Goal: Task Accomplishment & Management: Use online tool/utility

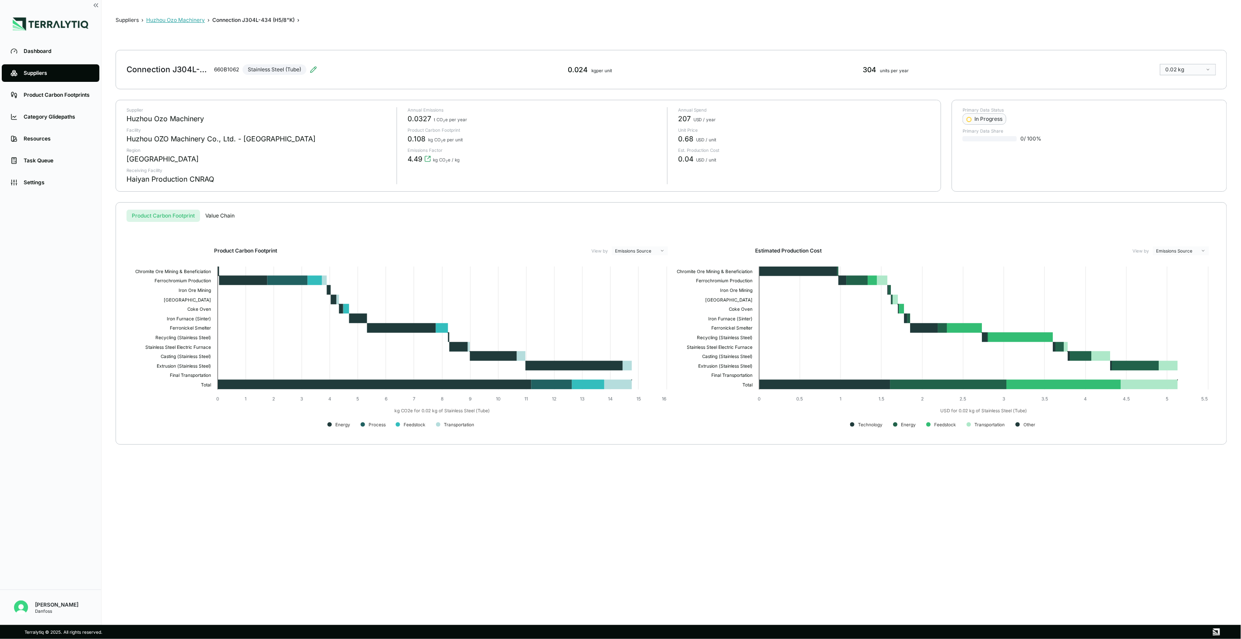
click at [186, 18] on button "Huzhou Ozo Machinery" at bounding box center [175, 20] width 59 height 7
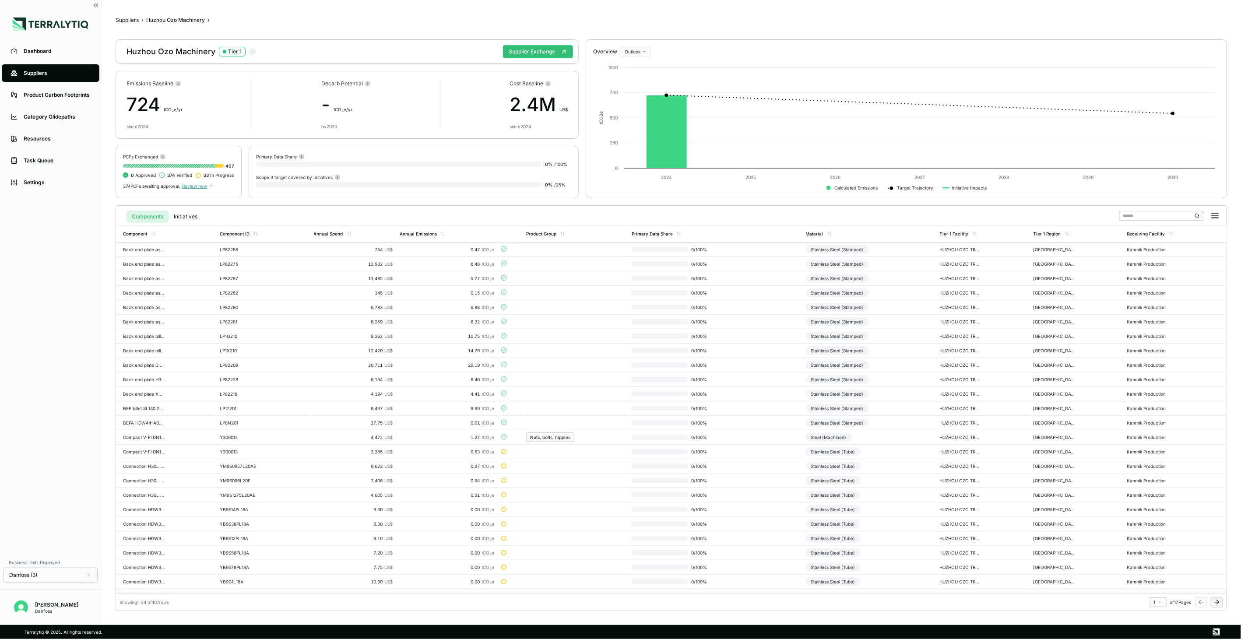
click at [929, 464] on button at bounding box center [1217, 602] width 12 height 11
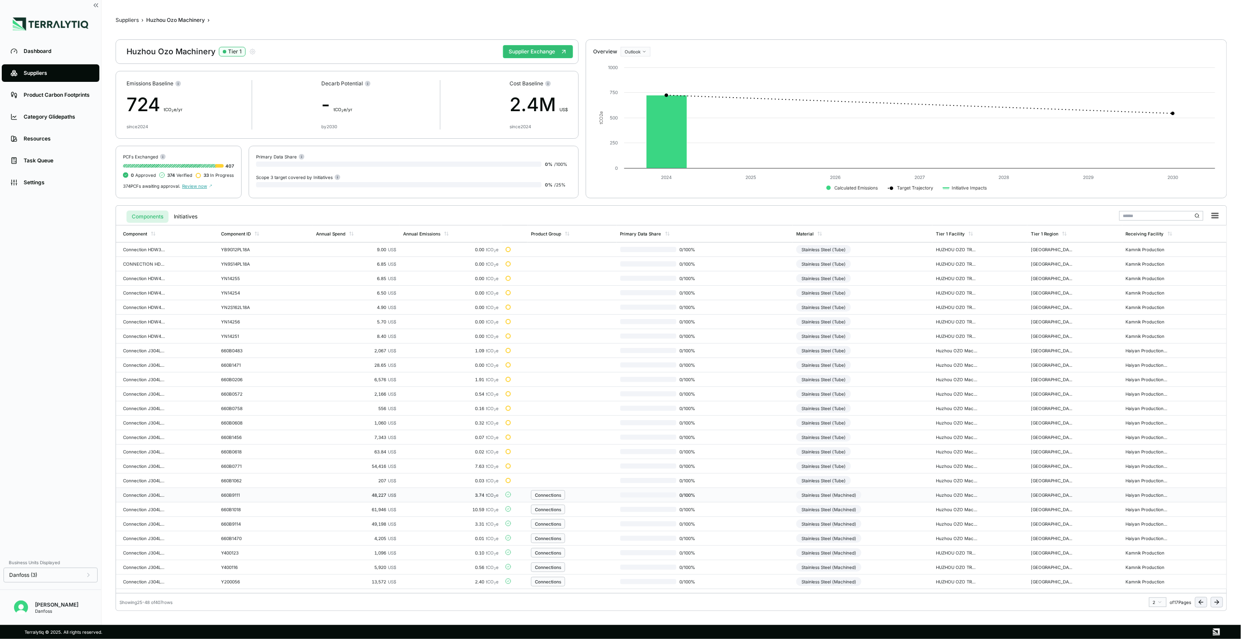
click at [788, 464] on td "0 / 100 %" at bounding box center [705, 495] width 176 height 14
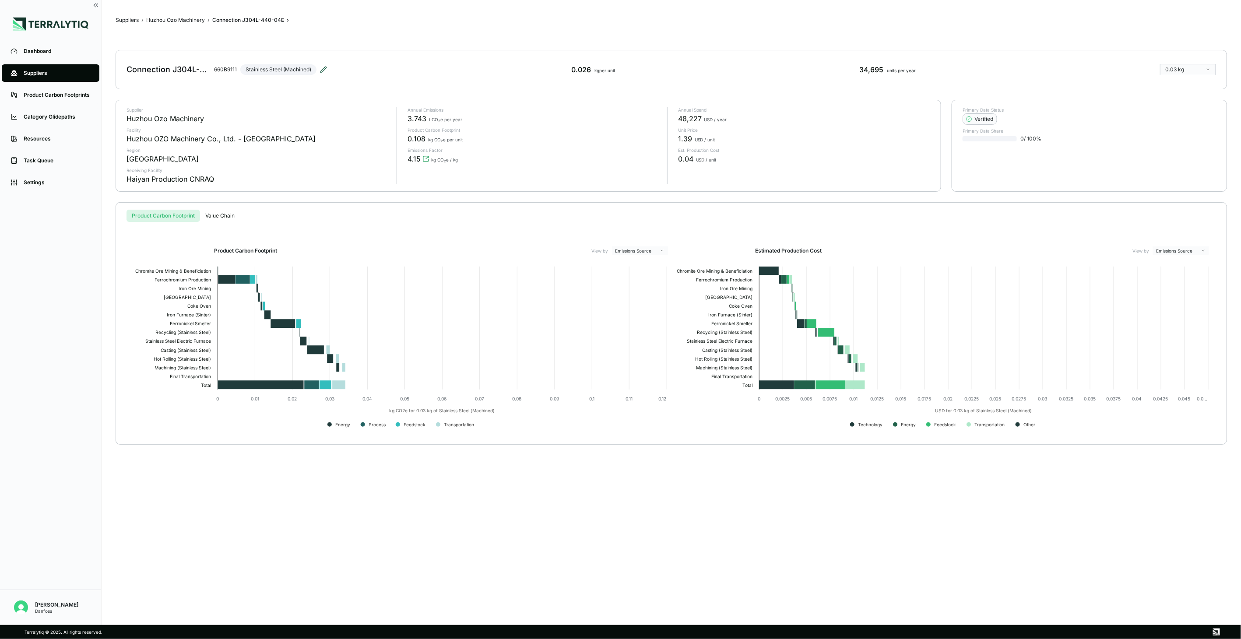
click at [322, 68] on icon at bounding box center [323, 69] width 7 height 7
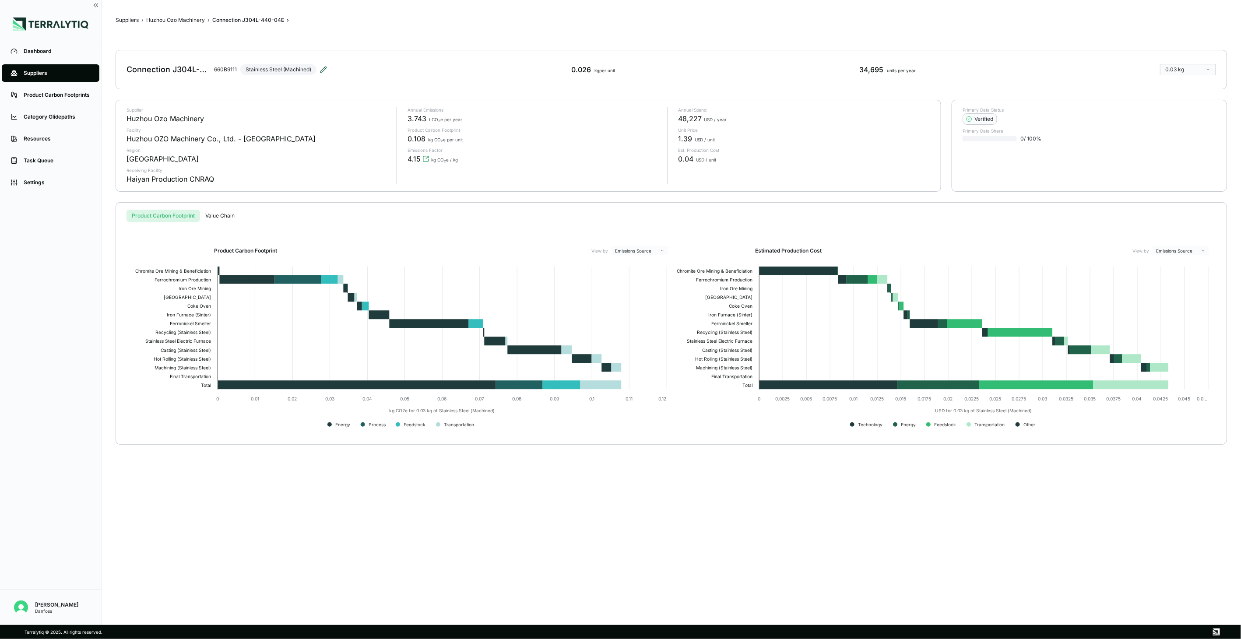
click at [320, 69] on icon at bounding box center [323, 69] width 7 height 7
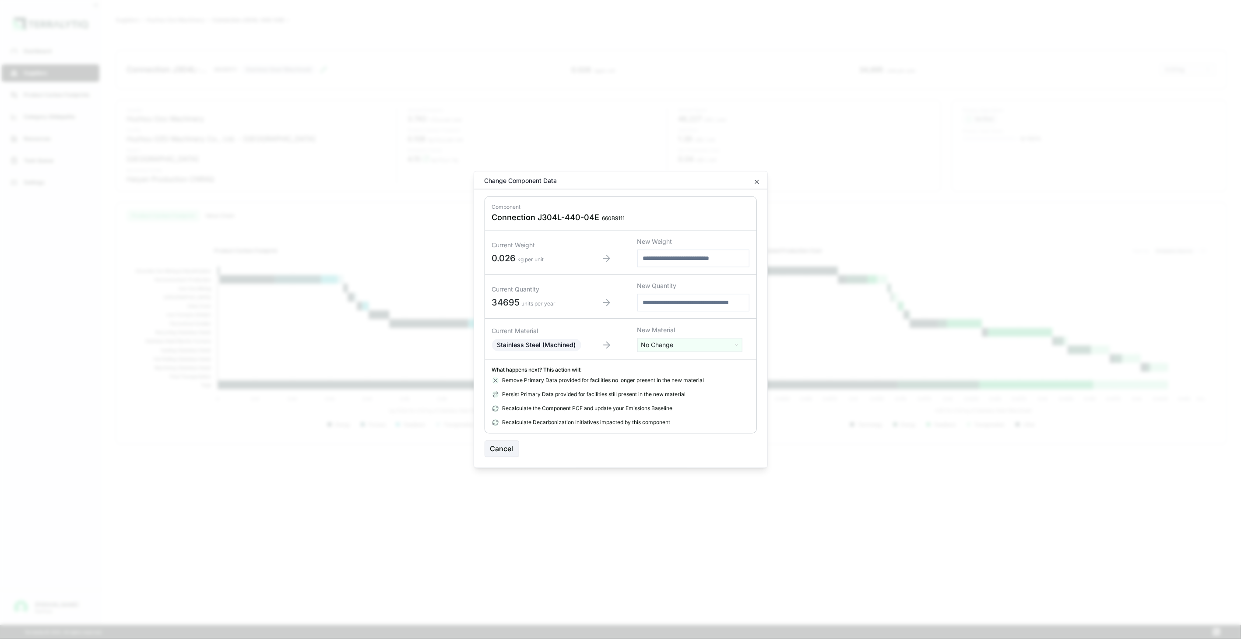
click at [648, 339] on html "Dashboard Suppliers Product Carbon Footprints Category Glidepaths Resources Tas…" at bounding box center [620, 319] width 1241 height 639
click at [654, 361] on input "text" at bounding box center [690, 364] width 101 height 10
type input "****"
drag, startPoint x: 708, startPoint y: 405, endPoint x: 712, endPoint y: 418, distance: 13.3
click at [707, 405] on div "Stainless Steel (Tube)" at bounding box center [690, 402] width 101 height 12
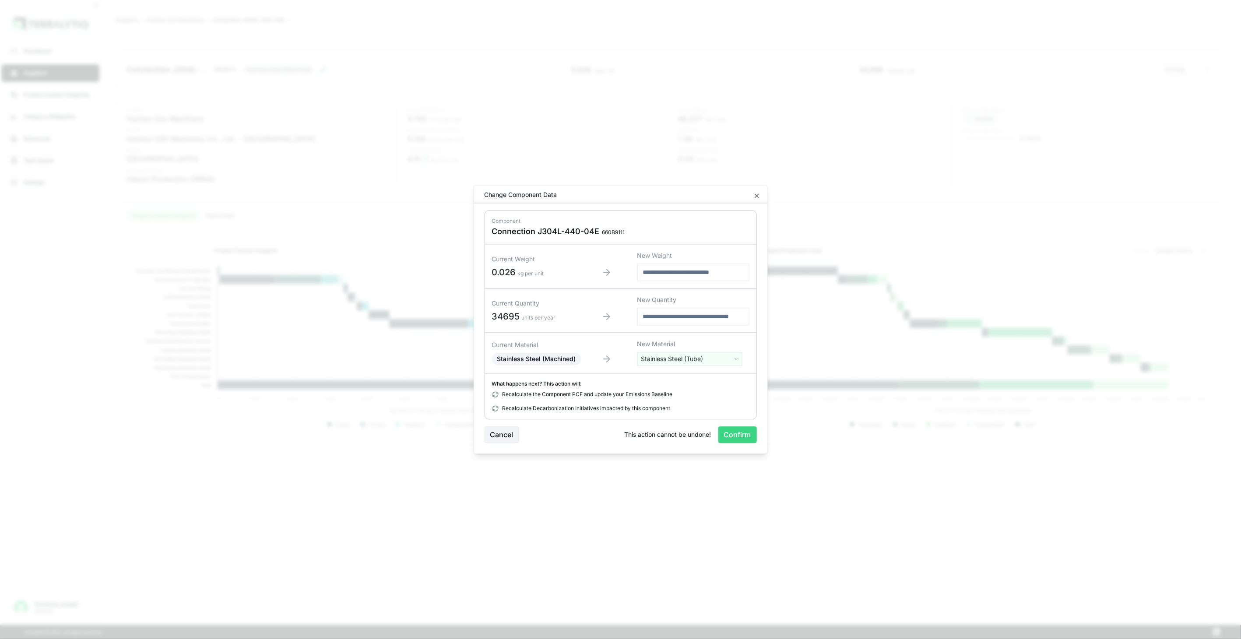
click at [732, 433] on button "Confirm" at bounding box center [737, 435] width 39 height 17
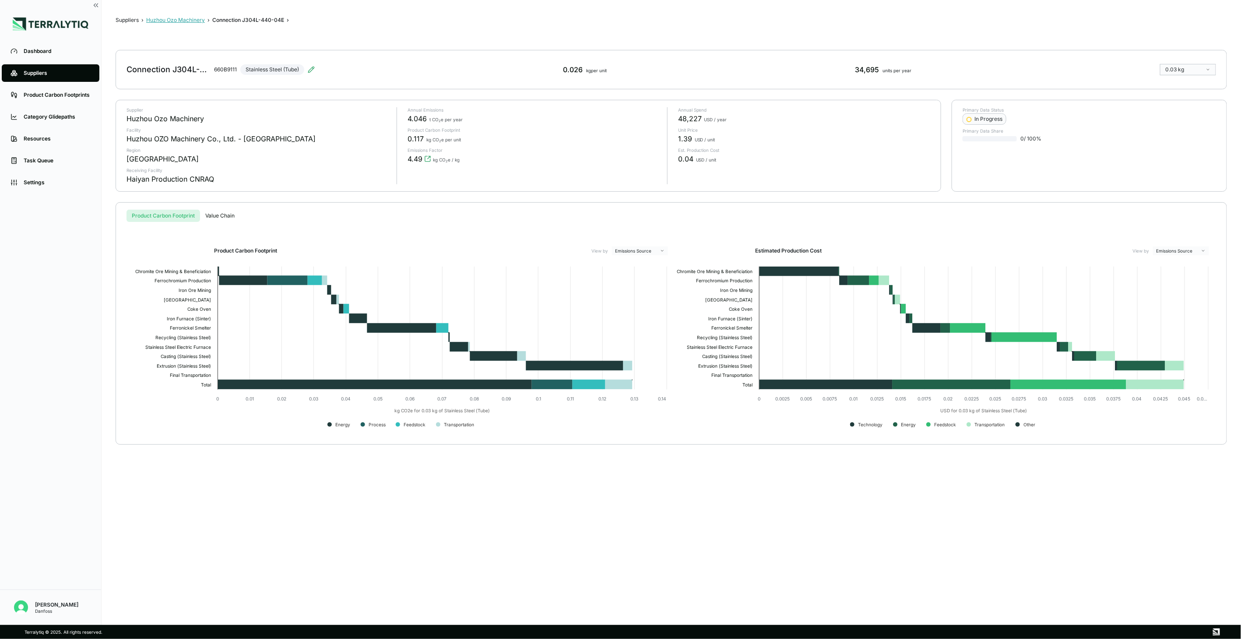
click at [191, 22] on button "Huzhou Ozo Machinery" at bounding box center [175, 20] width 59 height 7
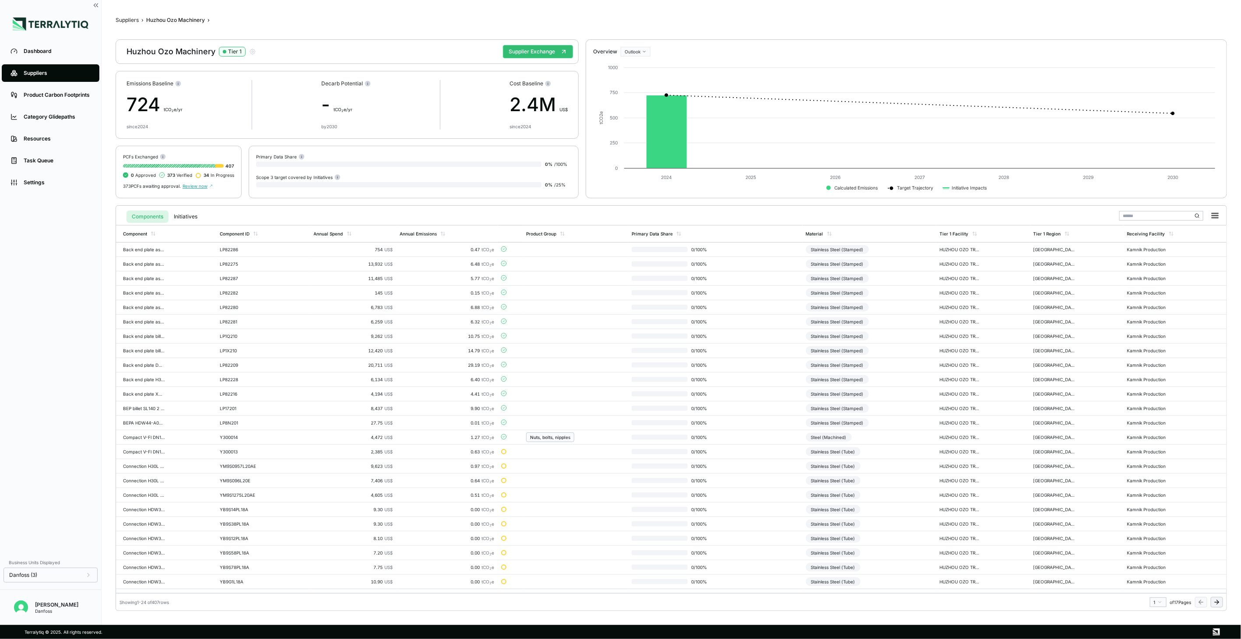
click at [929, 464] on icon at bounding box center [1216, 602] width 7 height 7
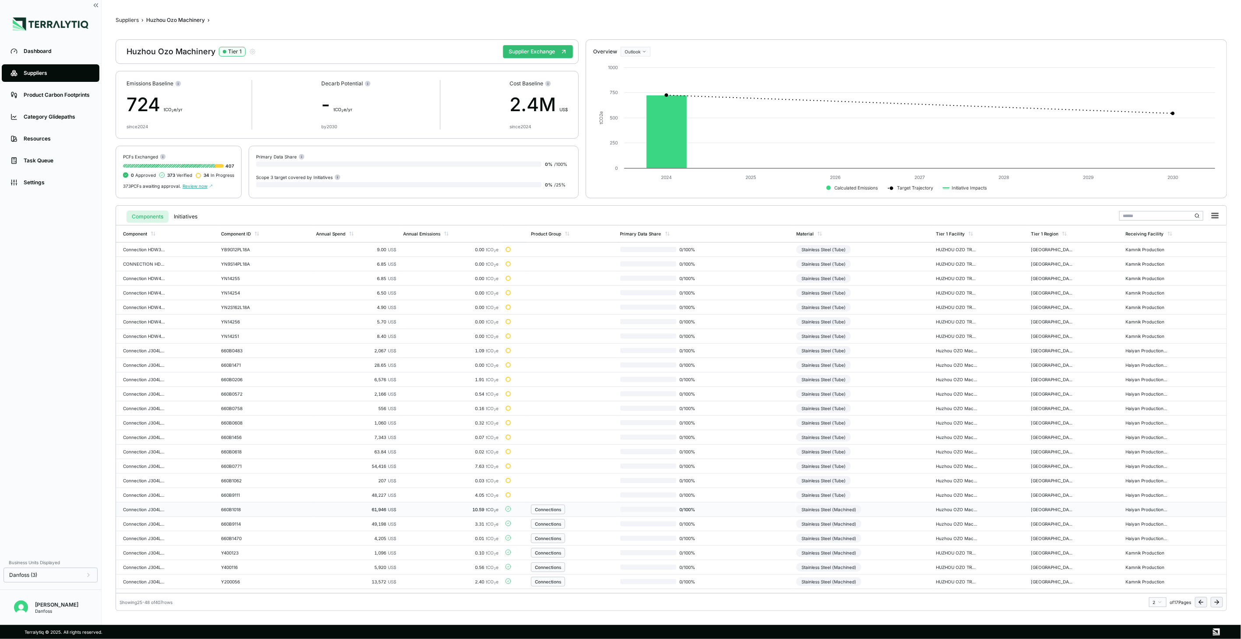
click at [883, 464] on td "Stainless Steel (Machined)" at bounding box center [863, 510] width 140 height 14
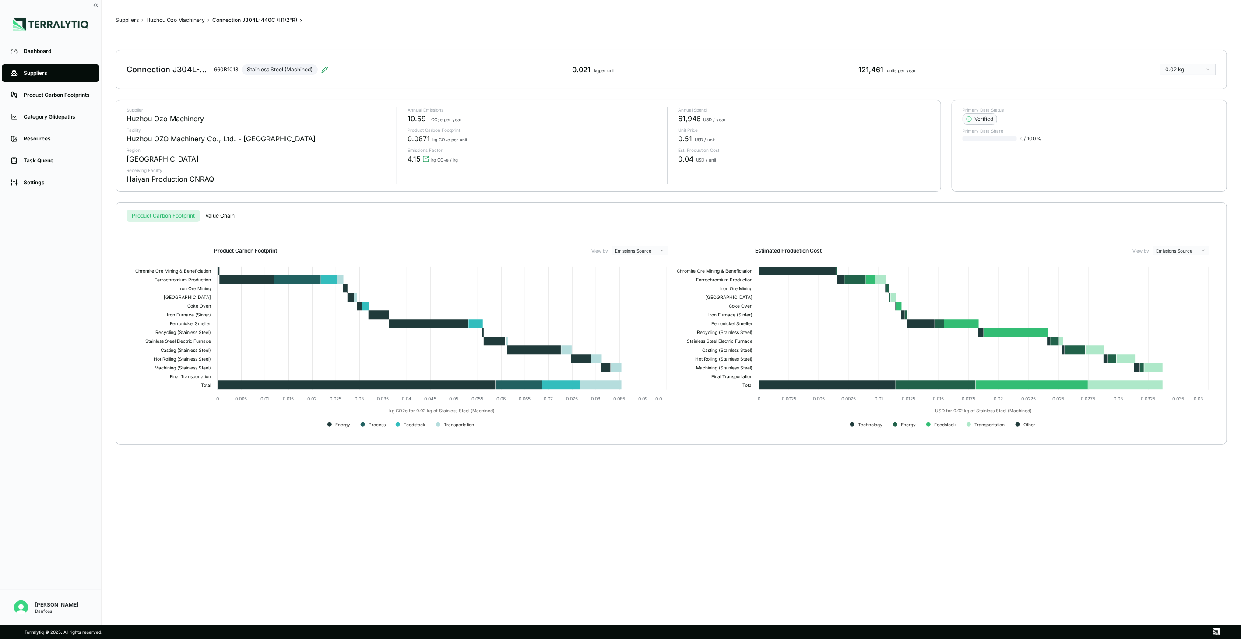
click at [321, 72] on div "Connection J304L-440C (H1/2"R) 660B1018 Stainless Steel (Machined)" at bounding box center [228, 69] width 202 height 25
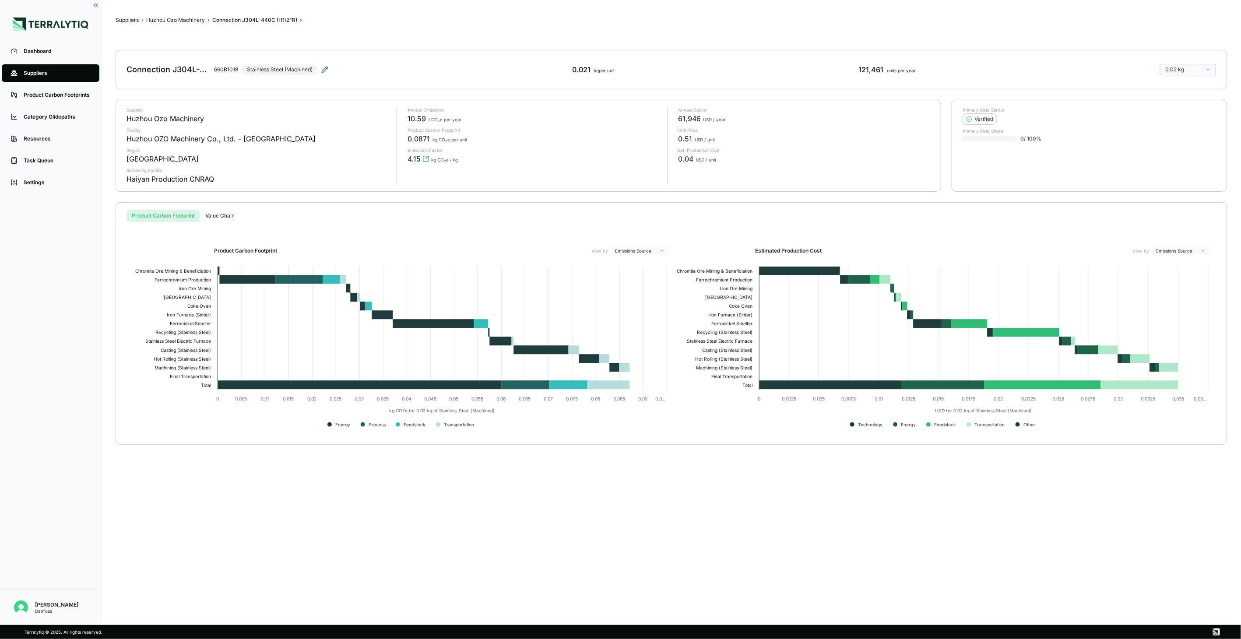
click at [328, 69] on icon at bounding box center [324, 69] width 7 height 7
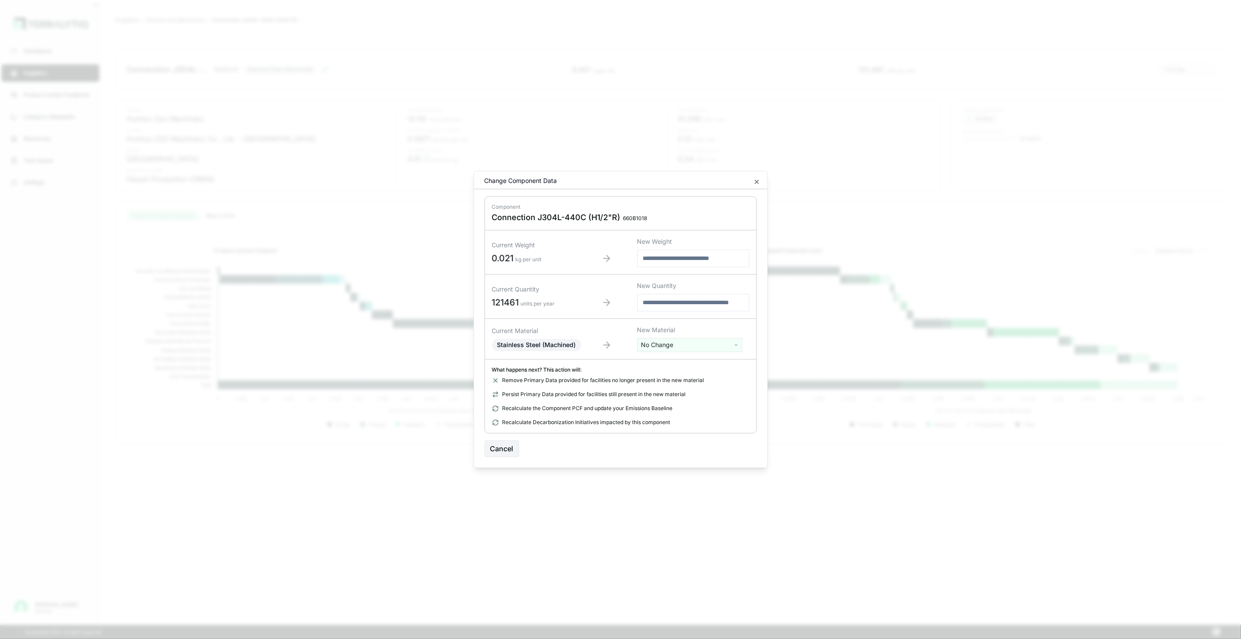
click at [712, 348] on html "Dashboard Suppliers Product Carbon Footprints Category Glidepaths Resources Tas…" at bounding box center [620, 319] width 1241 height 639
click at [684, 362] on input "text" at bounding box center [690, 364] width 101 height 10
type input "****"
click at [701, 404] on div "Stainless Steel (Tube)" at bounding box center [690, 402] width 101 height 12
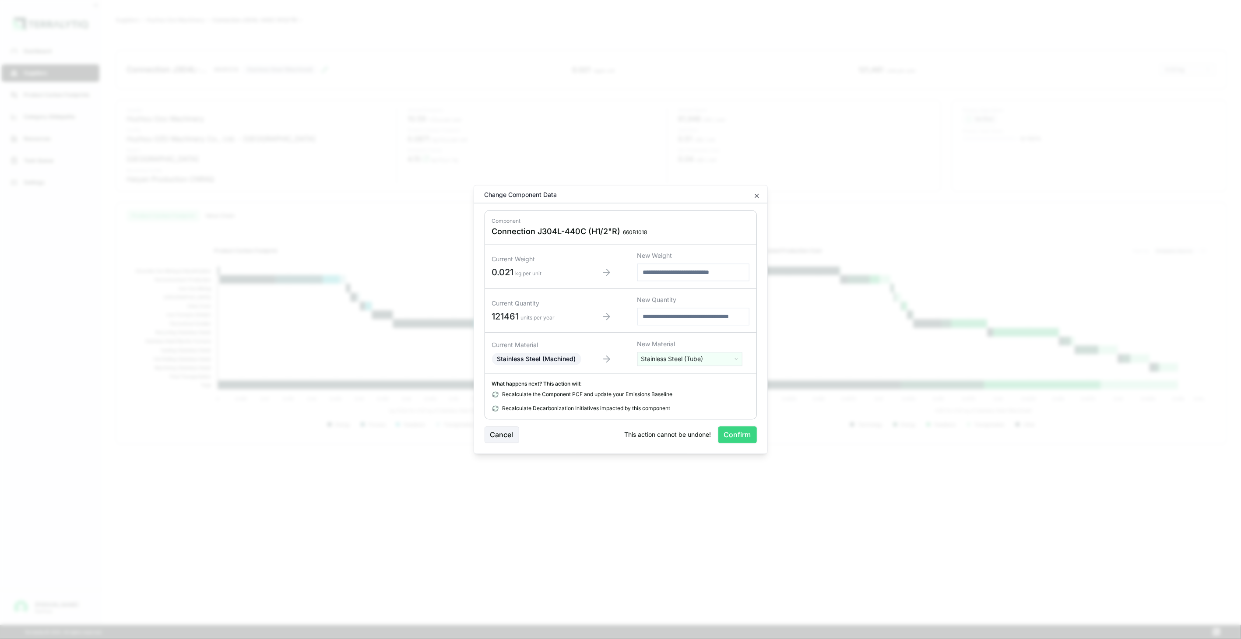
click at [728, 436] on button "Confirm" at bounding box center [737, 435] width 39 height 17
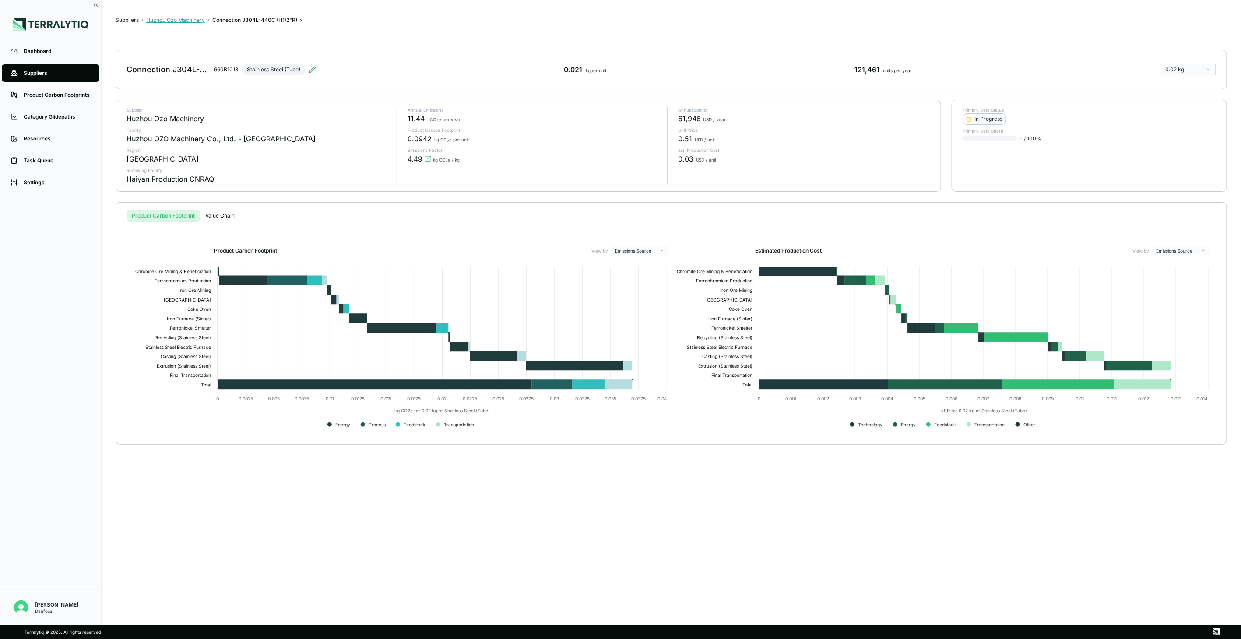
click at [167, 23] on button "Huzhou Ozo Machinery" at bounding box center [175, 20] width 59 height 7
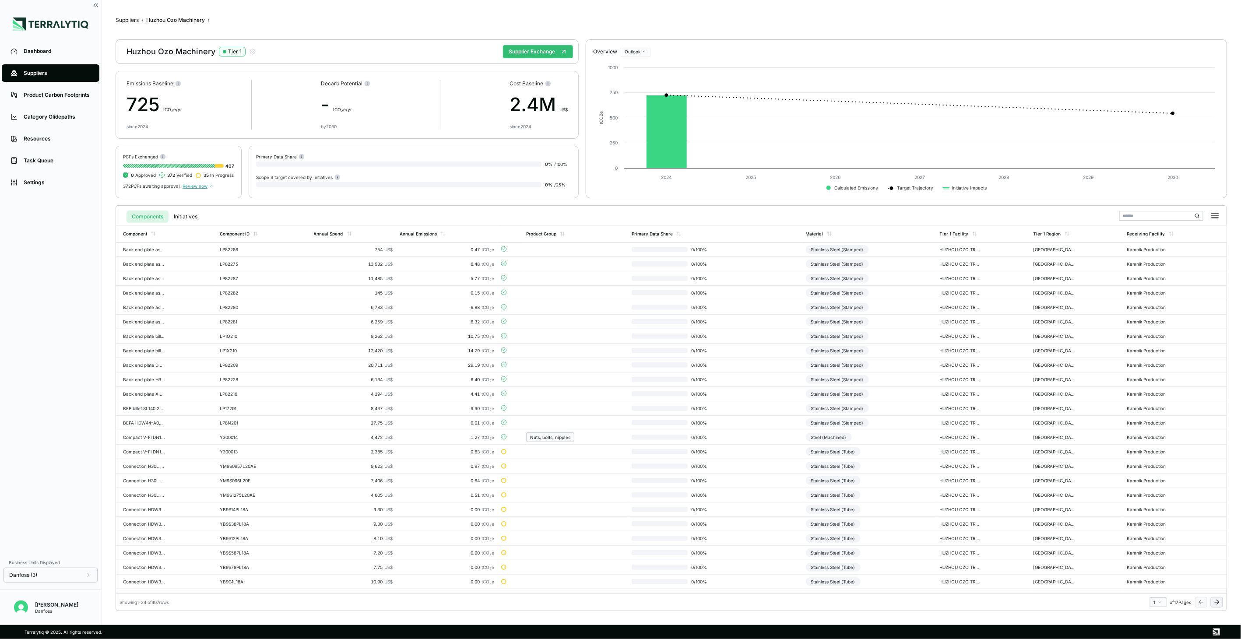
click at [929, 464] on icon at bounding box center [1218, 602] width 2 height 4
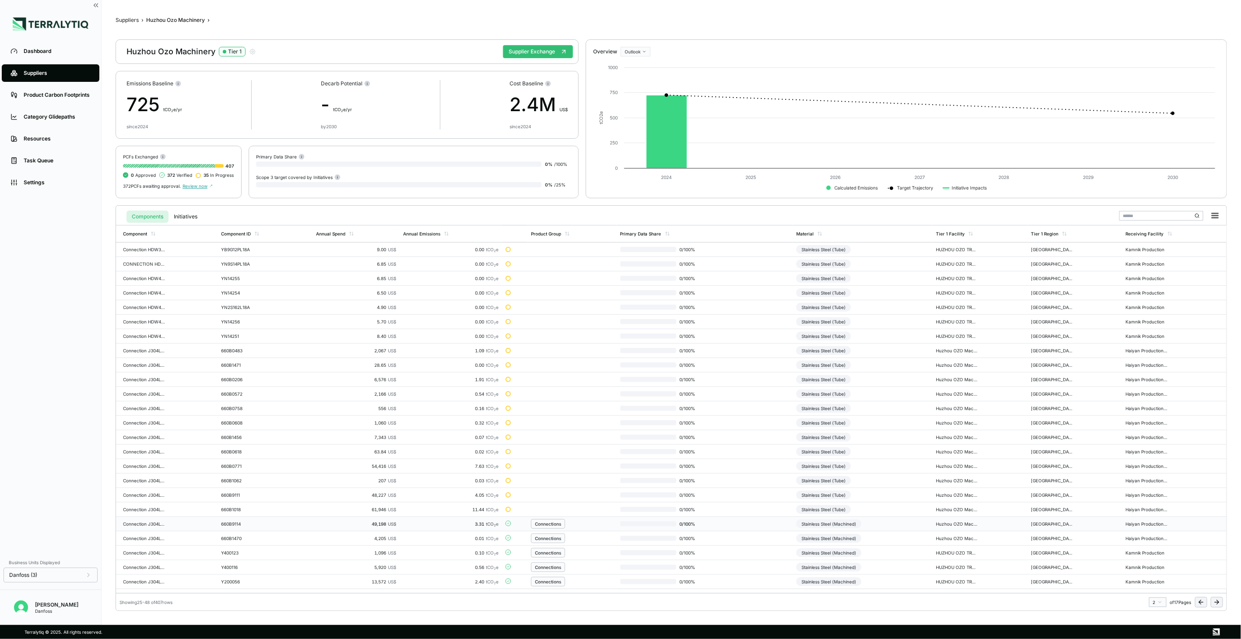
click at [776, 464] on td "0 / 100 %" at bounding box center [705, 524] width 176 height 14
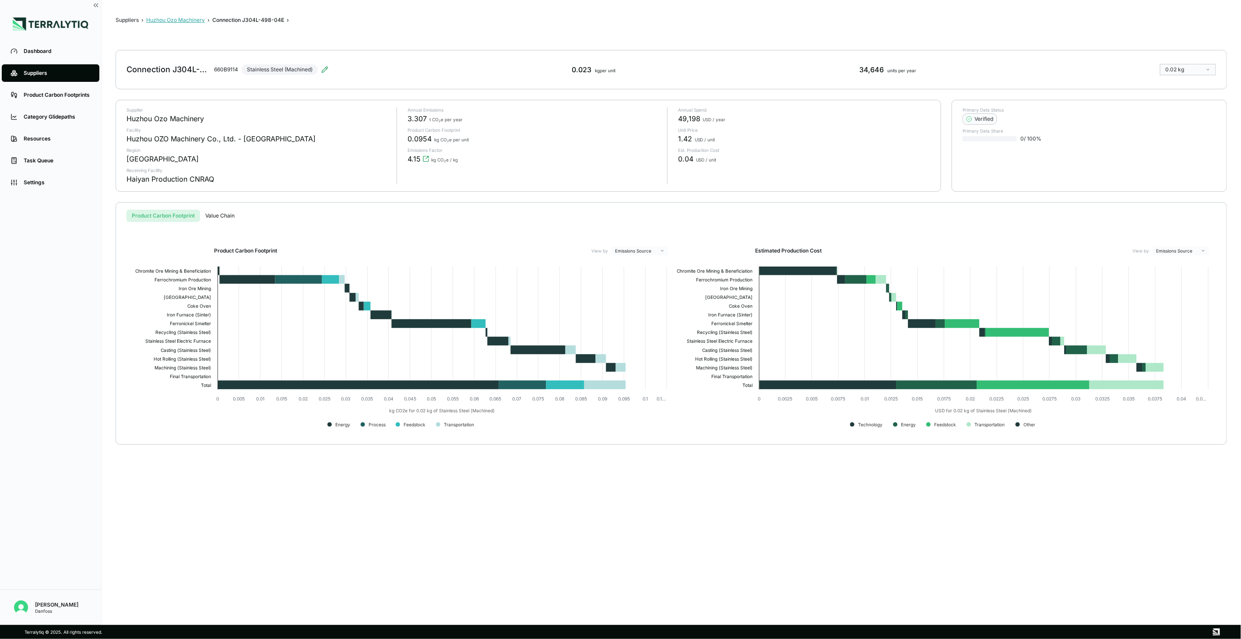
click at [184, 21] on button "Huzhou Ozo Machinery" at bounding box center [175, 20] width 59 height 7
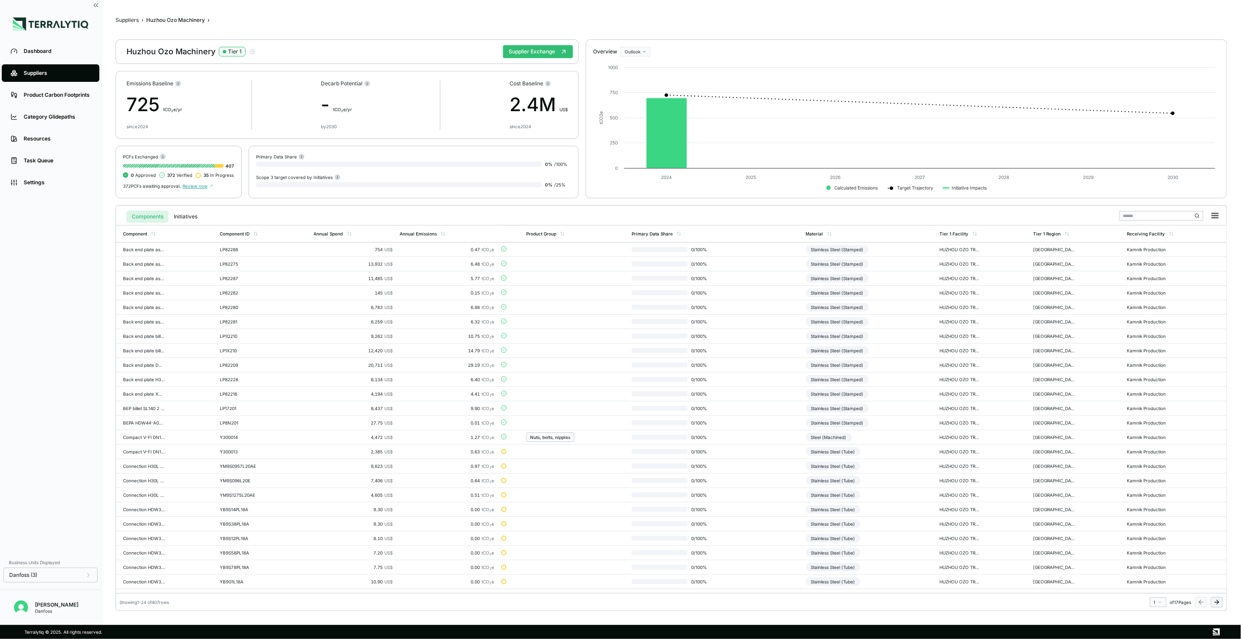
click at [929, 464] on button at bounding box center [1217, 602] width 12 height 11
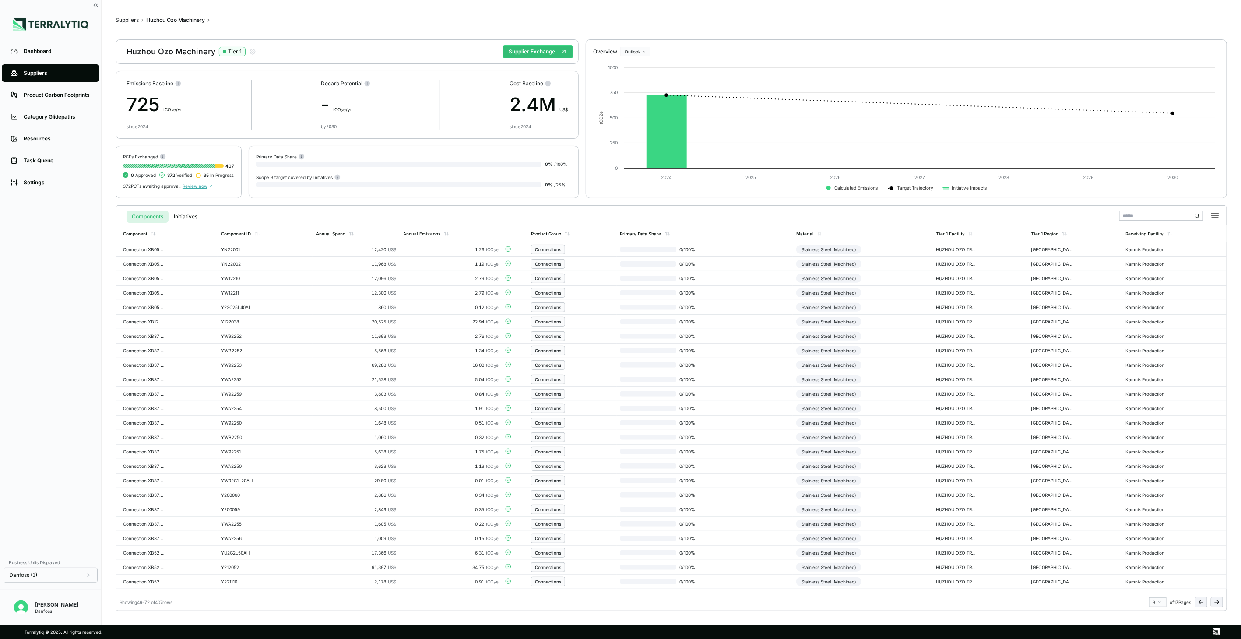
click at [929, 464] on button at bounding box center [1217, 602] width 12 height 11
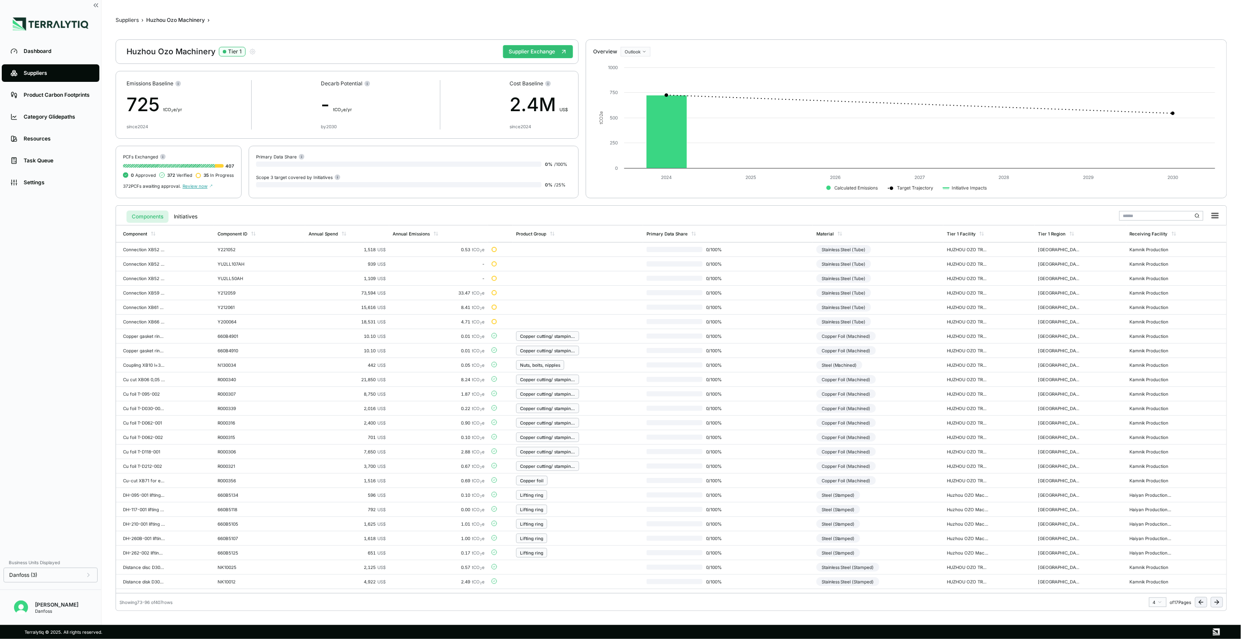
click at [929, 464] on icon at bounding box center [1201, 602] width 7 height 7
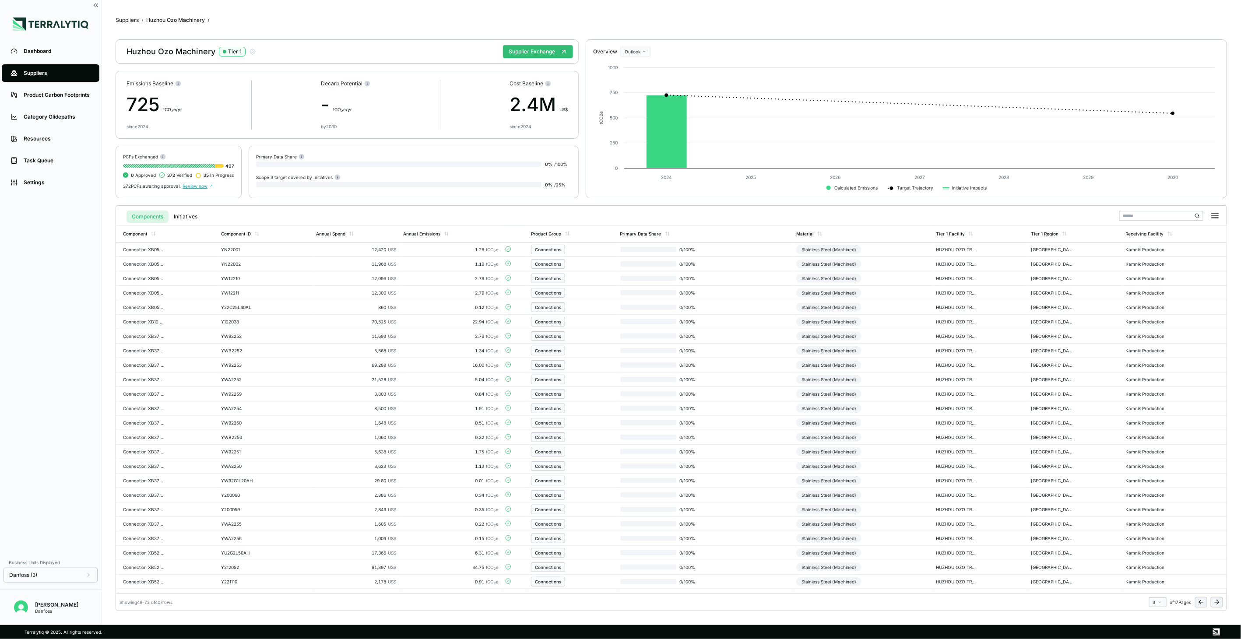
click at [929, 464] on icon at bounding box center [1201, 602] width 7 height 7
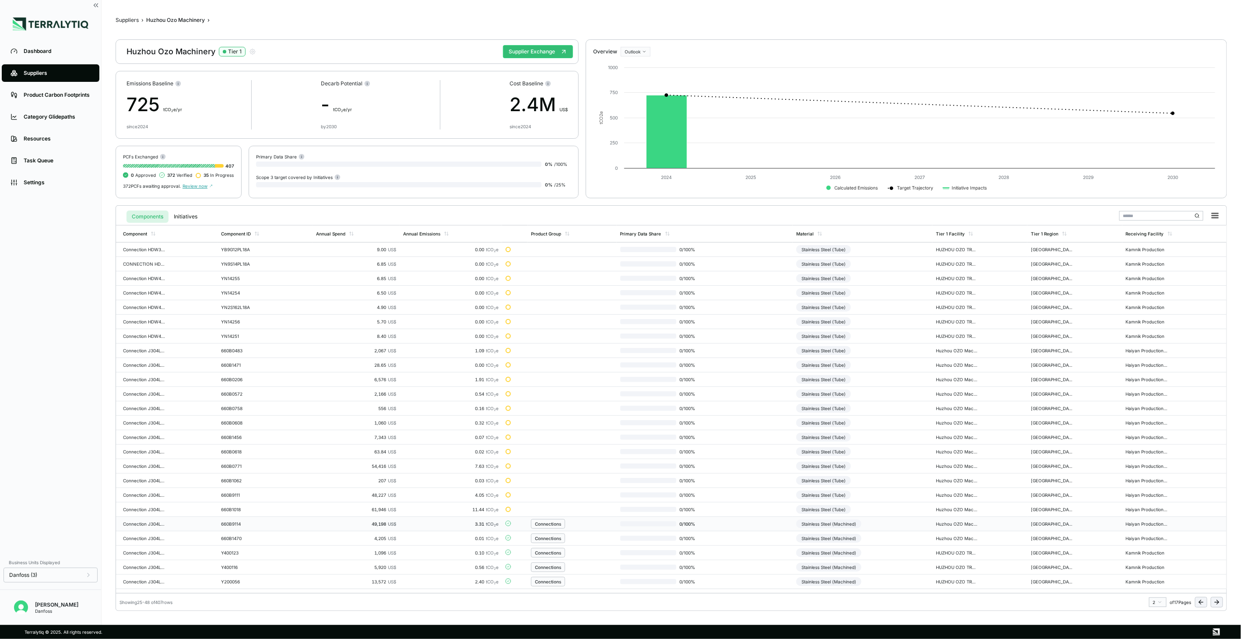
click at [891, 464] on td "Stainless Steel (Machined)" at bounding box center [863, 524] width 140 height 14
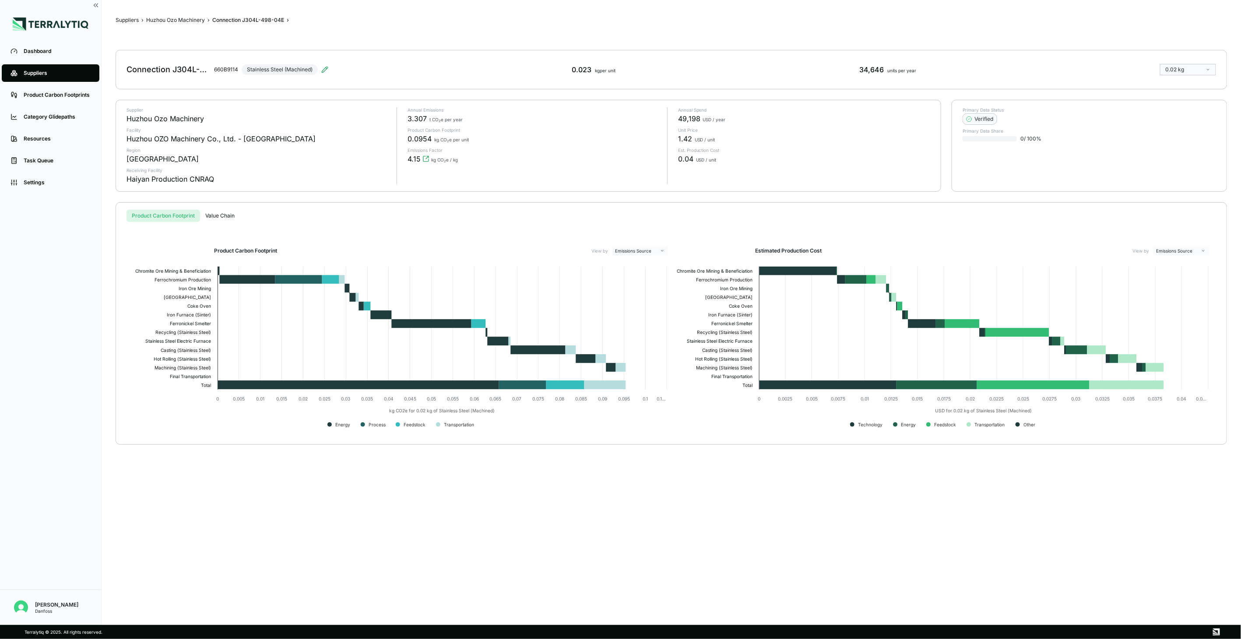
click at [327, 65] on div "Connection J304L-498-04E 660B9114 Stainless Steel (Machined)" at bounding box center [228, 69] width 202 height 25
click at [321, 70] on icon at bounding box center [324, 69] width 7 height 7
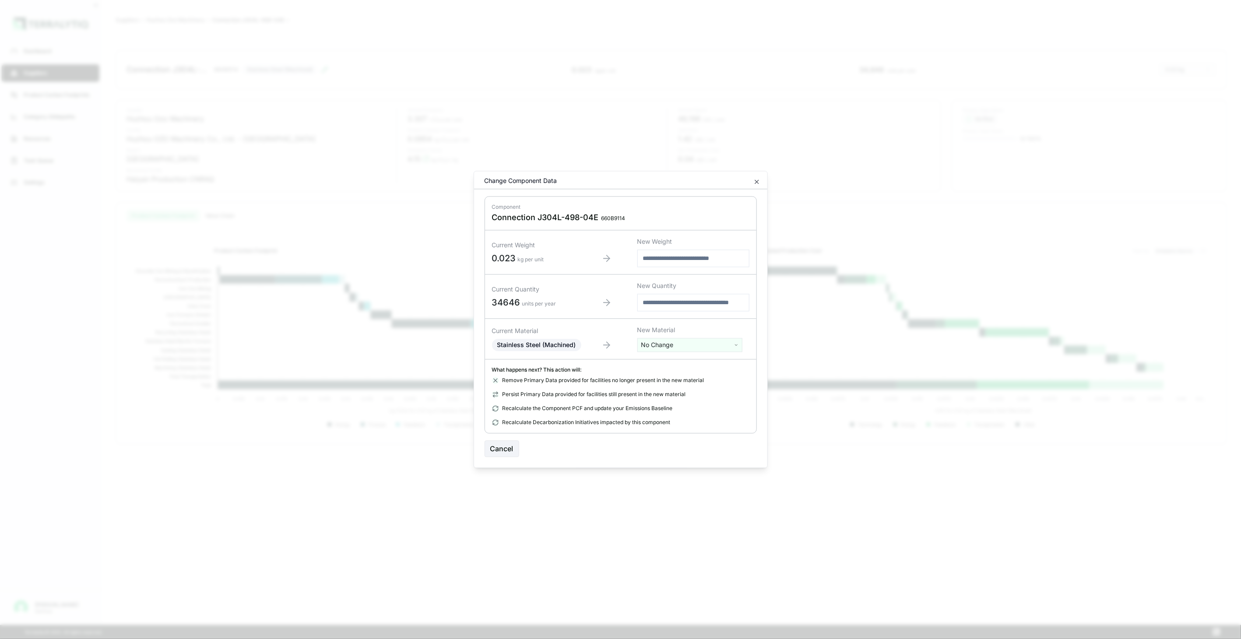
click at [671, 342] on html "Dashboard Suppliers Product Carbon Footprints Category Glidepaths Resources Tas…" at bounding box center [620, 319] width 1241 height 639
click at [665, 366] on input "text" at bounding box center [690, 364] width 101 height 10
type input "***"
click at [677, 409] on div "Stainless Steel (Tube)" at bounding box center [690, 414] width 101 height 12
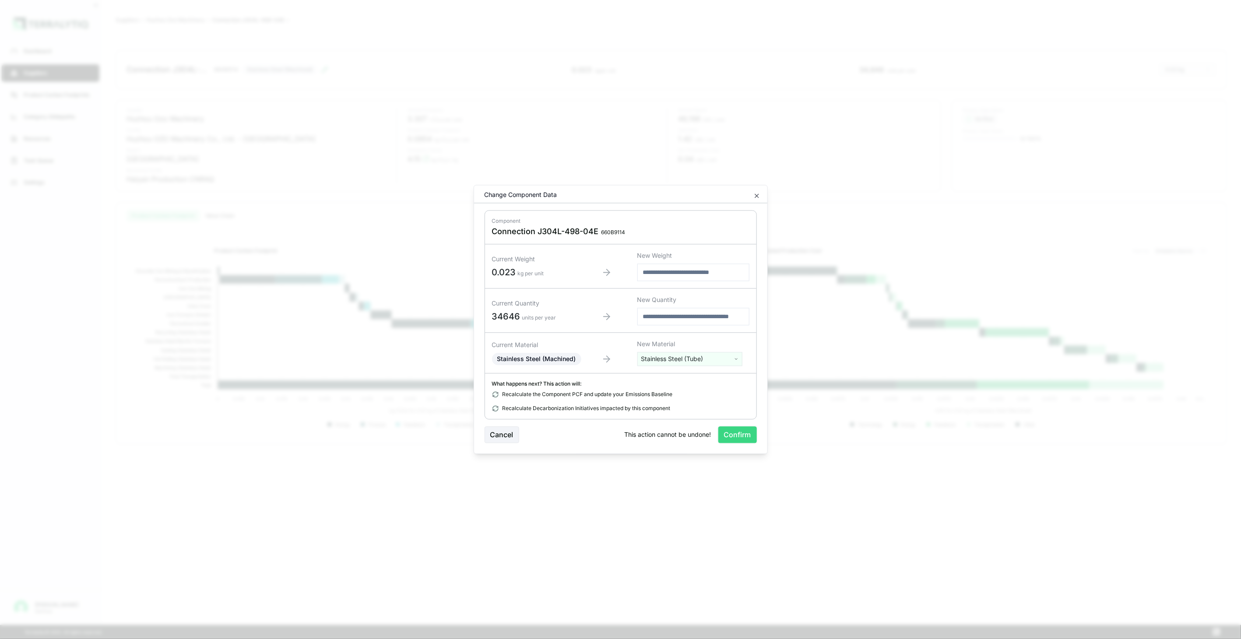
click at [726, 431] on button "Confirm" at bounding box center [737, 435] width 39 height 17
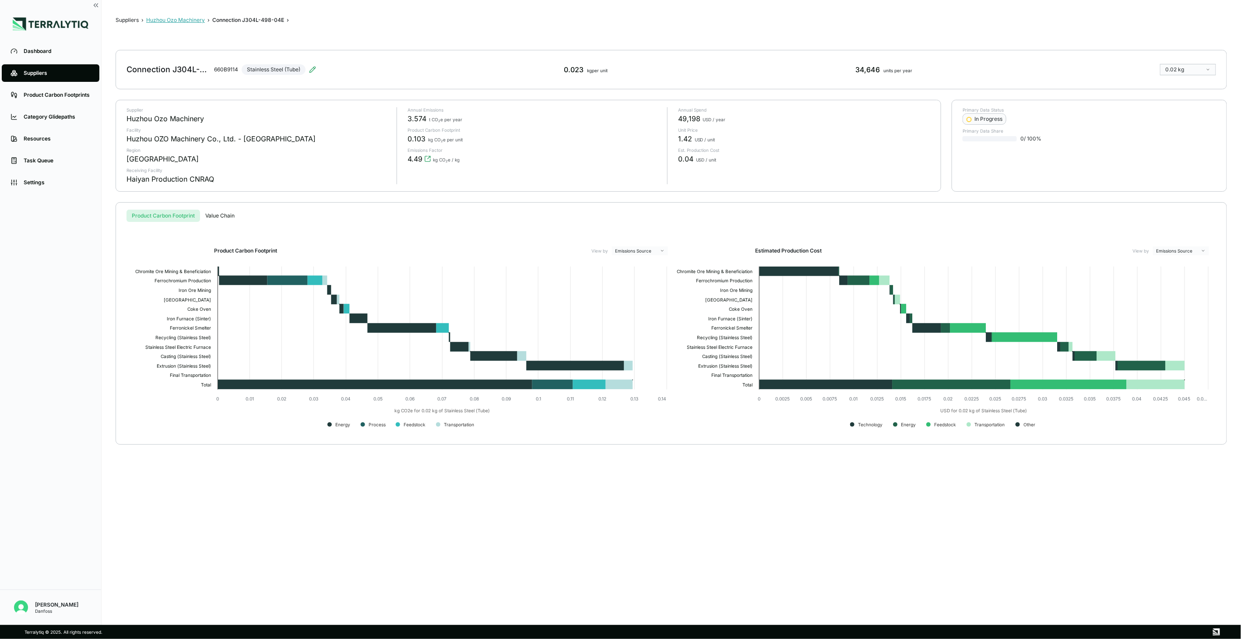
click at [197, 21] on button "Huzhou Ozo Machinery" at bounding box center [175, 20] width 59 height 7
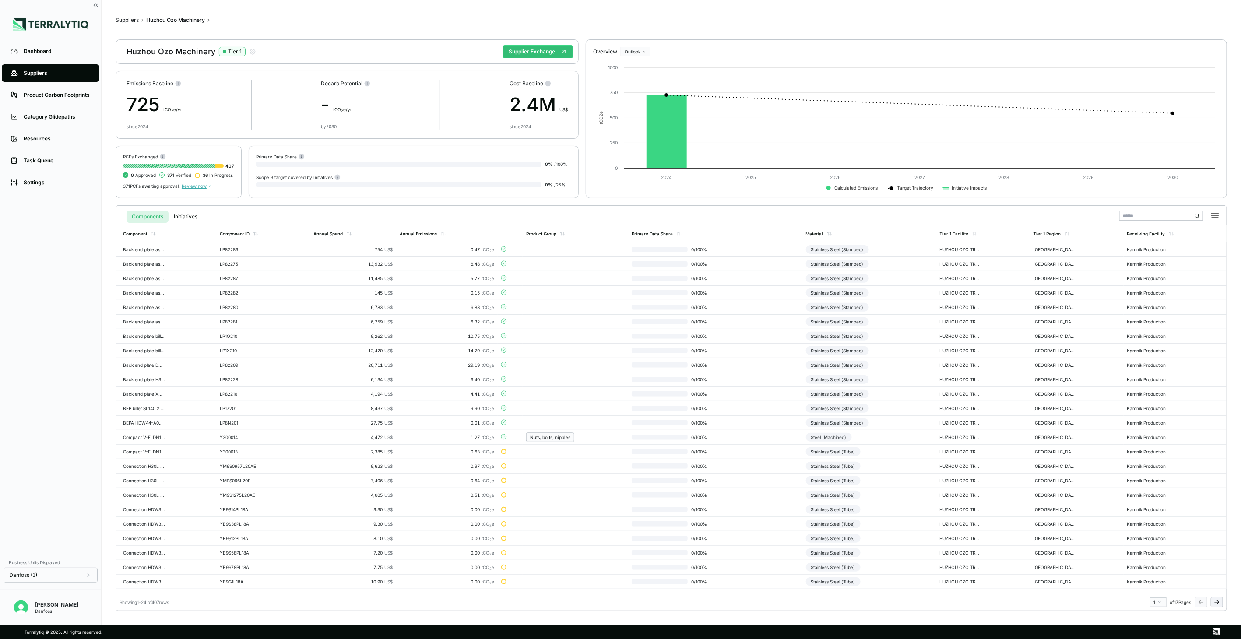
click at [929, 464] on icon at bounding box center [1217, 602] width 4 height 0
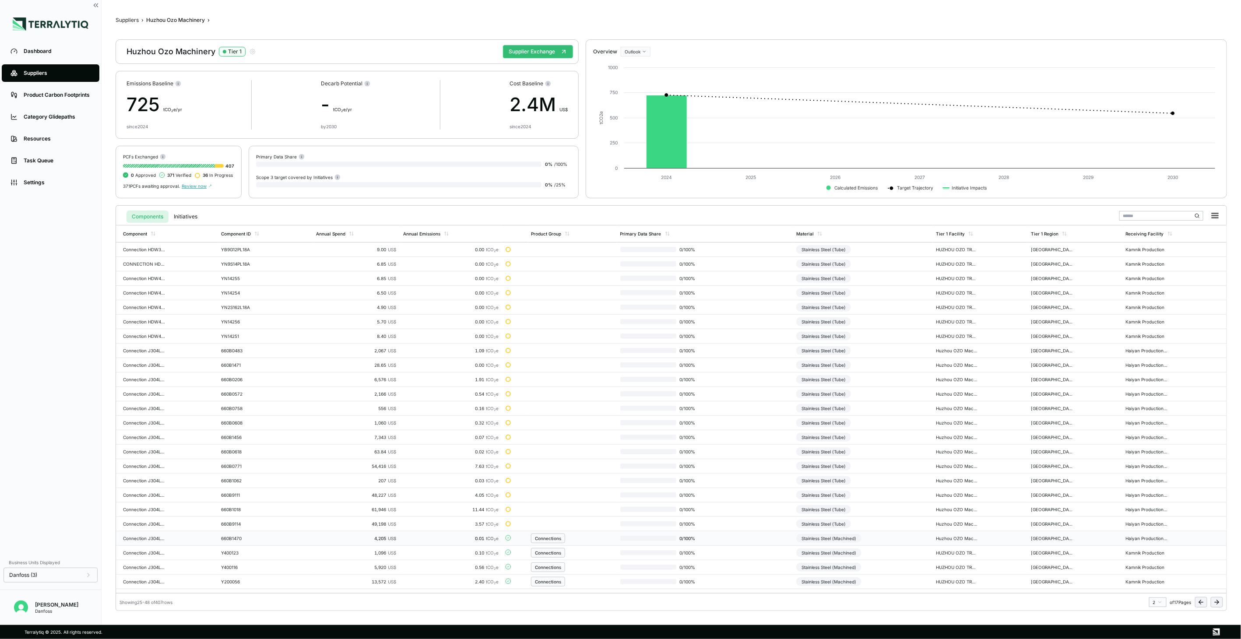
click at [882, 464] on td "Stainless Steel (Machined)" at bounding box center [863, 538] width 140 height 14
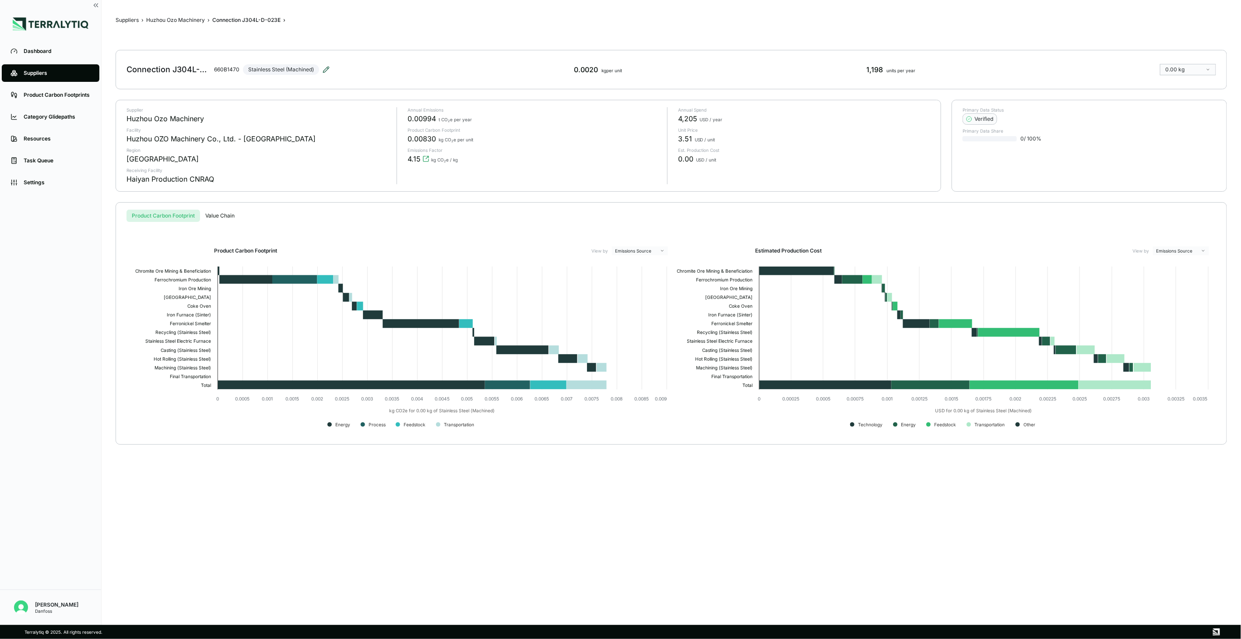
click at [327, 70] on icon at bounding box center [326, 70] width 6 height 6
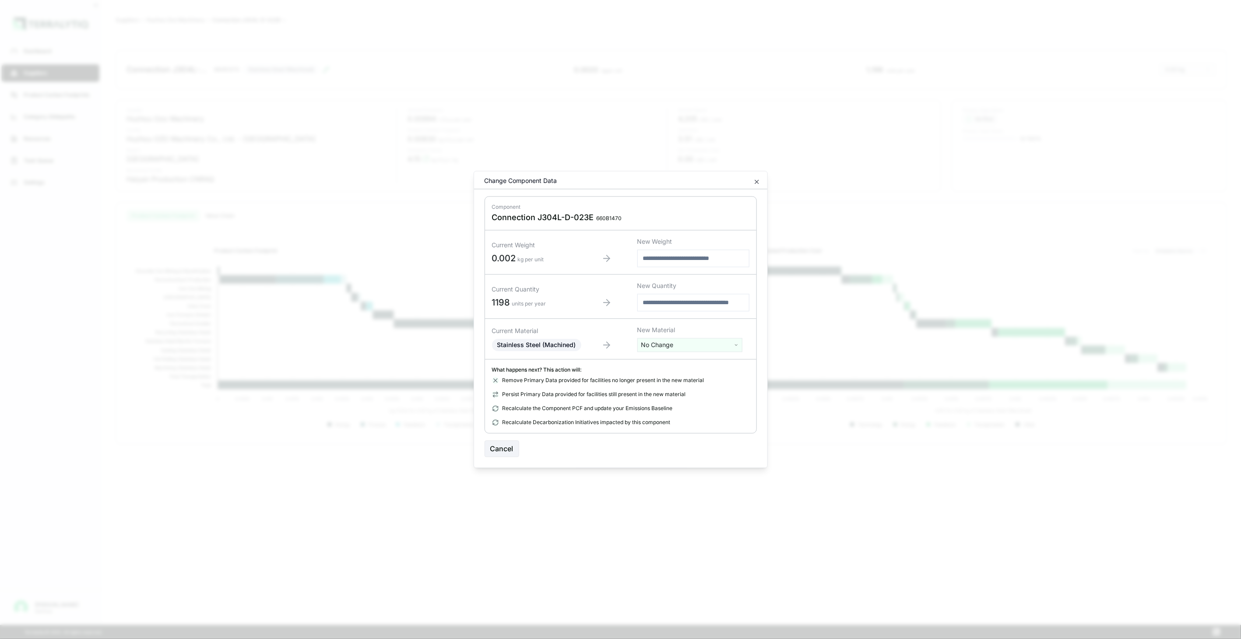
click at [662, 341] on html "Dashboard Suppliers Product Carbon Footprints Category Glidepaths Resources Tas…" at bounding box center [620, 319] width 1241 height 639
click at [665, 366] on input "text" at bounding box center [690, 364] width 101 height 10
type input "****"
click at [680, 403] on div "Stainless Steel (Tube)" at bounding box center [690, 402] width 101 height 12
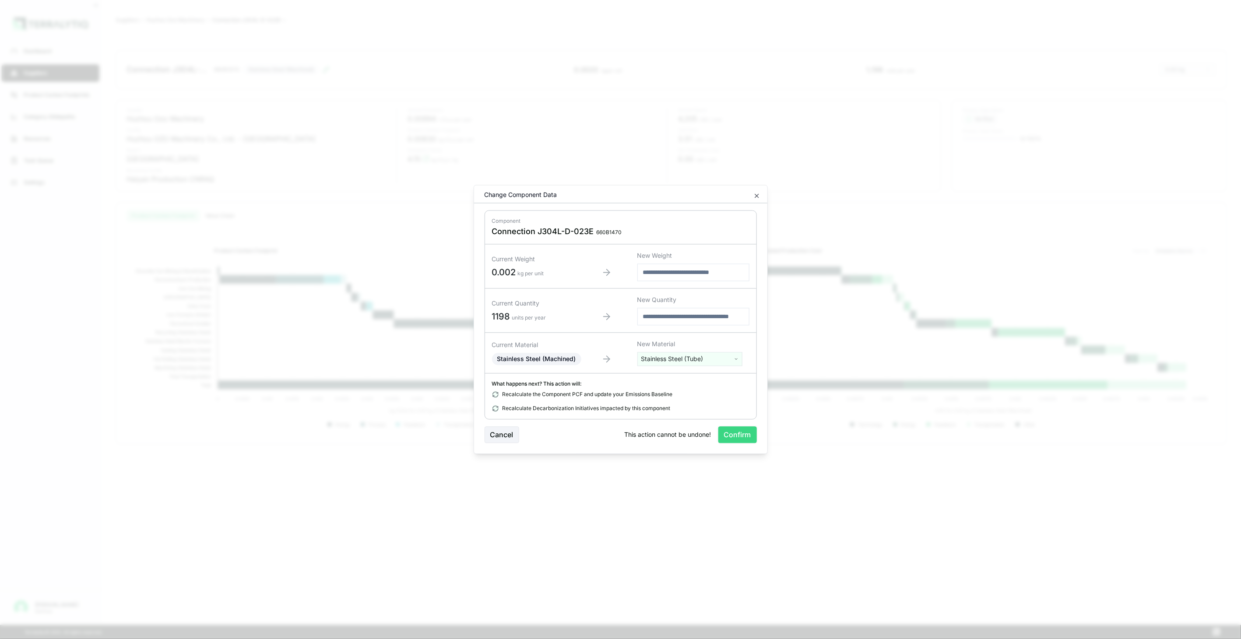
click at [723, 440] on button "Confirm" at bounding box center [737, 435] width 39 height 17
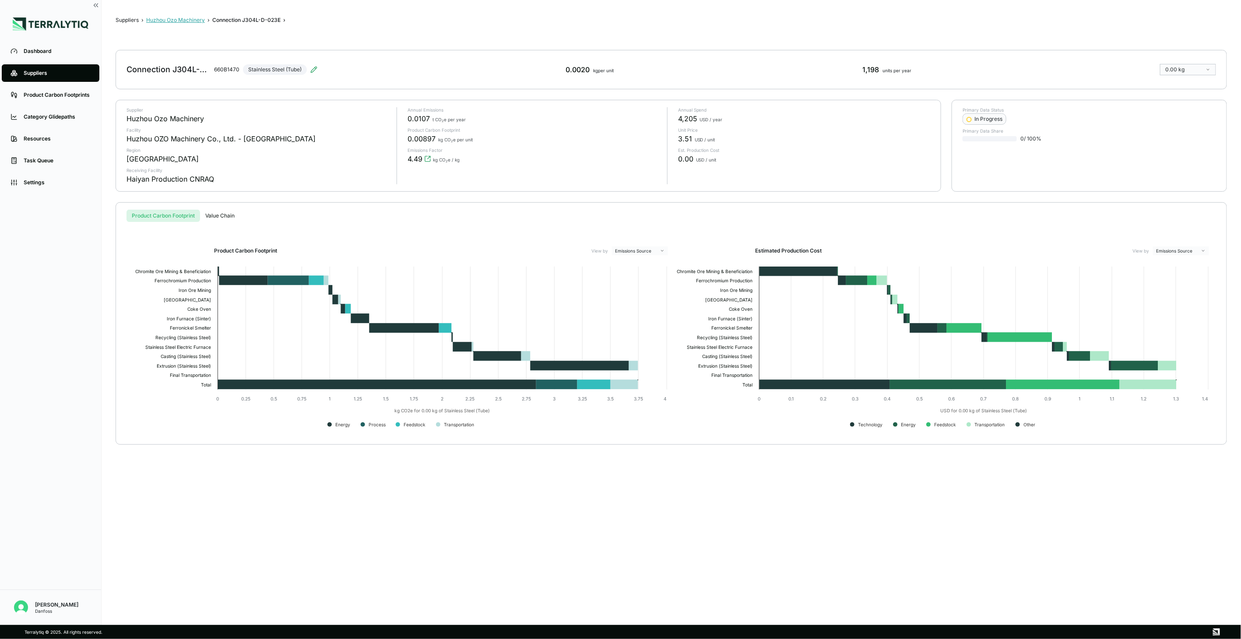
click at [192, 22] on button "Huzhou Ozo Machinery" at bounding box center [175, 20] width 59 height 7
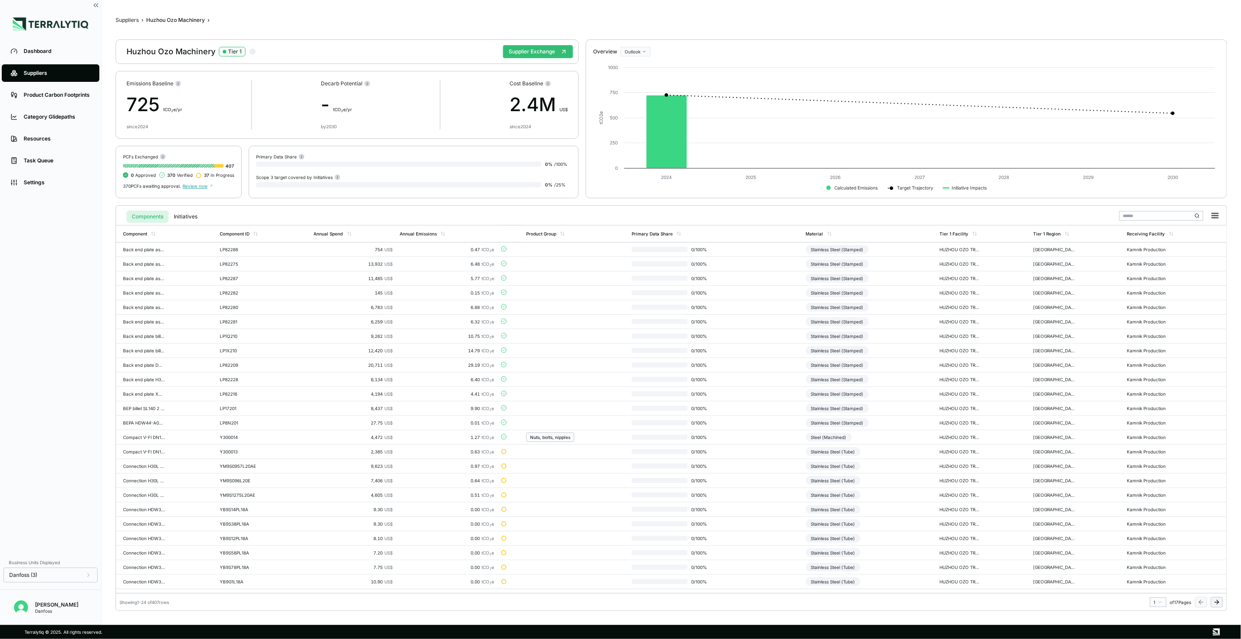
click at [929, 464] on icon at bounding box center [1216, 602] width 7 height 7
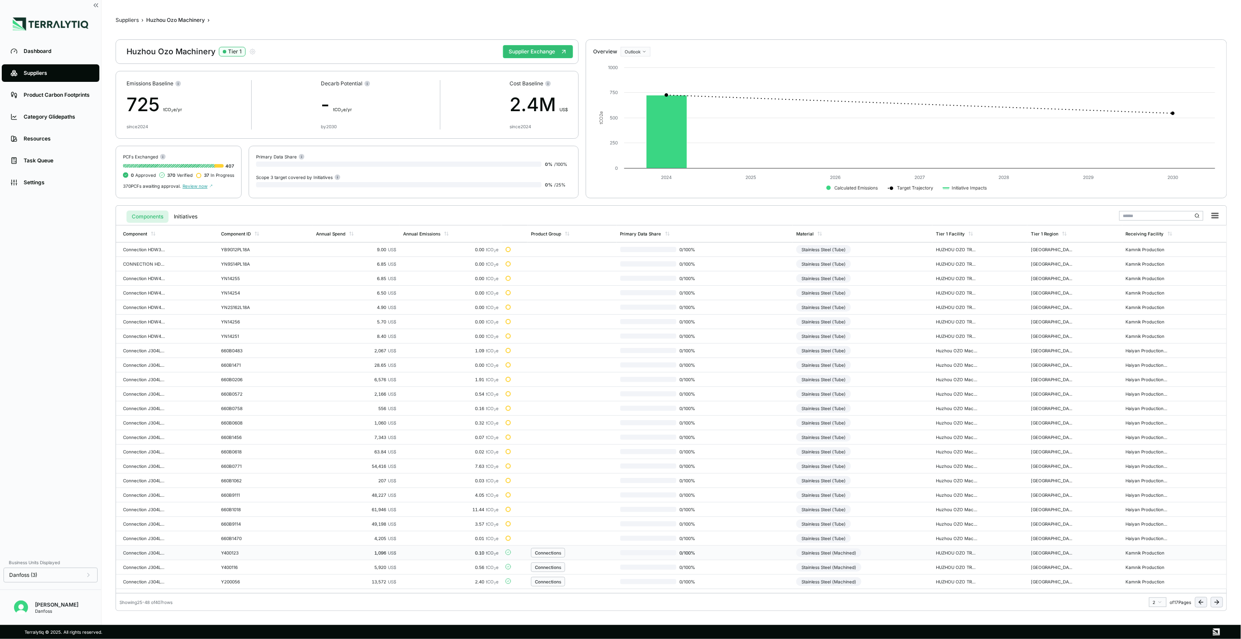
click at [869, 464] on td "Stainless Steel (Machined)" at bounding box center [863, 553] width 140 height 14
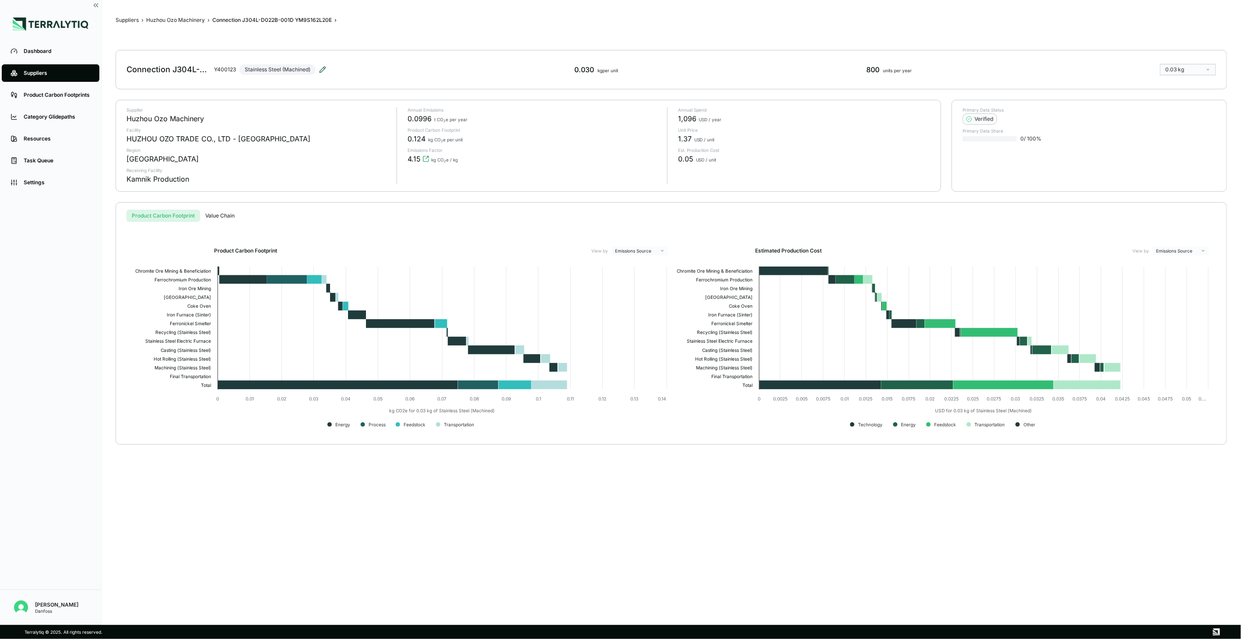
click at [320, 68] on icon at bounding box center [322, 69] width 7 height 7
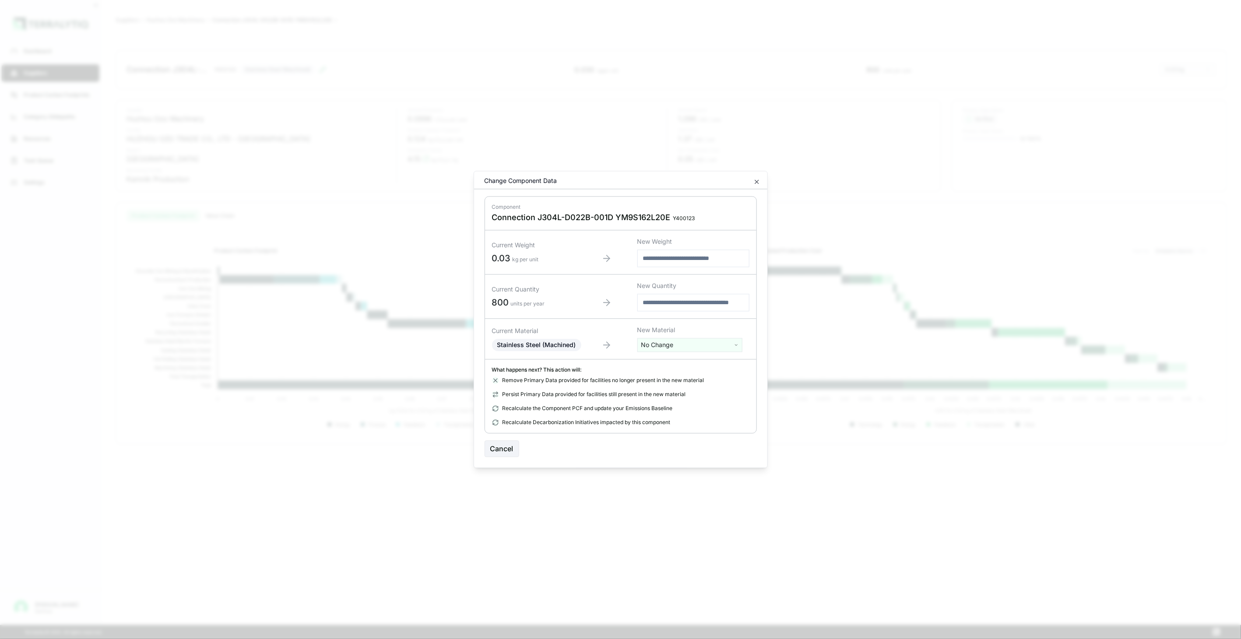
click at [686, 344] on html "Dashboard Suppliers Product Carbon Footprints Category Glidepaths Resources Tas…" at bounding box center [620, 319] width 1241 height 639
drag, startPoint x: 686, startPoint y: 344, endPoint x: 675, endPoint y: 361, distance: 19.9
click at [675, 361] on input "text" at bounding box center [690, 364] width 101 height 10
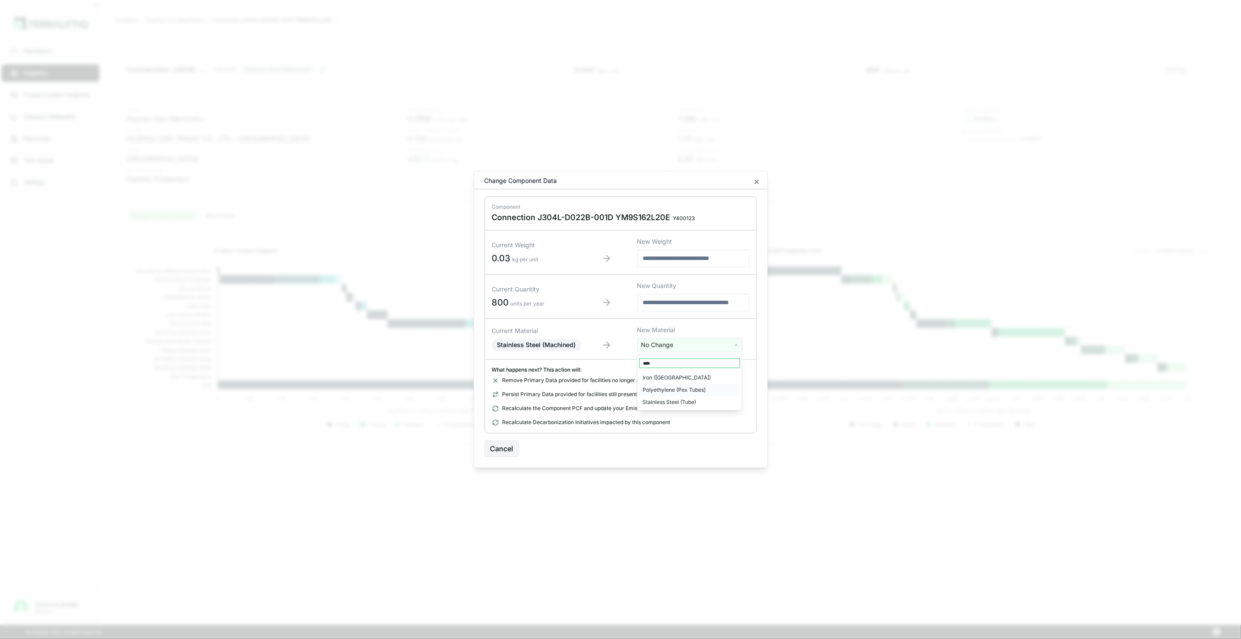
type input "****"
click at [724, 402] on div "Stainless Steel (Tube)" at bounding box center [690, 402] width 101 height 12
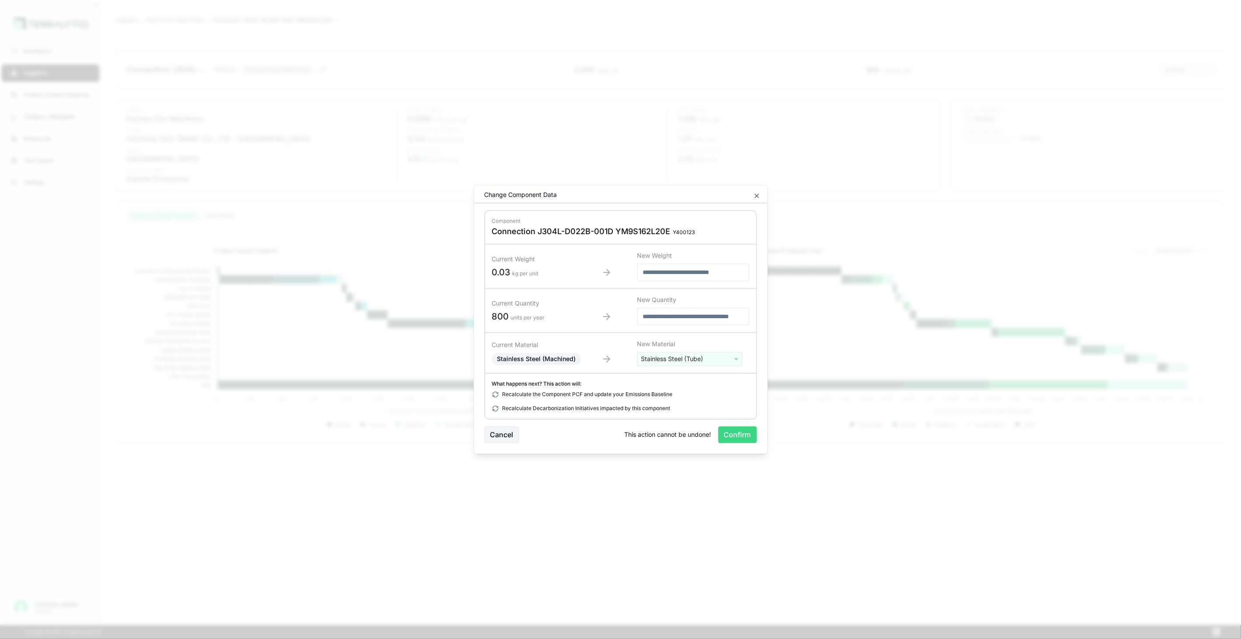
click at [740, 441] on button "Confirm" at bounding box center [737, 435] width 39 height 17
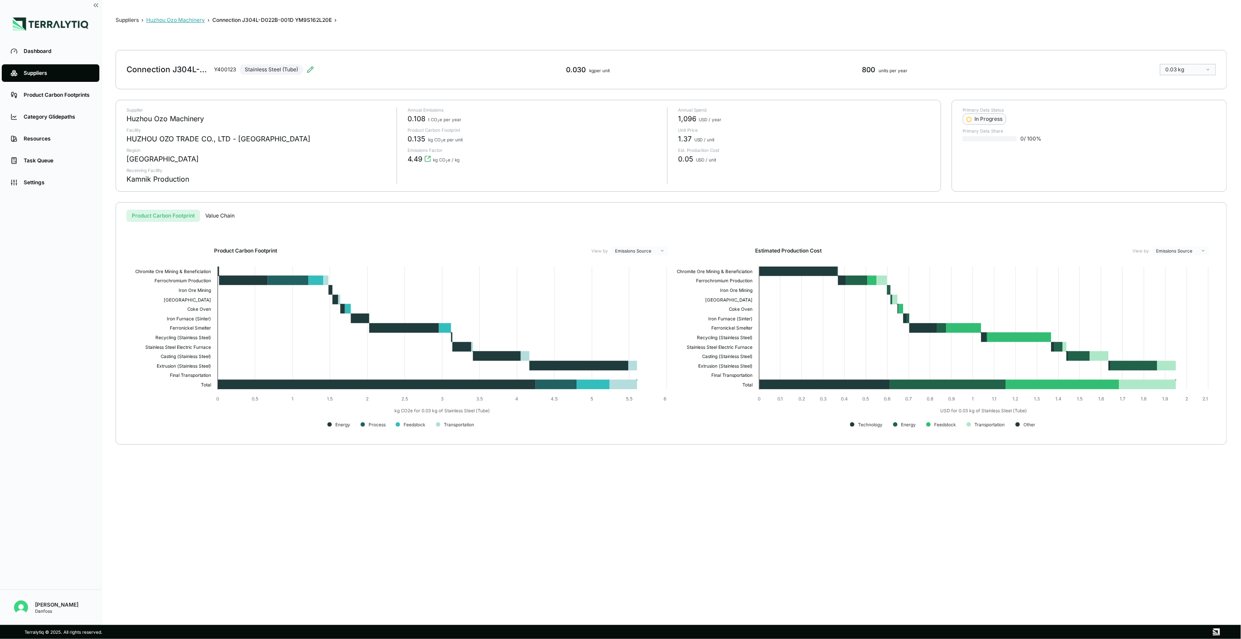
click at [190, 21] on button "Huzhou Ozo Machinery" at bounding box center [175, 20] width 59 height 7
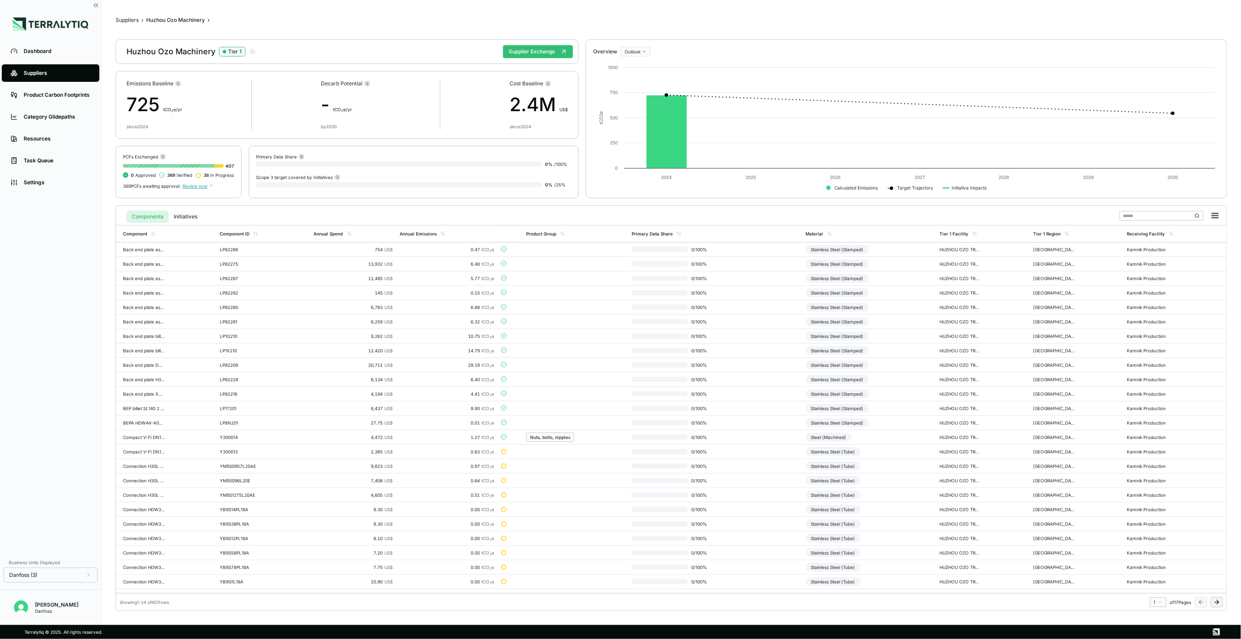
click at [929, 464] on icon at bounding box center [1216, 602] width 7 height 7
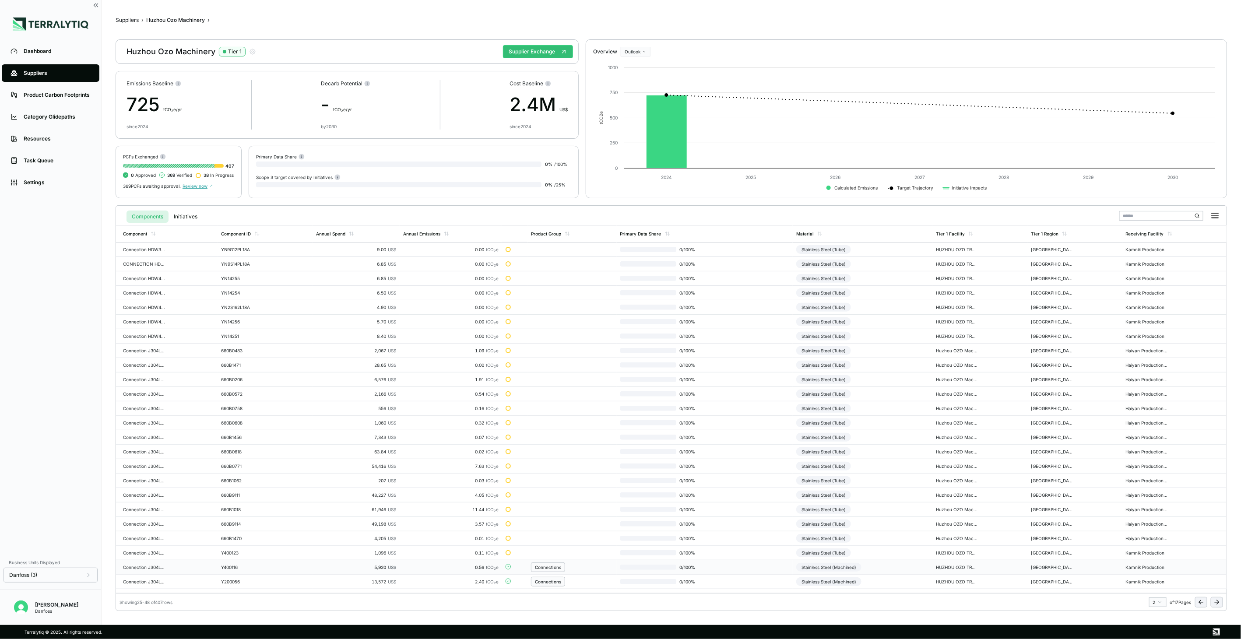
click at [908, 464] on td "Stainless Steel (Machined)" at bounding box center [863, 567] width 140 height 14
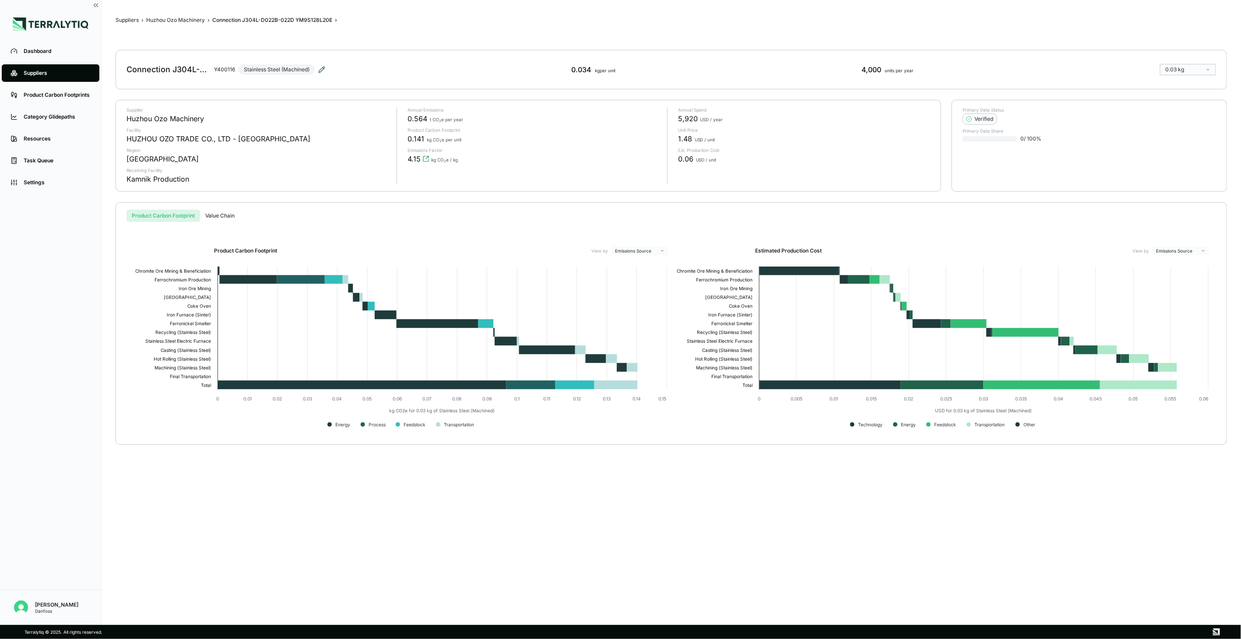
click at [318, 69] on icon at bounding box center [321, 69] width 7 height 7
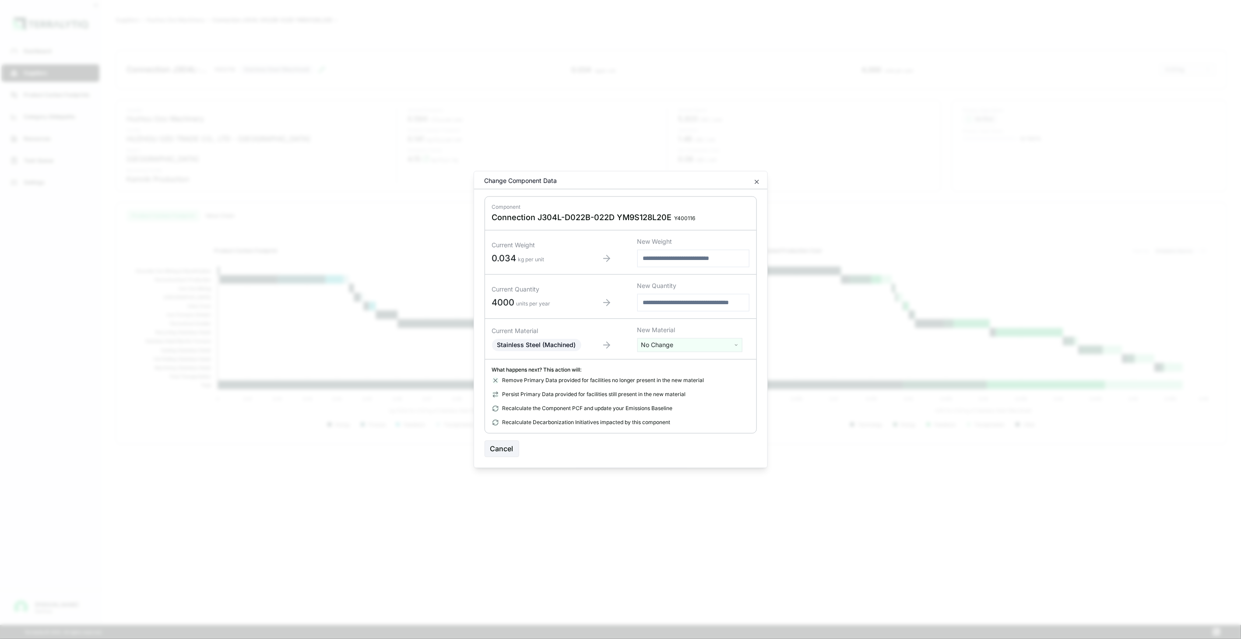
click at [693, 348] on html "Dashboard Suppliers Product Carbon Footprints Category Glidepaths Resources Tas…" at bounding box center [620, 319] width 1241 height 639
click at [681, 359] on input "text" at bounding box center [690, 364] width 101 height 10
type input "****"
click at [670, 403] on div "Stainless Steel (Tube)" at bounding box center [690, 402] width 101 height 12
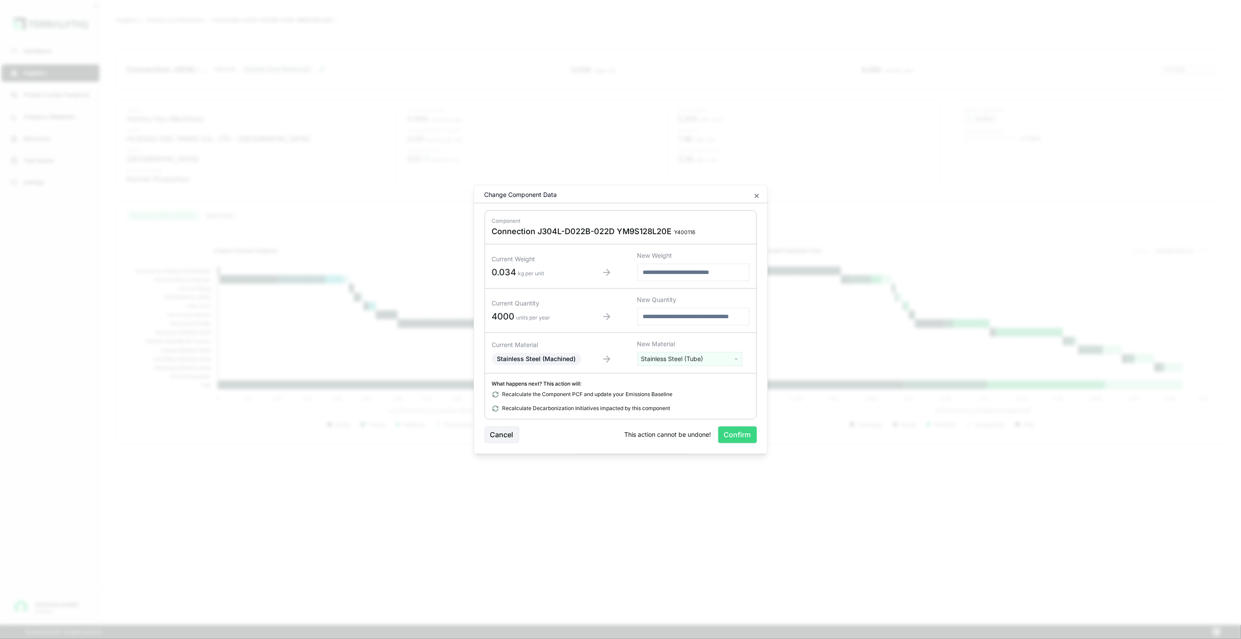
click at [727, 439] on button "Confirm" at bounding box center [737, 435] width 39 height 17
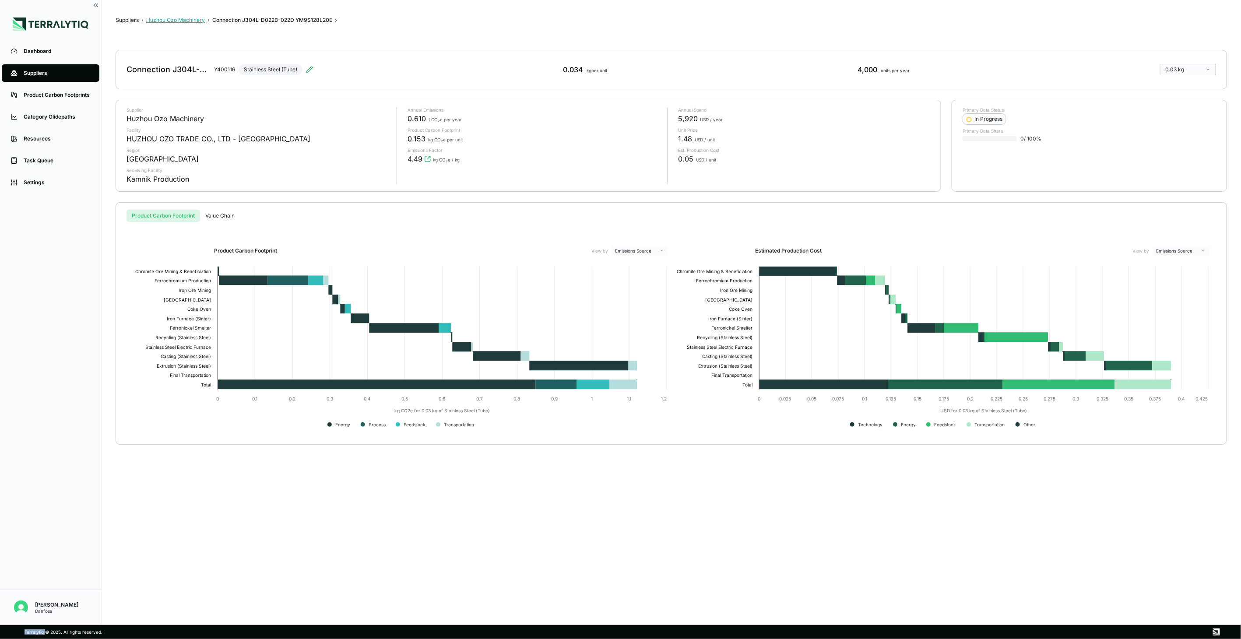
click at [189, 21] on button "Huzhou Ozo Machinery" at bounding box center [175, 20] width 59 height 7
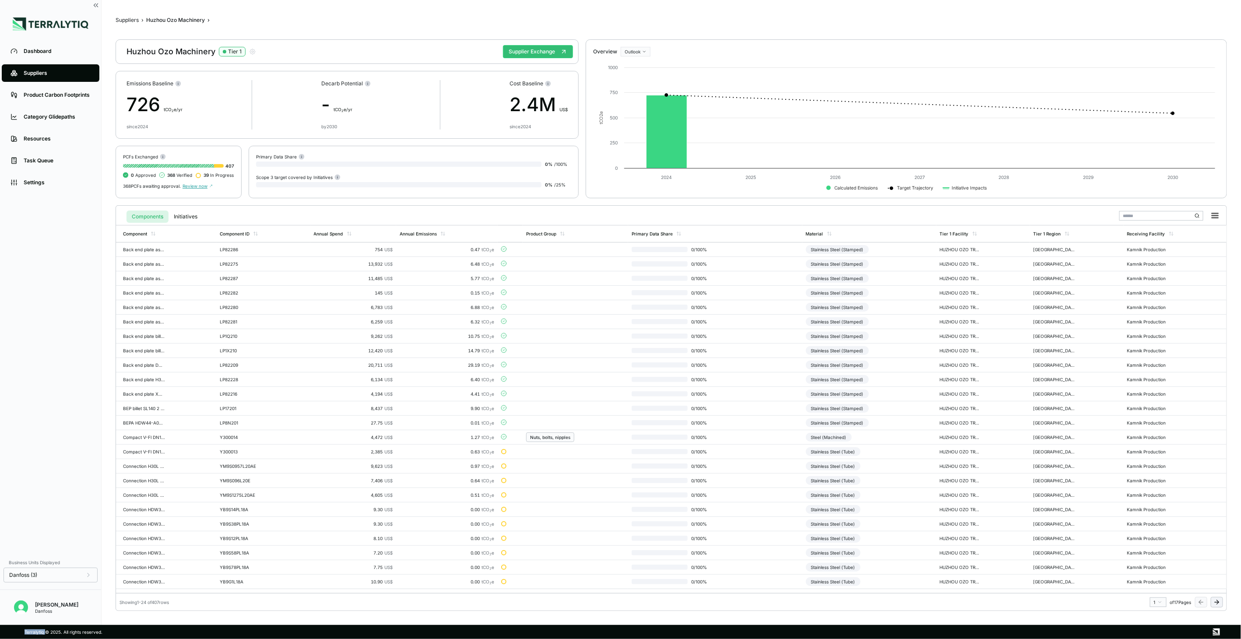
click at [929, 464] on icon at bounding box center [1216, 602] width 7 height 7
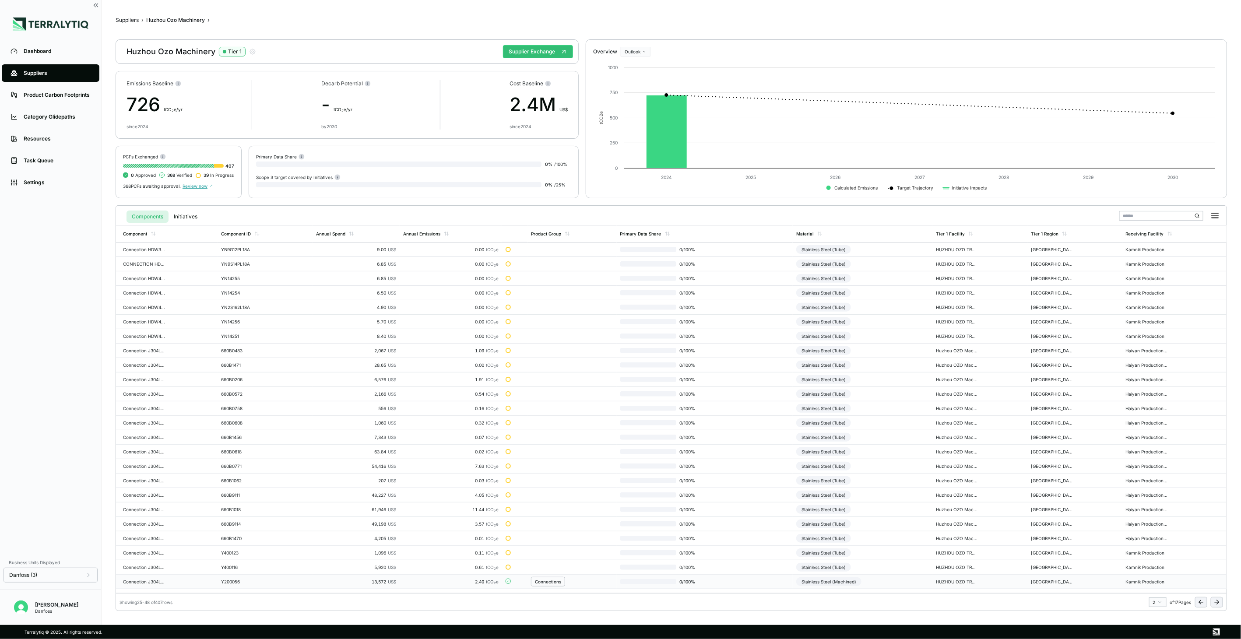
click at [865, 464] on td "Stainless Steel (Machined)" at bounding box center [863, 582] width 140 height 14
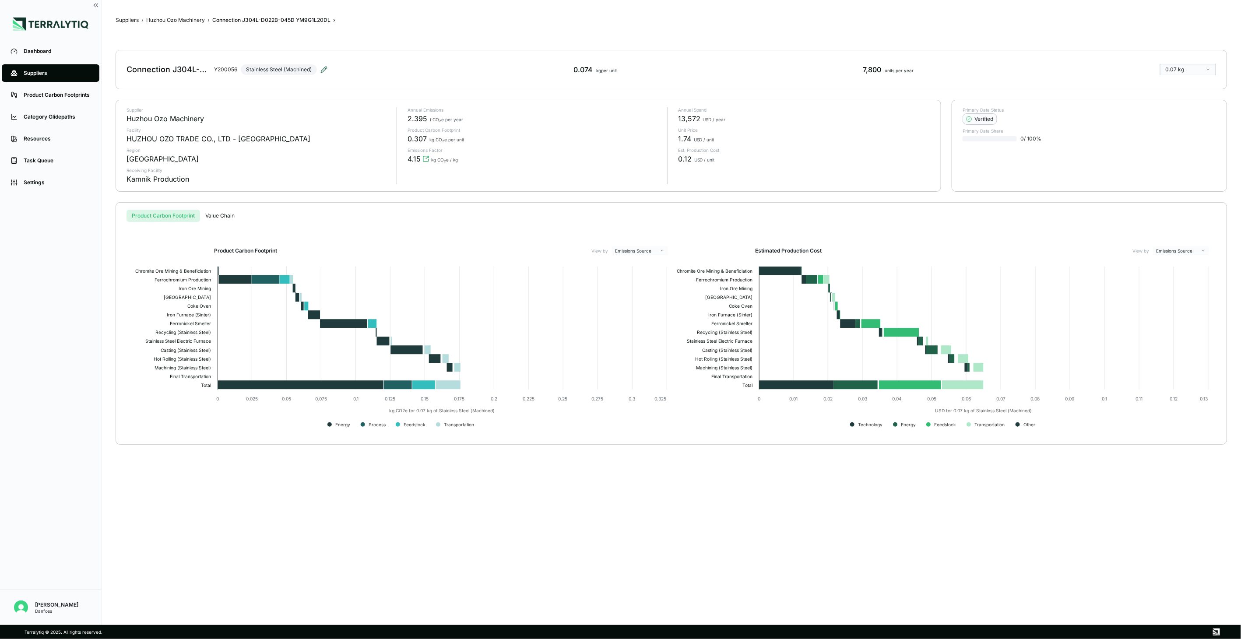
click at [320, 73] on icon at bounding box center [323, 69] width 7 height 7
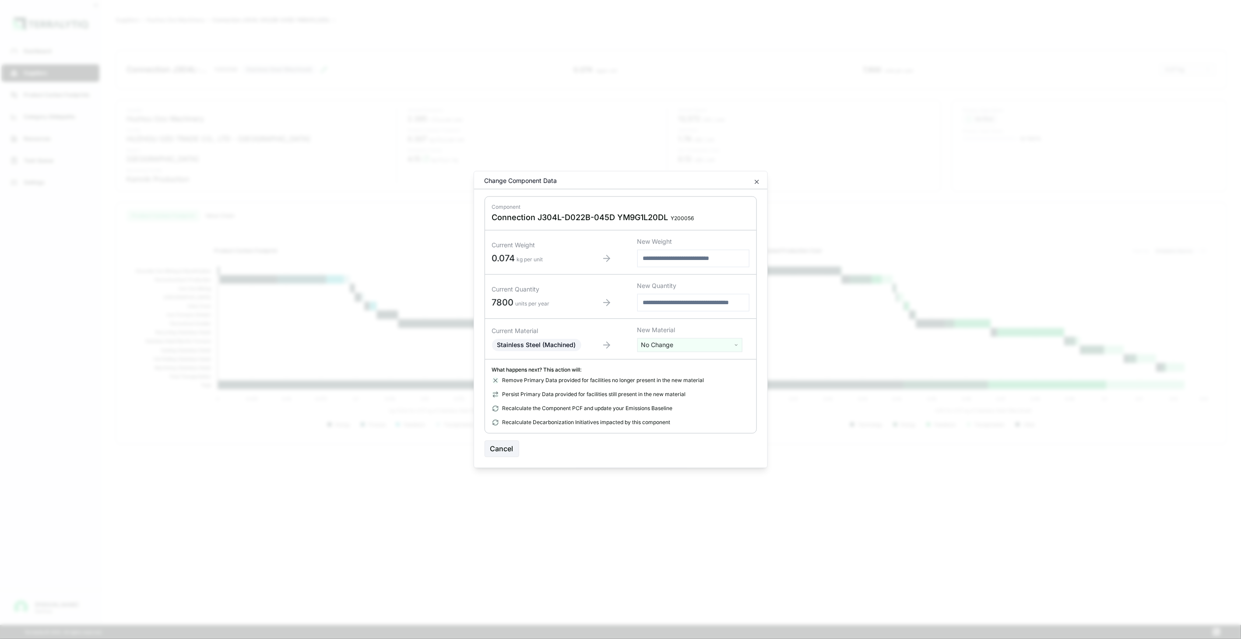
click at [653, 346] on html "Dashboard Suppliers Product Carbon Footprints Category Glidepaths Resources Tas…" at bounding box center [620, 319] width 1241 height 639
click at [650, 361] on input "text" at bounding box center [690, 364] width 101 height 10
type input "****"
click at [672, 397] on div "Stainless Steel (Tube)" at bounding box center [690, 402] width 101 height 12
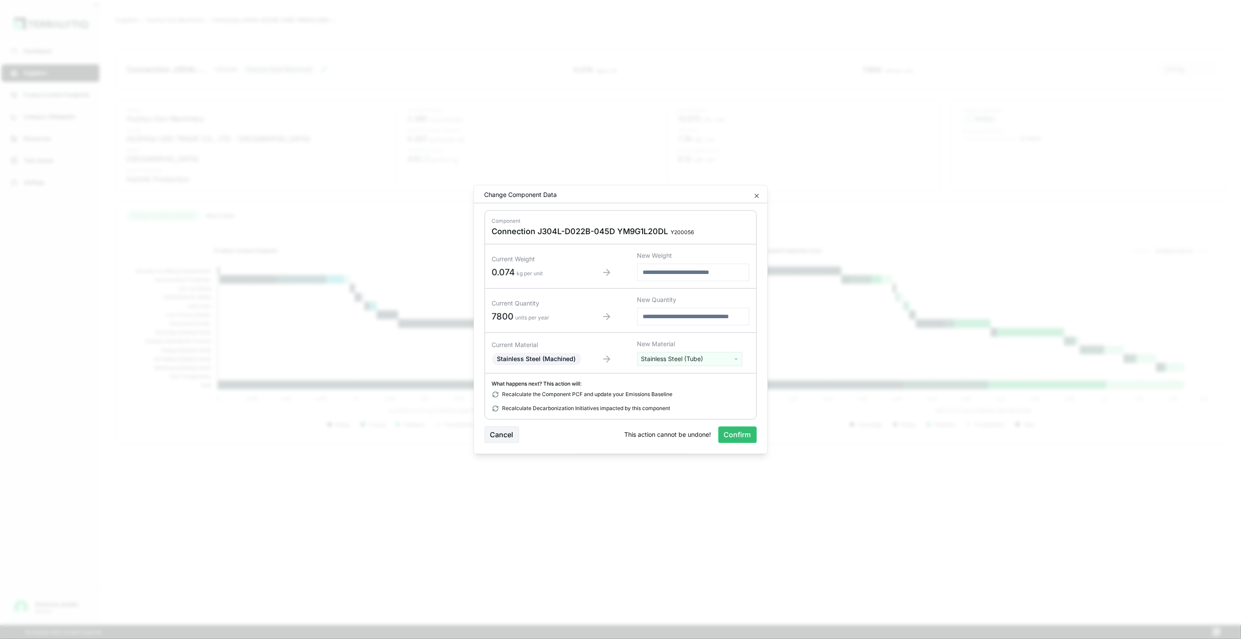
click at [672, 397] on div "Recalculate the Component PCF and update your Emissions Baseline" at bounding box center [620, 394] width 257 height 7
click at [739, 432] on button "Confirm" at bounding box center [737, 435] width 39 height 17
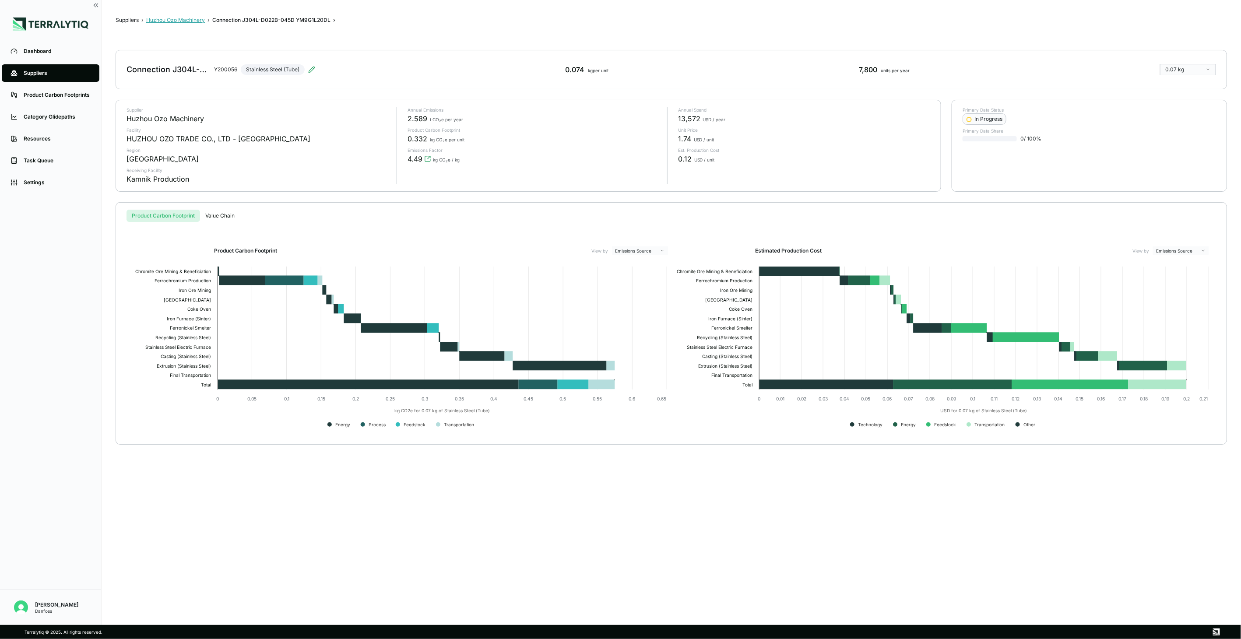
click at [191, 17] on button "Huzhou Ozo Machinery" at bounding box center [175, 20] width 59 height 7
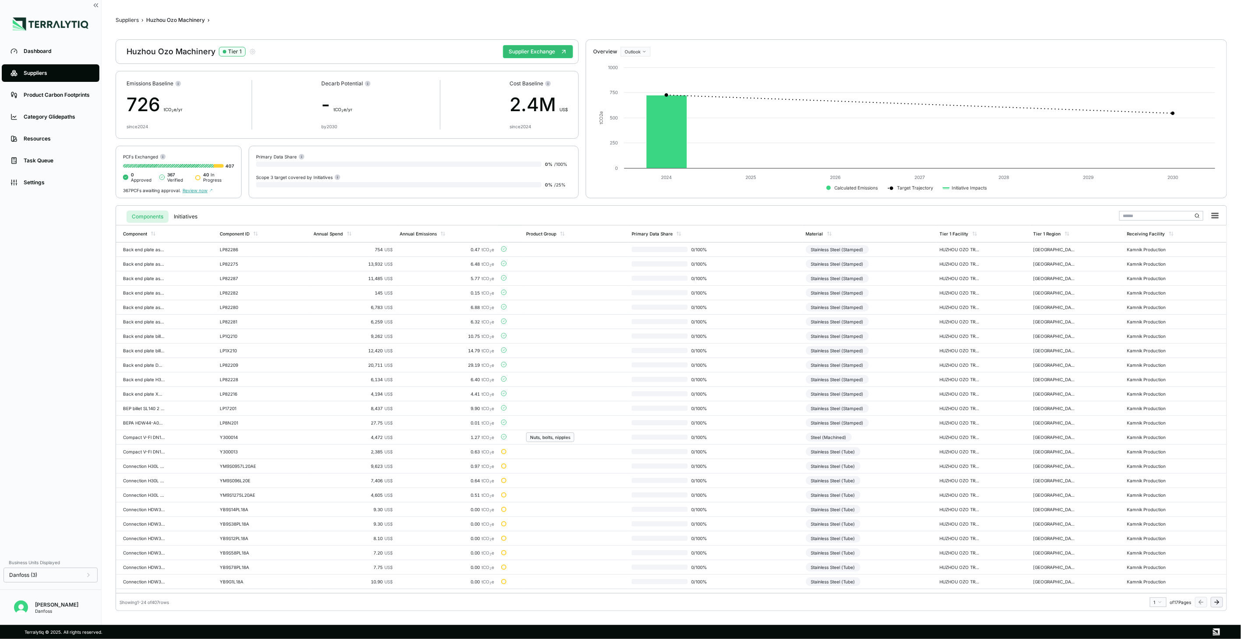
click at [929, 464] on icon at bounding box center [1216, 602] width 7 height 7
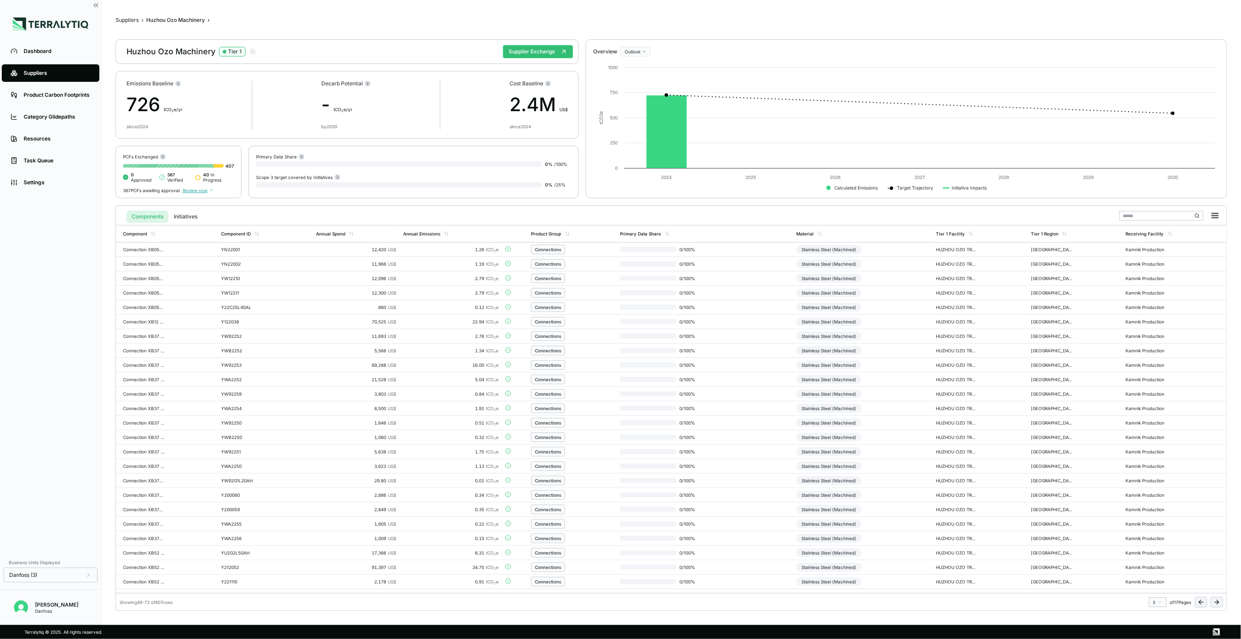
click at [929, 464] on icon at bounding box center [1201, 602] width 7 height 7
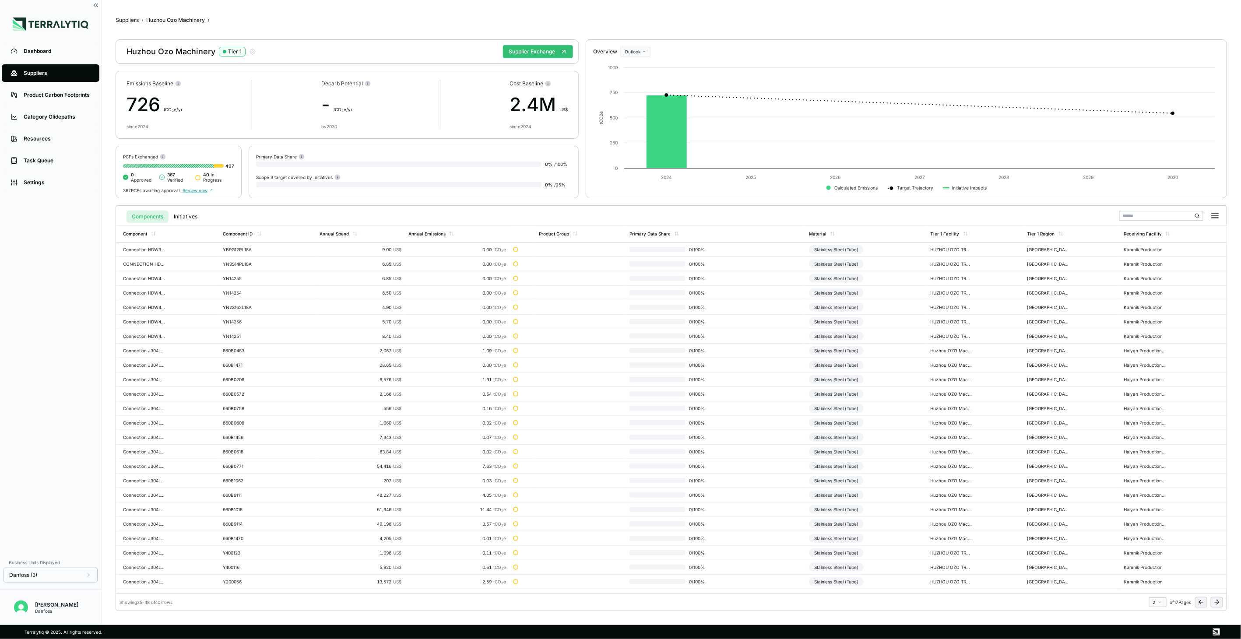
click at [929, 464] on icon at bounding box center [1216, 602] width 7 height 7
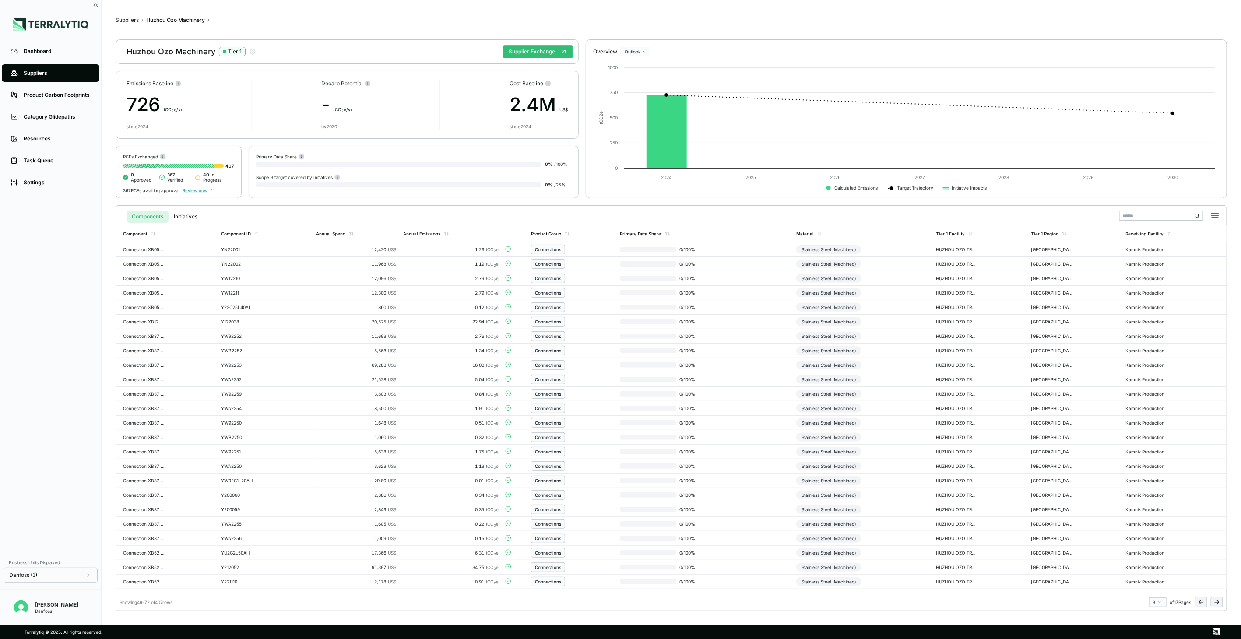
click at [929, 464] on icon at bounding box center [1216, 602] width 7 height 7
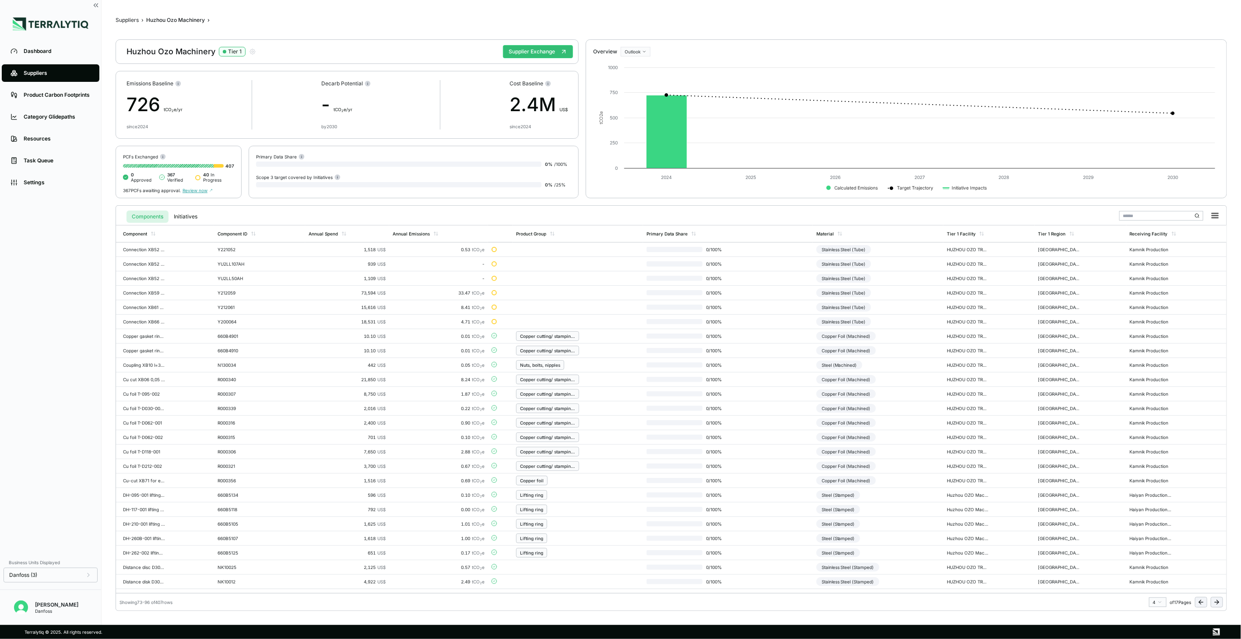
click at [929, 464] on icon at bounding box center [1201, 602] width 7 height 7
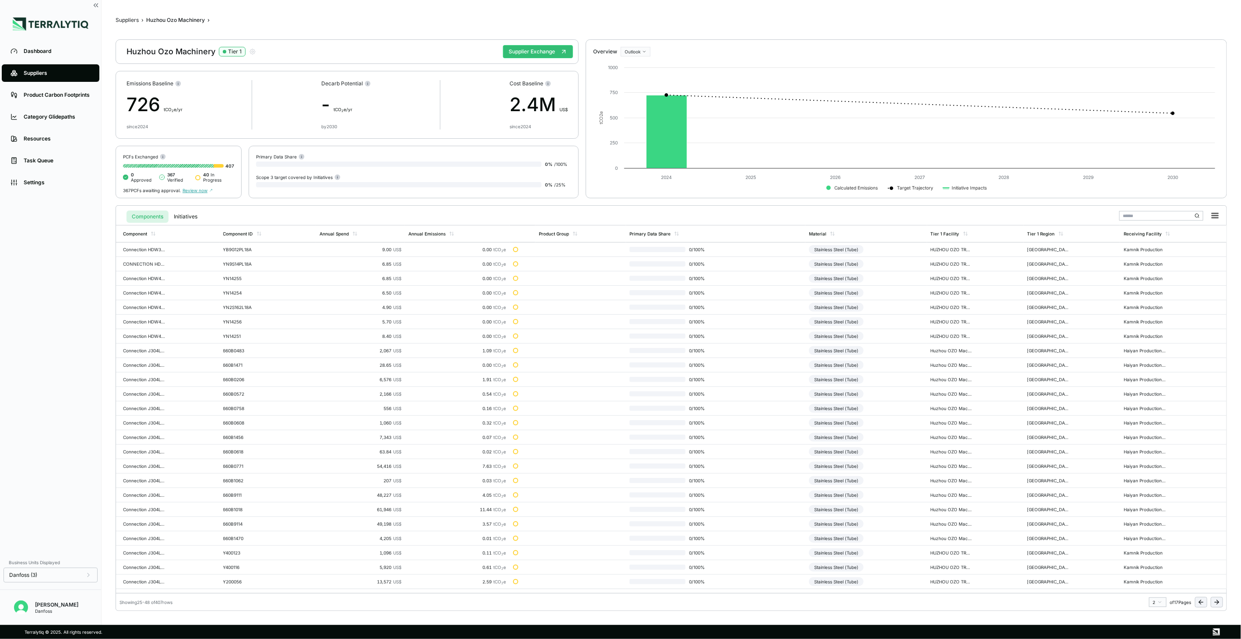
click at [929, 464] on icon at bounding box center [1216, 602] width 7 height 7
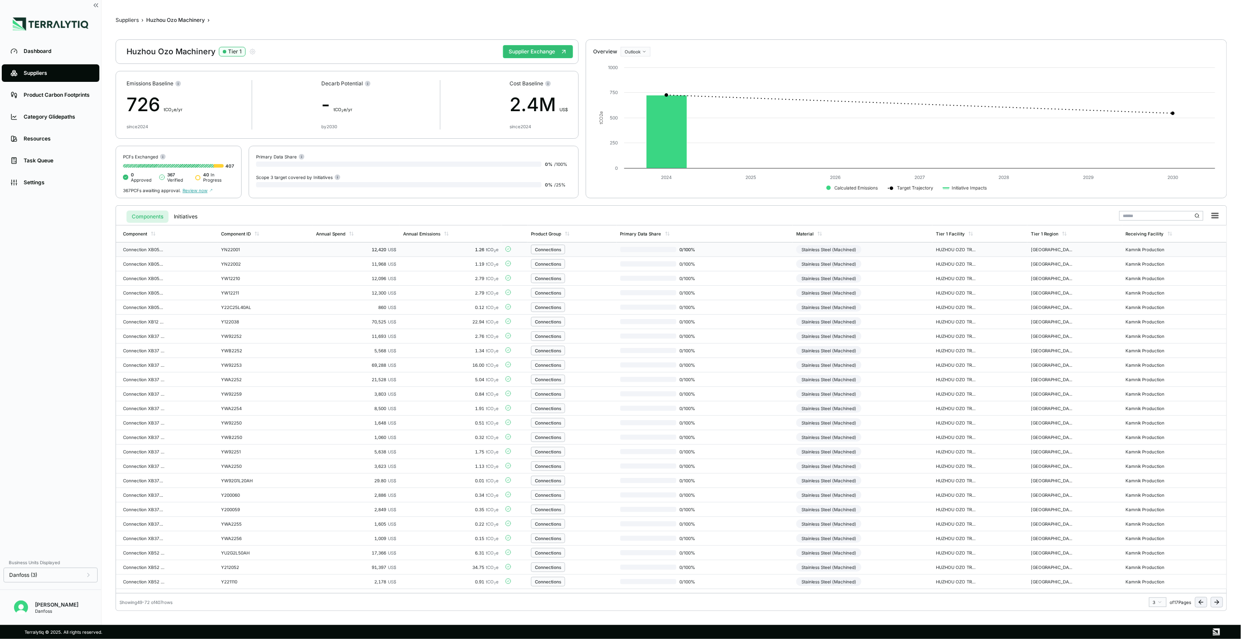
click at [760, 248] on td "0 / 100 %" at bounding box center [705, 250] width 176 height 14
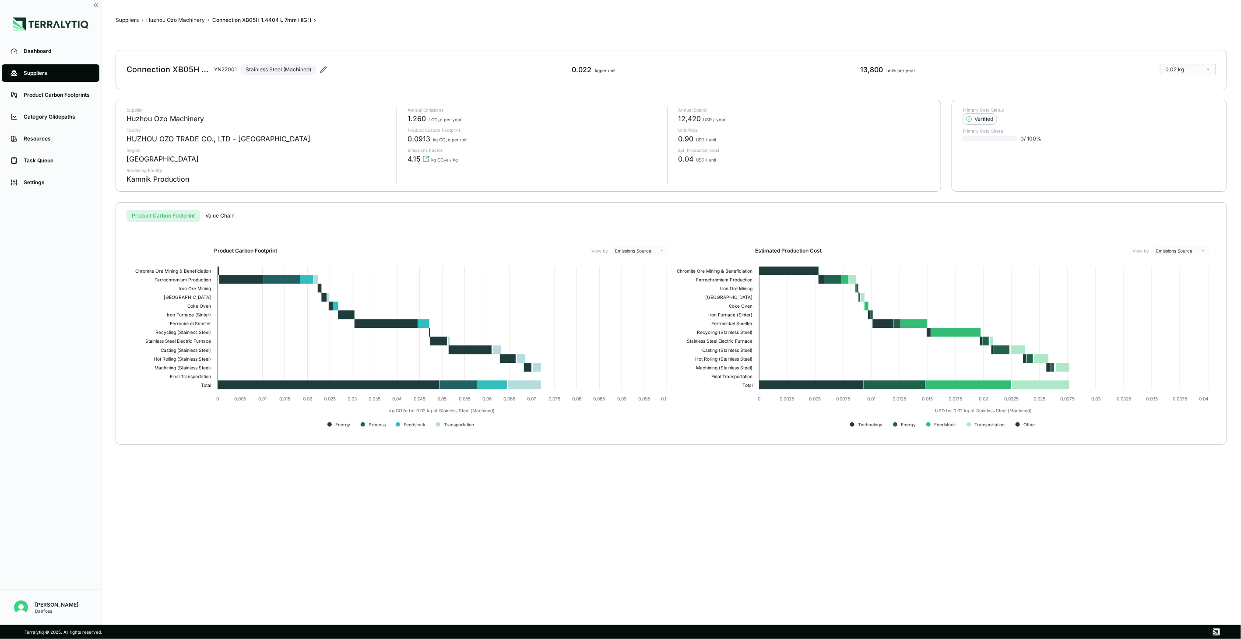
click at [324, 72] on icon at bounding box center [323, 69] width 7 height 7
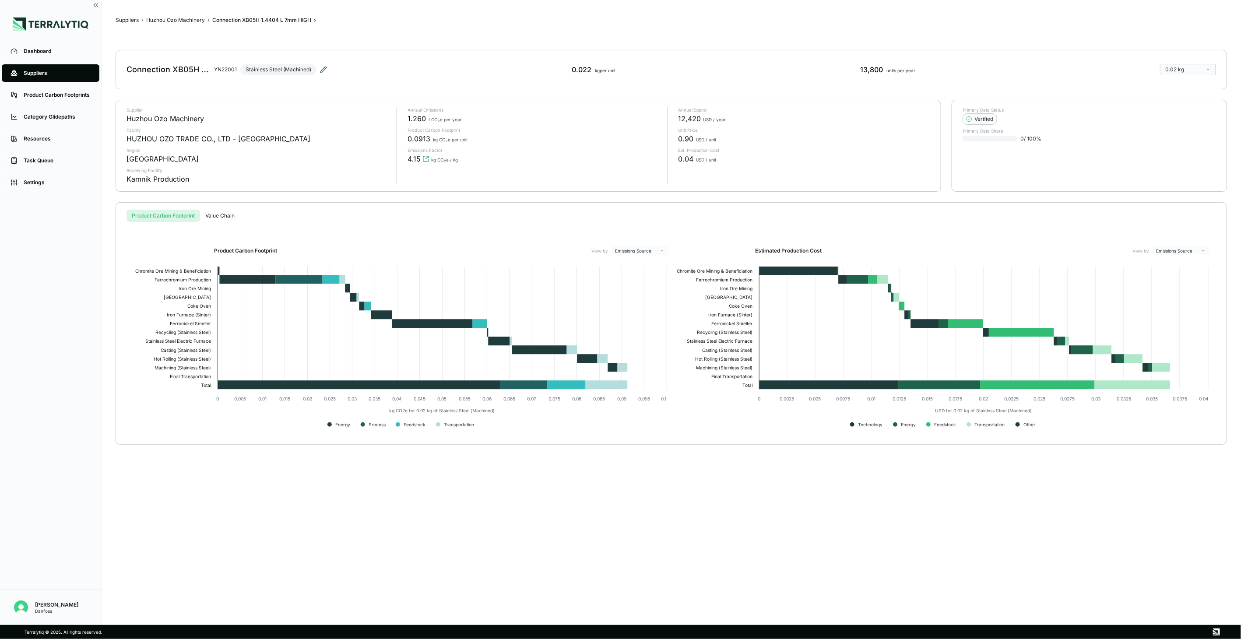
click at [327, 70] on icon at bounding box center [323, 69] width 7 height 7
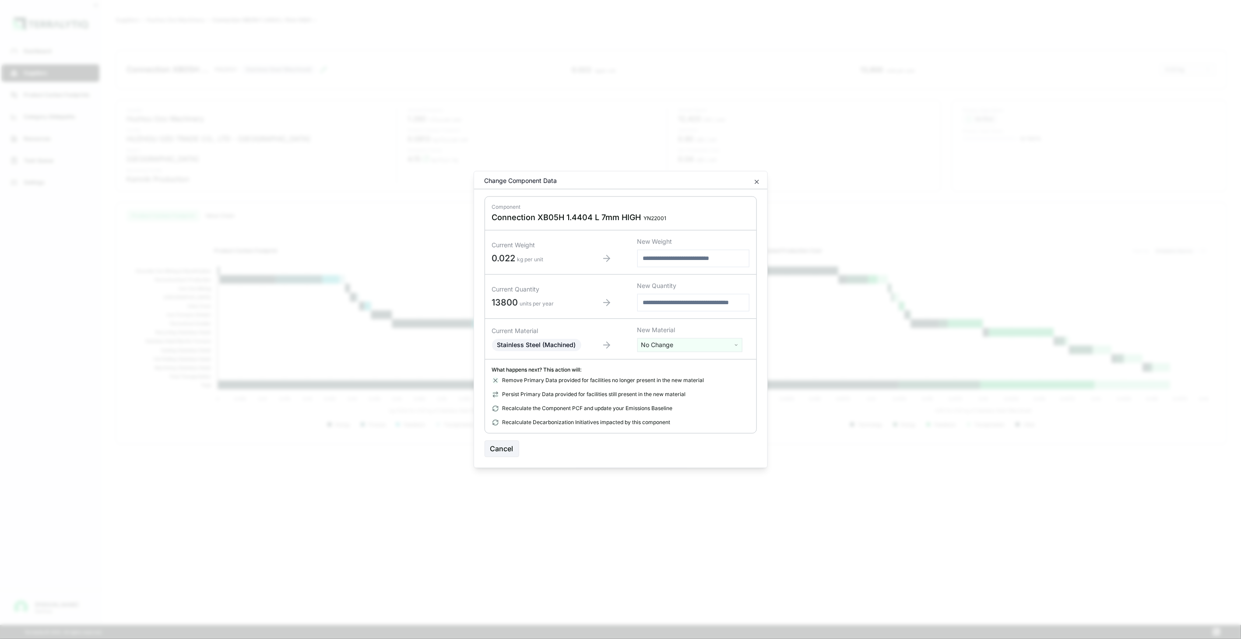
click at [681, 346] on html "Dashboard Suppliers Product Carbon Footprints Category Glidepaths Resources Tas…" at bounding box center [620, 319] width 1241 height 639
click at [679, 365] on input "text" at bounding box center [690, 364] width 101 height 10
type input "****"
click at [716, 403] on div "Stainless Steel (Tube)" at bounding box center [690, 402] width 101 height 12
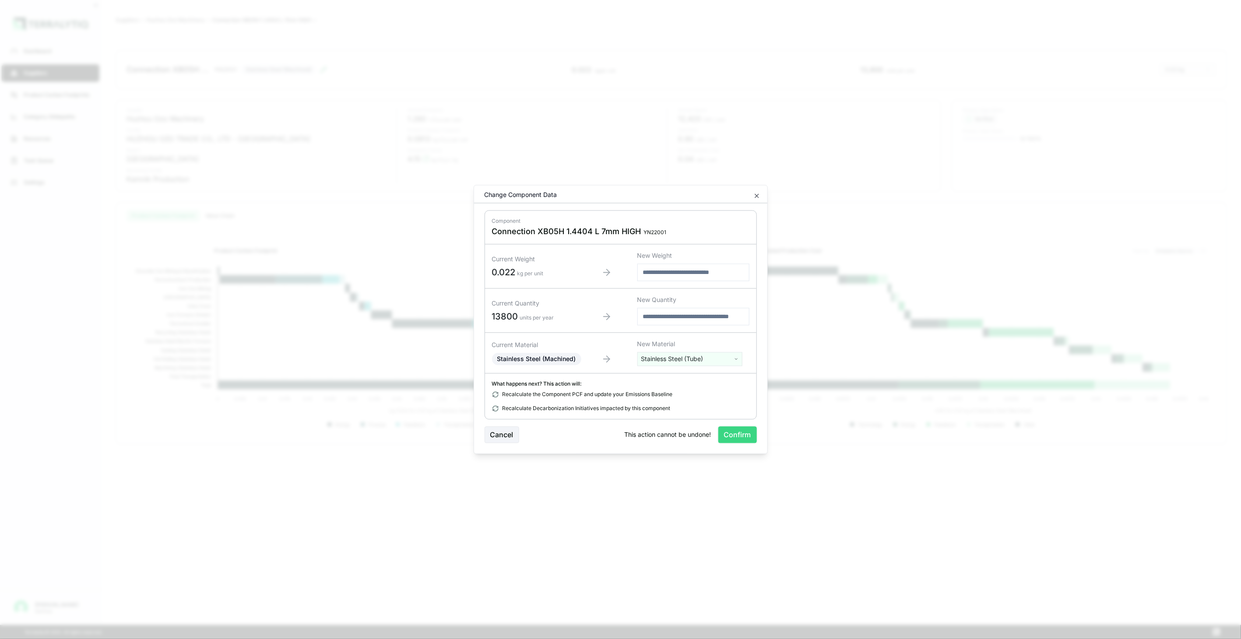
click at [730, 432] on button "Confirm" at bounding box center [737, 435] width 39 height 17
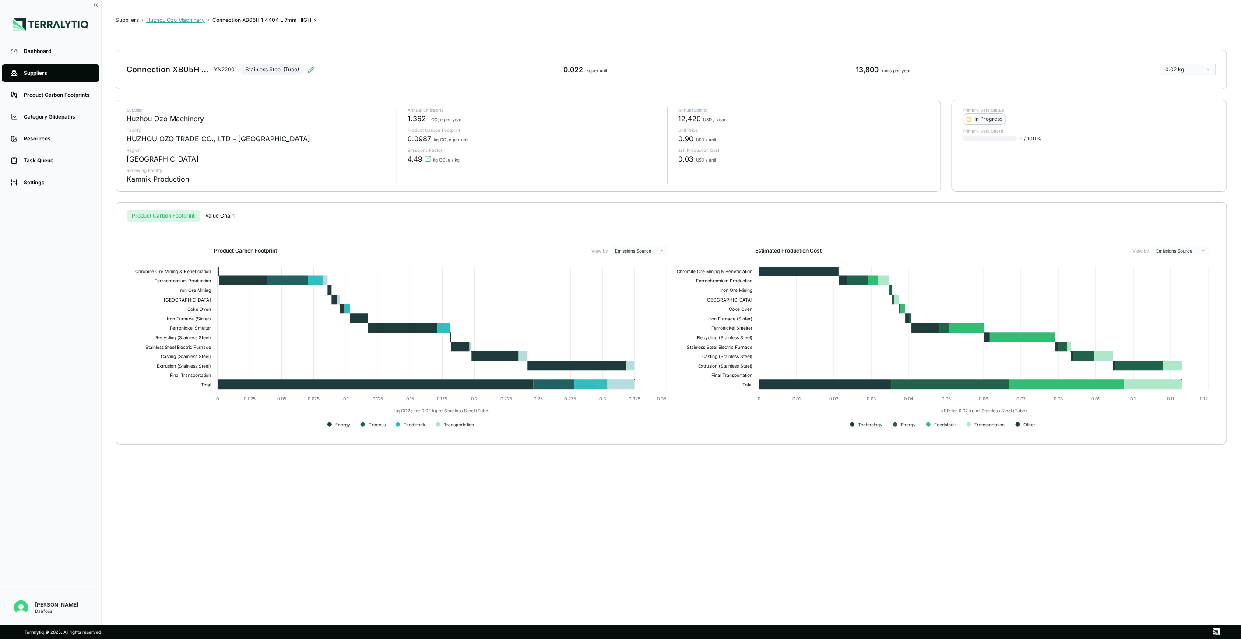
click at [179, 17] on button "Huzhou Ozo Machinery" at bounding box center [175, 20] width 59 height 7
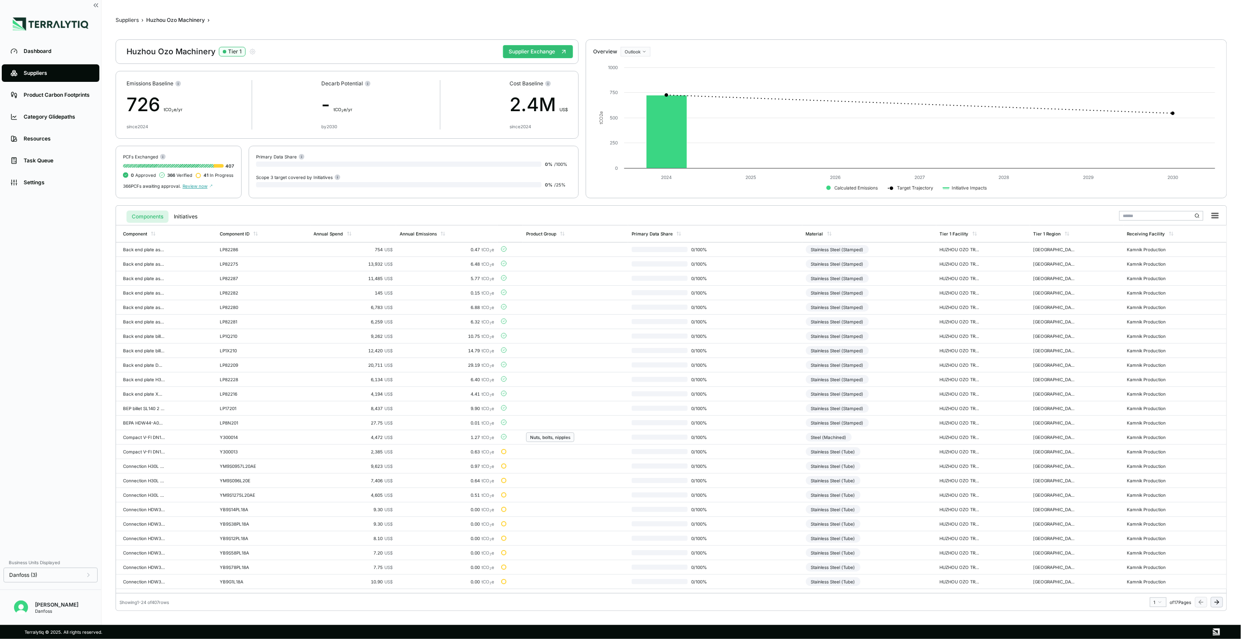
click at [929, 464] on icon at bounding box center [1216, 602] width 7 height 7
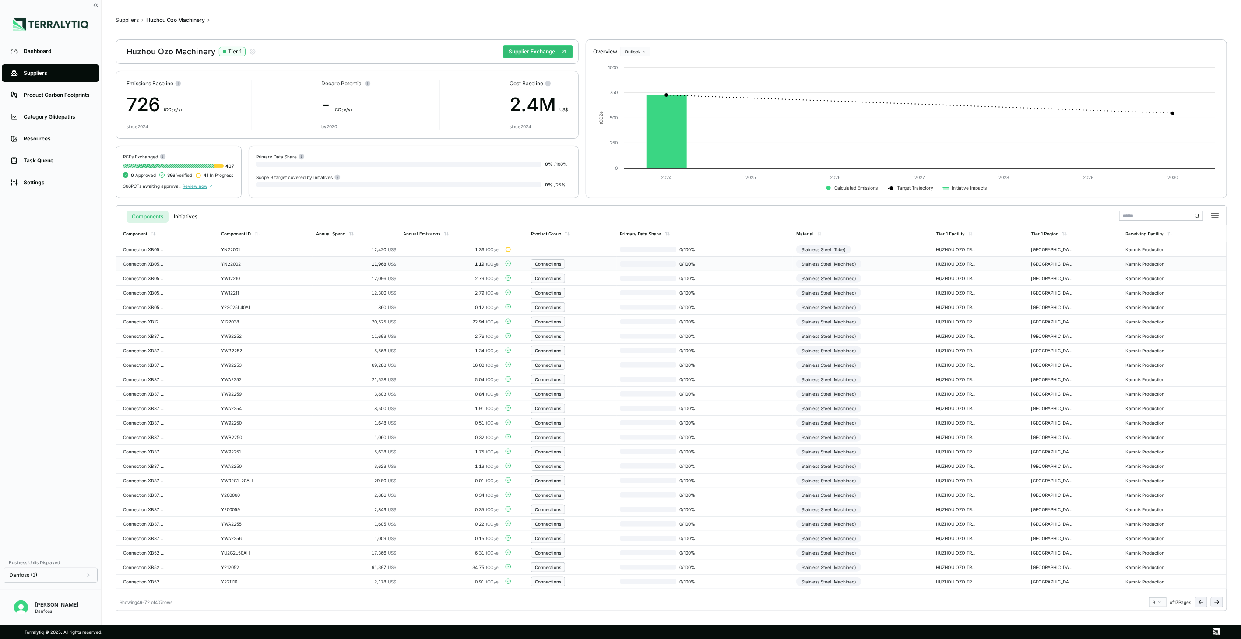
click at [893, 263] on td "Stainless Steel (Machined)" at bounding box center [863, 264] width 140 height 14
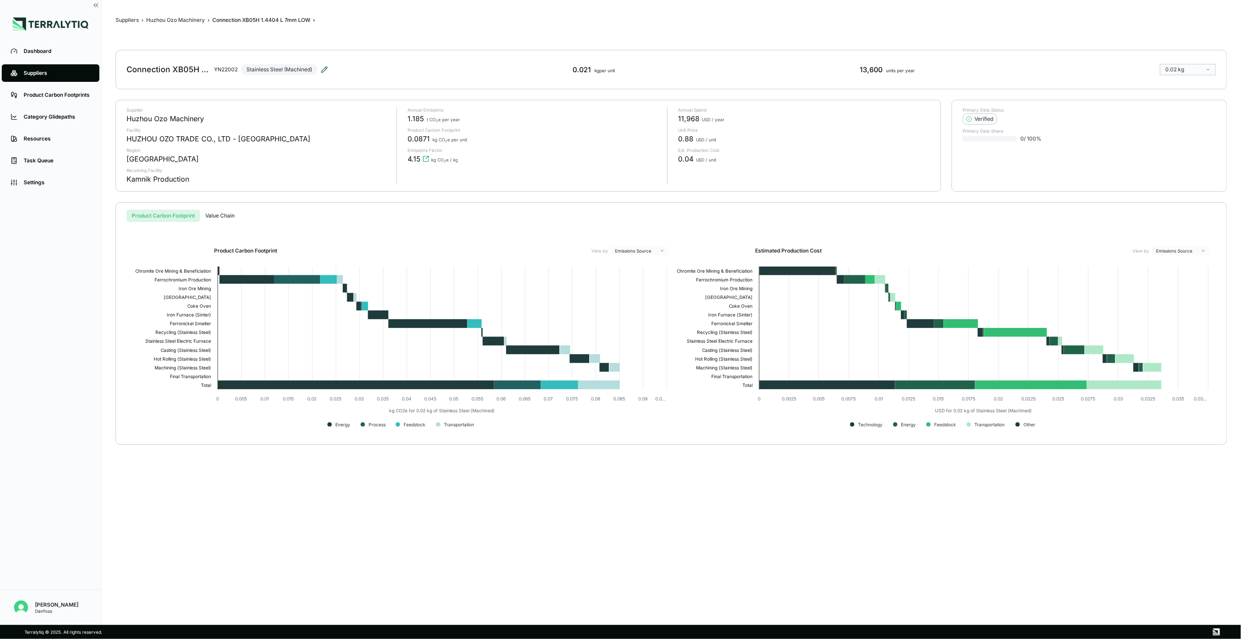
click at [322, 71] on icon at bounding box center [324, 70] width 6 height 6
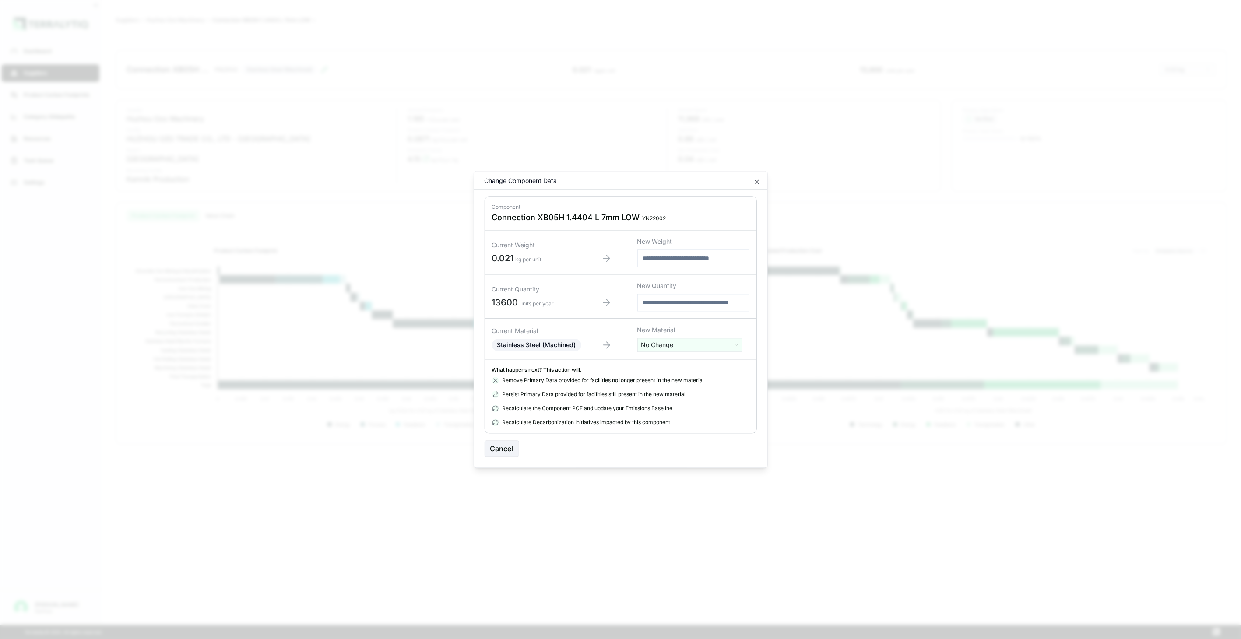
click at [668, 344] on html "Dashboard Suppliers Product Carbon Footprints Category Glidepaths Resources Tas…" at bounding box center [620, 319] width 1241 height 639
type input "****"
click at [718, 407] on div "Stainless Steel (Tube)" at bounding box center [690, 402] width 101 height 12
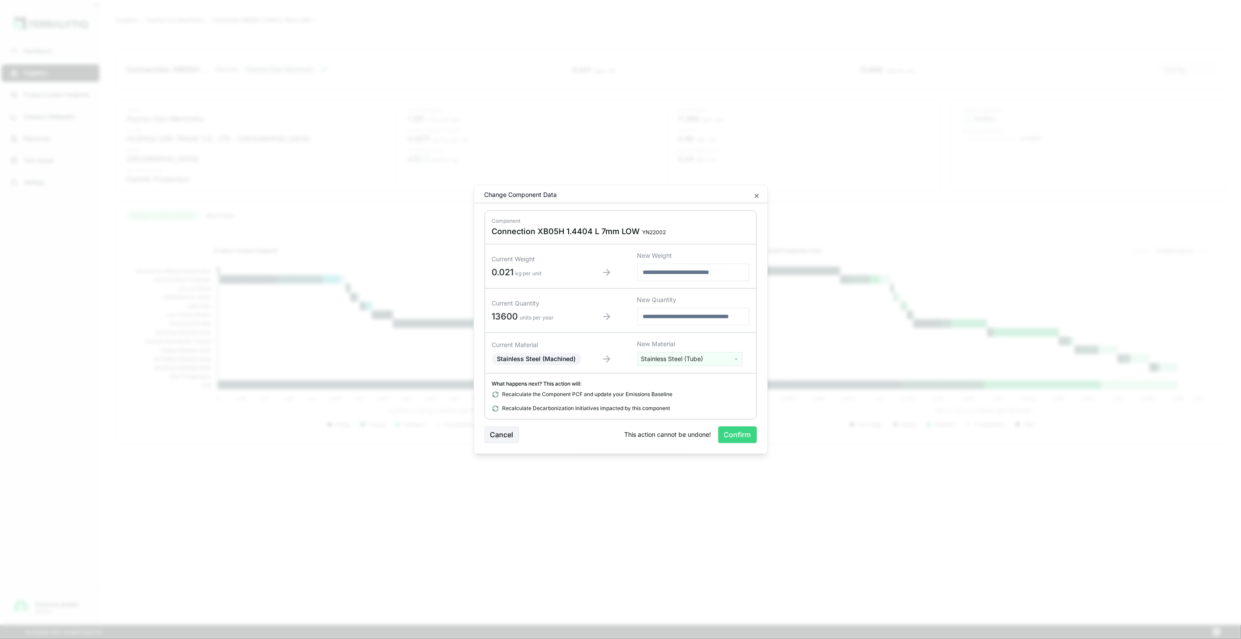
click at [733, 434] on button "Confirm" at bounding box center [737, 435] width 39 height 17
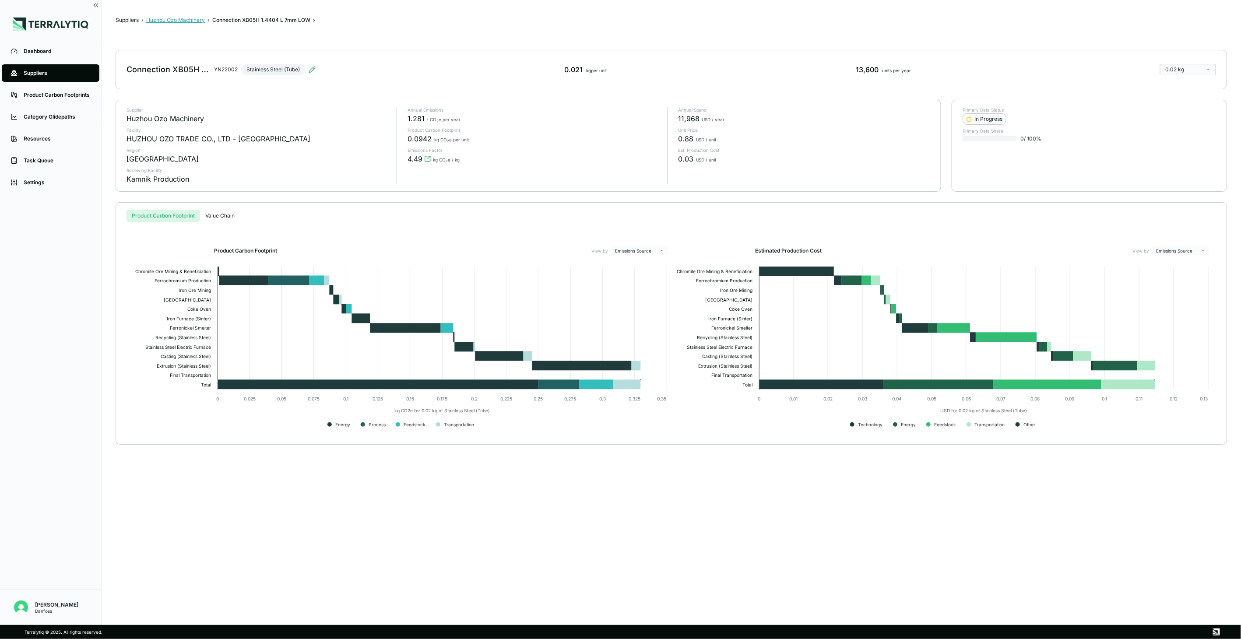
click at [184, 23] on button "Huzhou Ozo Machinery" at bounding box center [175, 20] width 59 height 7
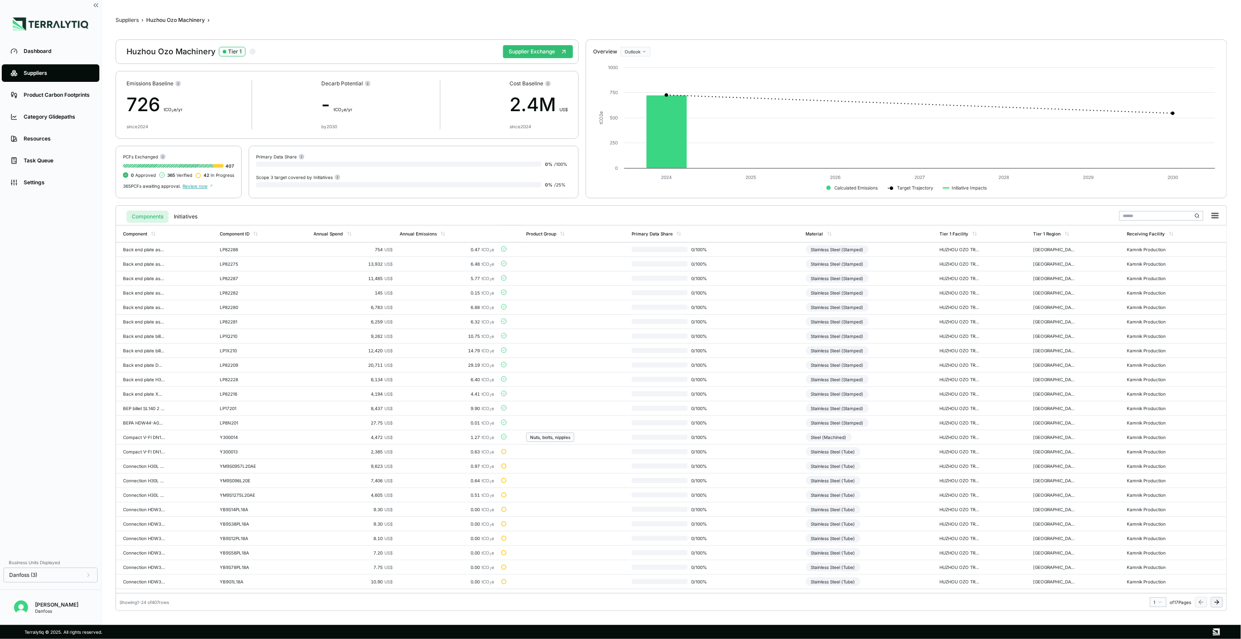
click at [929, 464] on icon at bounding box center [1216, 602] width 7 height 7
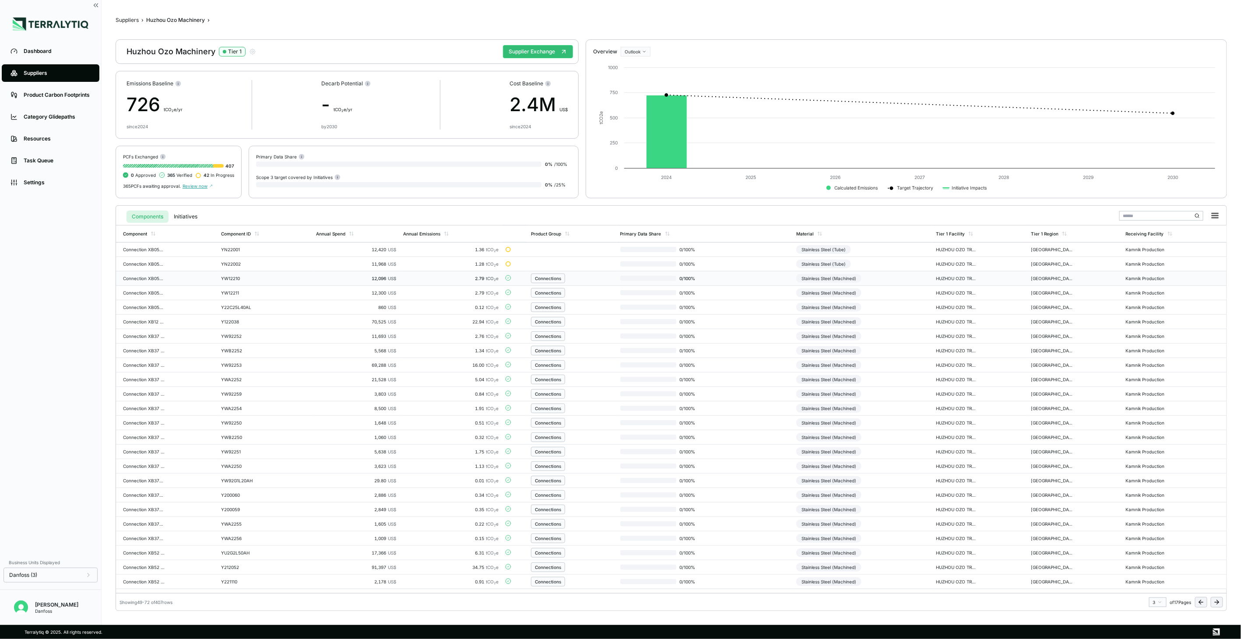
click at [880, 274] on td "Stainless Steel (Machined)" at bounding box center [863, 278] width 140 height 14
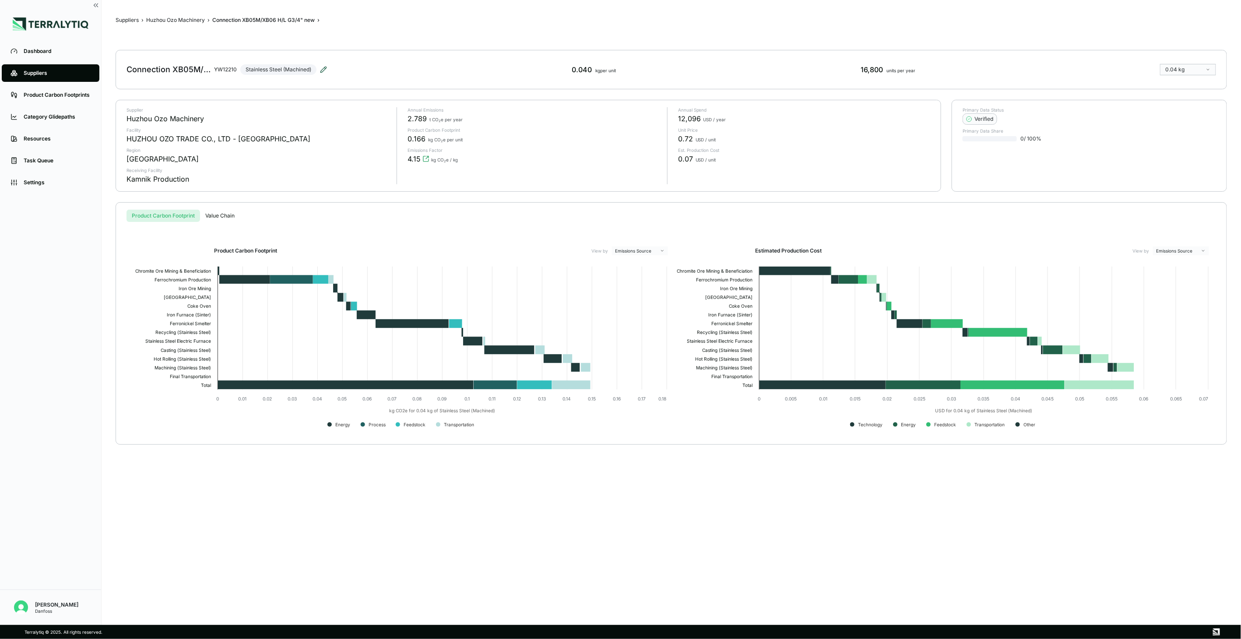
click at [323, 67] on icon at bounding box center [323, 69] width 7 height 7
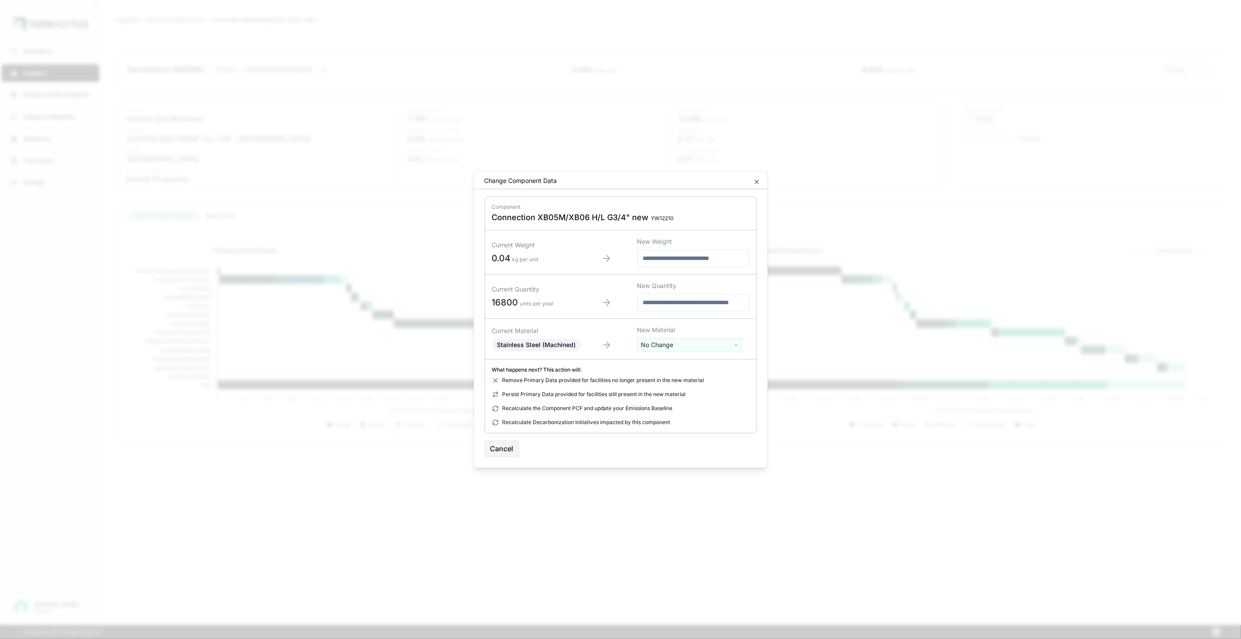
click at [703, 345] on html "Dashboard Suppliers Product Carbon Footprints Category Glidepaths Resources Tas…" at bounding box center [620, 319] width 1241 height 639
click at [680, 360] on input "text" at bounding box center [690, 364] width 101 height 10
type input "****"
click at [651, 406] on div "Stainless Steel (Tube)" at bounding box center [690, 402] width 101 height 12
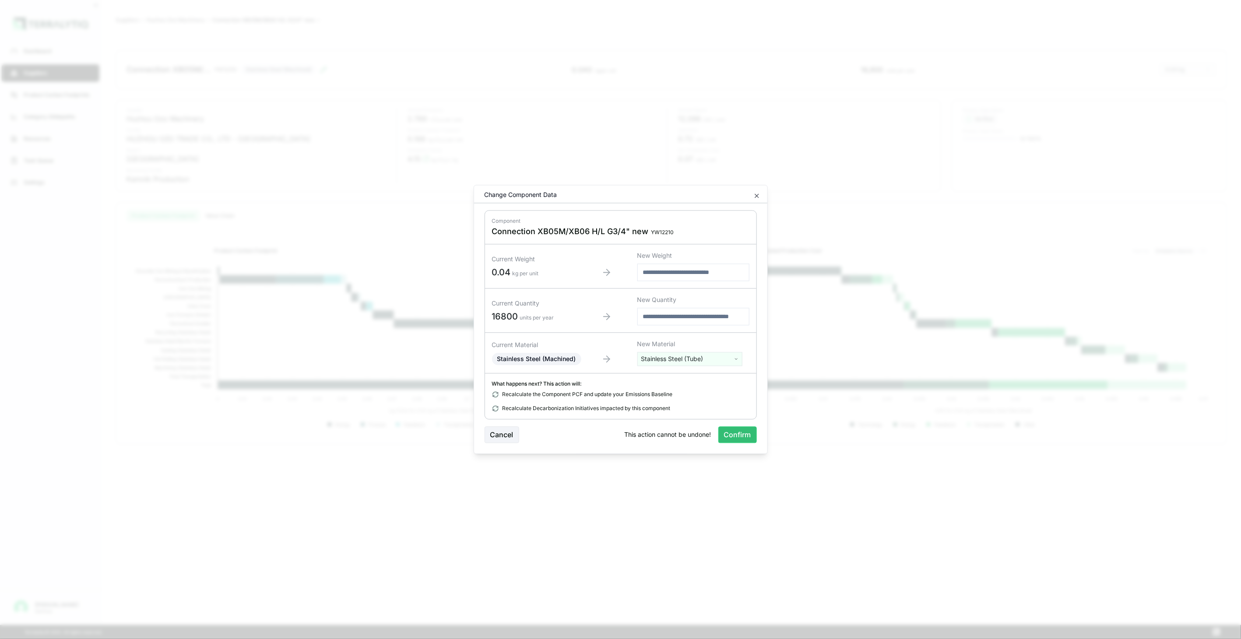
click at [736, 432] on button "Confirm" at bounding box center [737, 435] width 39 height 17
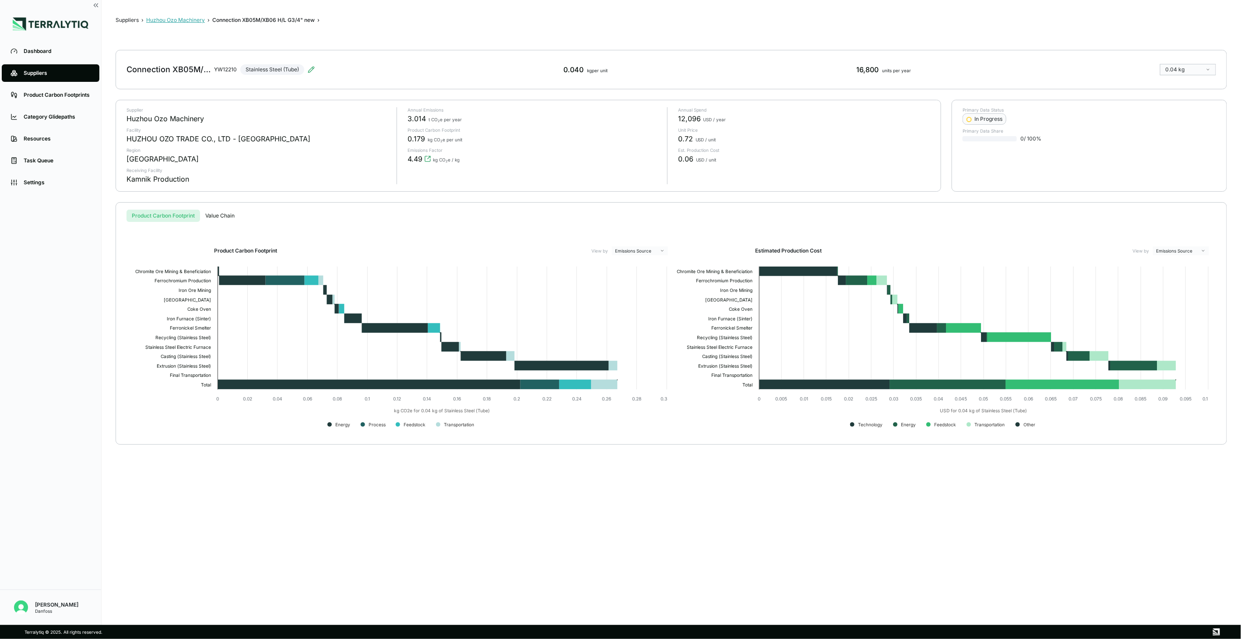
click at [165, 17] on button "Huzhou Ozo Machinery" at bounding box center [175, 20] width 59 height 7
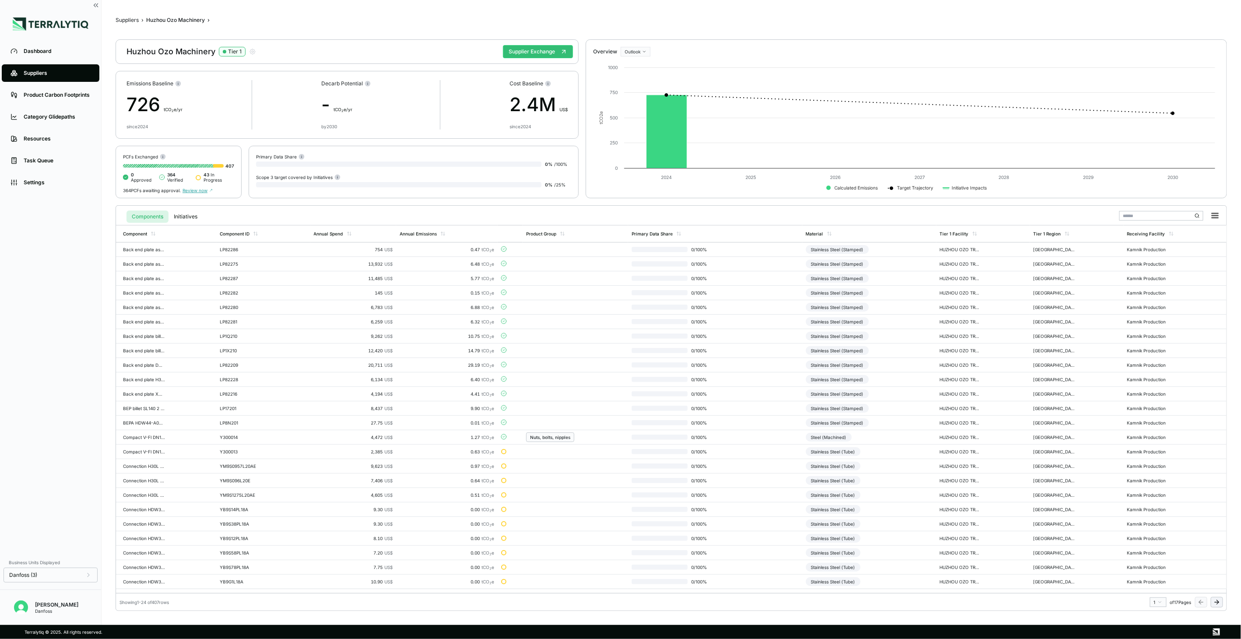
click at [929, 464] on icon at bounding box center [1216, 602] width 7 height 7
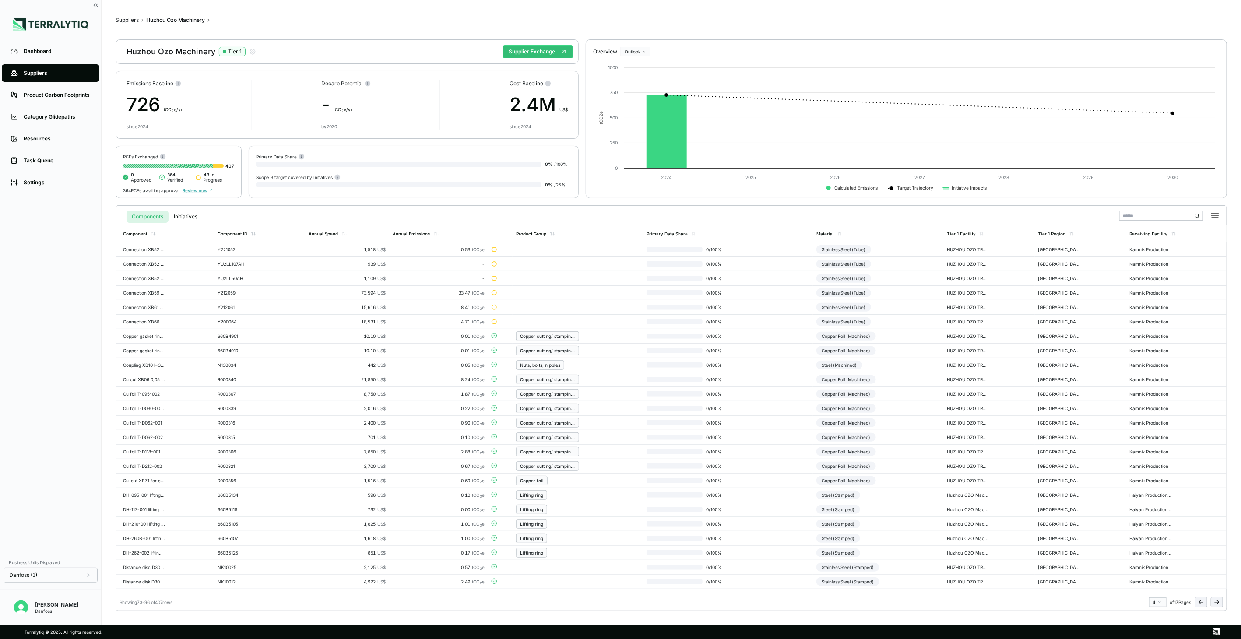
click at [929, 464] on icon at bounding box center [1201, 602] width 7 height 7
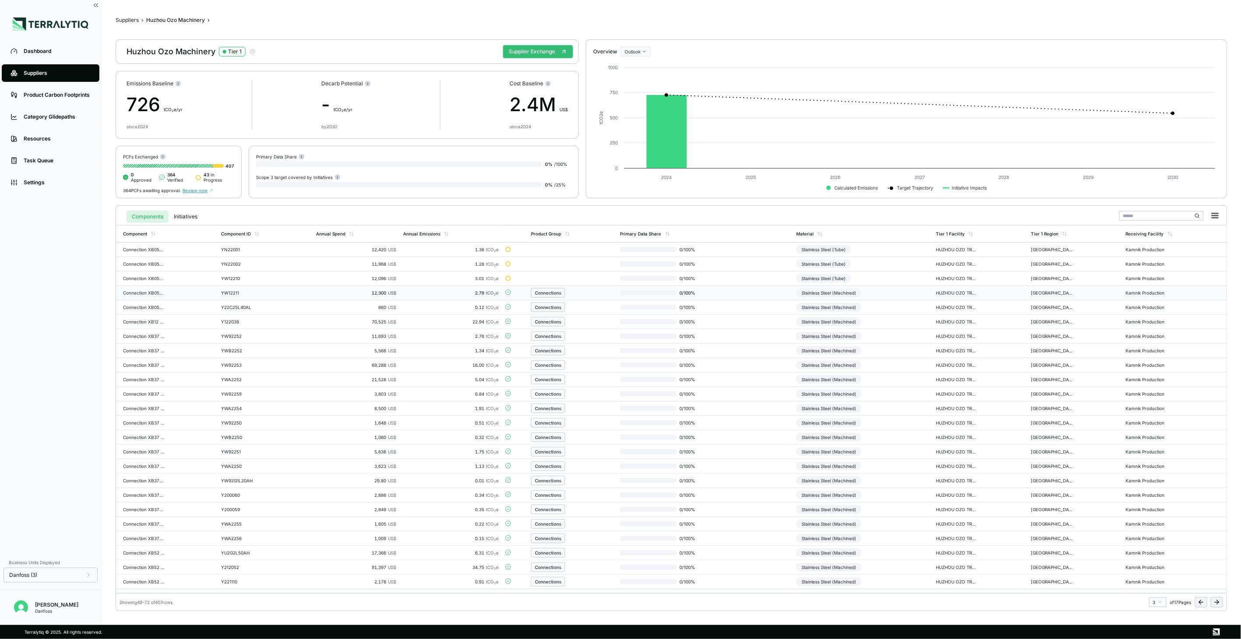
click at [879, 292] on td "Stainless Steel (Machined)" at bounding box center [863, 293] width 140 height 14
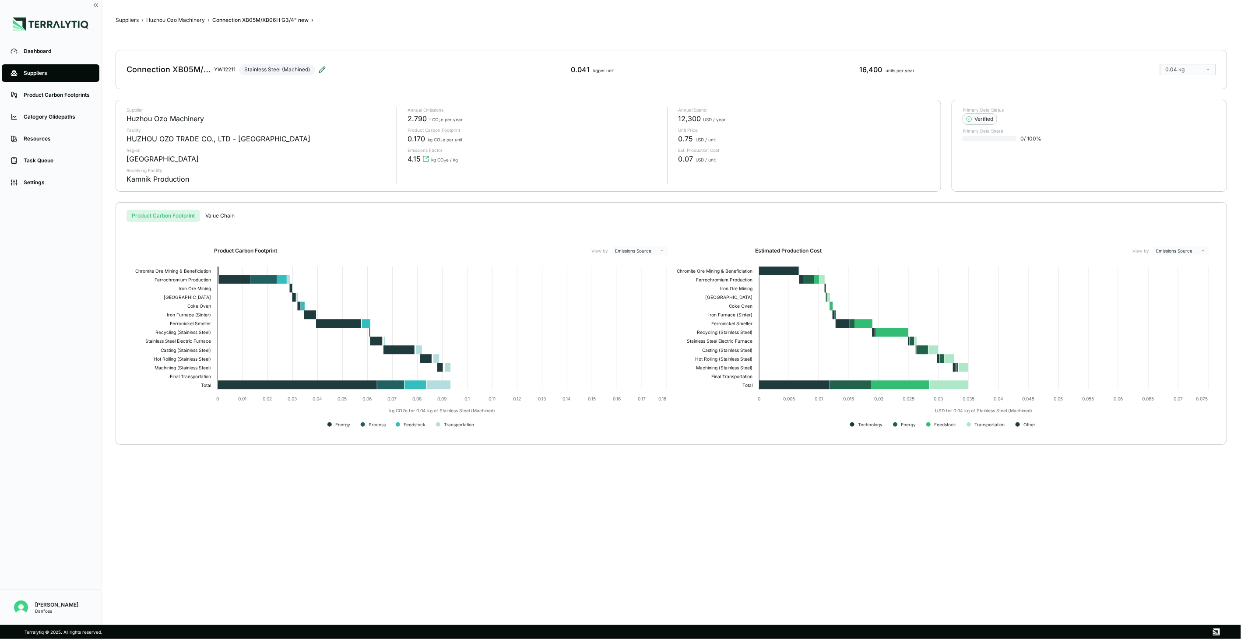
click at [322, 69] on icon at bounding box center [322, 69] width 7 height 7
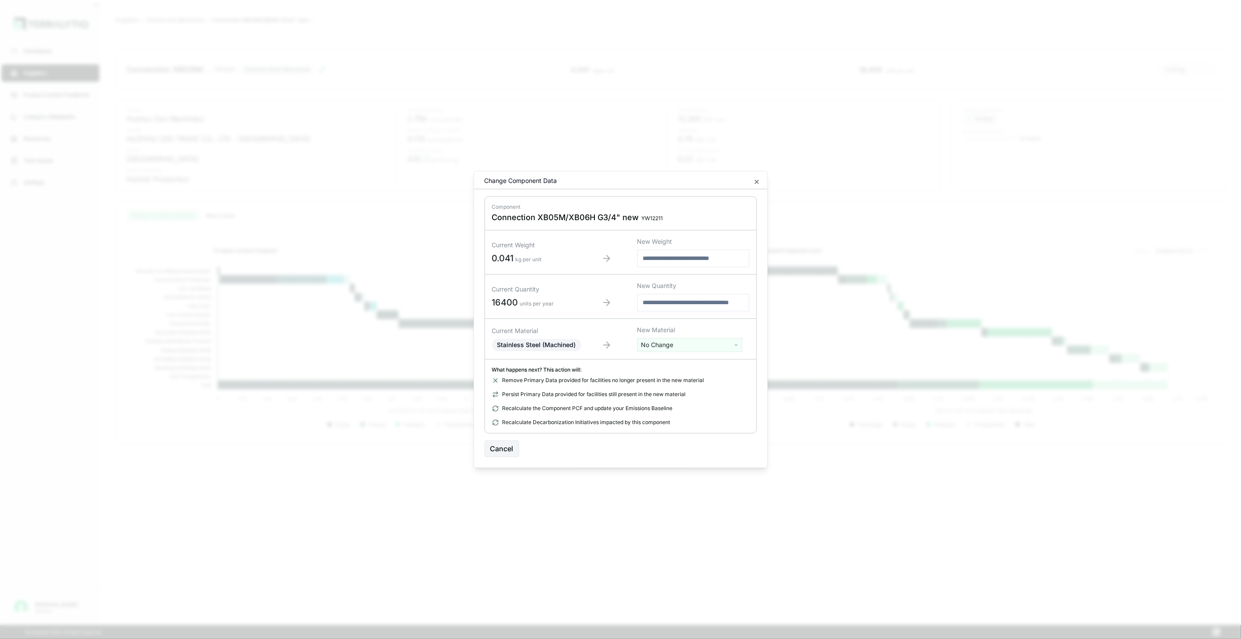
click at [682, 348] on html "Dashboard Suppliers Product Carbon Footprints Category Glidepaths Resources Tas…" at bounding box center [620, 319] width 1241 height 639
click at [675, 358] on div at bounding box center [690, 362] width 101 height 11
click at [675, 363] on input "text" at bounding box center [690, 364] width 101 height 10
type input "****"
click at [710, 399] on div "Stainless Steel (Tube)" at bounding box center [690, 402] width 101 height 12
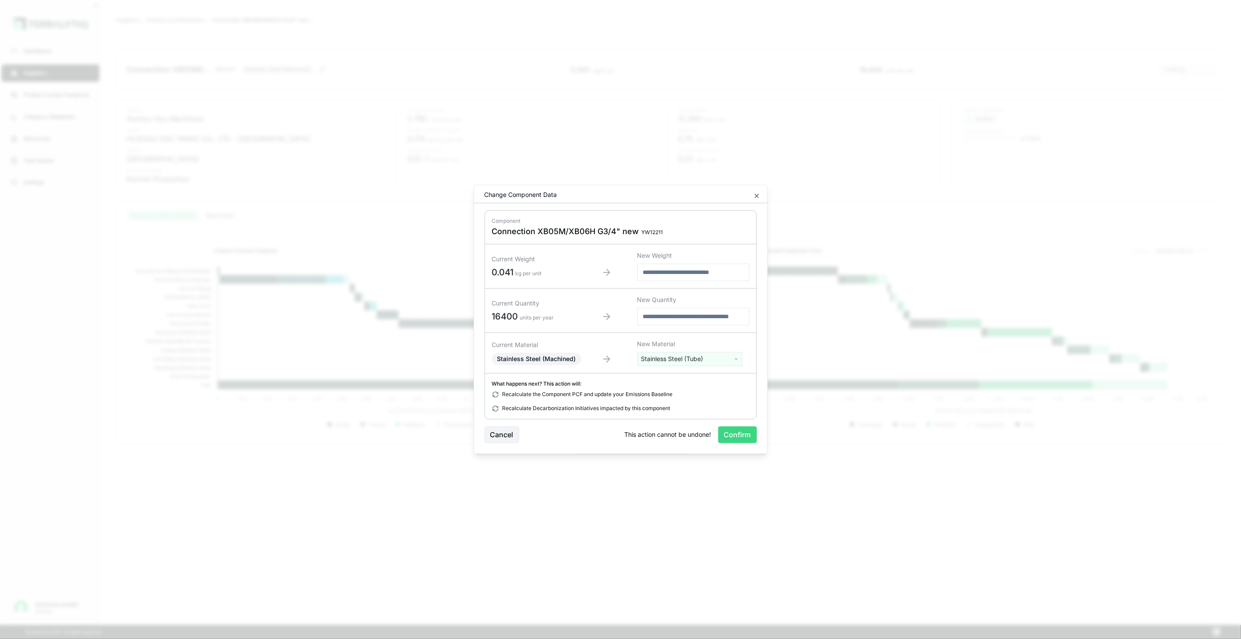
click at [733, 431] on button "Confirm" at bounding box center [737, 435] width 39 height 17
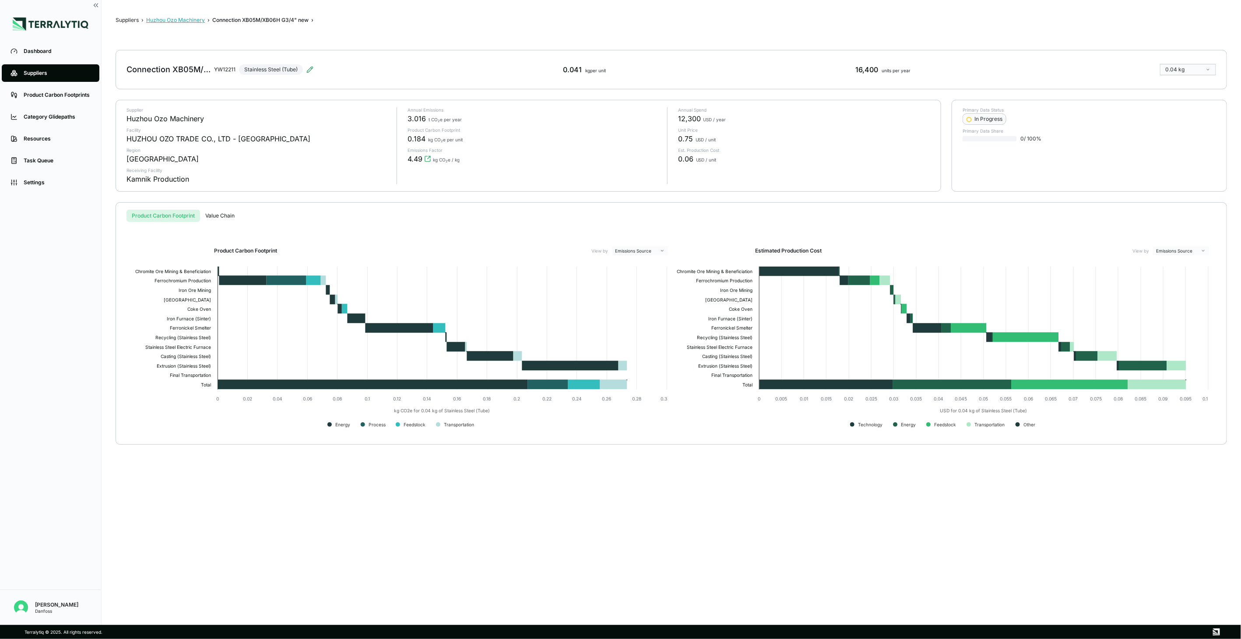
click at [187, 20] on button "Huzhou Ozo Machinery" at bounding box center [175, 20] width 59 height 7
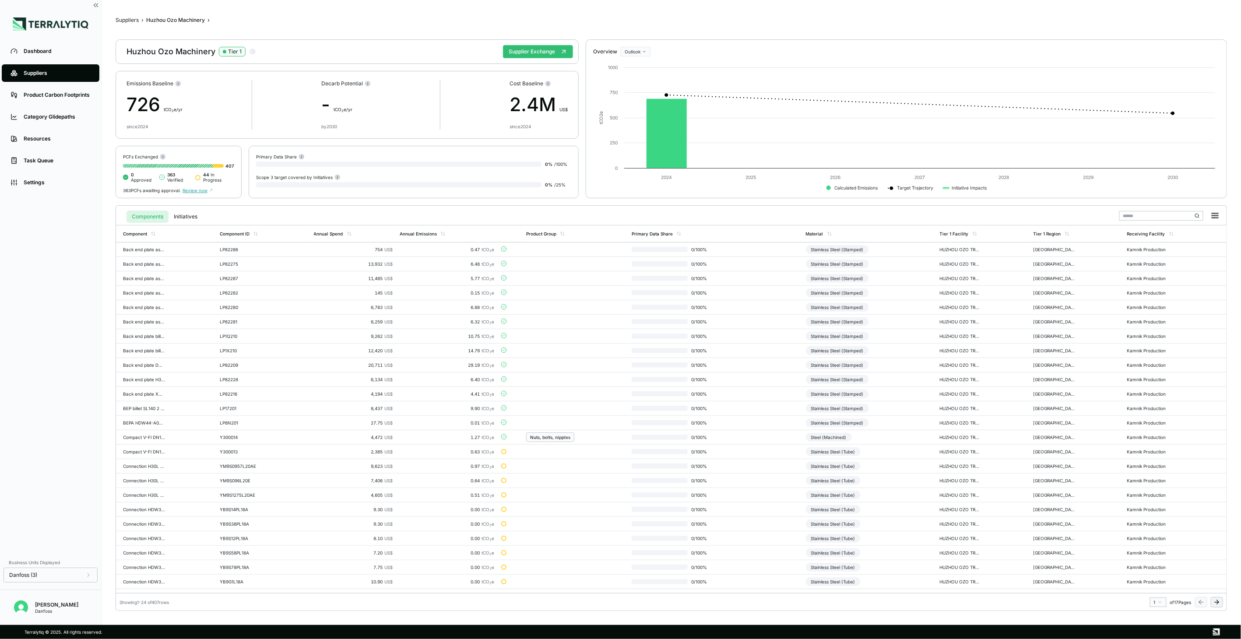
click at [929, 464] on icon at bounding box center [1218, 602] width 2 height 4
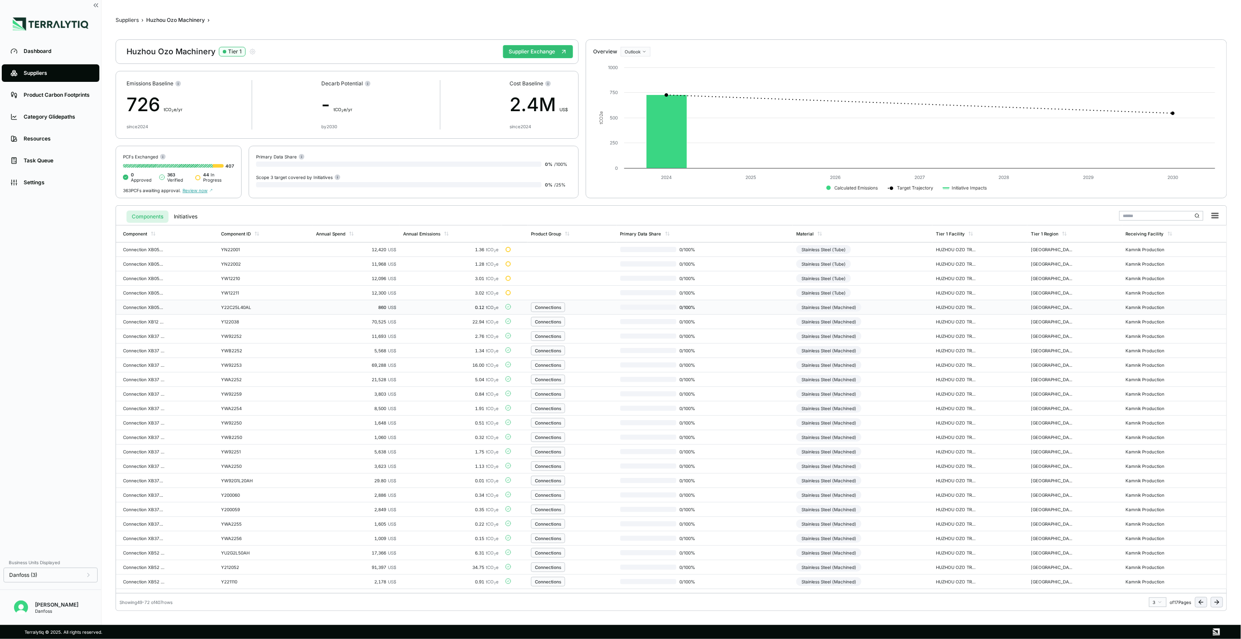
click at [901, 309] on td "Stainless Steel (Machined)" at bounding box center [863, 307] width 140 height 14
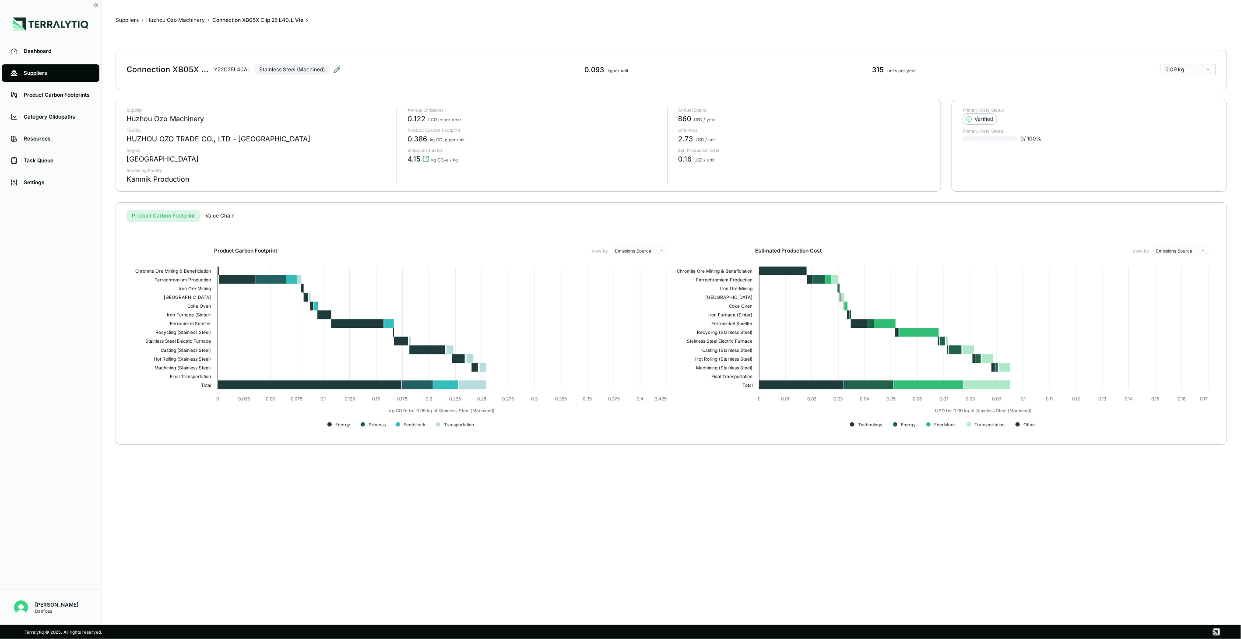
click at [335, 67] on icon at bounding box center [337, 69] width 7 height 7
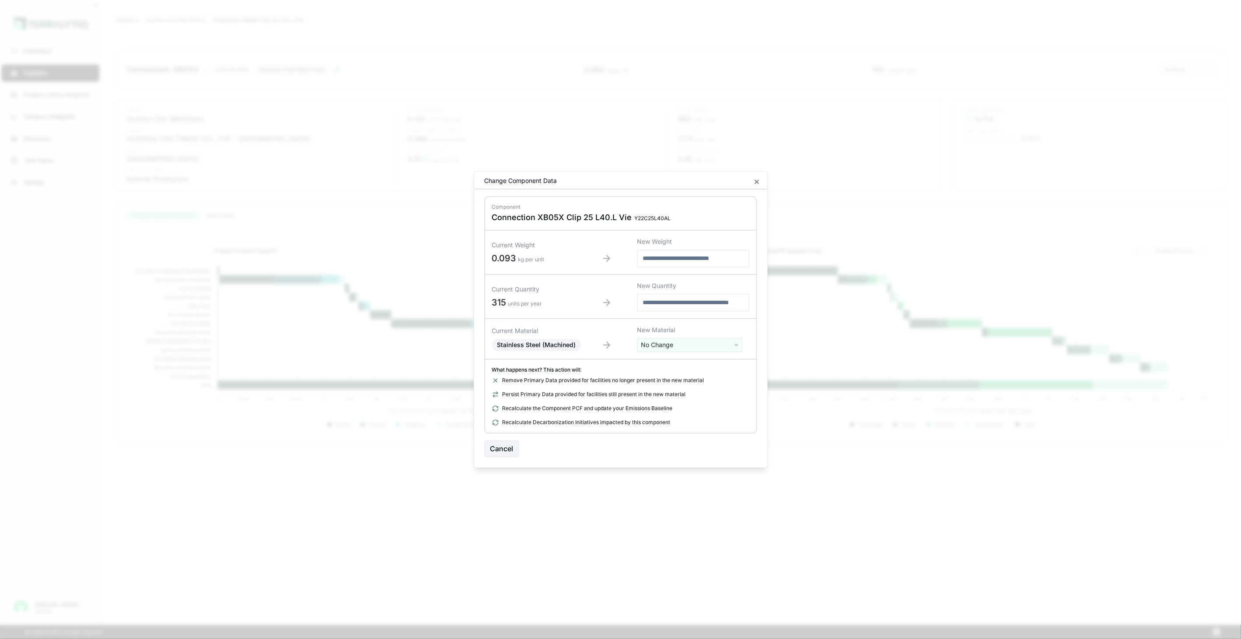
click at [701, 345] on html "Dashboard Suppliers Product Carbon Footprints Category Glidepaths Resources Tas…" at bounding box center [620, 319] width 1241 height 639
click at [684, 362] on input "text" at bounding box center [690, 364] width 101 height 10
type input "****"
click at [681, 400] on div "Stainless Steel (Tube)" at bounding box center [690, 402] width 101 height 12
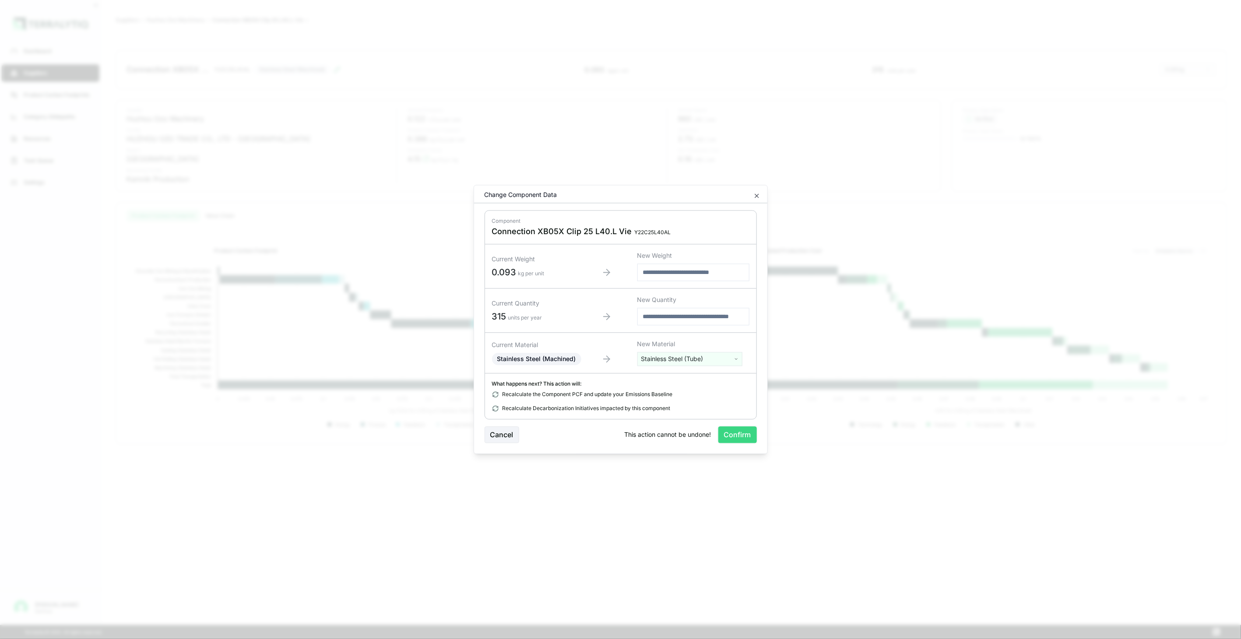
click at [736, 432] on button "Confirm" at bounding box center [737, 435] width 39 height 17
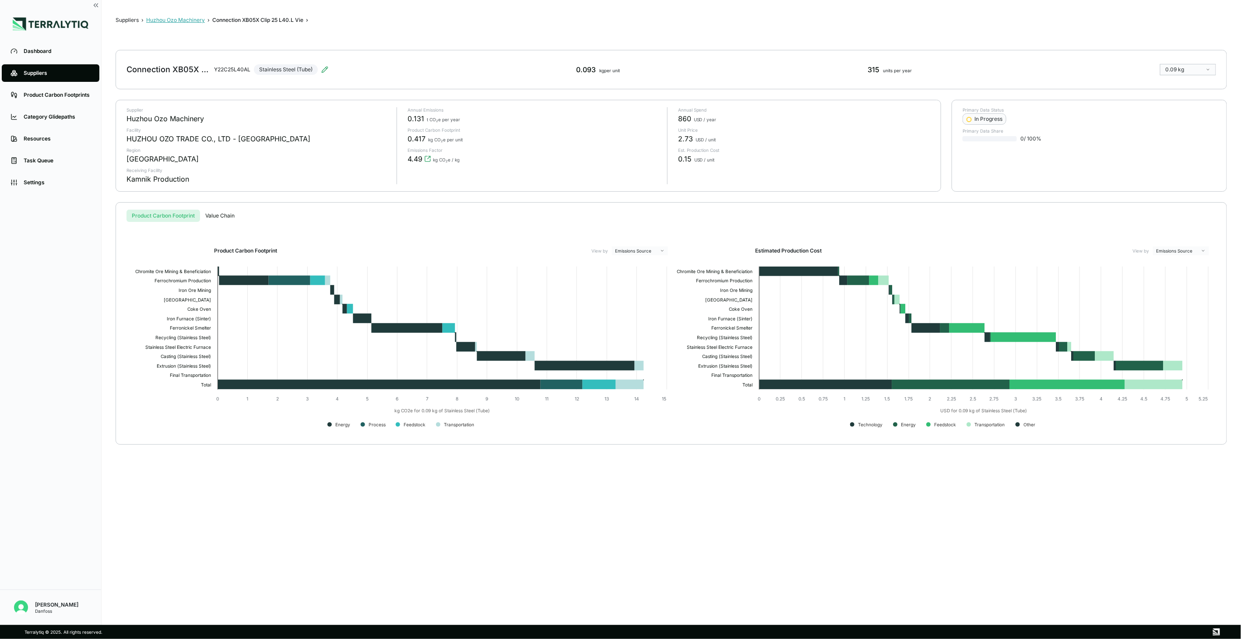
click at [186, 19] on button "Huzhou Ozo Machinery" at bounding box center [175, 20] width 59 height 7
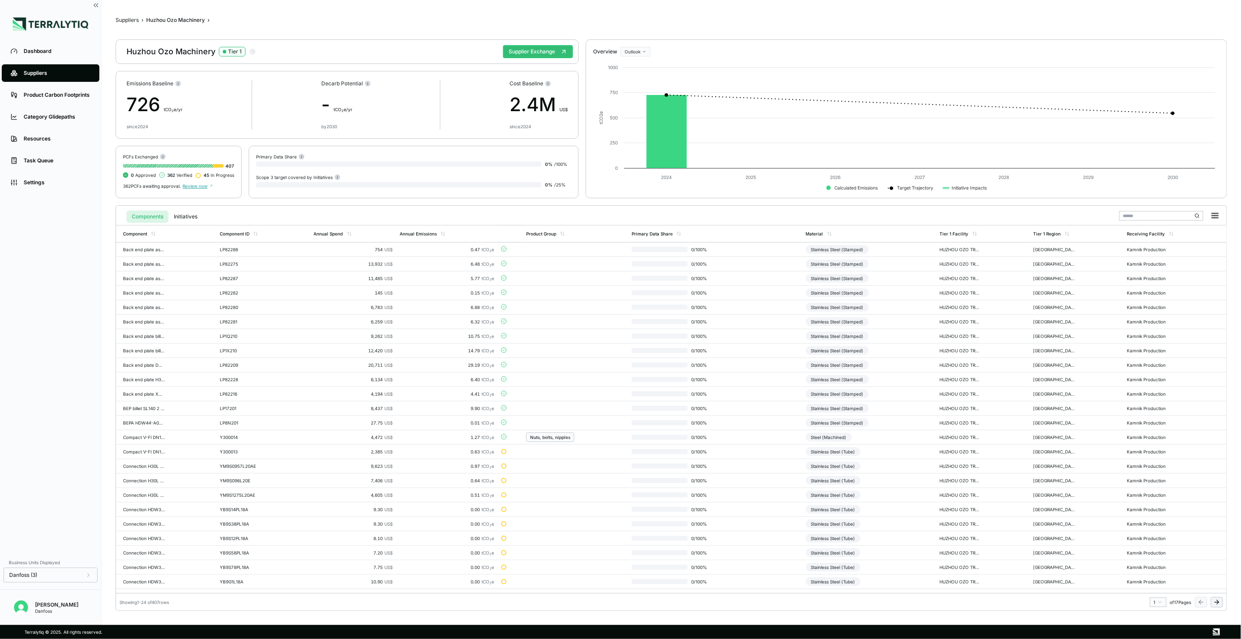
click at [929, 464] on icon at bounding box center [1216, 602] width 7 height 7
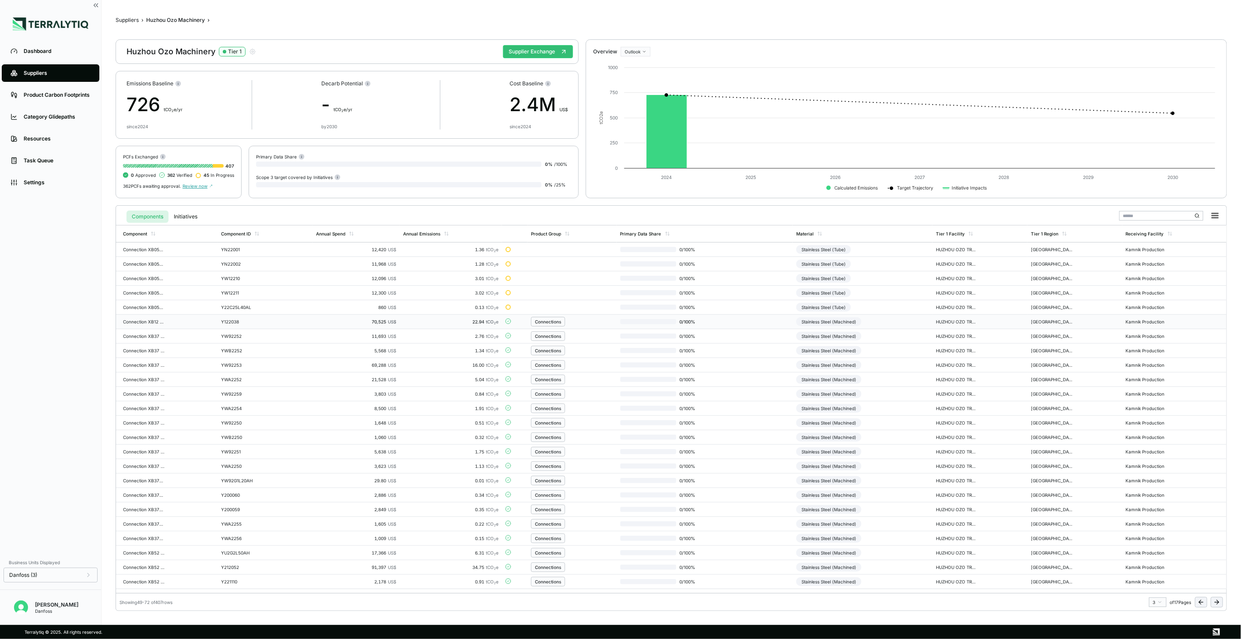
click at [903, 324] on td "Stainless Steel (Machined)" at bounding box center [863, 322] width 140 height 14
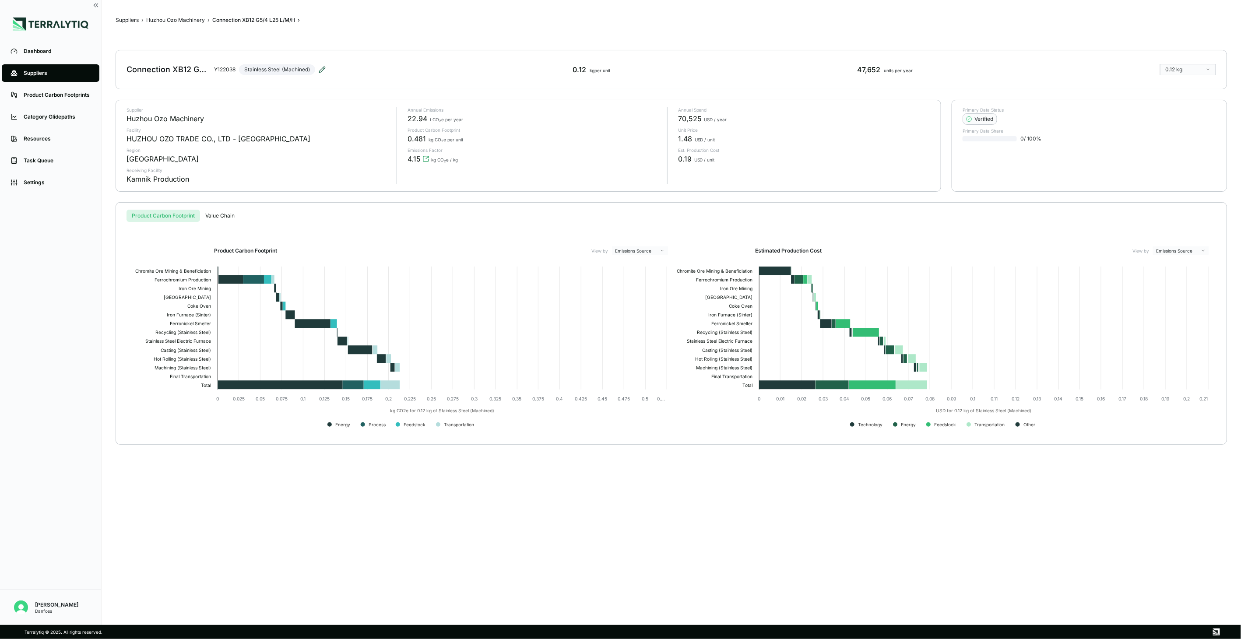
click at [324, 67] on icon at bounding box center [322, 69] width 7 height 7
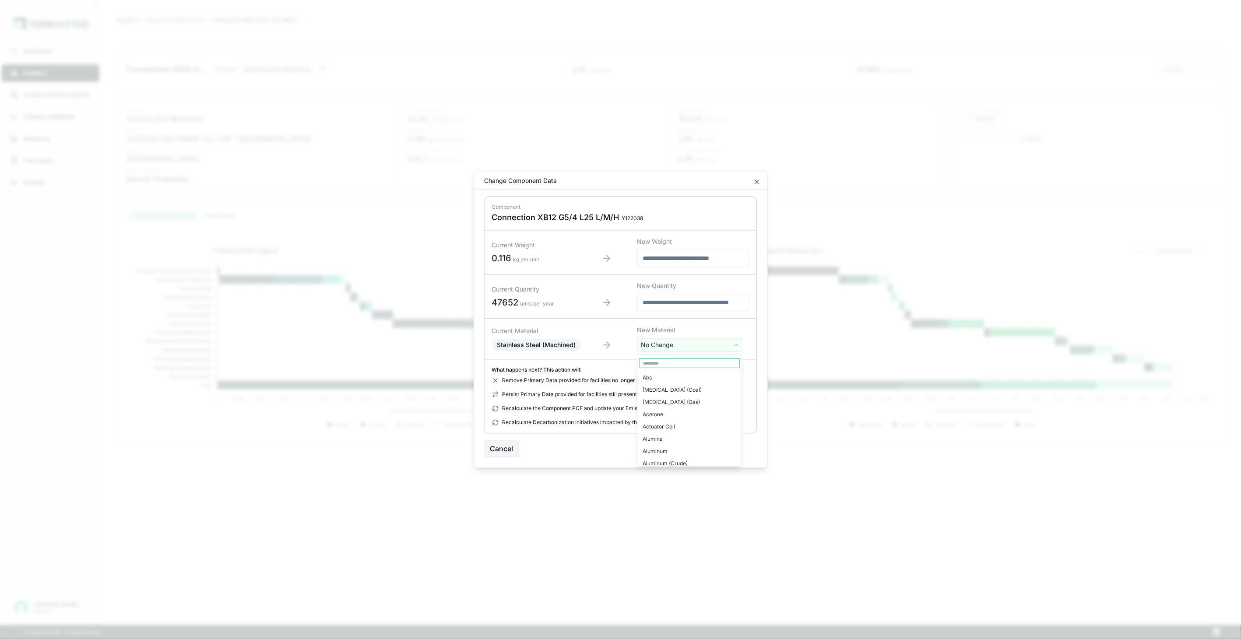
click at [692, 340] on html "Dashboard Suppliers Product Carbon Footprints Category Glidepaths Resources Tas…" at bounding box center [620, 319] width 1241 height 639
click at [677, 360] on input "text" at bounding box center [690, 364] width 101 height 10
type input "****"
click at [678, 403] on div "Stainless Steel (Tube)" at bounding box center [690, 402] width 101 height 12
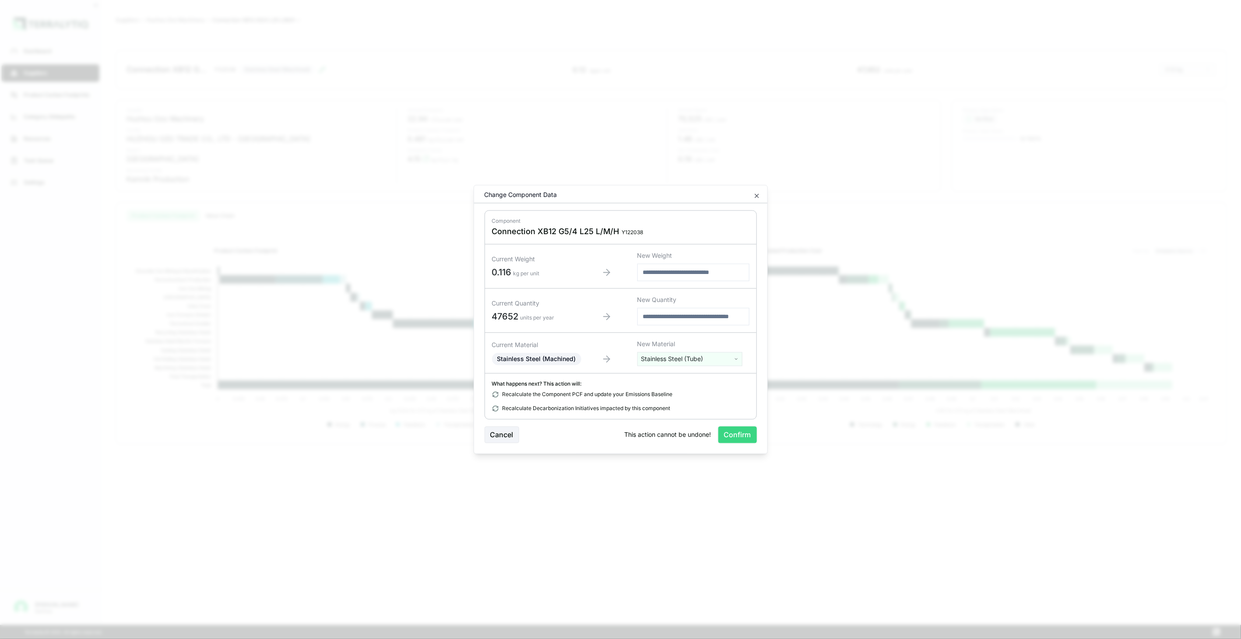
click at [724, 427] on button "Confirm" at bounding box center [737, 435] width 39 height 17
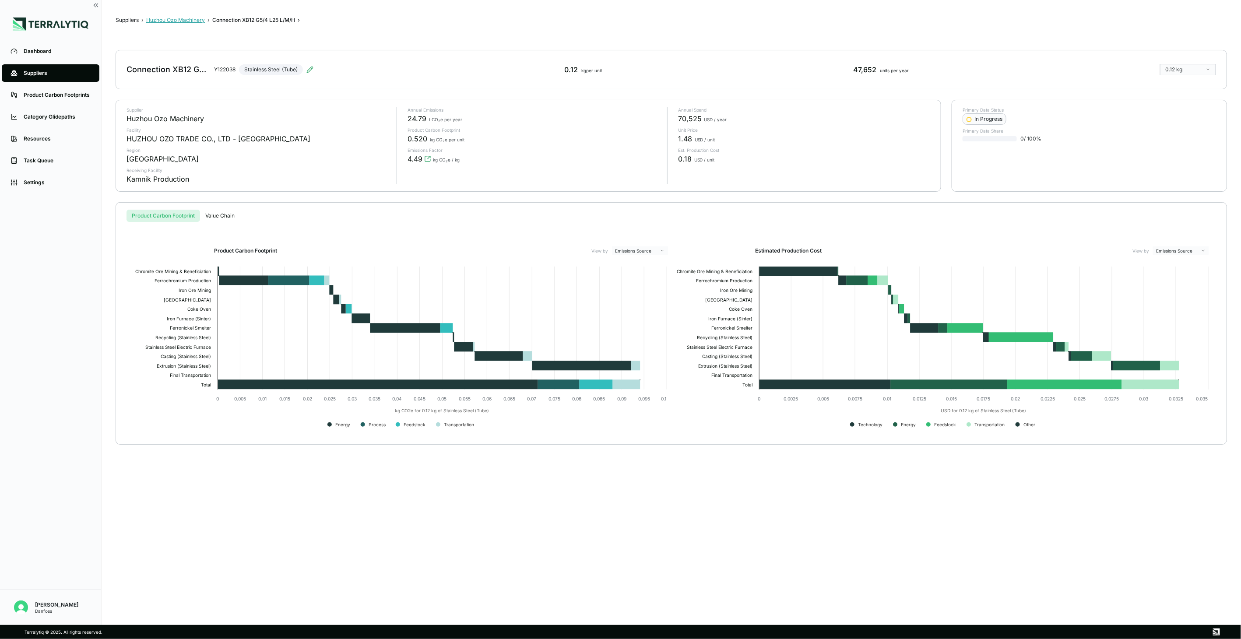
click at [203, 21] on button "Huzhou Ozo Machinery" at bounding box center [175, 20] width 59 height 7
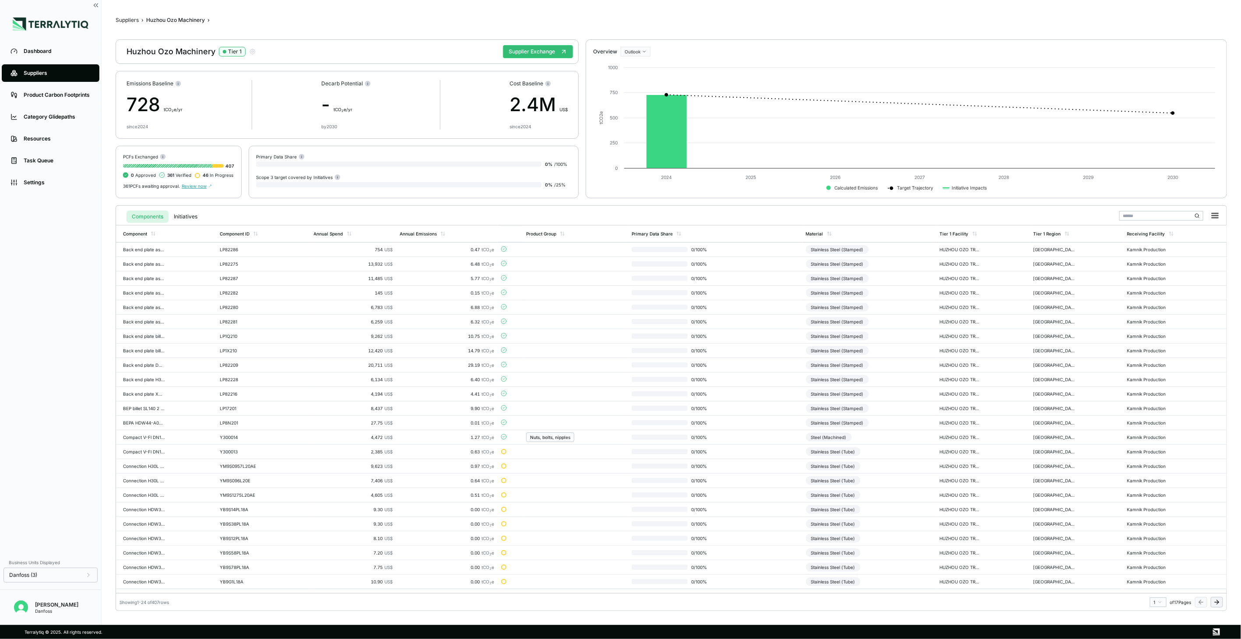
click at [929, 464] on icon at bounding box center [1216, 602] width 7 height 7
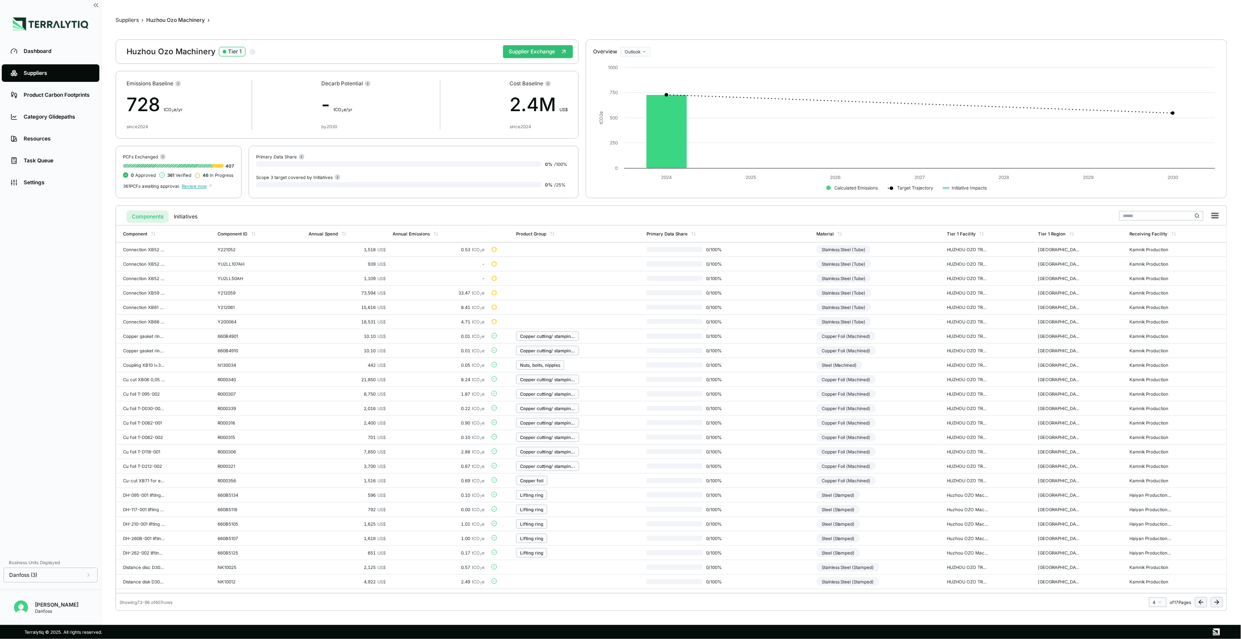
click at [929, 464] on button at bounding box center [1201, 602] width 12 height 11
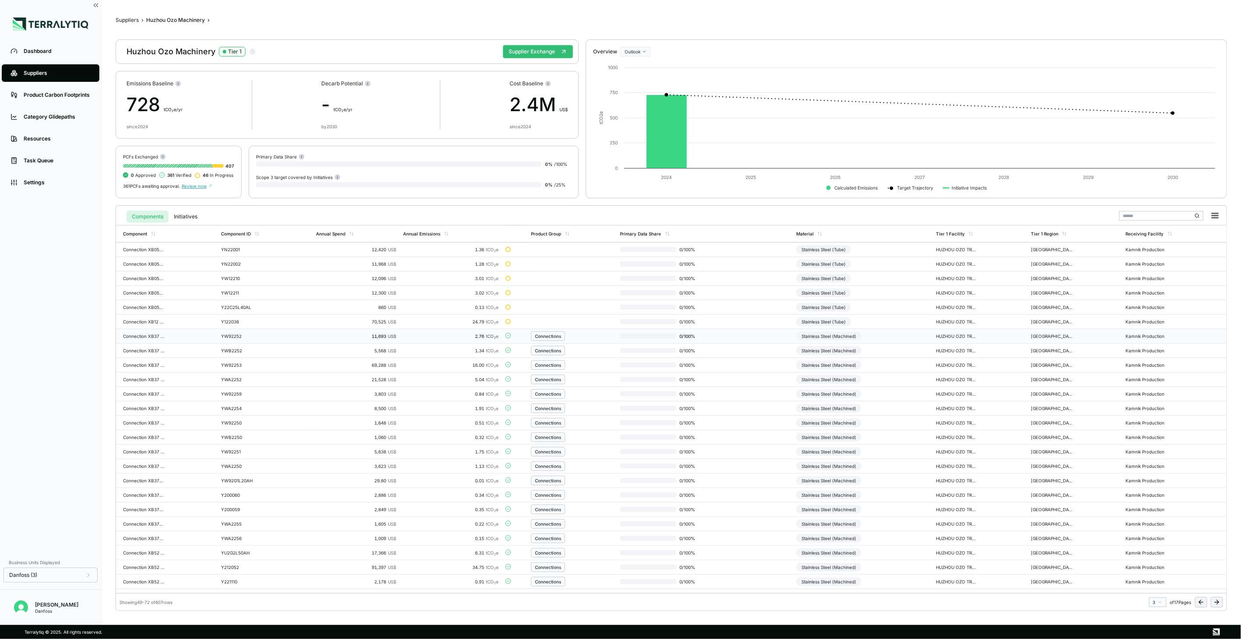
click at [851, 337] on div "Stainless Steel (Machined)" at bounding box center [828, 336] width 65 height 9
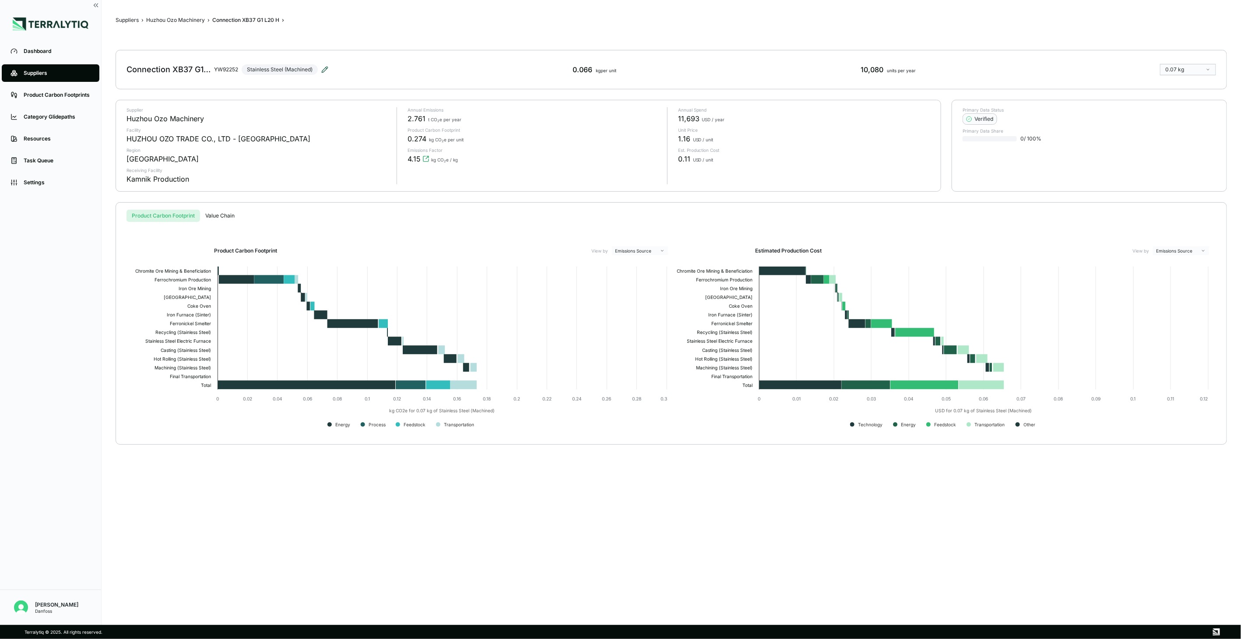
click at [328, 70] on icon at bounding box center [324, 69] width 7 height 7
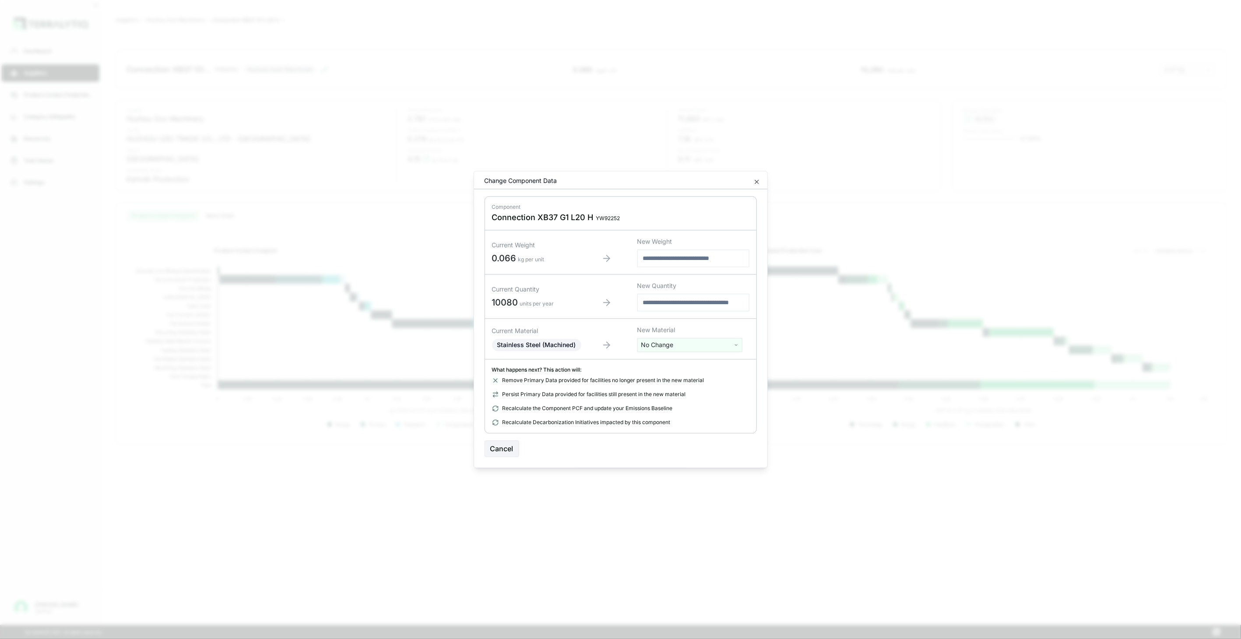
click at [661, 346] on html "Dashboard Suppliers Product Carbon Footprints Category Glidepaths Resources Tas…" at bounding box center [620, 319] width 1241 height 639
click at [660, 362] on input "text" at bounding box center [690, 364] width 101 height 10
type input "****"
click at [684, 404] on div "Stainless Steel (Tube)" at bounding box center [690, 402] width 101 height 12
click at [684, 404] on div "Remove Primary Data provided for facilities no longer present in the new materi…" at bounding box center [620, 401] width 257 height 49
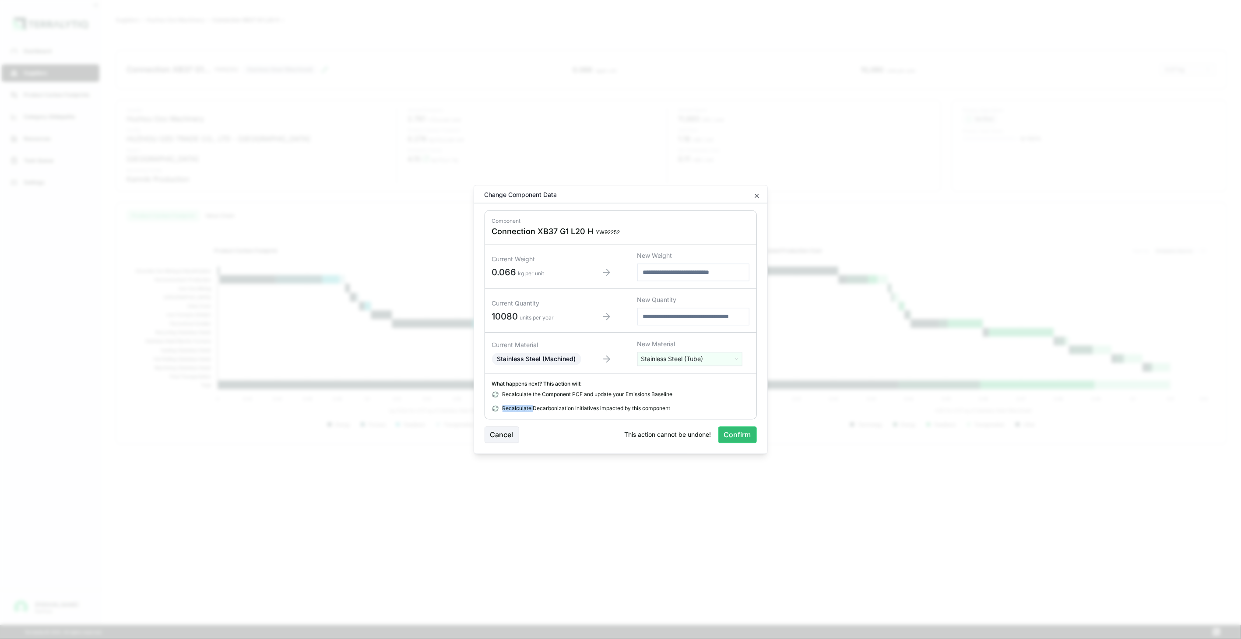
drag, startPoint x: 684, startPoint y: 404, endPoint x: 734, endPoint y: 429, distance: 56.0
click at [734, 429] on button "Confirm" at bounding box center [737, 435] width 39 height 17
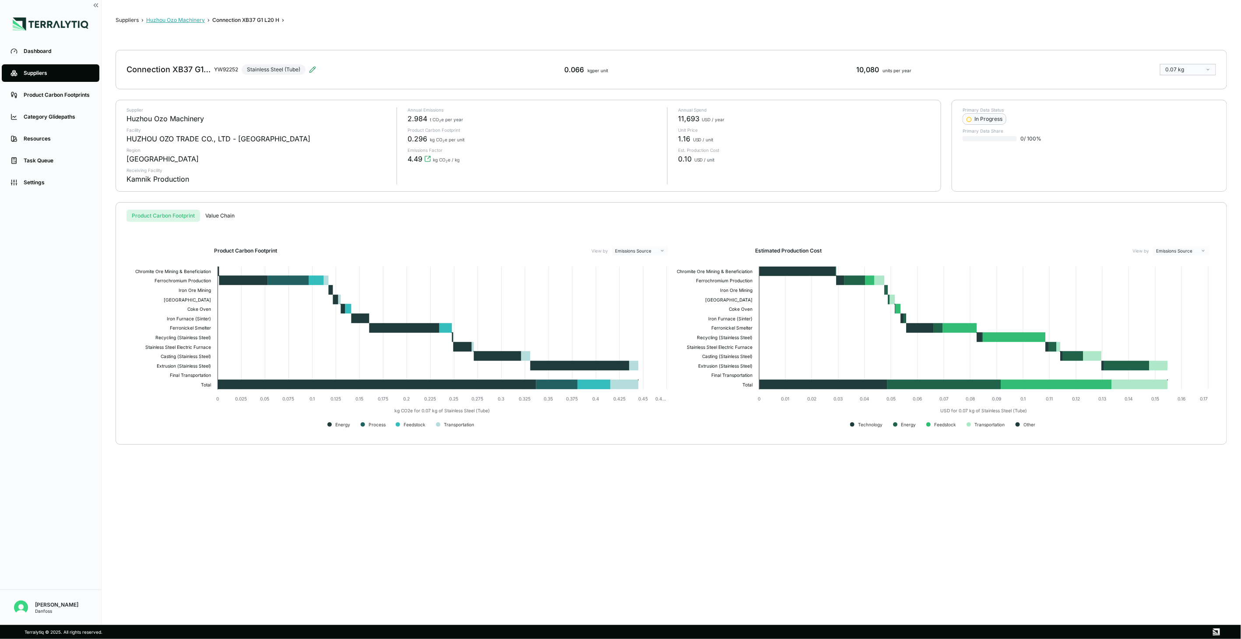
click at [198, 22] on button "Huzhou Ozo Machinery" at bounding box center [175, 20] width 59 height 7
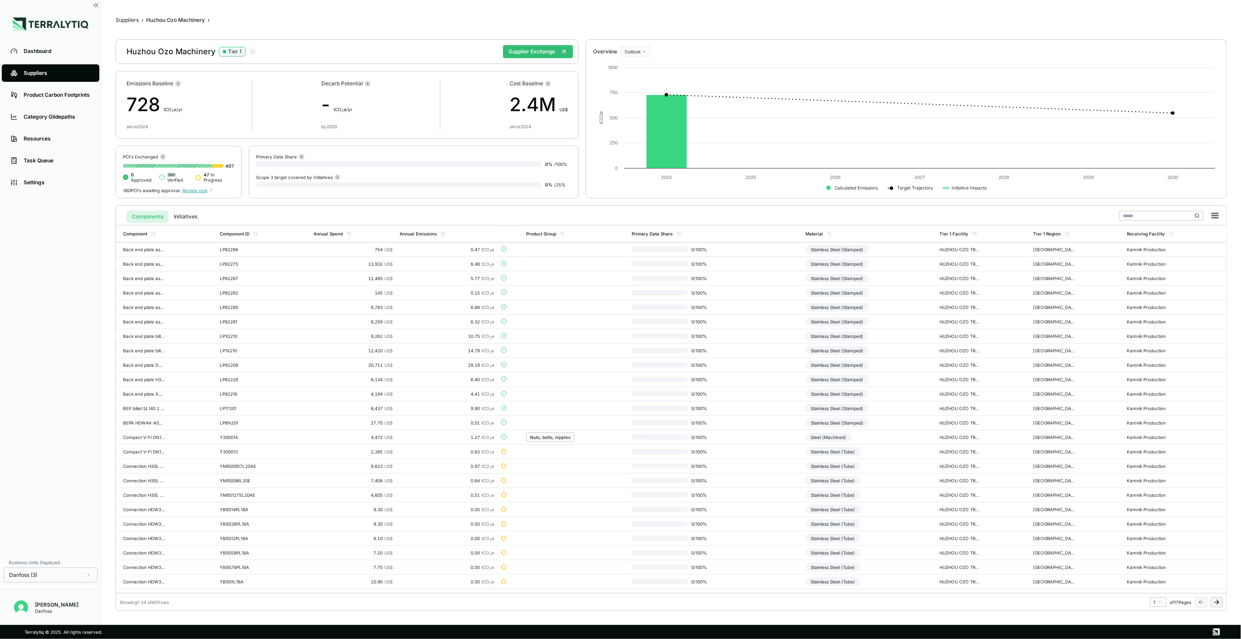
click at [929, 464] on icon at bounding box center [1216, 602] width 7 height 7
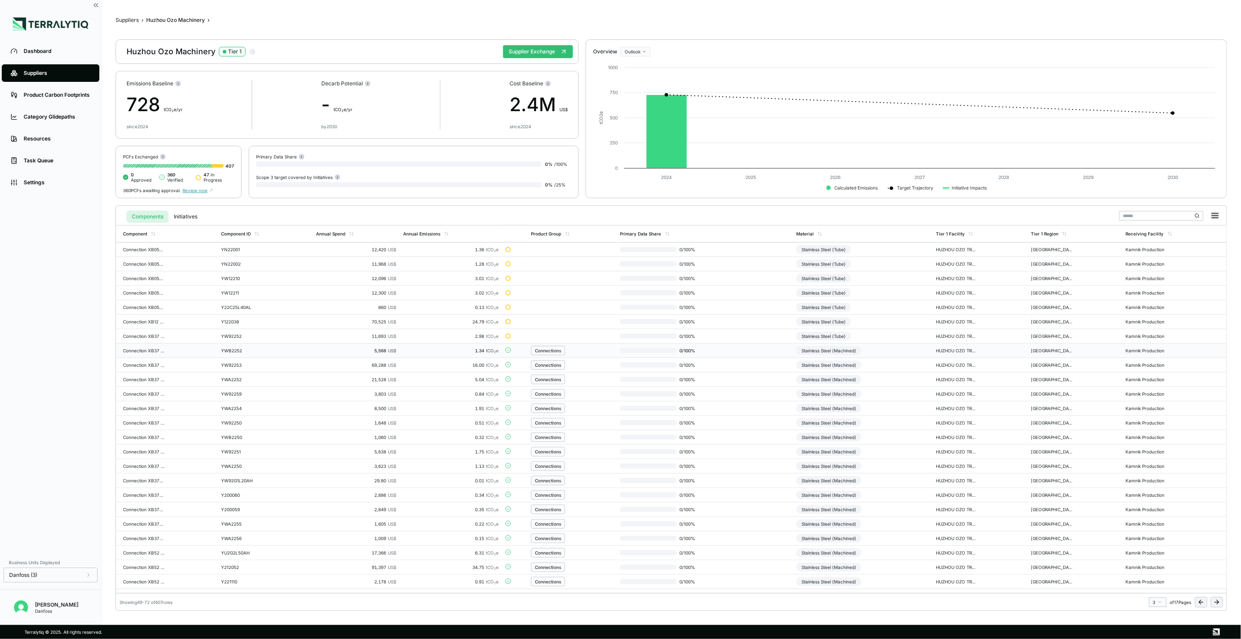
click at [890, 351] on td "Stainless Steel (Machined)" at bounding box center [863, 351] width 140 height 14
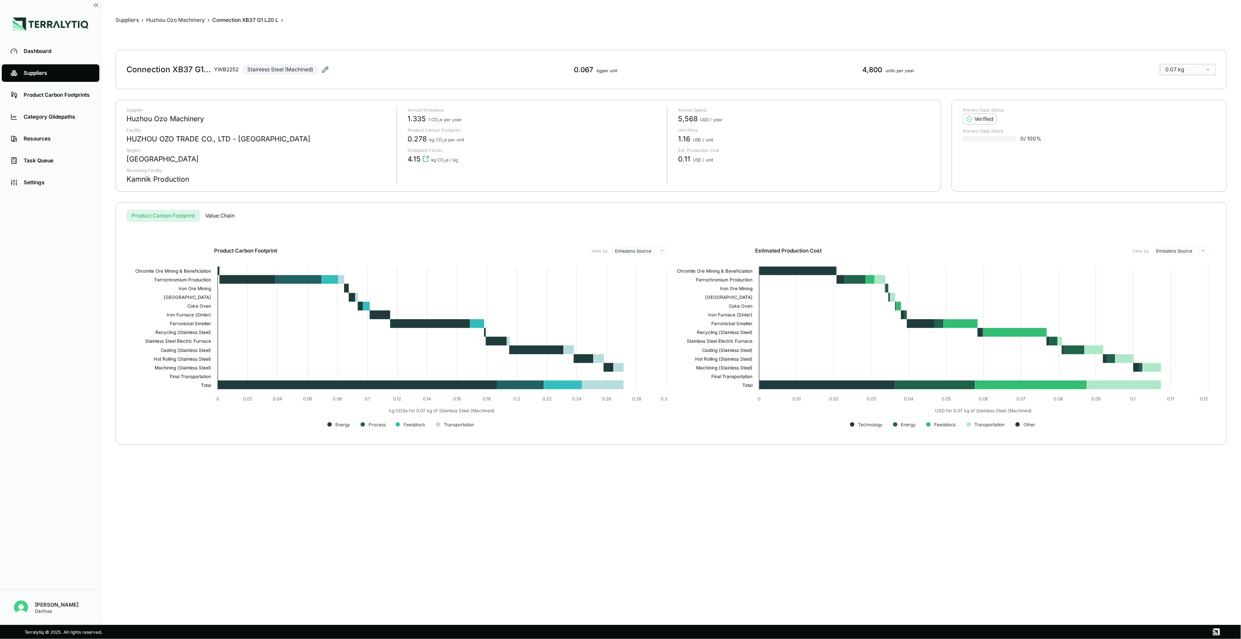
click at [323, 67] on icon at bounding box center [325, 69] width 7 height 7
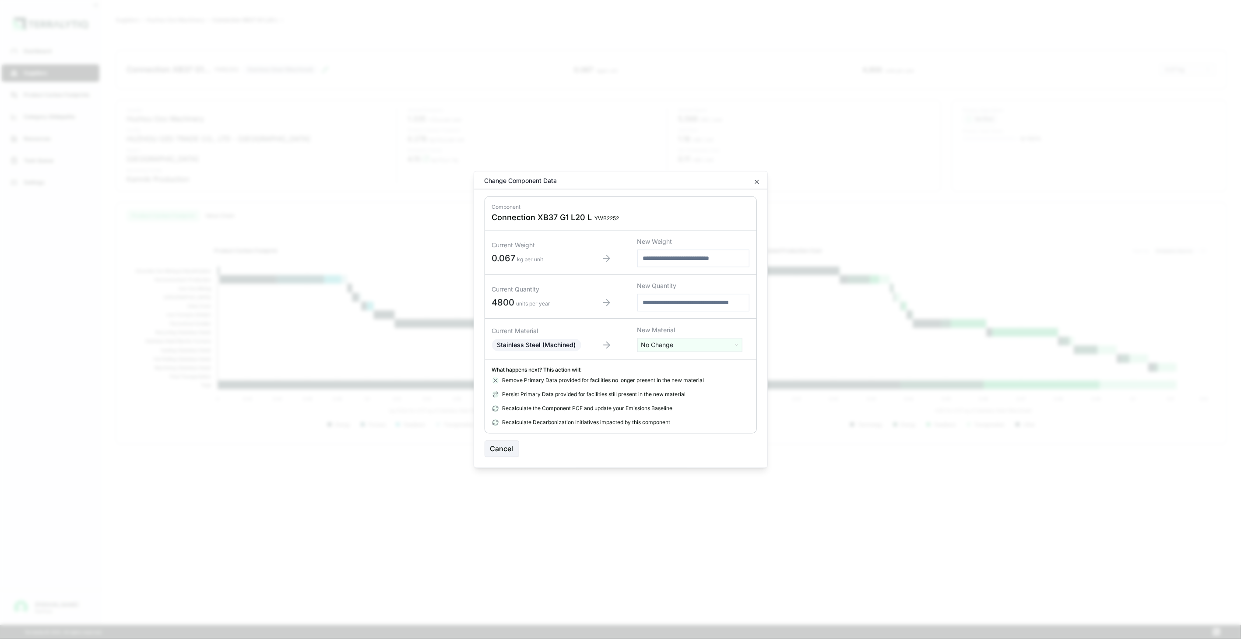
click at [649, 342] on html "Dashboard Suppliers Product Carbon Footprints Category Glidepaths Resources Tas…" at bounding box center [620, 319] width 1241 height 639
click at [651, 359] on input "text" at bounding box center [690, 364] width 101 height 10
type input "****"
click at [696, 403] on div "Stainless Steel (Tube)" at bounding box center [690, 402] width 101 height 12
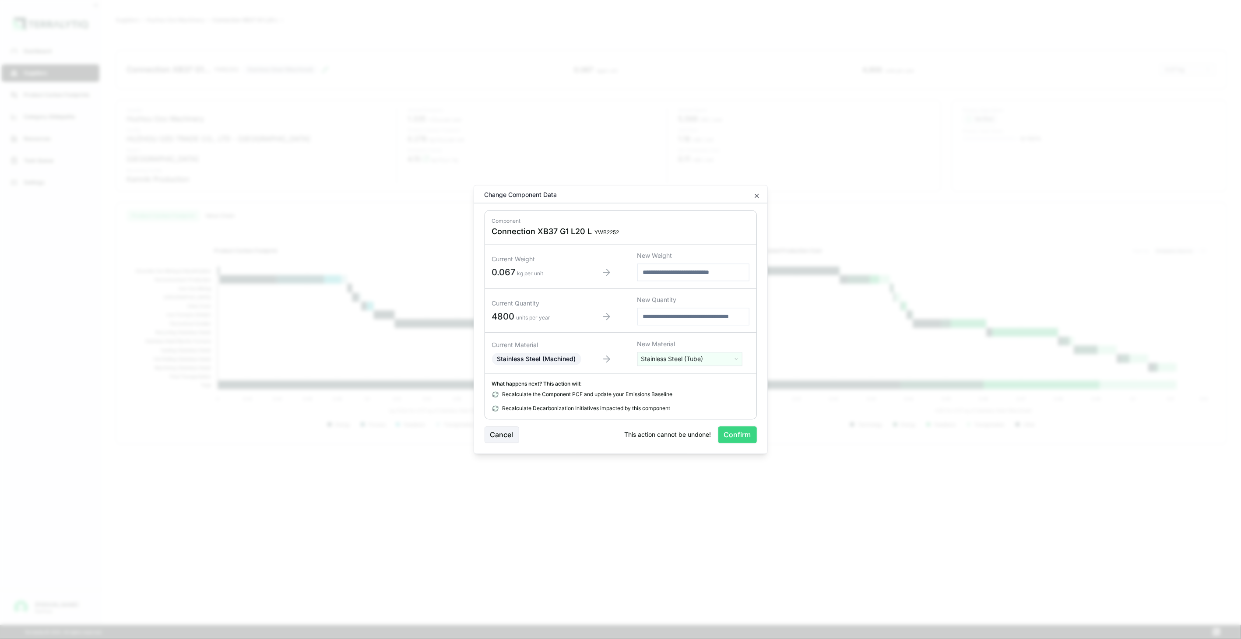
click at [724, 430] on button "Confirm" at bounding box center [737, 435] width 39 height 17
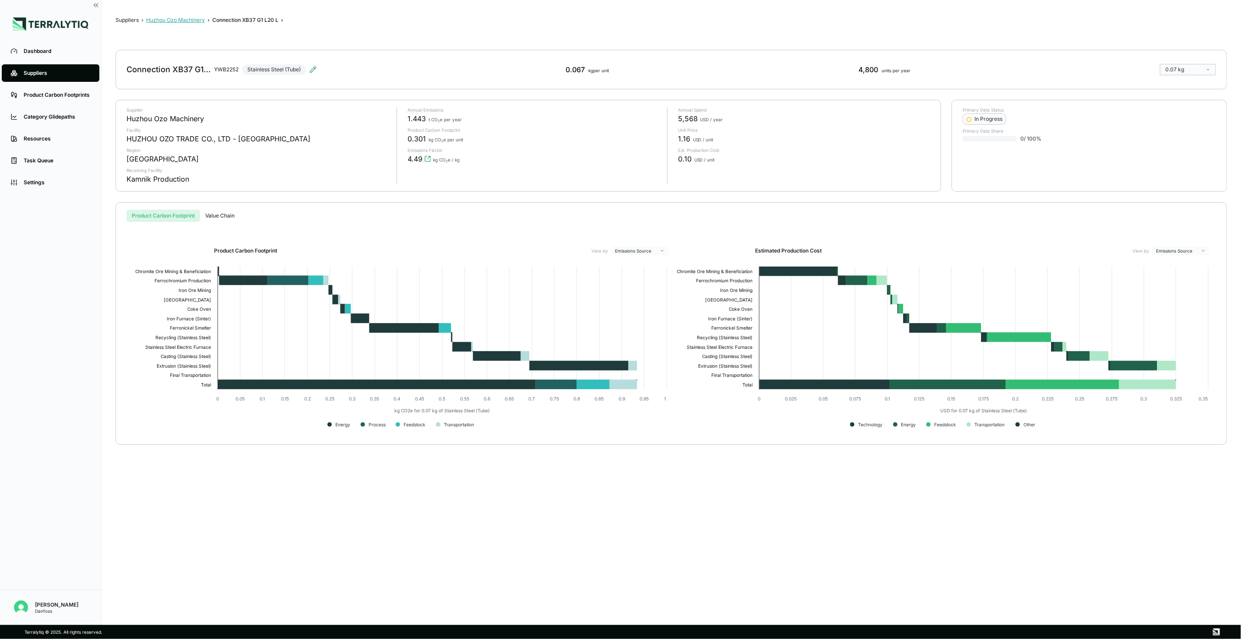
click at [154, 20] on button "Huzhou Ozo Machinery" at bounding box center [175, 20] width 59 height 7
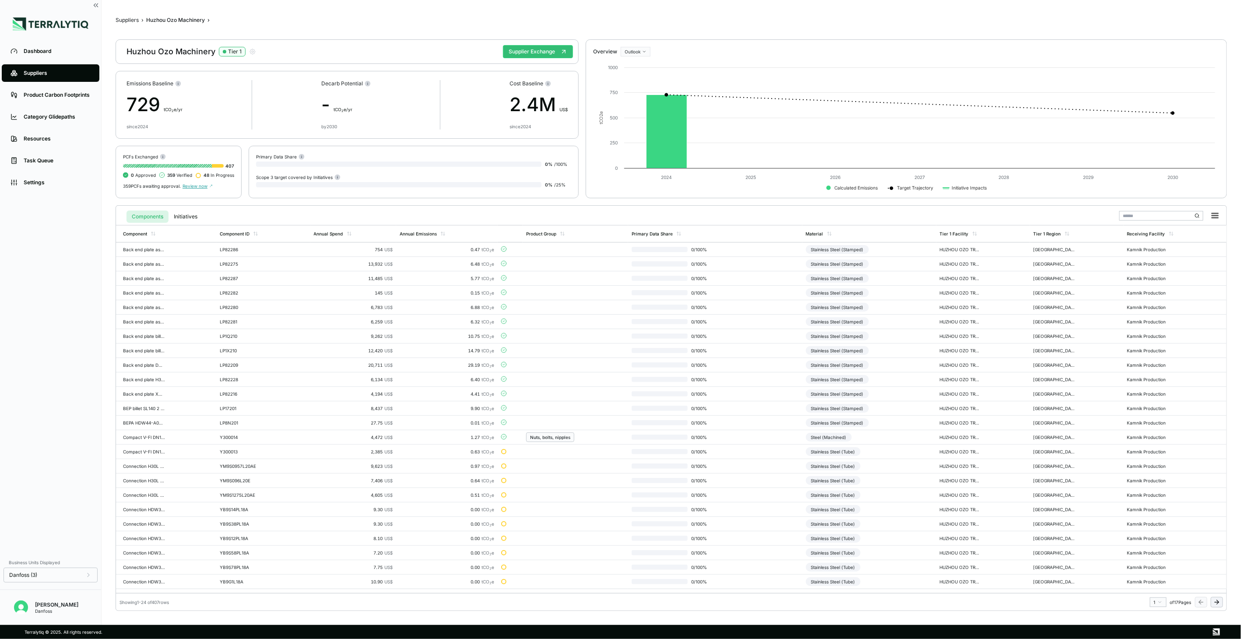
click at [929, 464] on icon at bounding box center [1216, 602] width 7 height 7
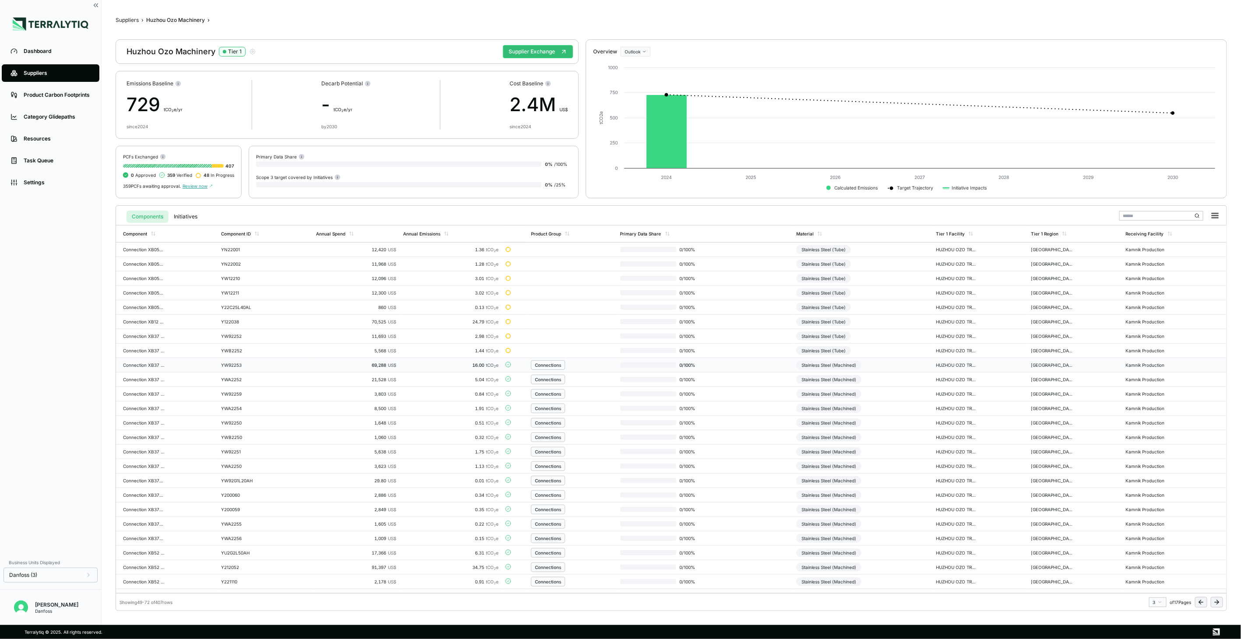
click at [909, 369] on td "Stainless Steel (Machined)" at bounding box center [863, 365] width 140 height 14
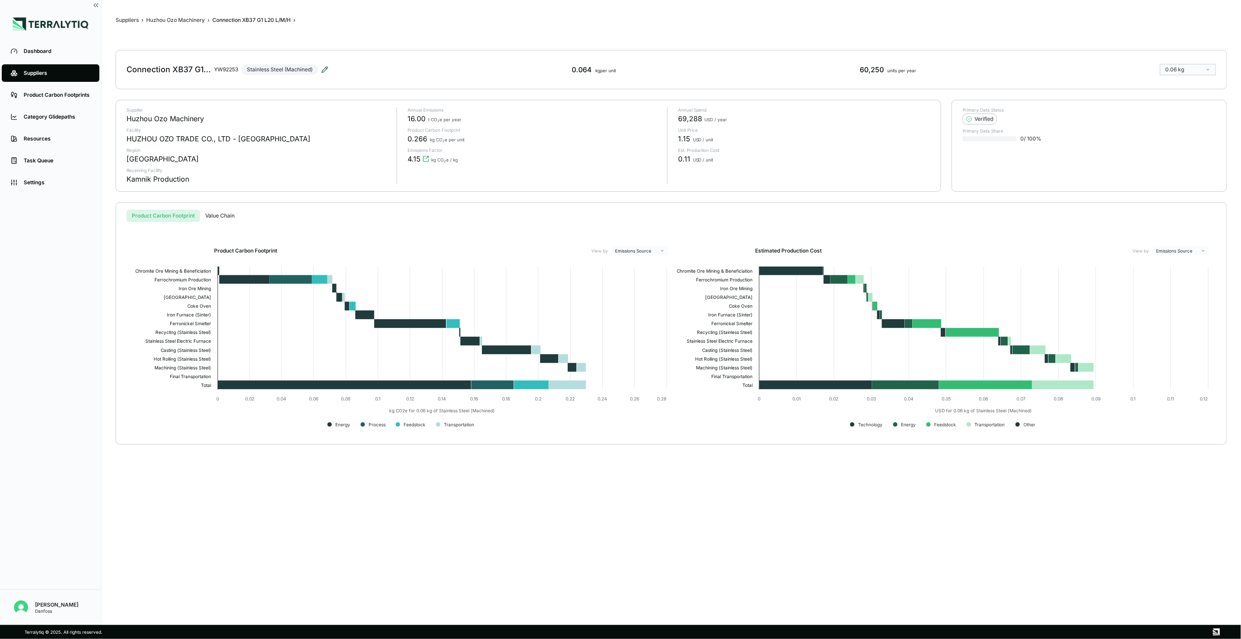
click at [328, 69] on icon at bounding box center [324, 69] width 7 height 7
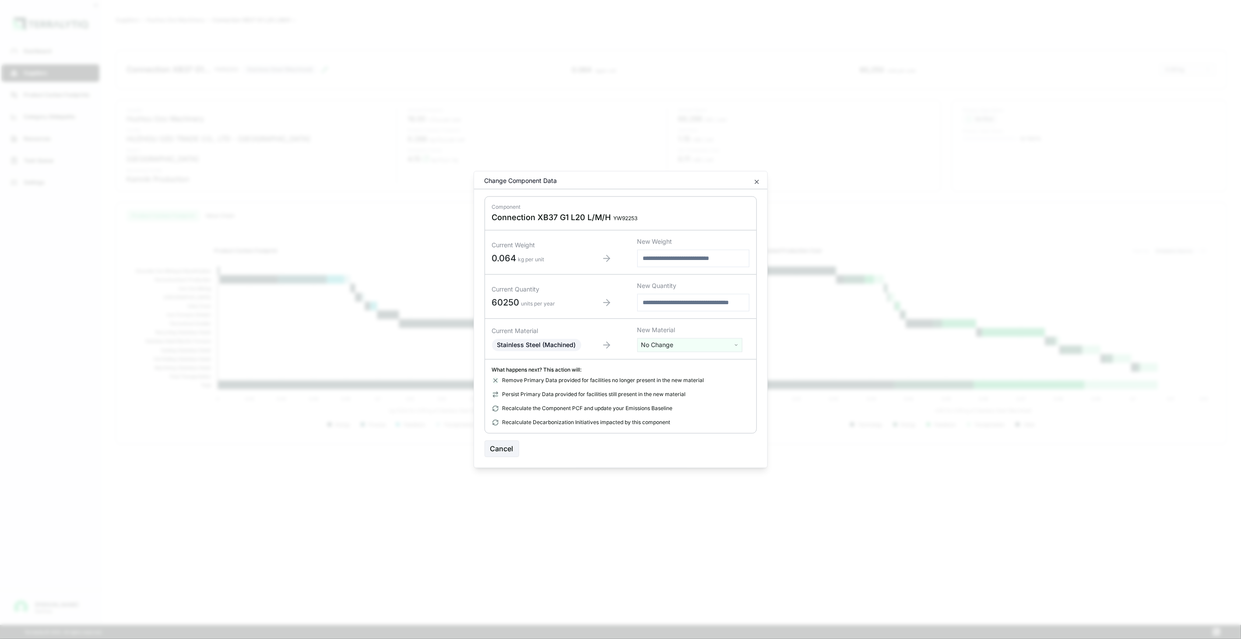
click at [680, 343] on html "Dashboard Suppliers Product Carbon Footprints Category Glidepaths Resources Tas…" at bounding box center [620, 319] width 1241 height 639
click at [677, 362] on input "text" at bounding box center [690, 364] width 101 height 10
click at [657, 367] on input "text" at bounding box center [690, 364] width 101 height 10
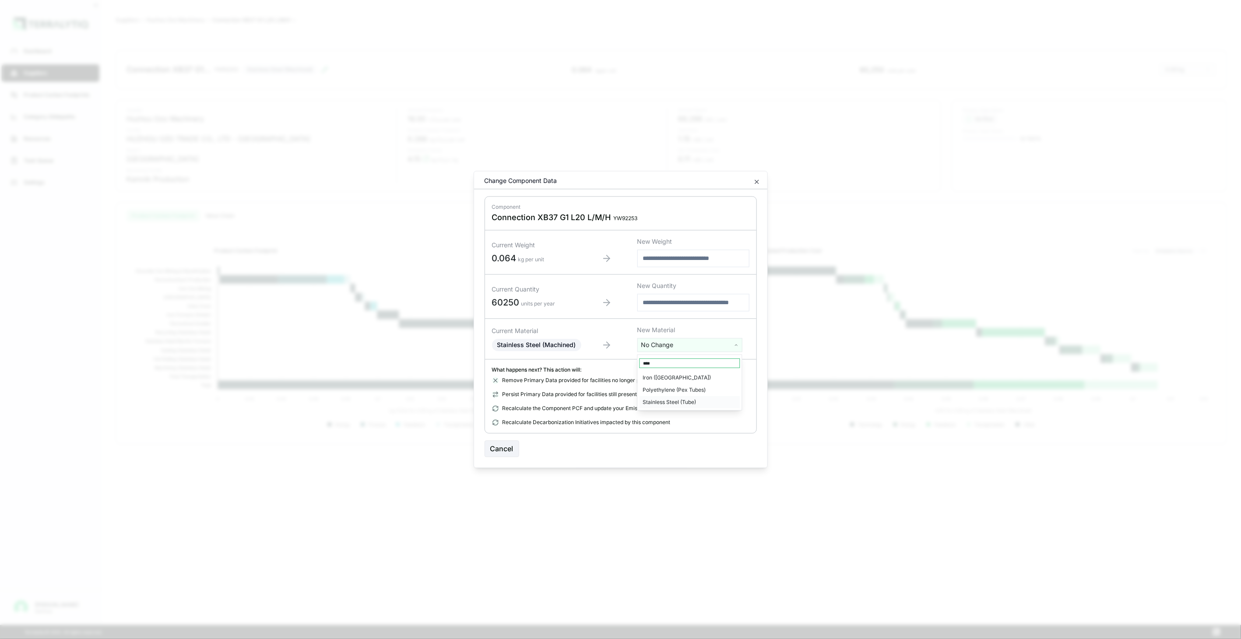
type input "****"
click at [656, 402] on div "Stainless Steel (Tube)" at bounding box center [690, 402] width 101 height 12
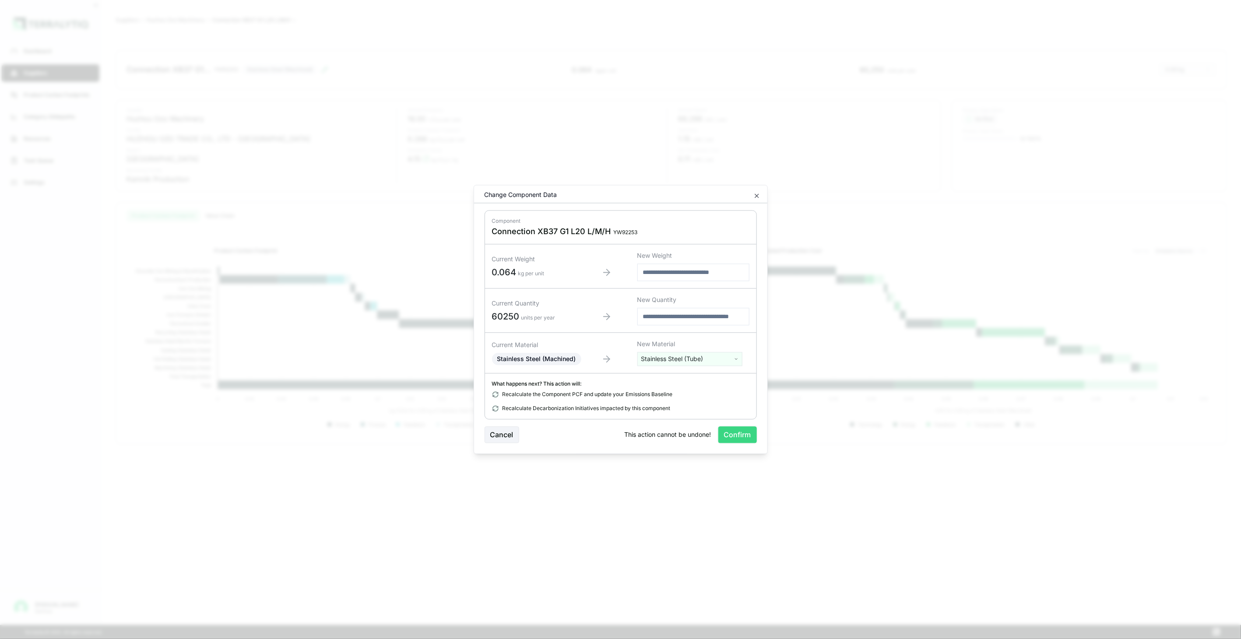
click at [736, 440] on button "Confirm" at bounding box center [737, 435] width 39 height 17
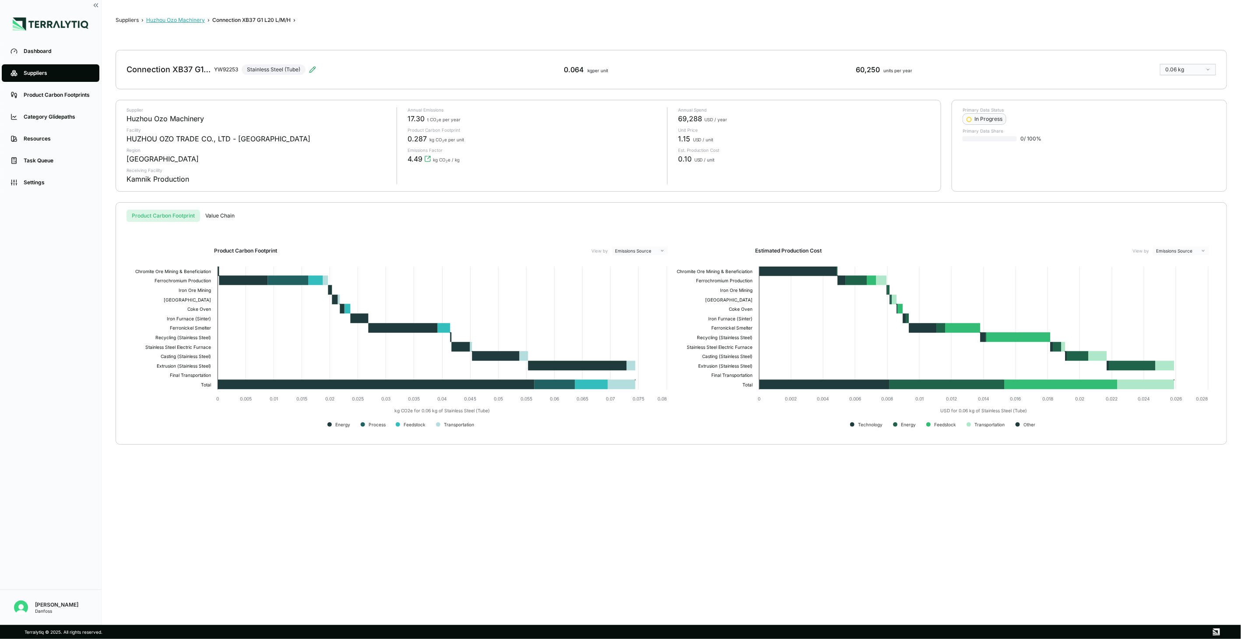
click at [195, 18] on button "Huzhou Ozo Machinery" at bounding box center [175, 20] width 59 height 7
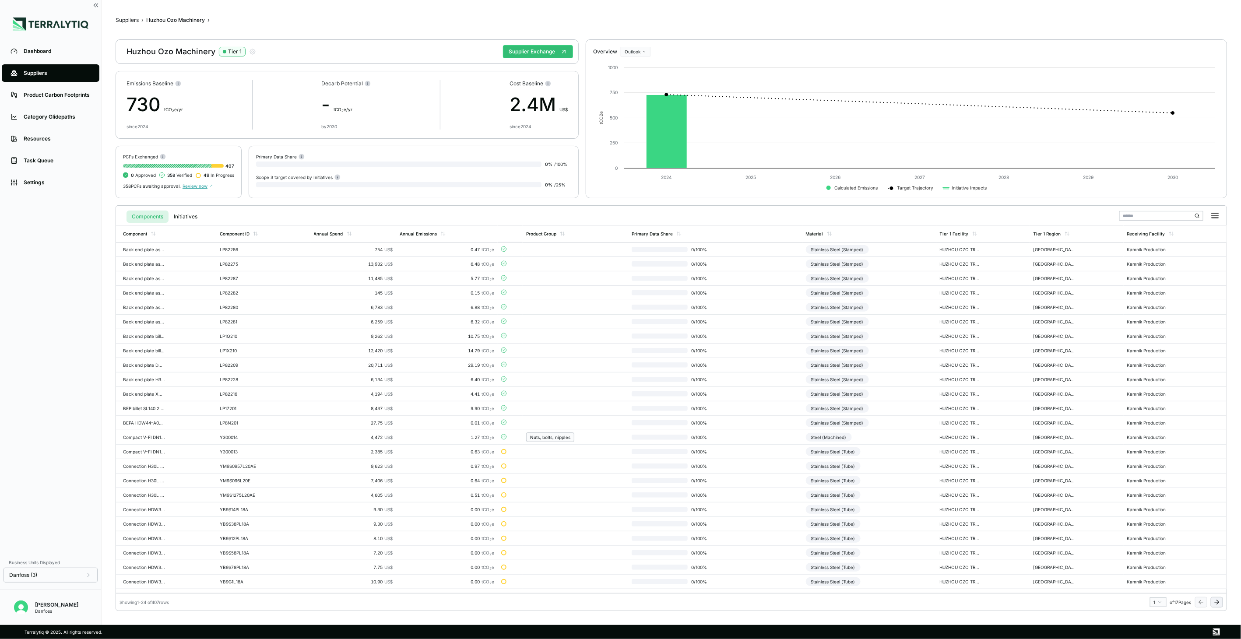
click at [929, 464] on icon at bounding box center [1216, 602] width 7 height 7
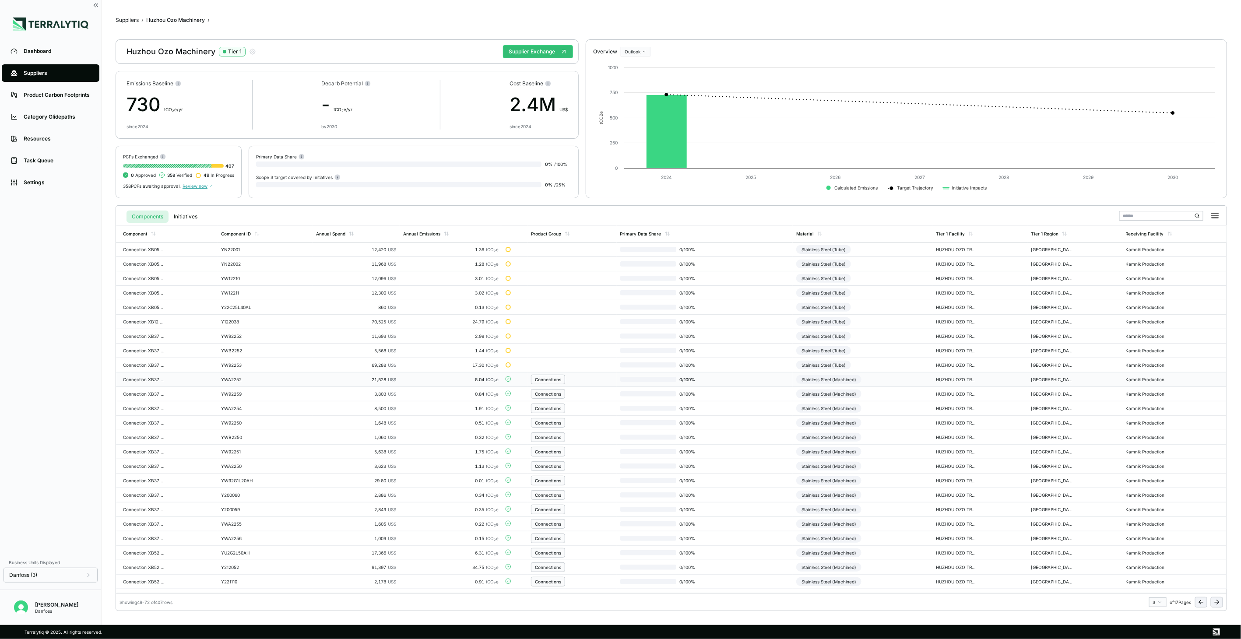
click at [886, 373] on td "Stainless Steel (Machined)" at bounding box center [863, 380] width 140 height 14
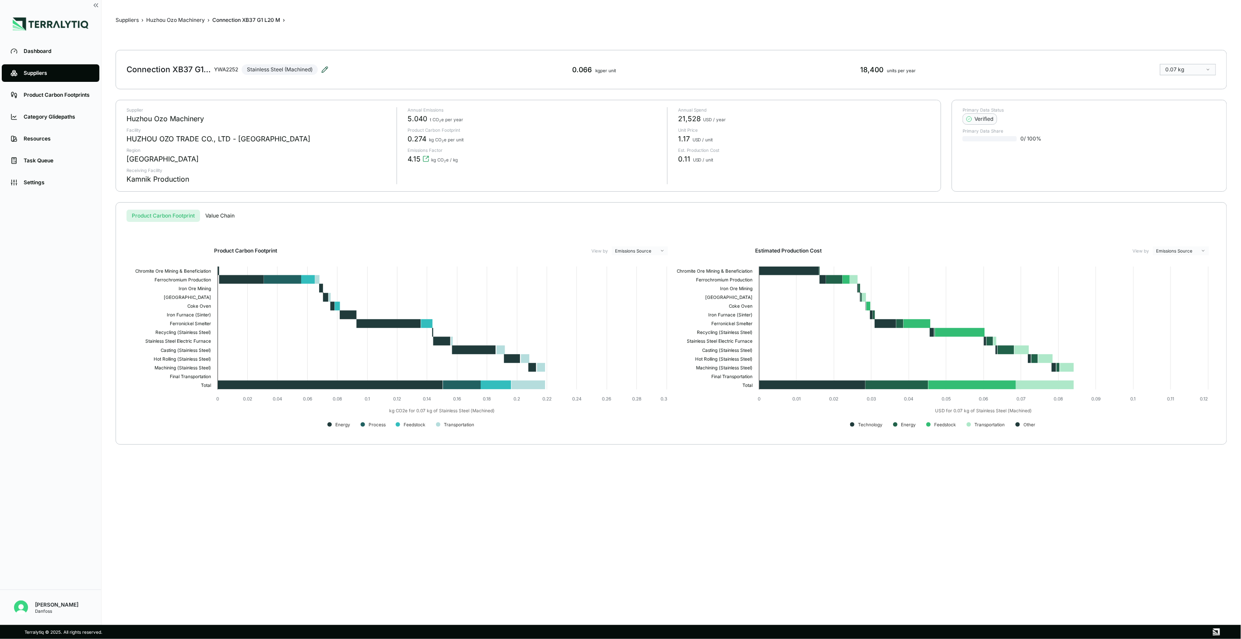
click at [324, 67] on icon at bounding box center [324, 69] width 7 height 7
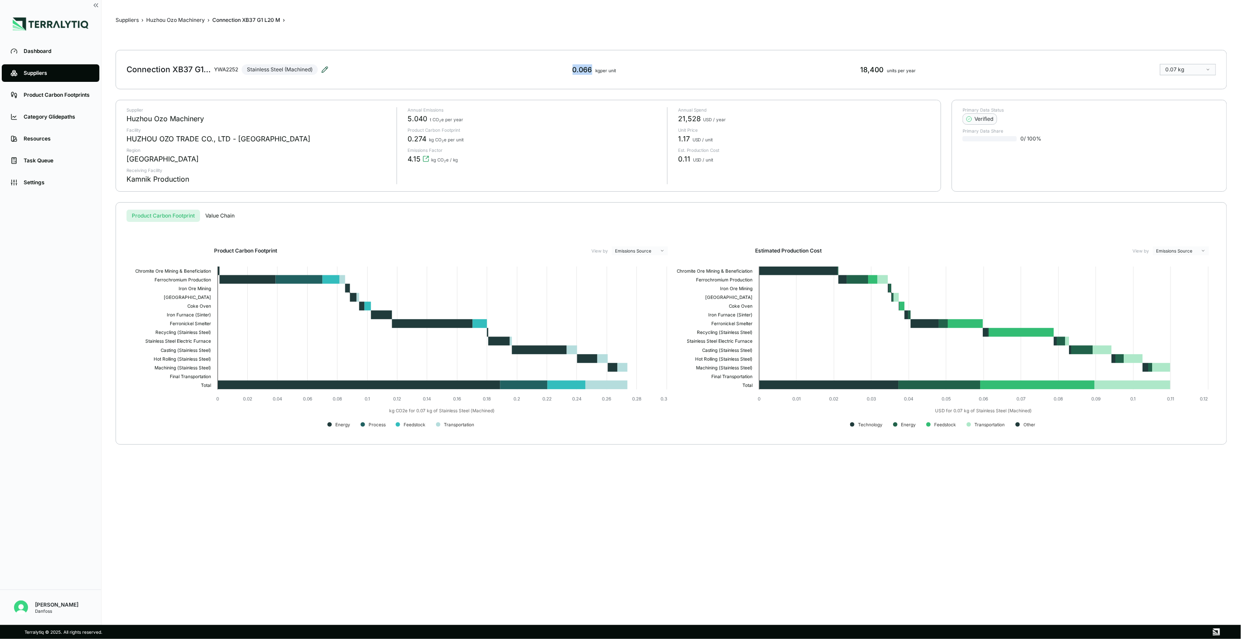
click at [323, 71] on icon at bounding box center [325, 70] width 6 height 6
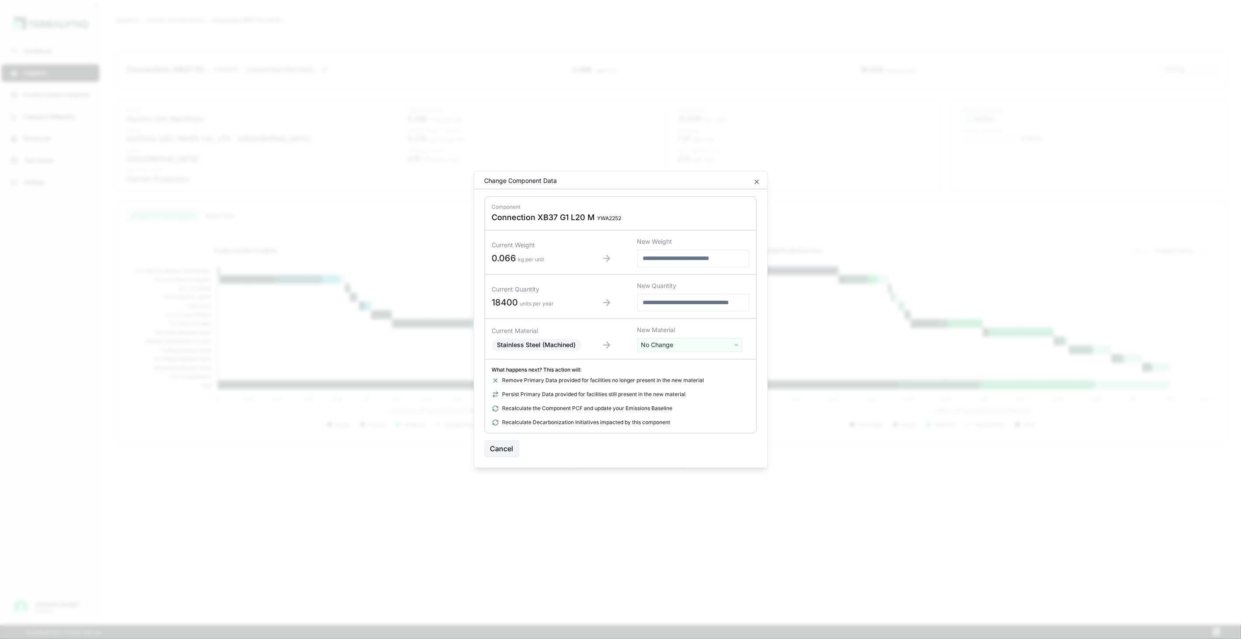
click at [658, 345] on html "Dashboard Suppliers Product Carbon Footprints Category Glidepaths Resources Tas…" at bounding box center [620, 319] width 1241 height 639
click at [660, 361] on input "text" at bounding box center [690, 364] width 101 height 10
click at [675, 359] on input "text" at bounding box center [690, 364] width 101 height 10
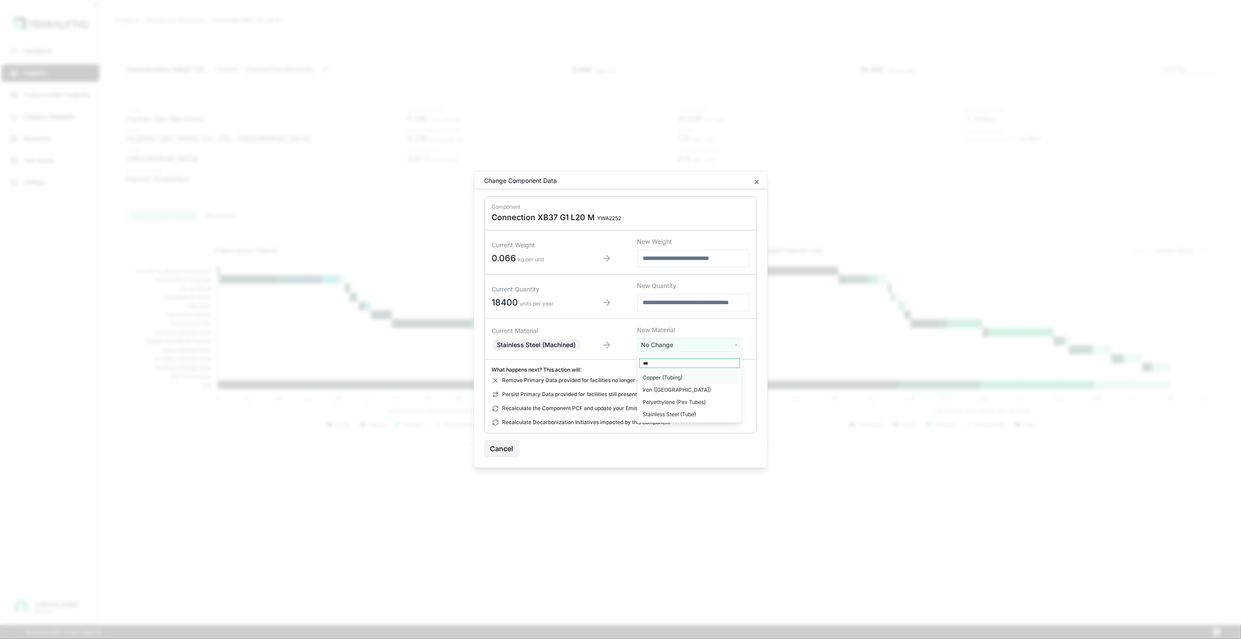
type input "***"
click at [695, 414] on div "Stainless Steel (Tube)" at bounding box center [690, 414] width 101 height 12
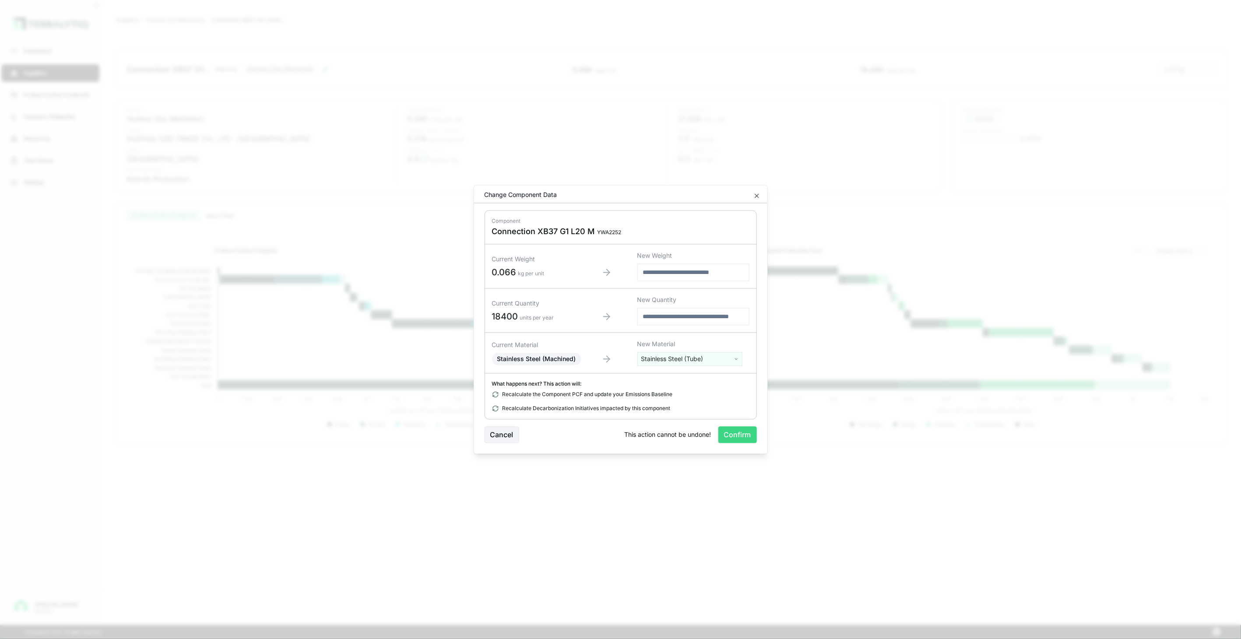
click at [725, 432] on button "Confirm" at bounding box center [737, 435] width 39 height 17
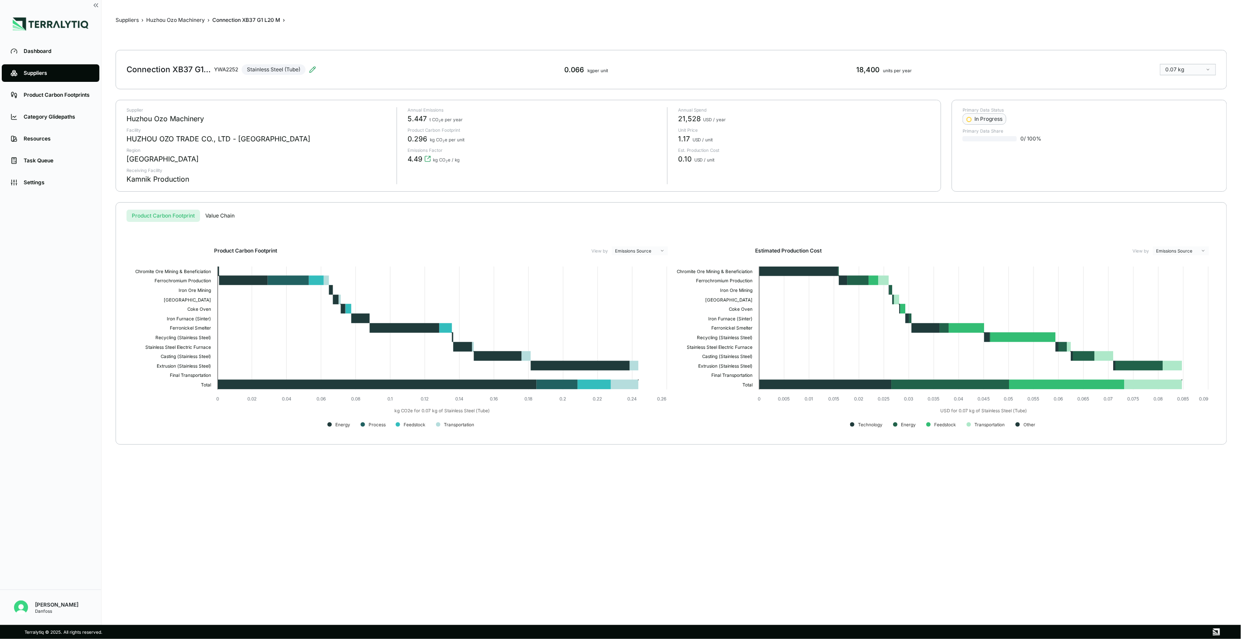
click at [190, 15] on div "Suppliers › Huzhou Ozo Machinery › Connection XB37 G1 L20 M › Connection XB37 G…" at bounding box center [671, 312] width 1111 height 597
click at [187, 17] on button "Huzhou Ozo Machinery" at bounding box center [175, 20] width 59 height 7
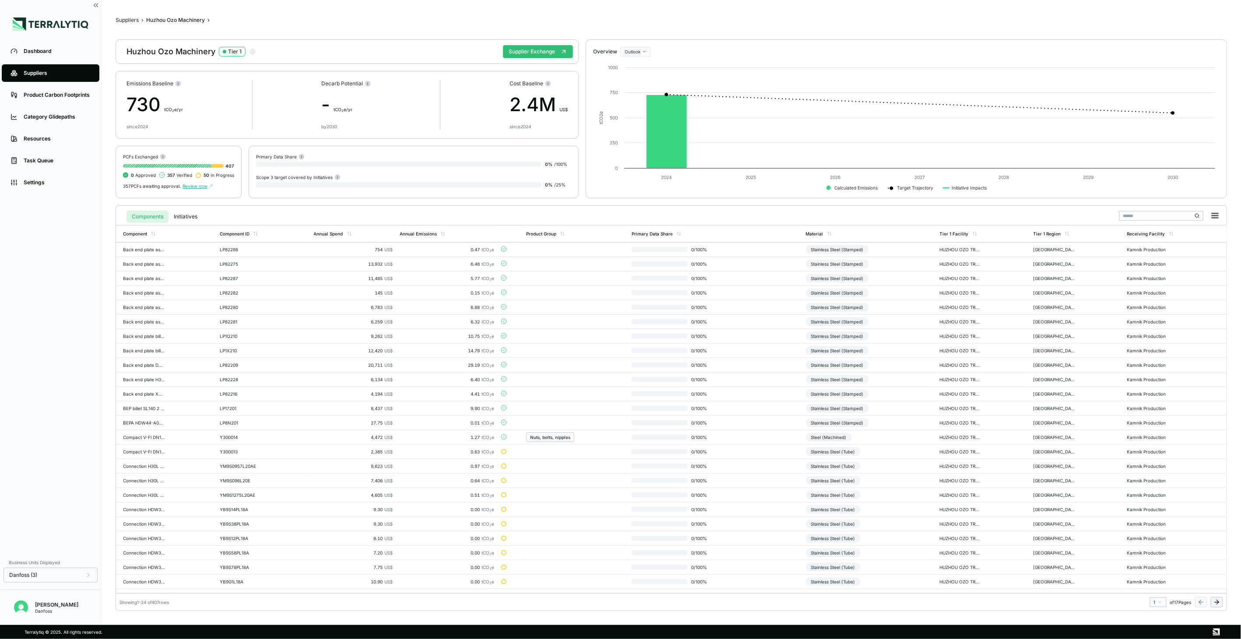
click at [929, 464] on icon at bounding box center [1218, 602] width 2 height 4
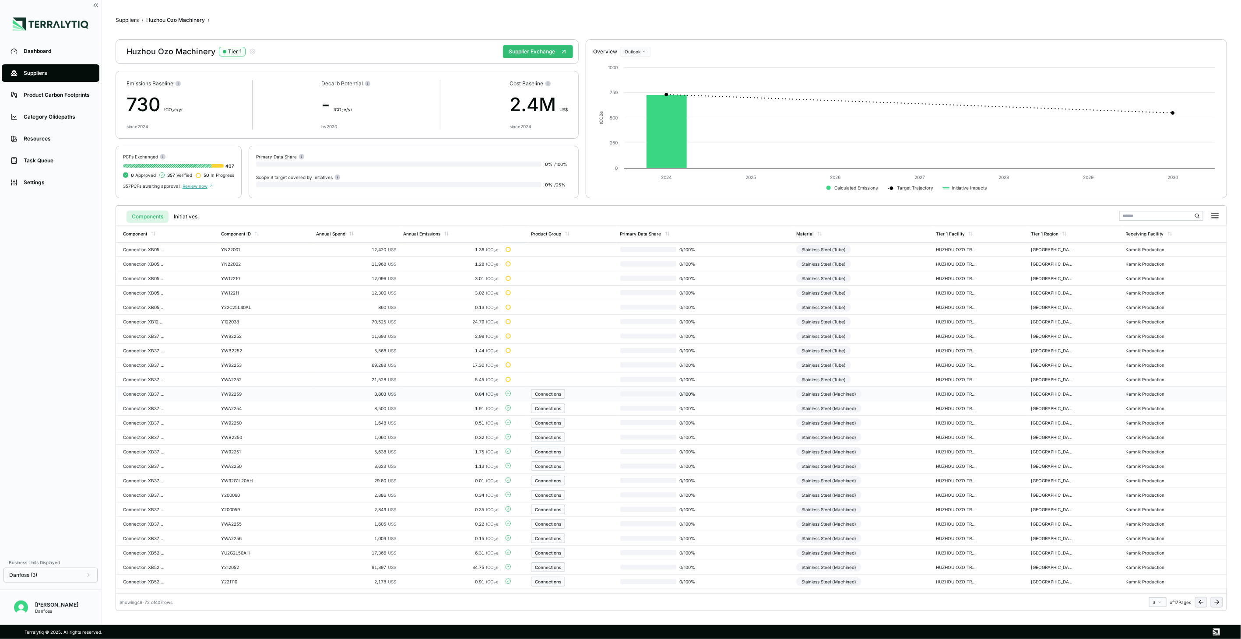
click at [837, 392] on div "Stainless Steel (Machined)" at bounding box center [828, 394] width 65 height 9
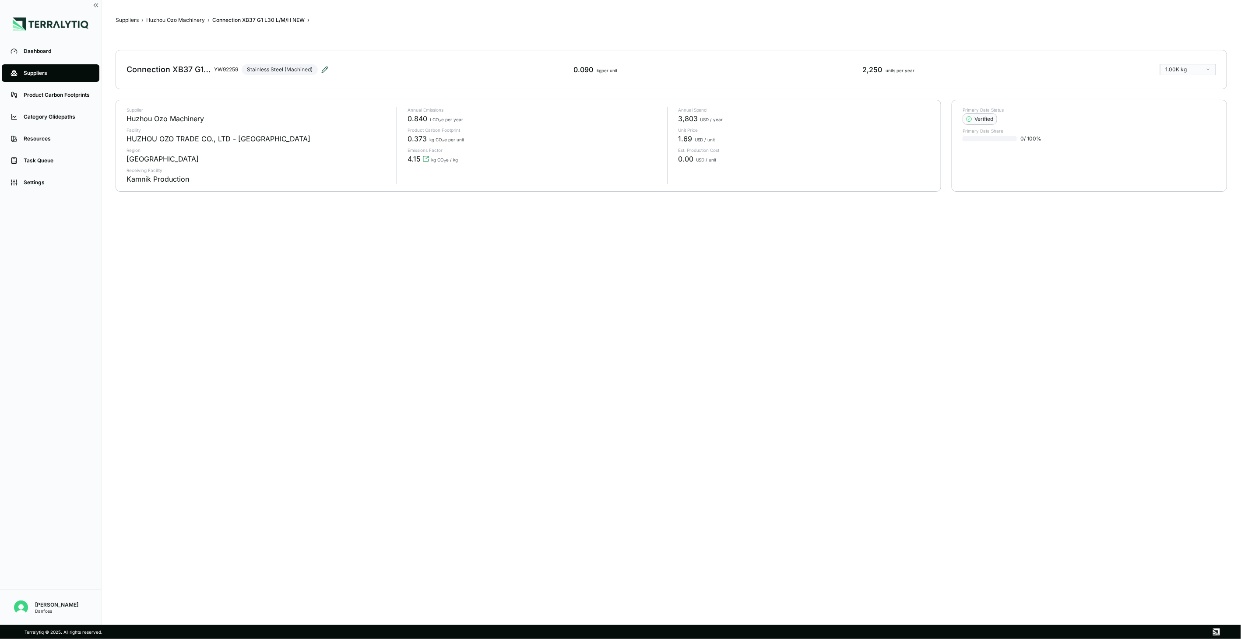
click at [324, 69] on icon at bounding box center [325, 70] width 6 height 6
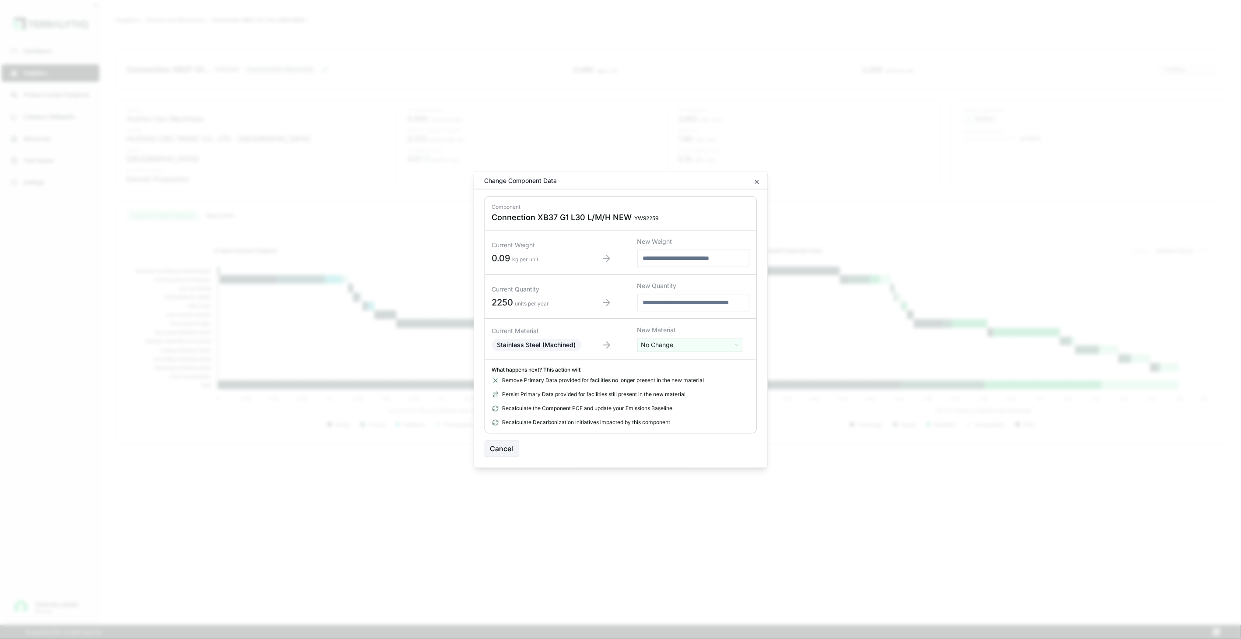
click at [654, 342] on html "Dashboard Suppliers Product Carbon Footprints Category Glidepaths Resources Tas…" at bounding box center [620, 319] width 1241 height 639
click at [660, 361] on input "text" at bounding box center [690, 364] width 101 height 10
type input "****"
click at [676, 401] on div "Stainless Steel (Tube)" at bounding box center [690, 402] width 101 height 12
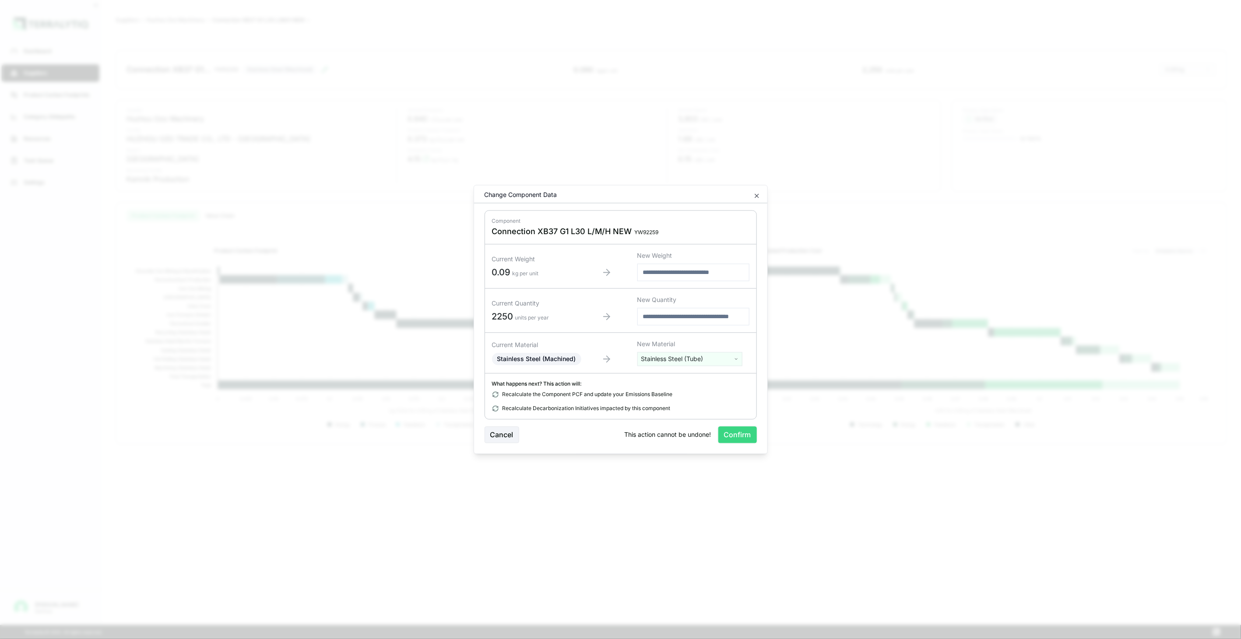
click at [735, 434] on button "Confirm" at bounding box center [737, 435] width 39 height 17
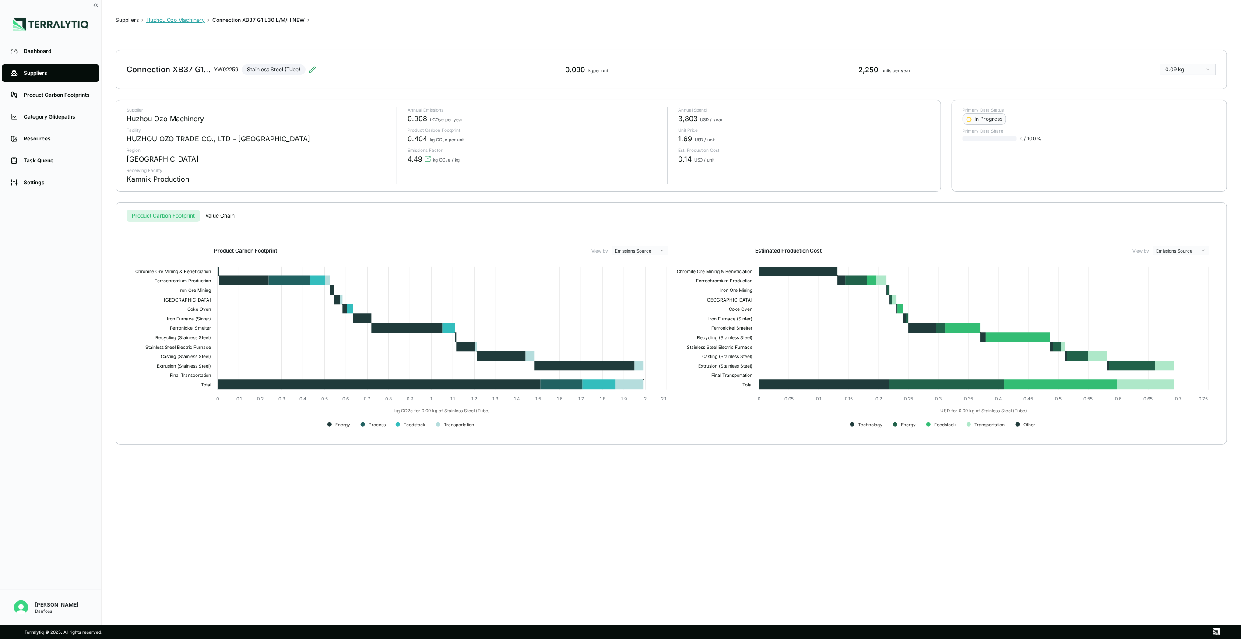
click at [179, 22] on button "Huzhou Ozo Machinery" at bounding box center [175, 20] width 59 height 7
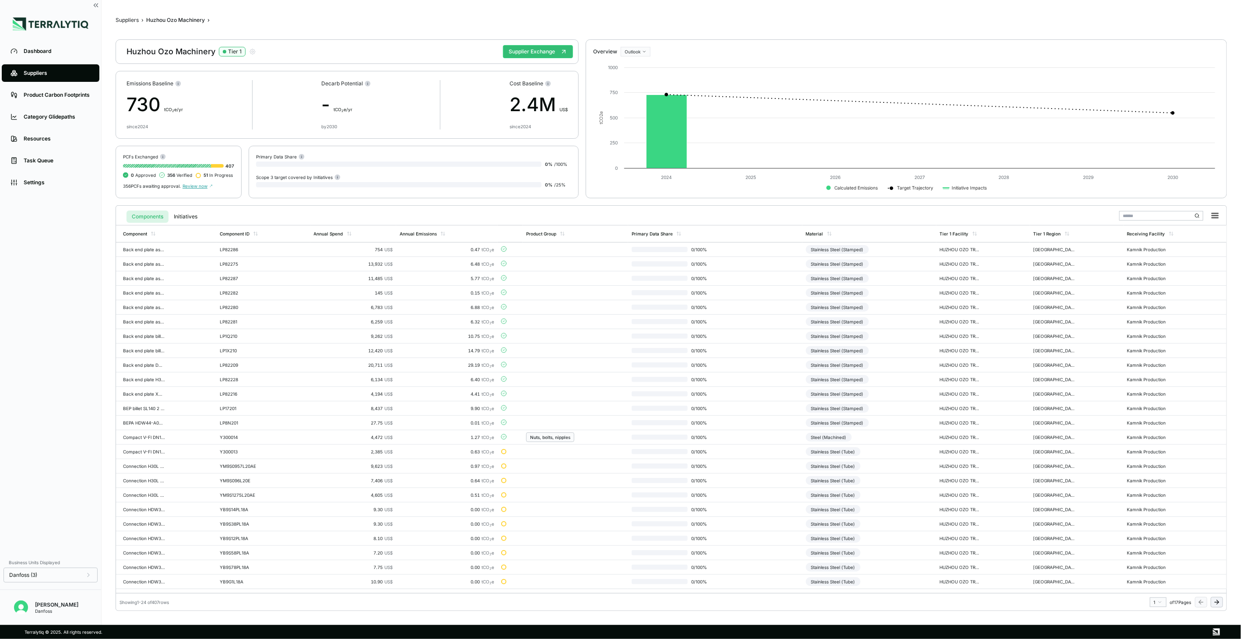
click at [929, 464] on icon at bounding box center [1216, 602] width 7 height 7
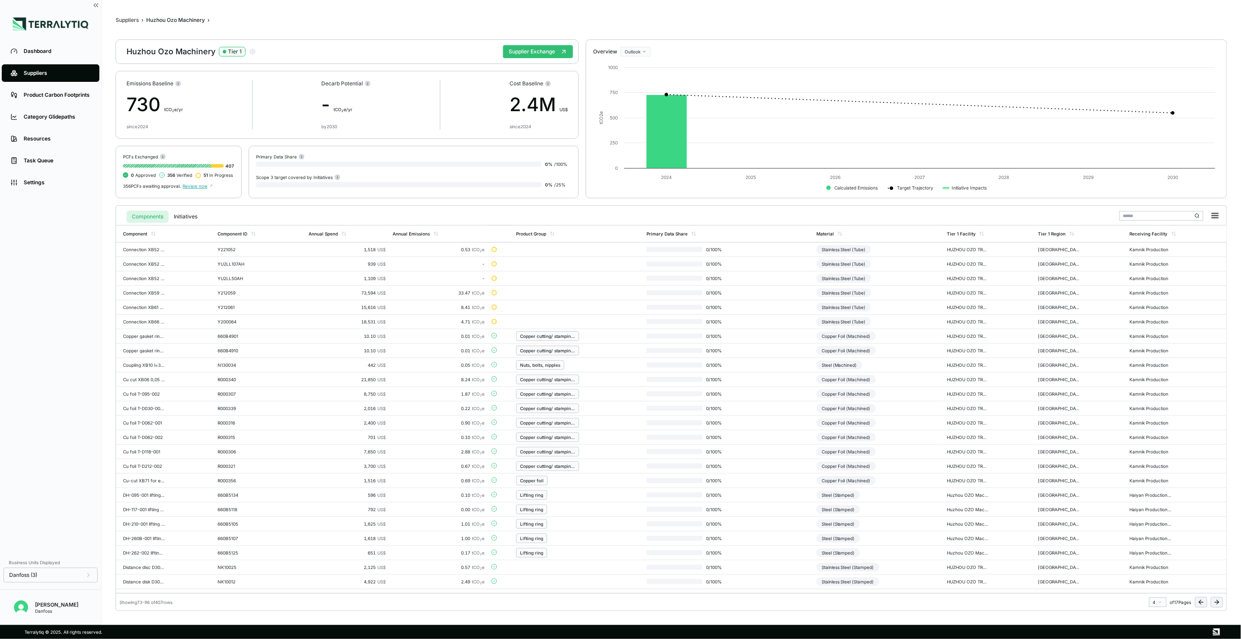
click at [929, 464] on icon at bounding box center [1201, 602] width 7 height 7
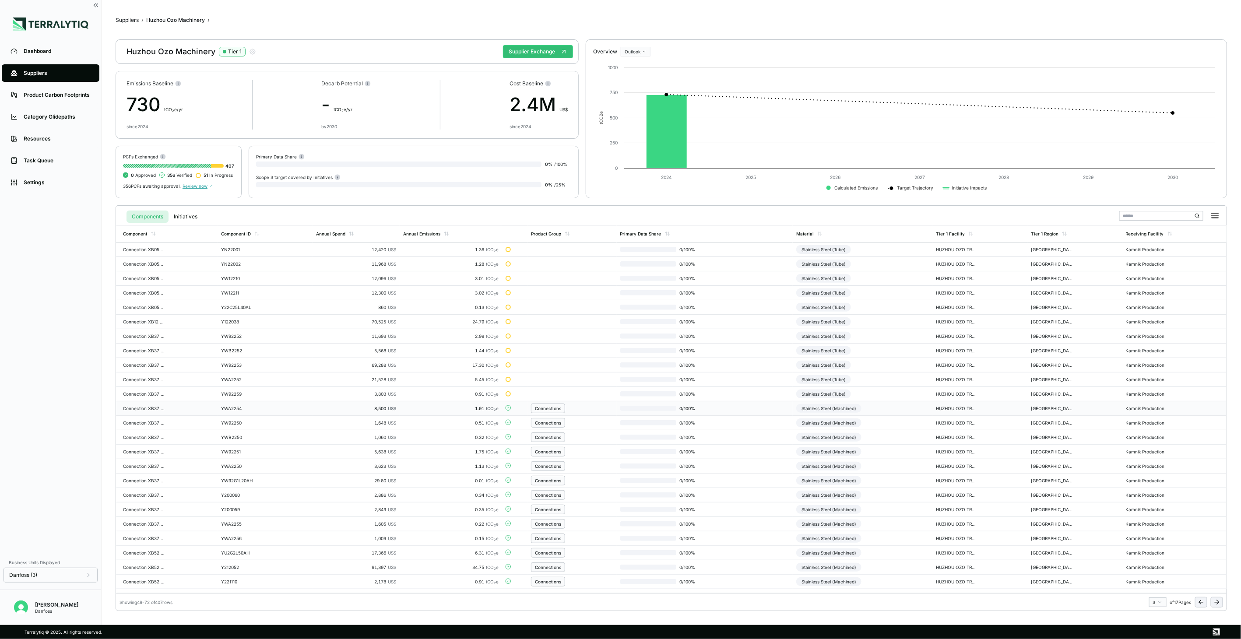
click at [849, 411] on div "Stainless Steel (Machined)" at bounding box center [828, 408] width 65 height 9
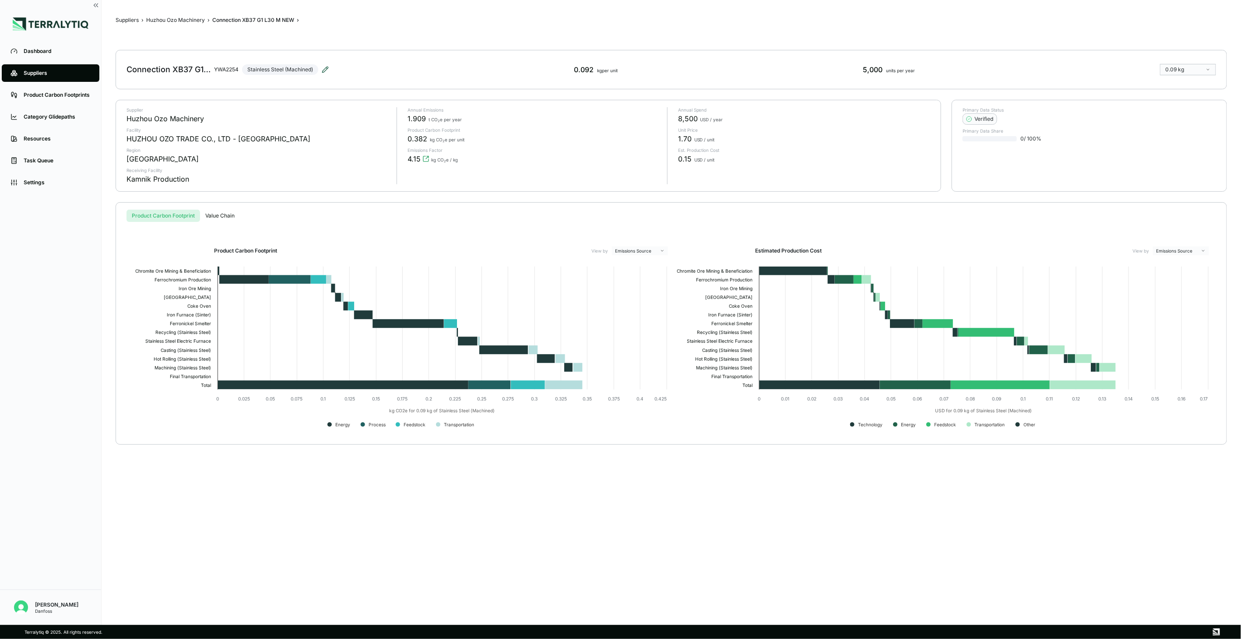
click at [326, 66] on icon at bounding box center [325, 69] width 7 height 7
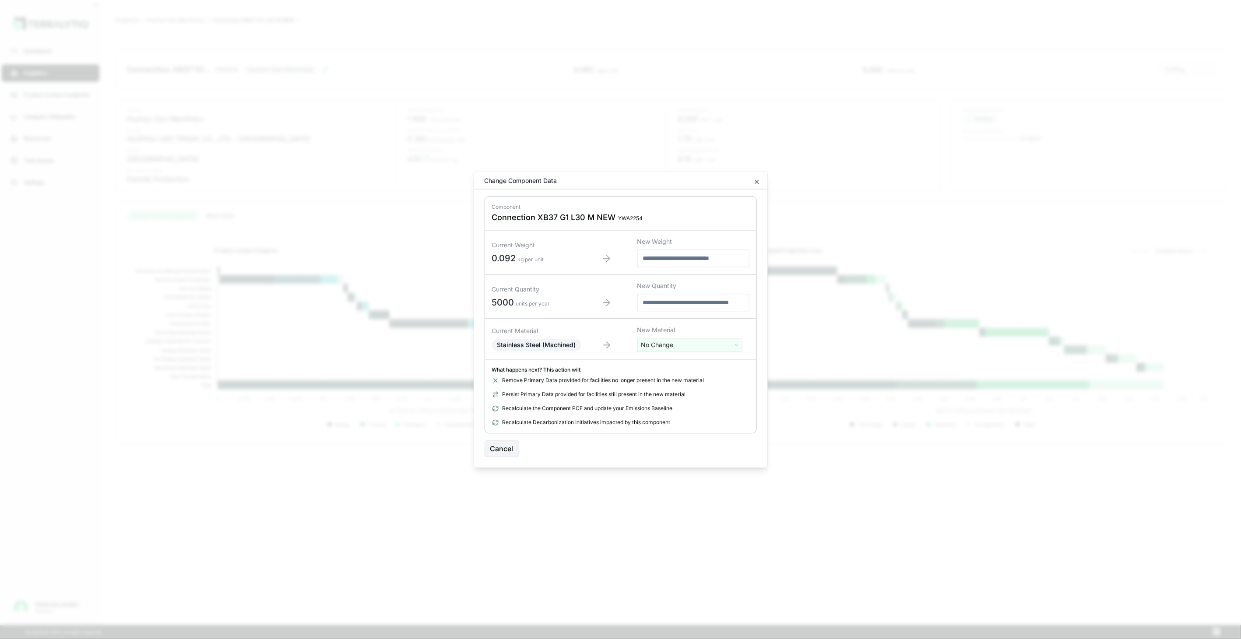
click at [668, 345] on html "Dashboard Suppliers Product Carbon Footprints Category Glidepaths Resources Tas…" at bounding box center [620, 319] width 1241 height 639
type input "****"
click at [678, 404] on div "Stainless Steel (Tube)" at bounding box center [690, 402] width 101 height 12
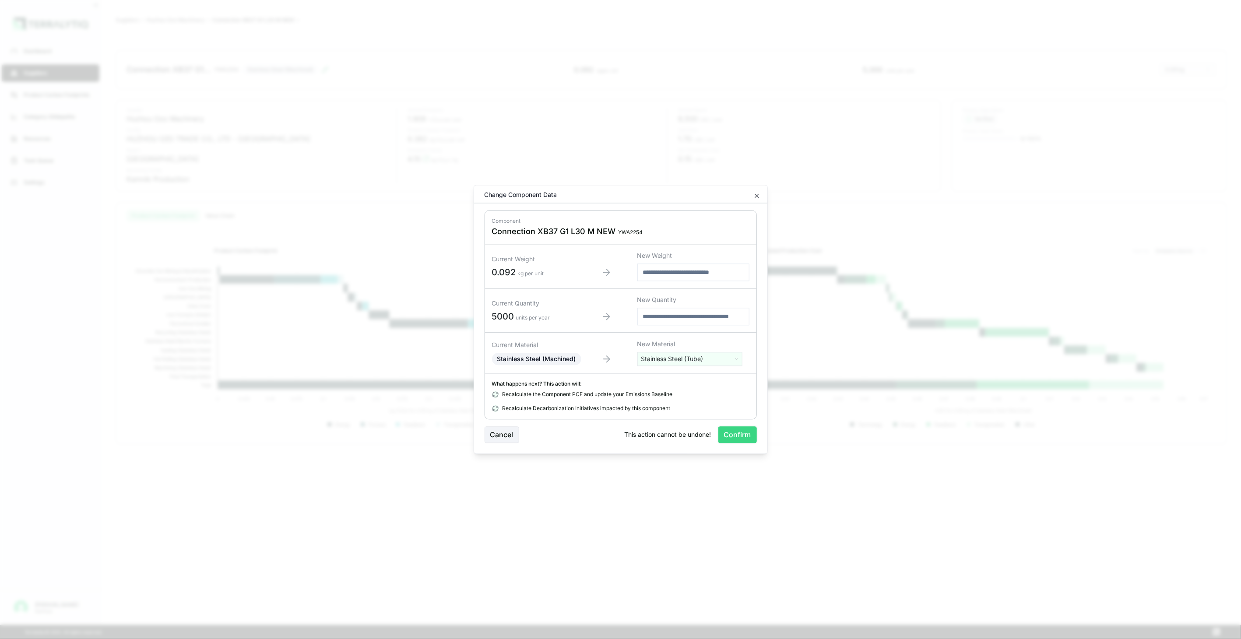
click at [733, 432] on button "Confirm" at bounding box center [737, 435] width 39 height 17
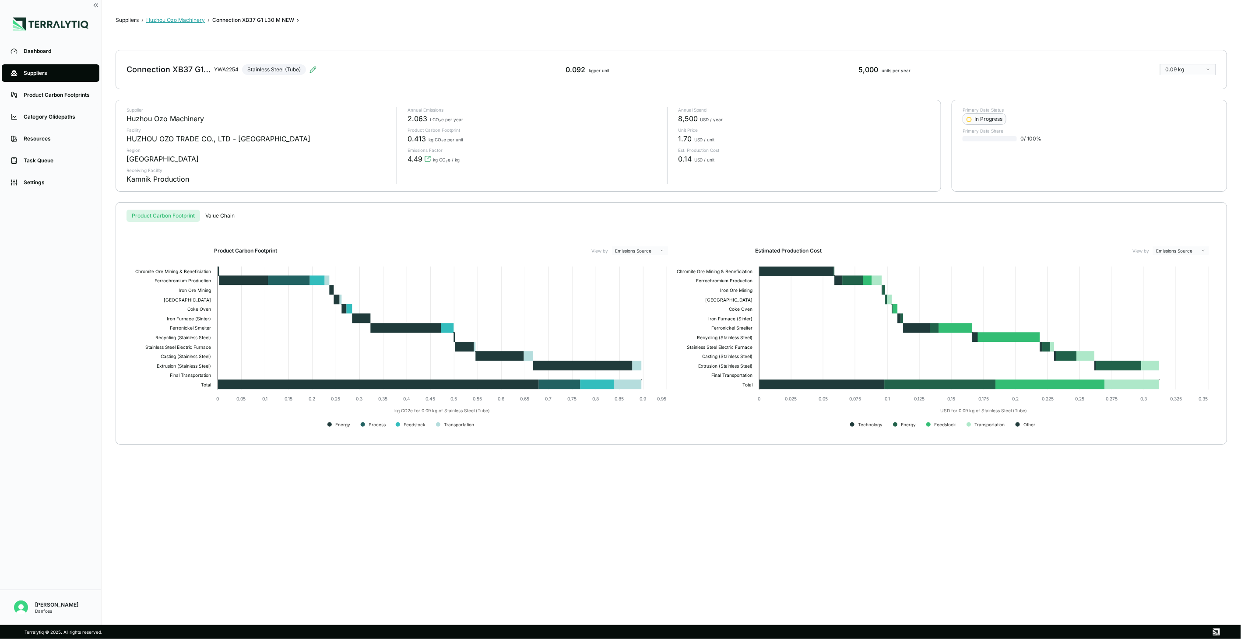
click at [177, 17] on button "Huzhou Ozo Machinery" at bounding box center [175, 20] width 59 height 7
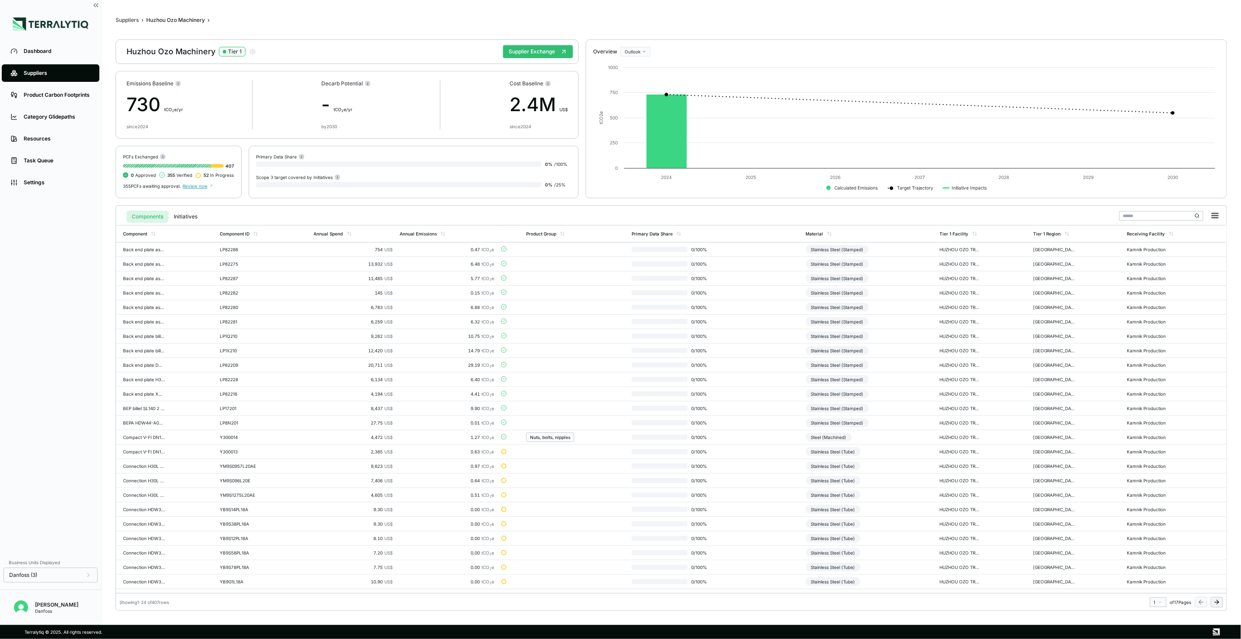
click at [929, 464] on icon at bounding box center [1216, 602] width 7 height 7
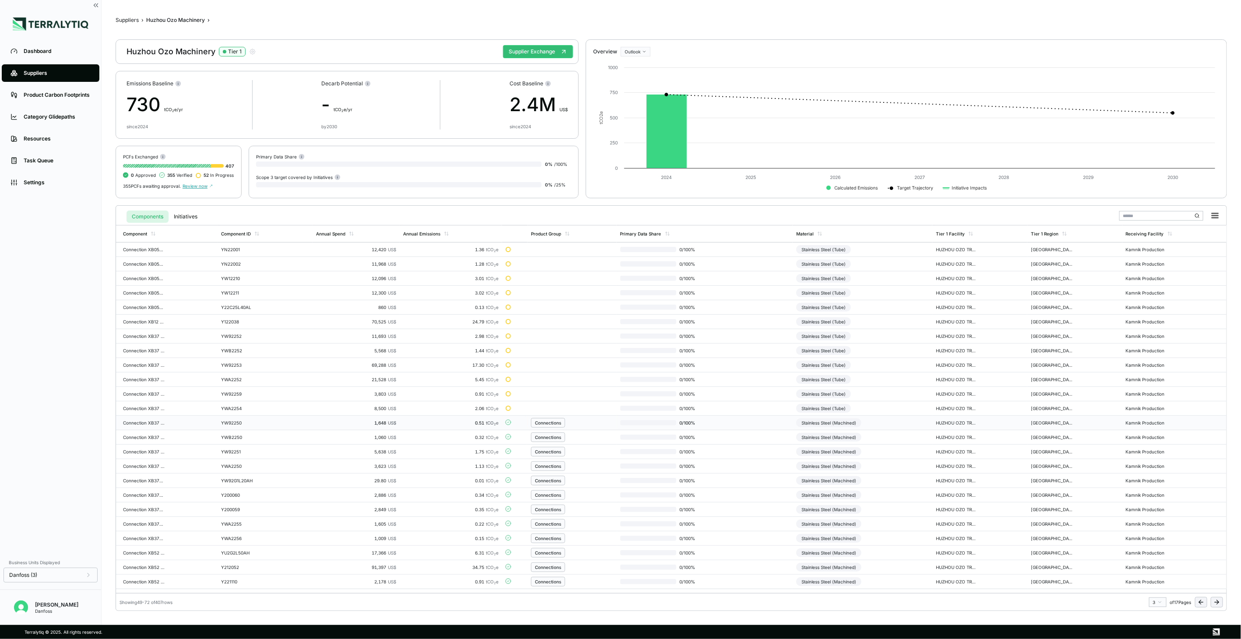
click at [852, 425] on div "Stainless Steel (Machined)" at bounding box center [828, 422] width 65 height 9
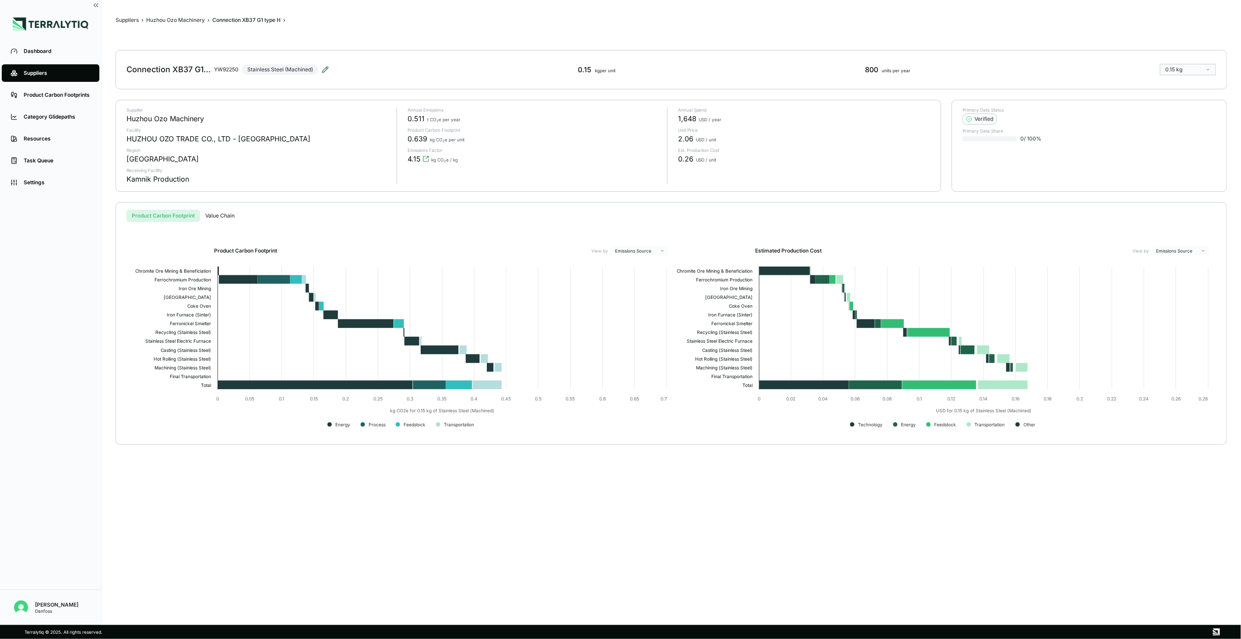
click at [327, 73] on icon at bounding box center [325, 69] width 7 height 7
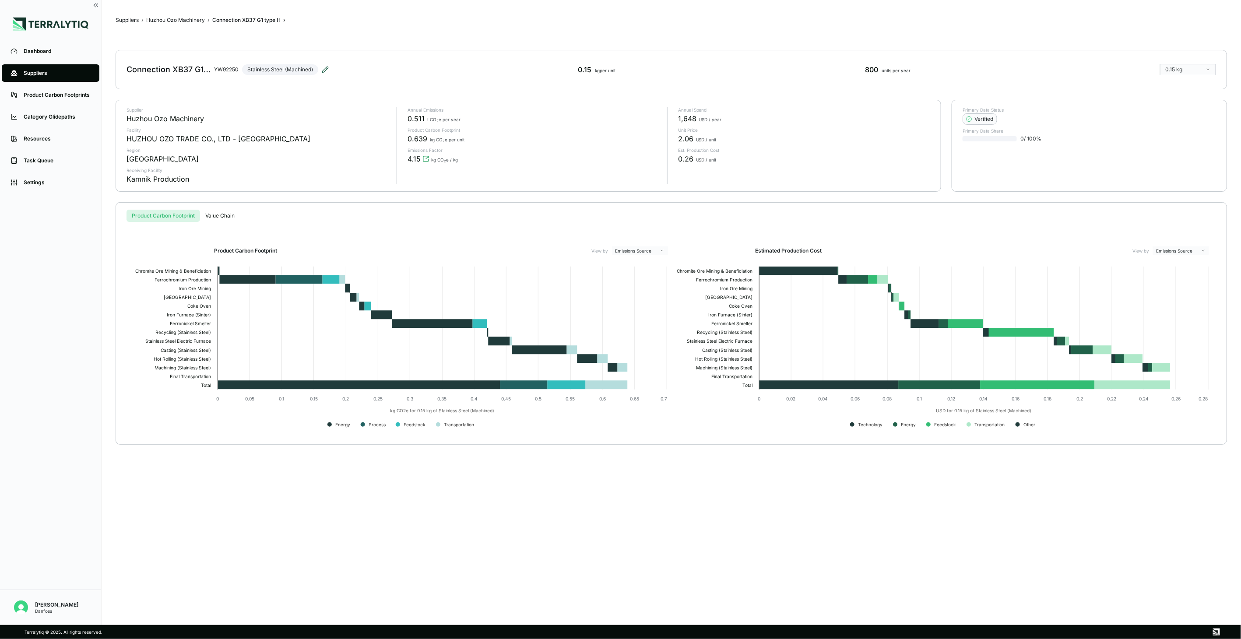
click at [328, 72] on icon at bounding box center [325, 69] width 7 height 7
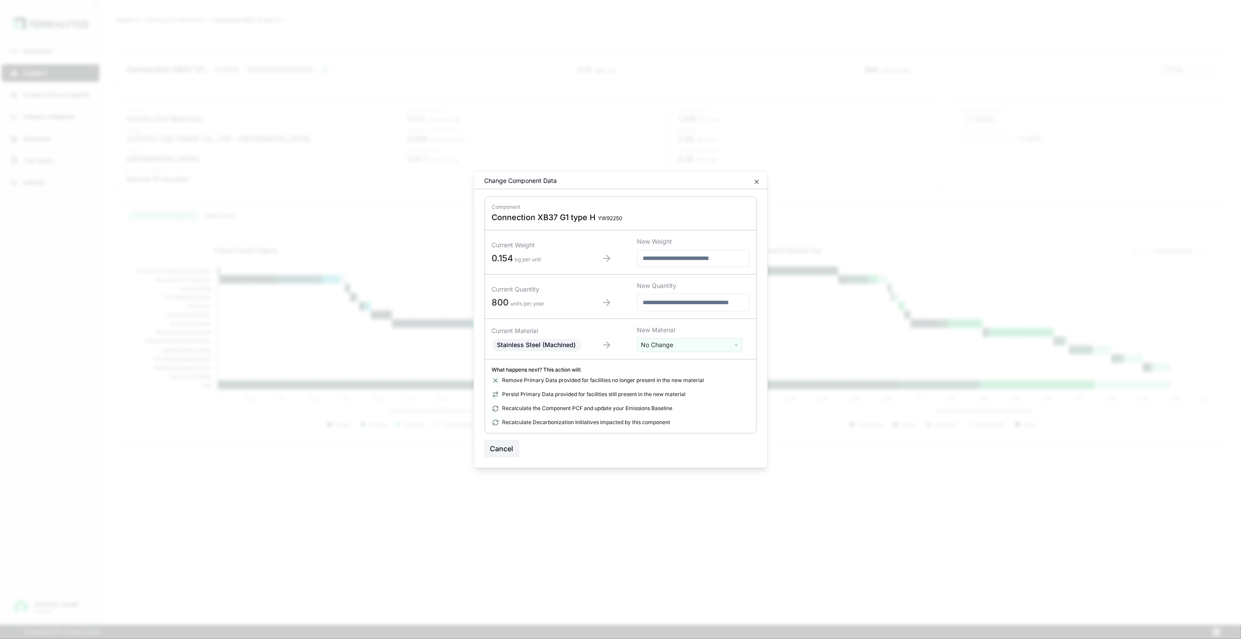
click at [733, 349] on html "Dashboard Suppliers Product Carbon Footprints Category Glidepaths Resources Tas…" at bounding box center [620, 319] width 1241 height 639
click at [705, 366] on input "text" at bounding box center [690, 364] width 101 height 10
type input "****"
click at [710, 398] on div "Stainless Steel (Tube)" at bounding box center [690, 402] width 101 height 12
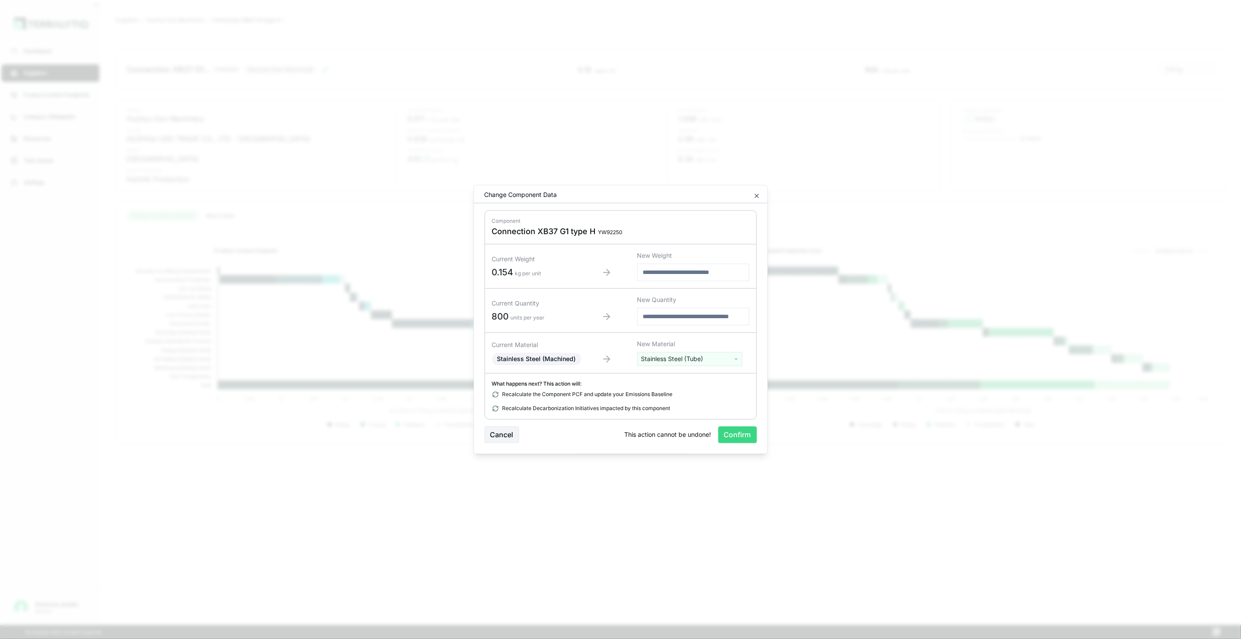
click at [728, 428] on button "Confirm" at bounding box center [737, 435] width 39 height 17
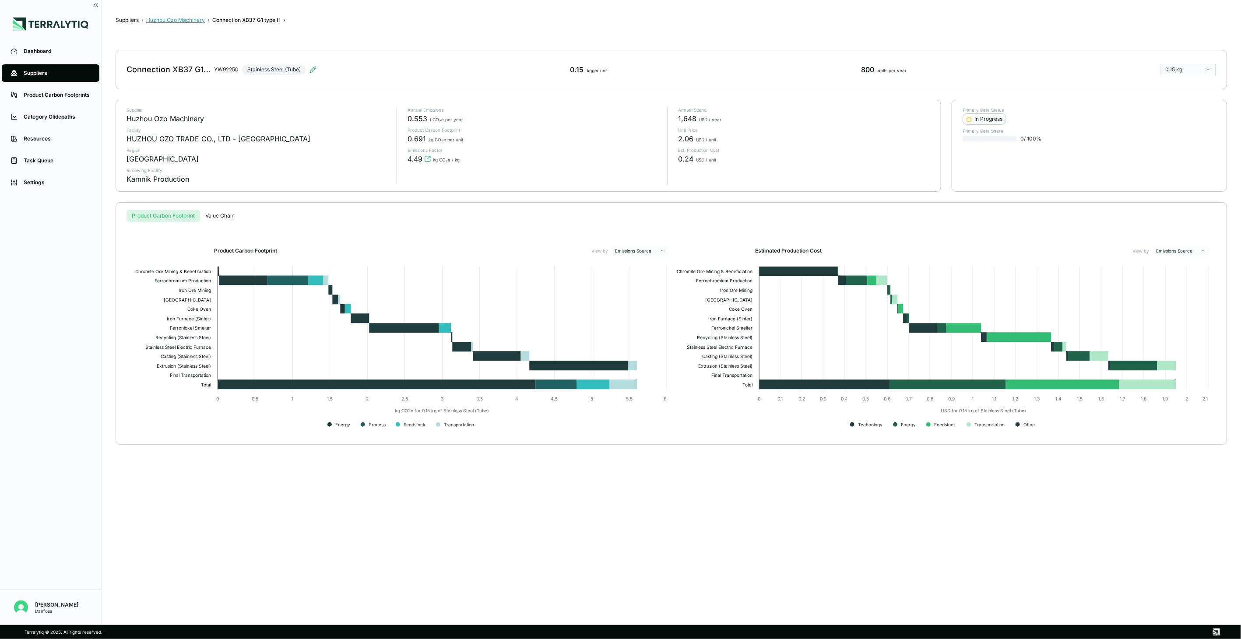
click at [171, 18] on button "Huzhou Ozo Machinery" at bounding box center [175, 20] width 59 height 7
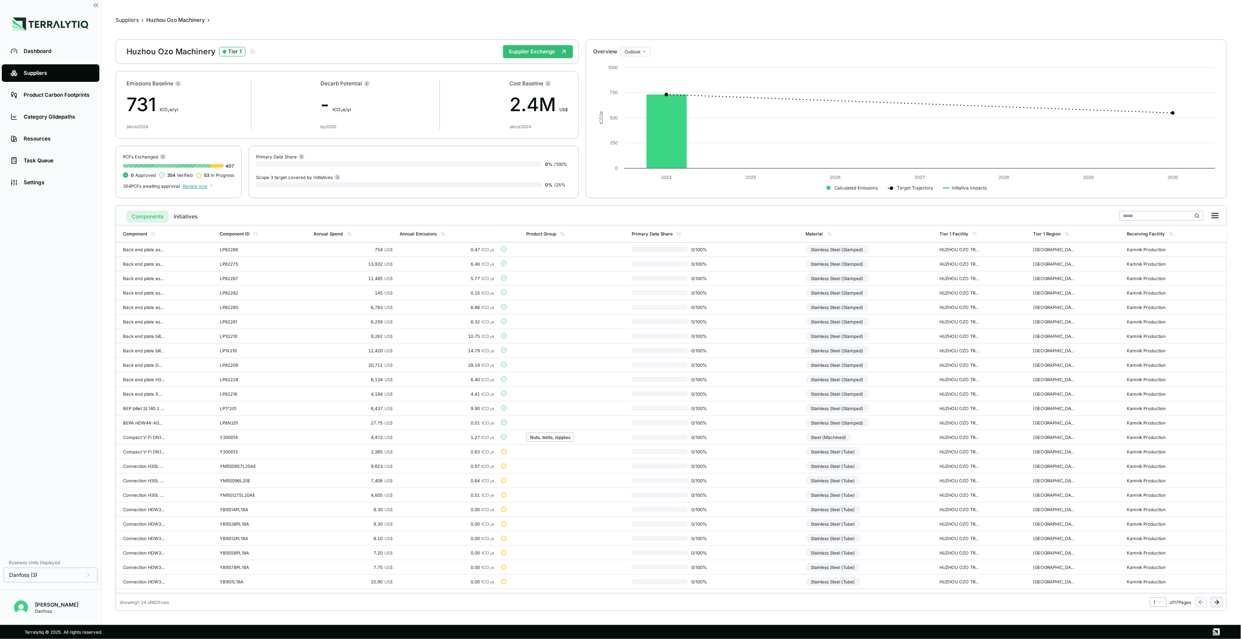
click at [929, 464] on button at bounding box center [1217, 602] width 12 height 11
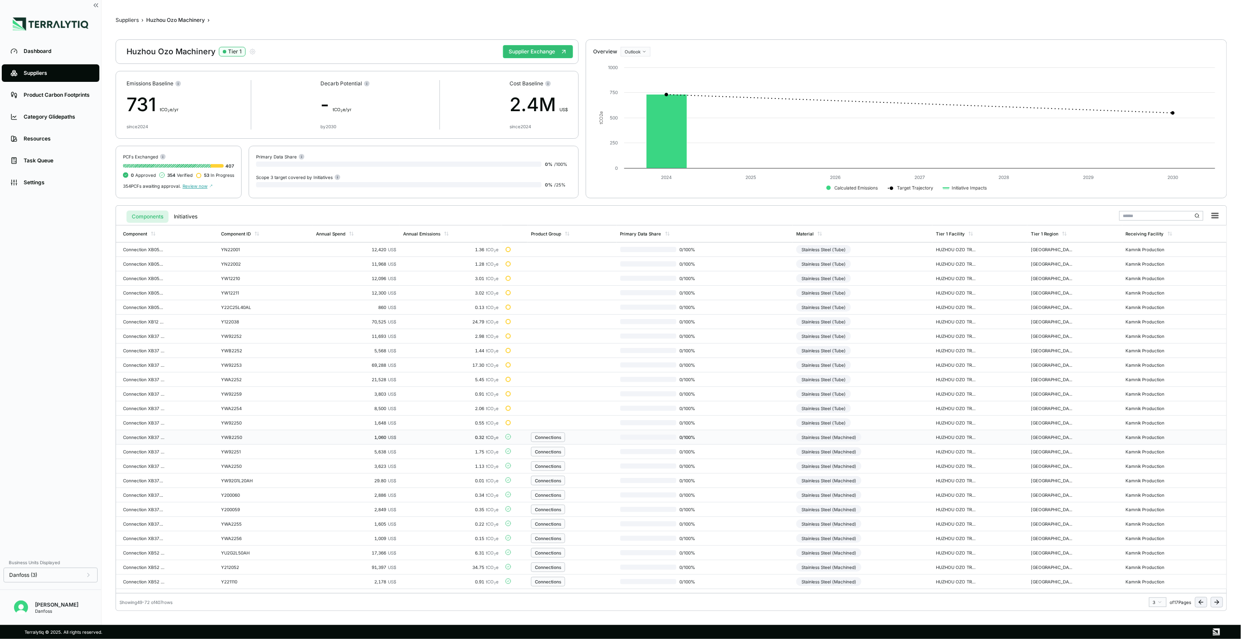
click at [902, 435] on td "Stainless Steel (Machined)" at bounding box center [863, 437] width 140 height 14
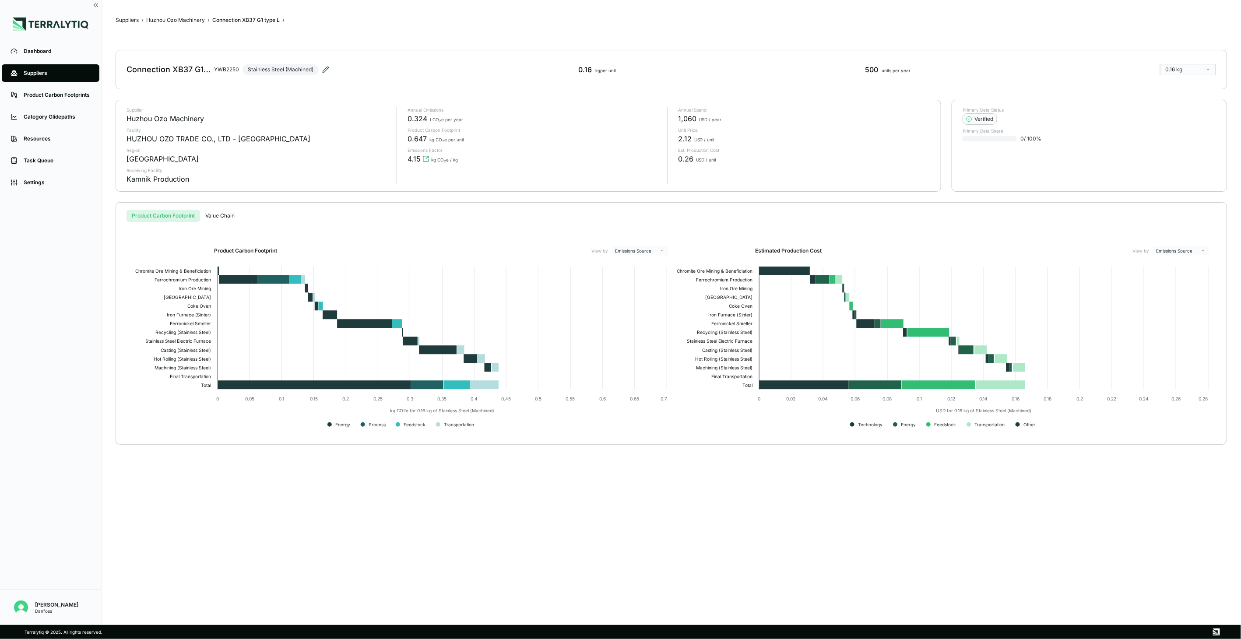
click at [323, 69] on icon at bounding box center [325, 69] width 7 height 7
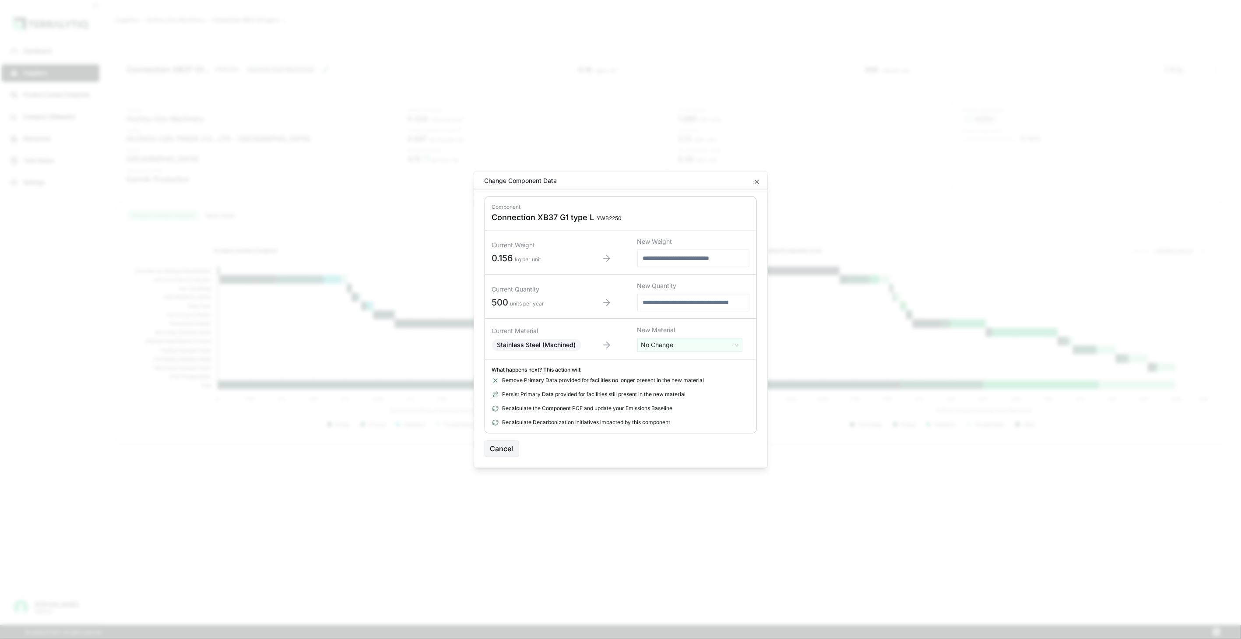
click at [662, 344] on html "Dashboard Suppliers Product Carbon Footprints Category Glidepaths Resources Tas…" at bounding box center [620, 319] width 1241 height 639
click at [663, 369] on div "Abs [MEDICAL_DATA] (Coal) [MEDICAL_DATA] (Gas) Acetone Actuator Coil Alumina Al…" at bounding box center [690, 424] width 101 height 112
click at [660, 364] on input "text" at bounding box center [690, 364] width 101 height 10
type input "****"
click at [696, 404] on div "Stainless Steel (Tube)" at bounding box center [690, 402] width 101 height 12
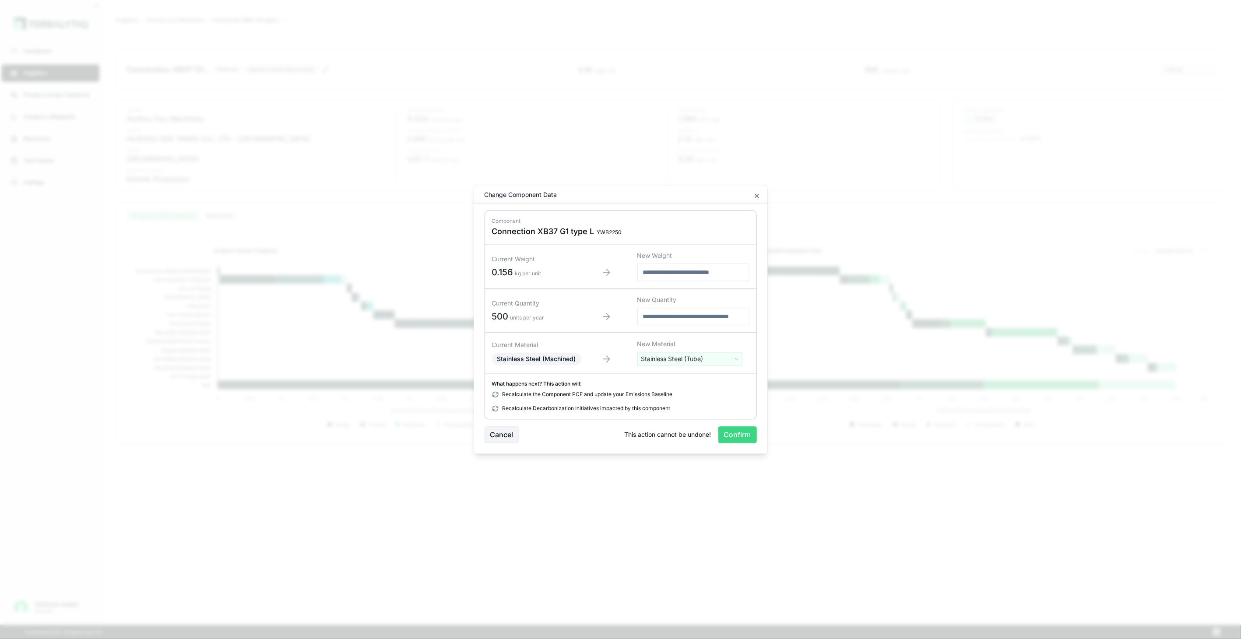
click at [725, 430] on button "Confirm" at bounding box center [737, 435] width 39 height 17
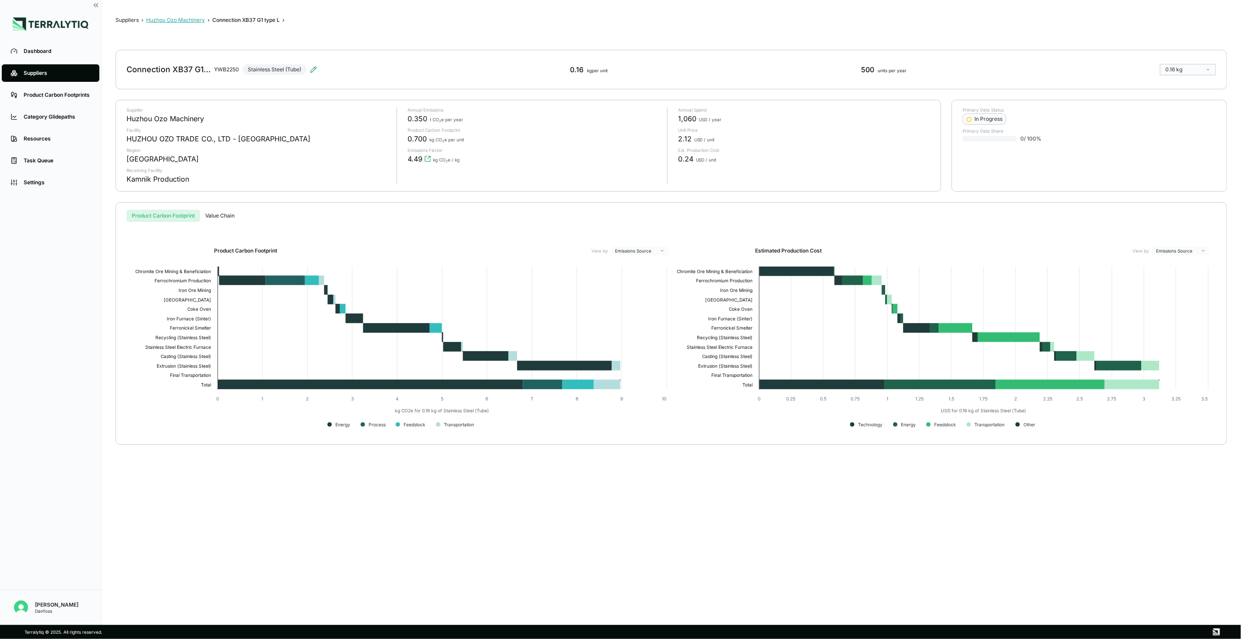
click at [196, 22] on button "Huzhou Ozo Machinery" at bounding box center [175, 20] width 59 height 7
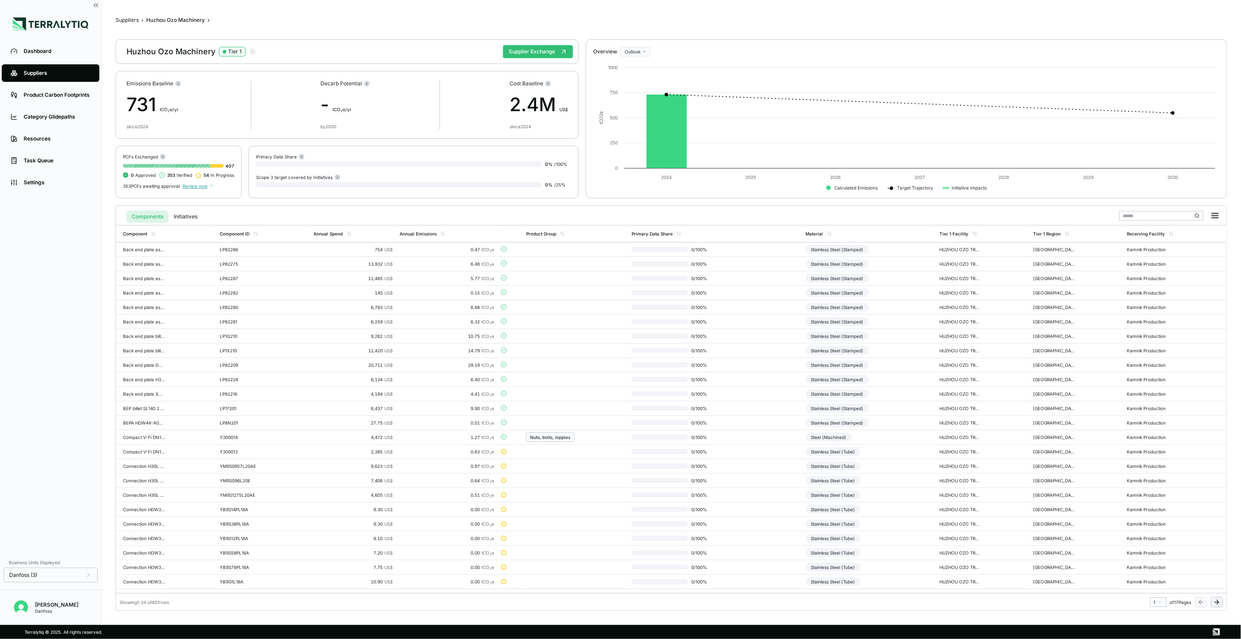
click at [929, 464] on button at bounding box center [1217, 602] width 12 height 11
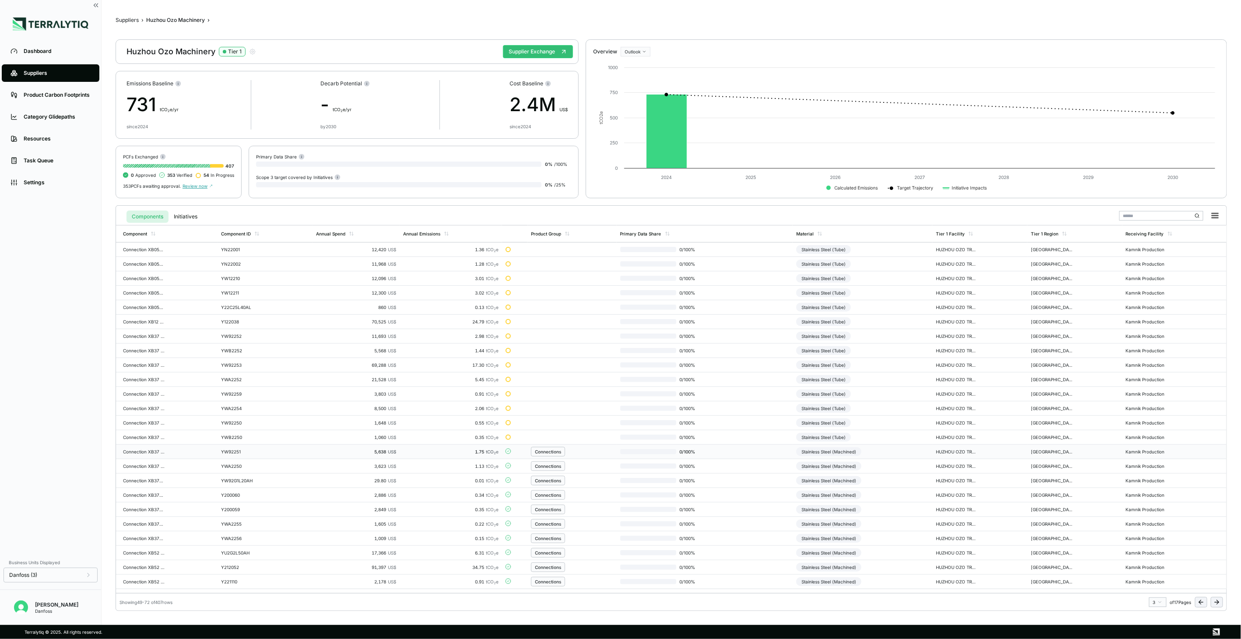
click at [903, 454] on td "Stainless Steel (Machined)" at bounding box center [863, 452] width 140 height 14
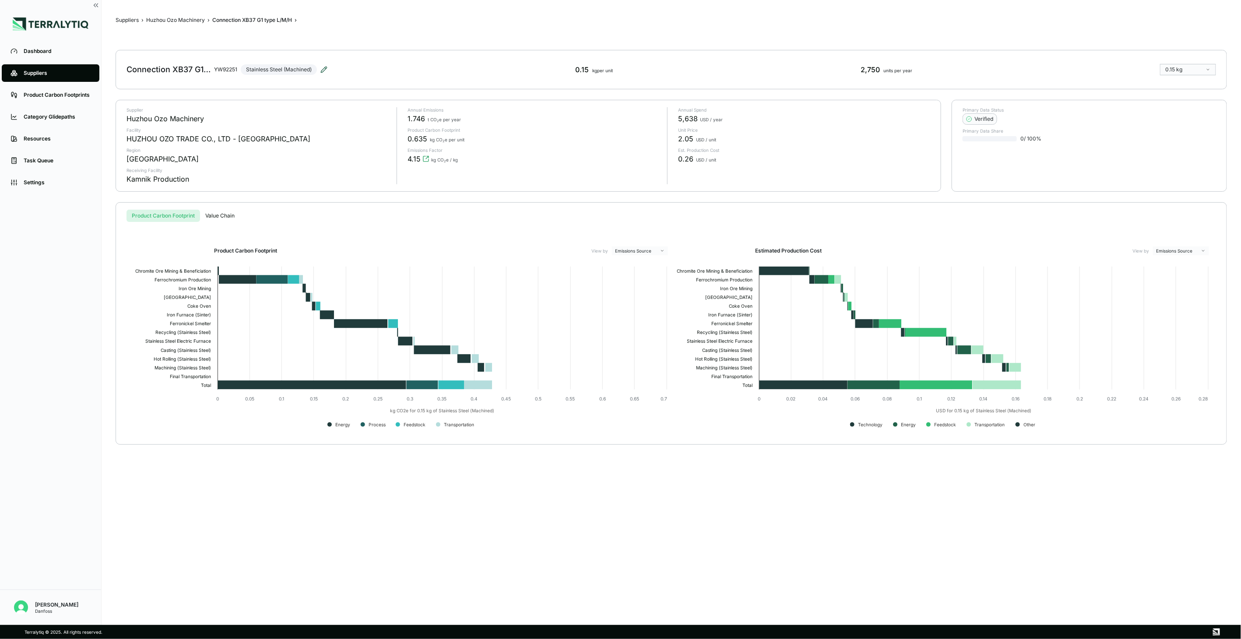
click at [322, 71] on icon at bounding box center [323, 69] width 7 height 7
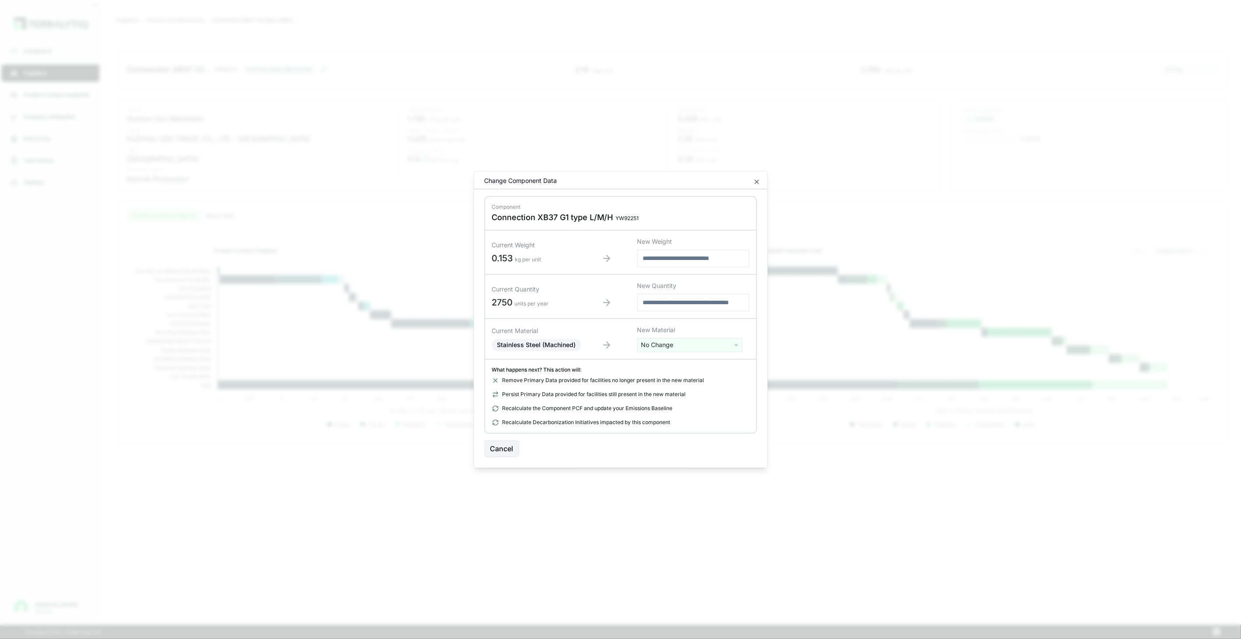
click at [660, 346] on html "Dashboard Suppliers Product Carbon Footprints Category Glidepaths Resources Tas…" at bounding box center [620, 319] width 1241 height 639
click at [660, 365] on input "text" at bounding box center [690, 364] width 101 height 10
type input "****"
click at [664, 404] on div "Stainless Steel (Tube)" at bounding box center [690, 402] width 101 height 12
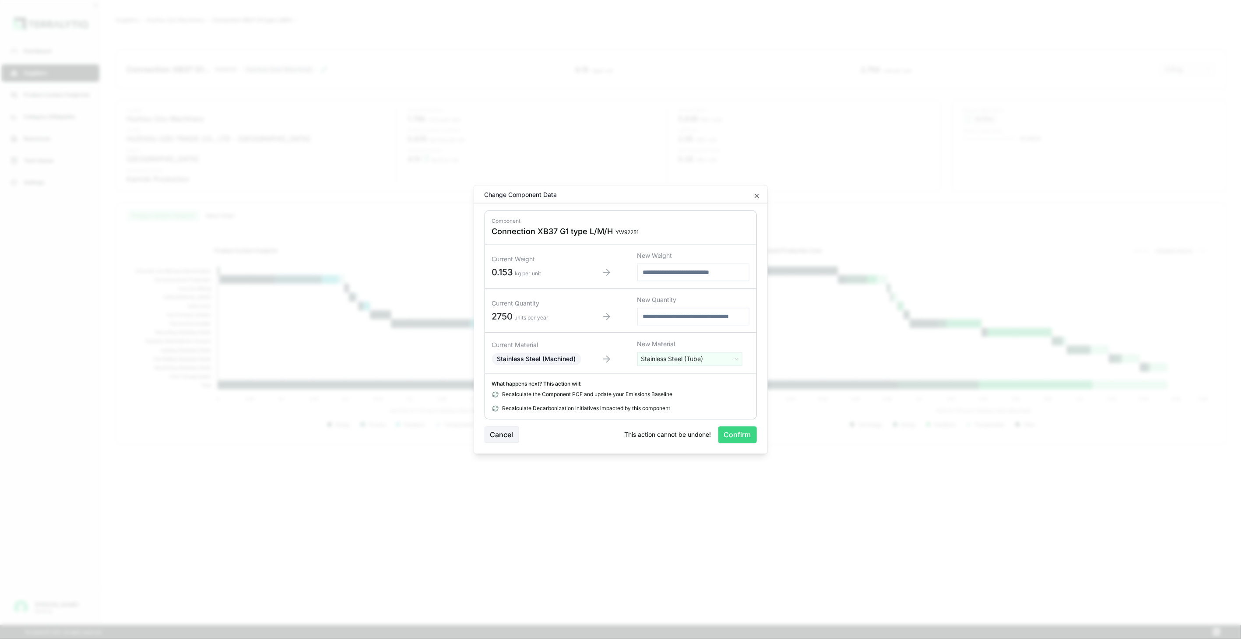
click at [731, 437] on button "Confirm" at bounding box center [737, 435] width 39 height 17
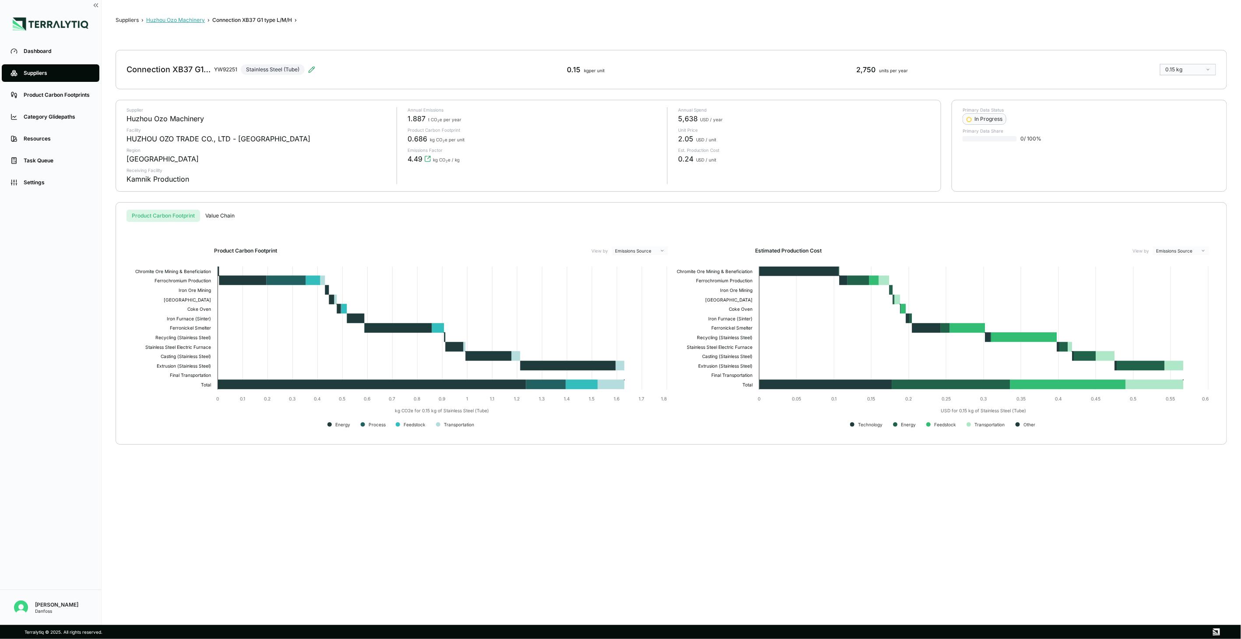
click at [178, 19] on button "Huzhou Ozo Machinery" at bounding box center [175, 20] width 59 height 7
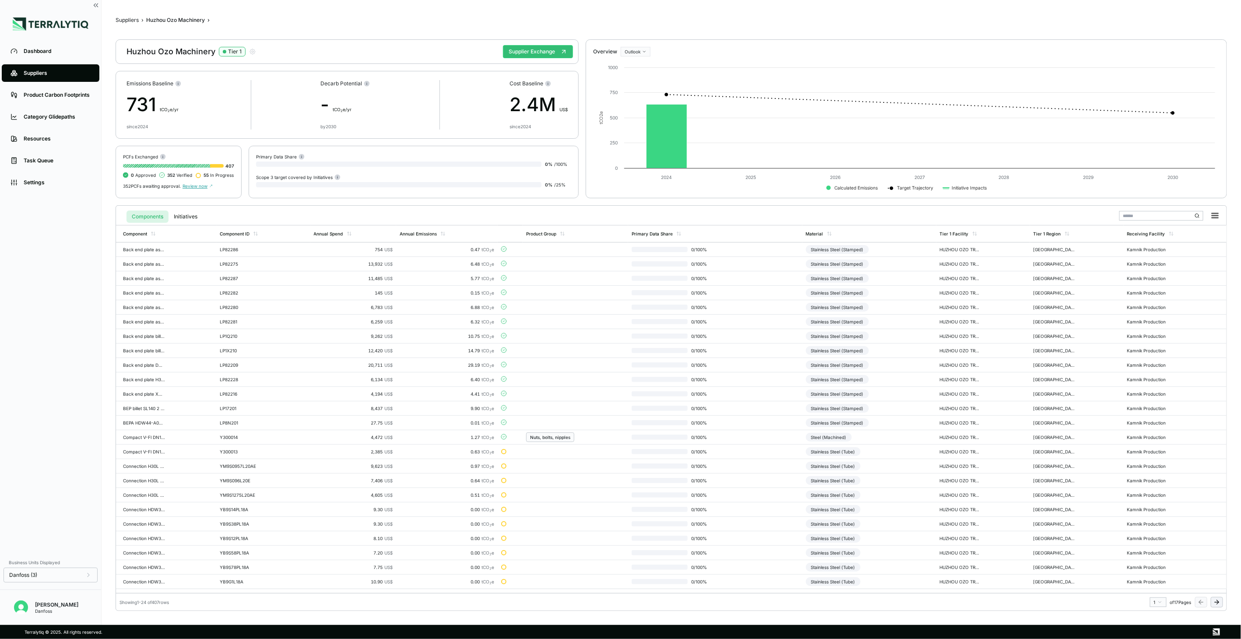
click at [929, 464] on icon at bounding box center [1216, 602] width 7 height 7
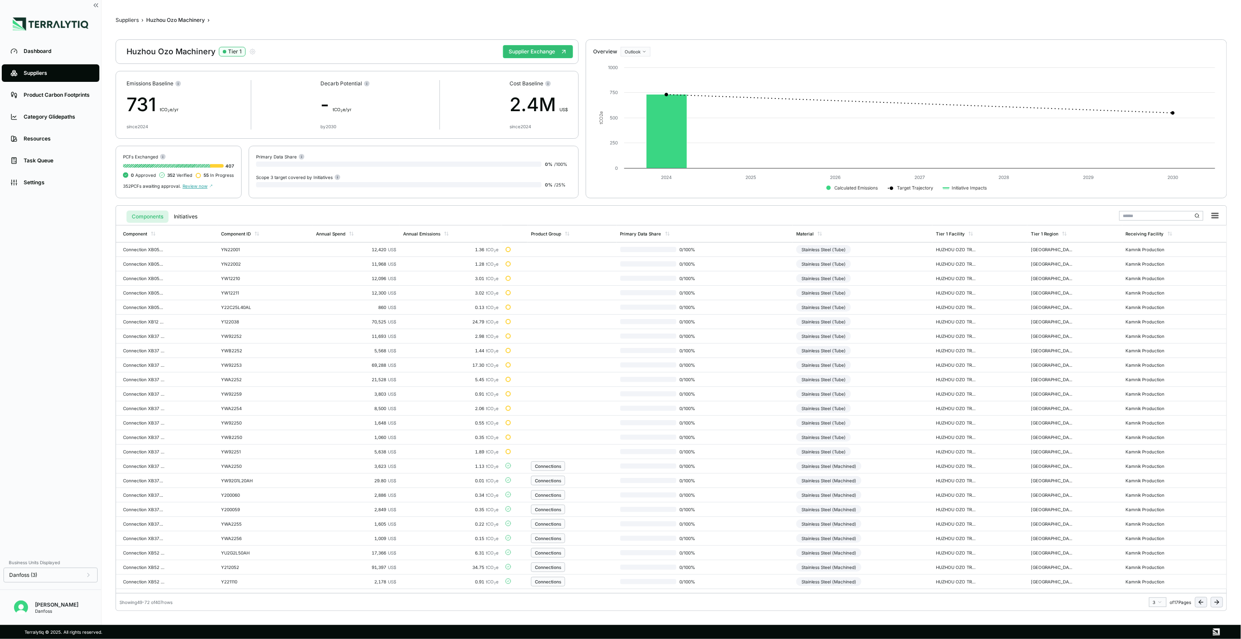
click at [929, 464] on icon at bounding box center [1216, 602] width 7 height 7
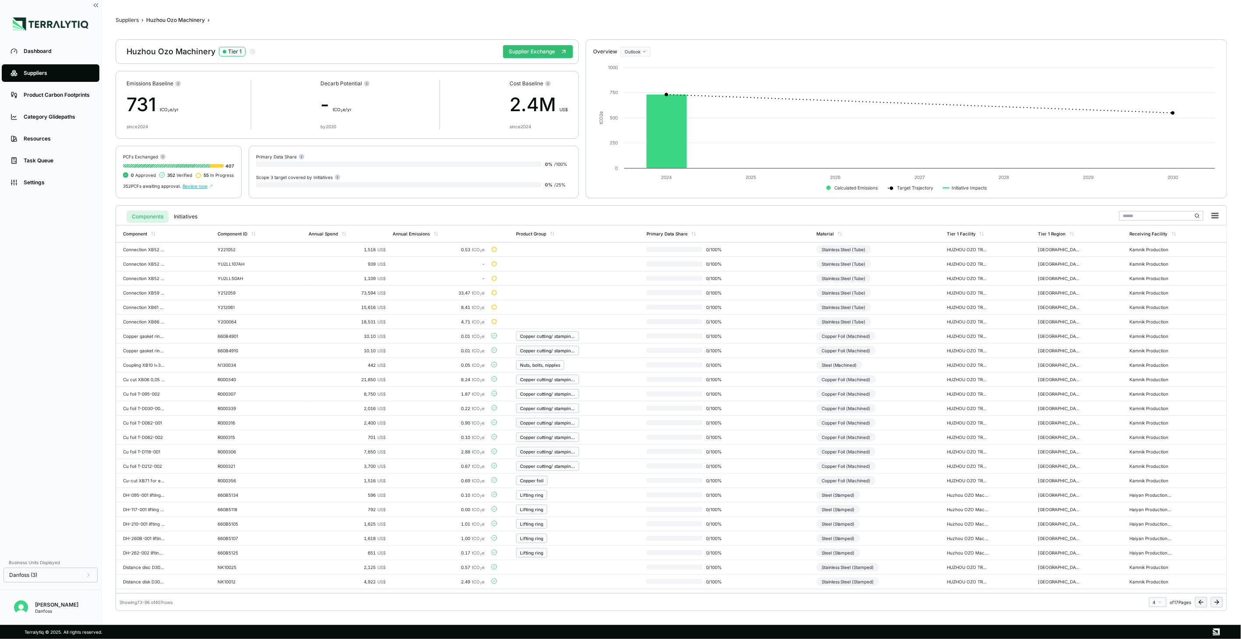
click at [929, 464] on button at bounding box center [1201, 602] width 12 height 11
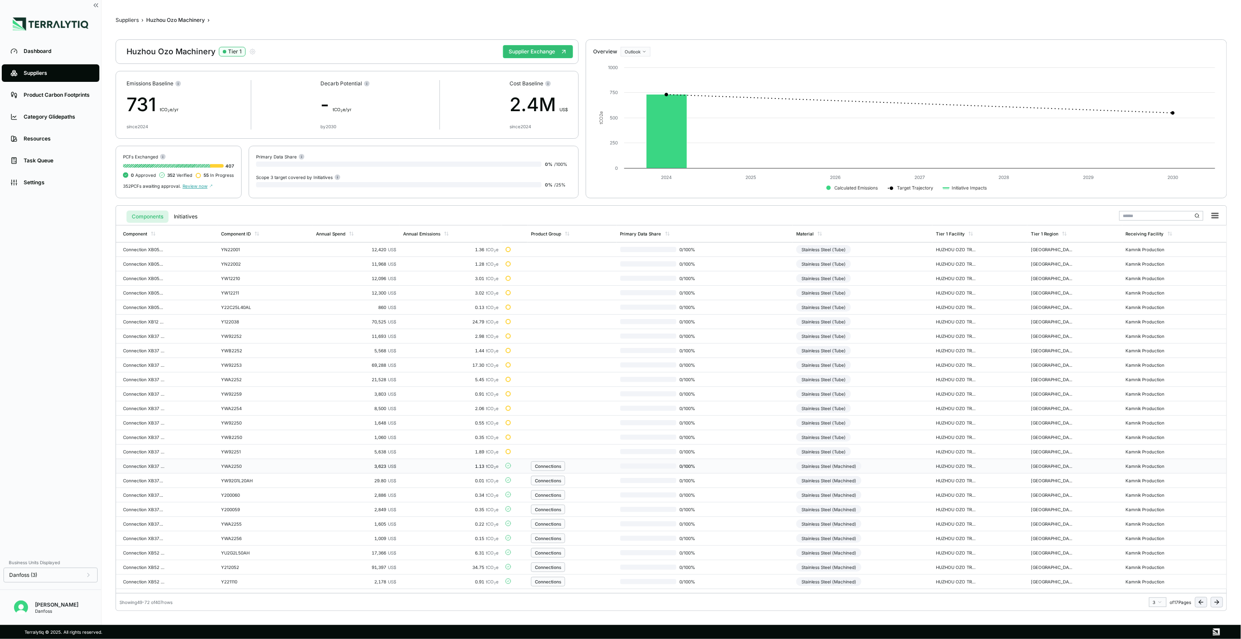
click at [895, 464] on td "Stainless Steel (Machined)" at bounding box center [863, 466] width 140 height 14
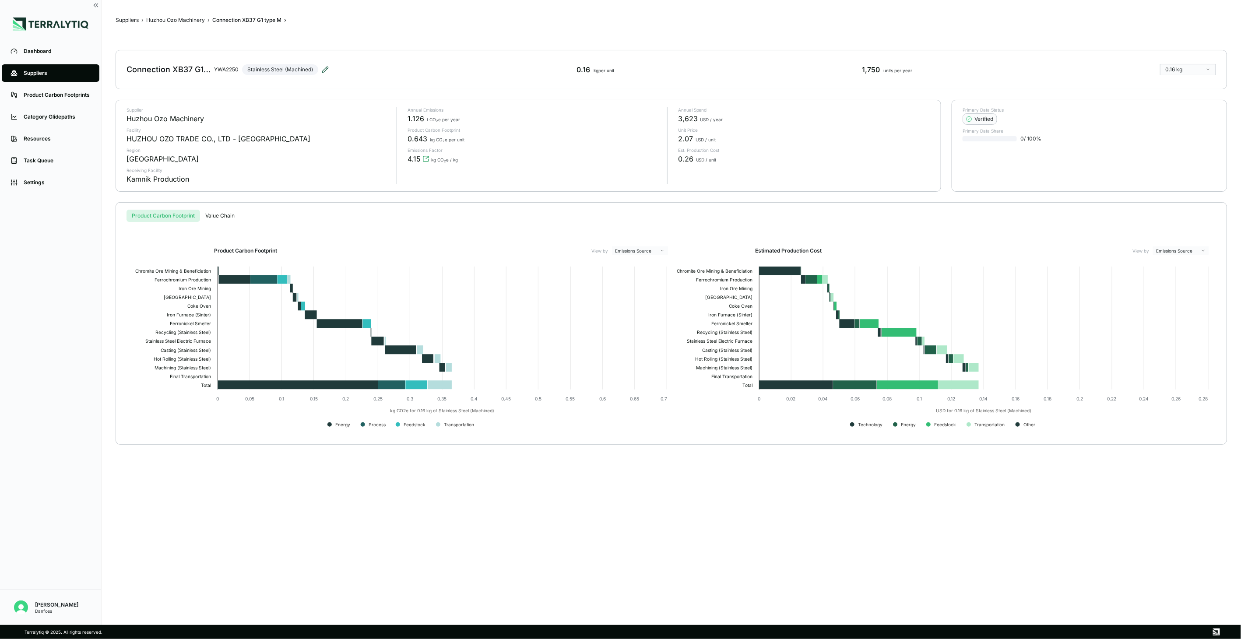
click at [323, 72] on icon at bounding box center [325, 69] width 7 height 7
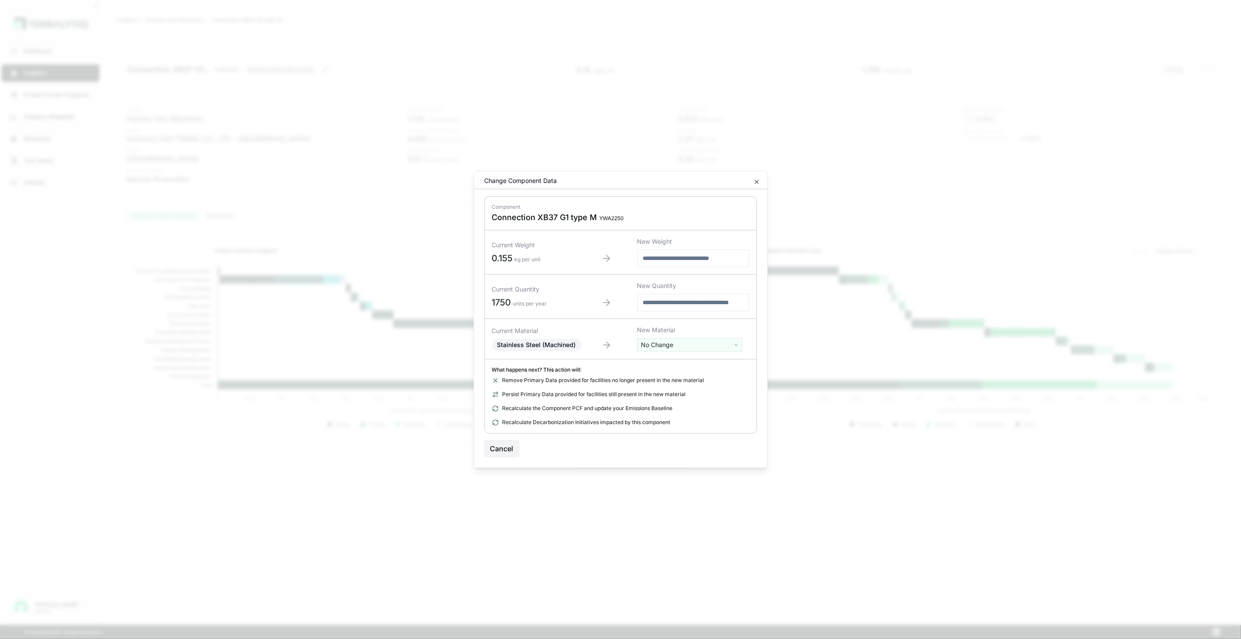
click at [659, 349] on html "Dashboard Suppliers Product Carbon Footprints Category Glidepaths Resources Tas…" at bounding box center [620, 319] width 1241 height 639
drag, startPoint x: 659, startPoint y: 349, endPoint x: 662, endPoint y: 363, distance: 14.4
click at [662, 363] on input "text" at bounding box center [690, 364] width 101 height 10
type input "****"
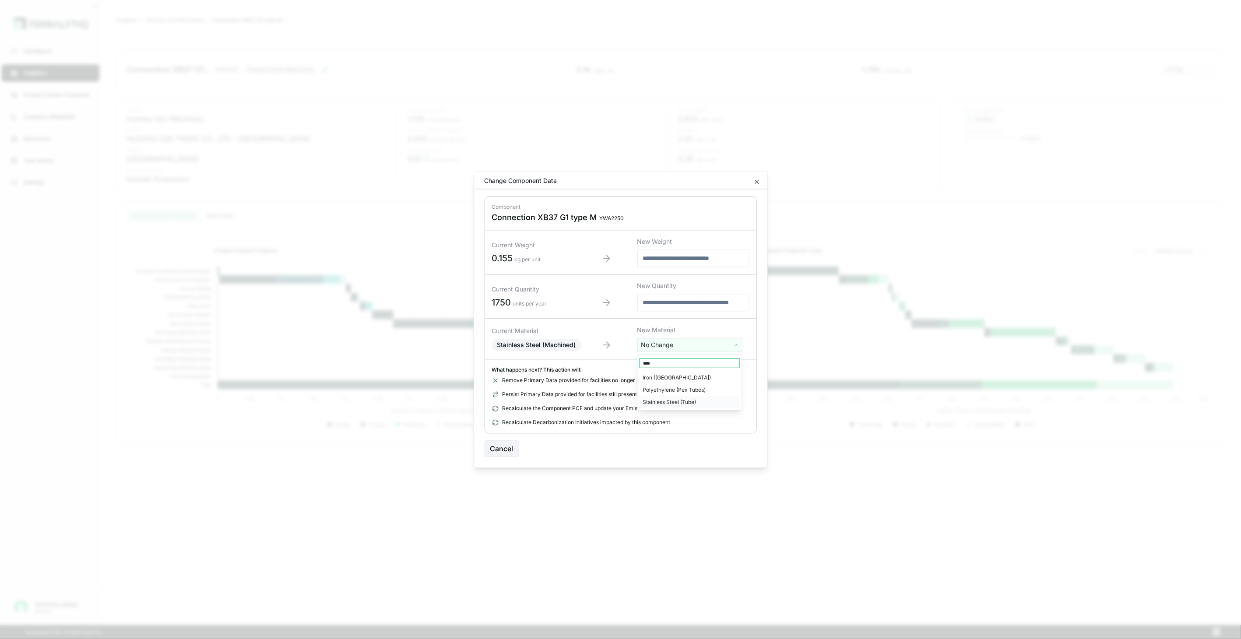
click at [683, 401] on div "Stainless Steel (Tube)" at bounding box center [690, 402] width 101 height 12
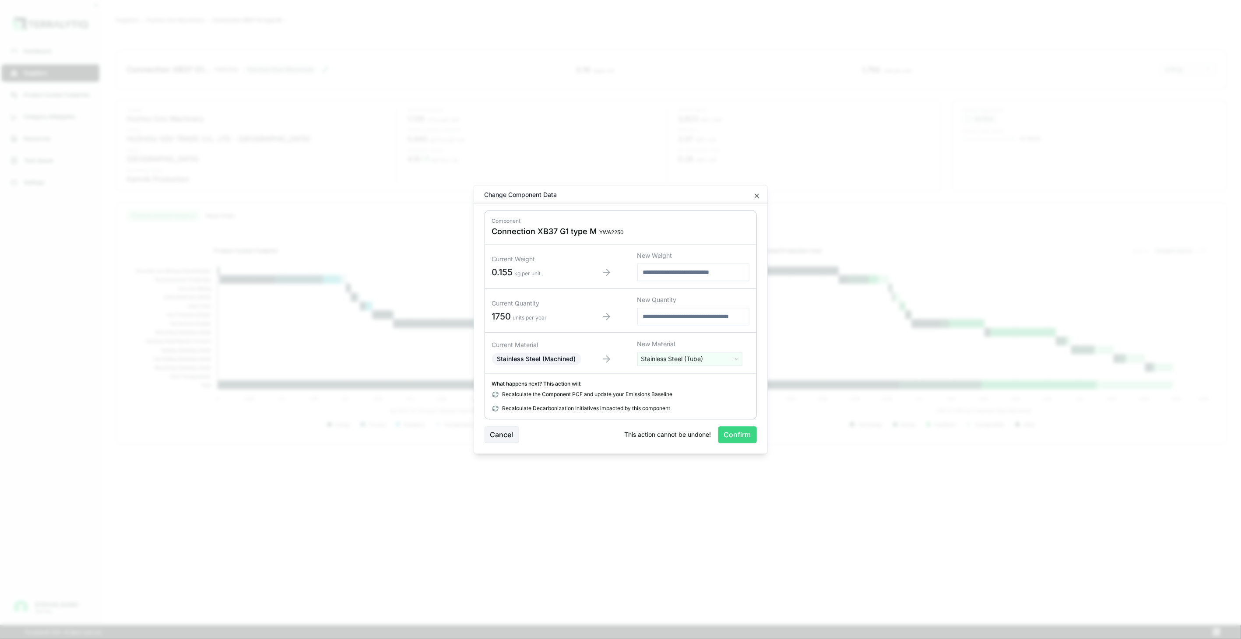
click at [737, 435] on button "Confirm" at bounding box center [737, 435] width 39 height 17
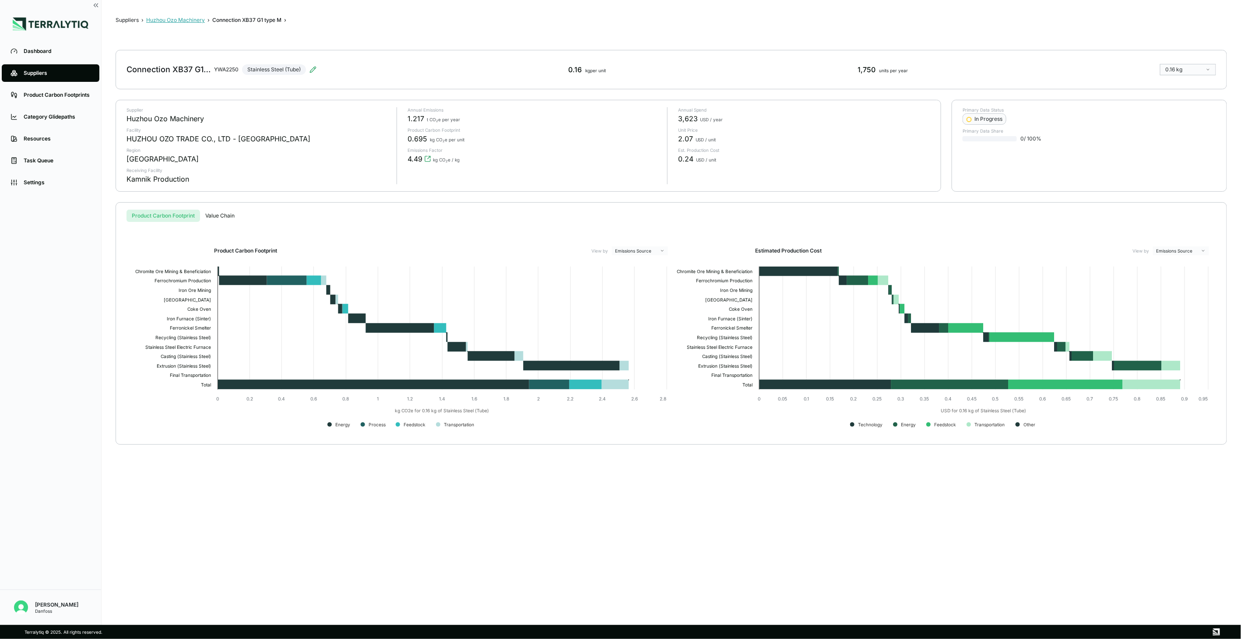
click at [198, 19] on button "Huzhou Ozo Machinery" at bounding box center [175, 20] width 59 height 7
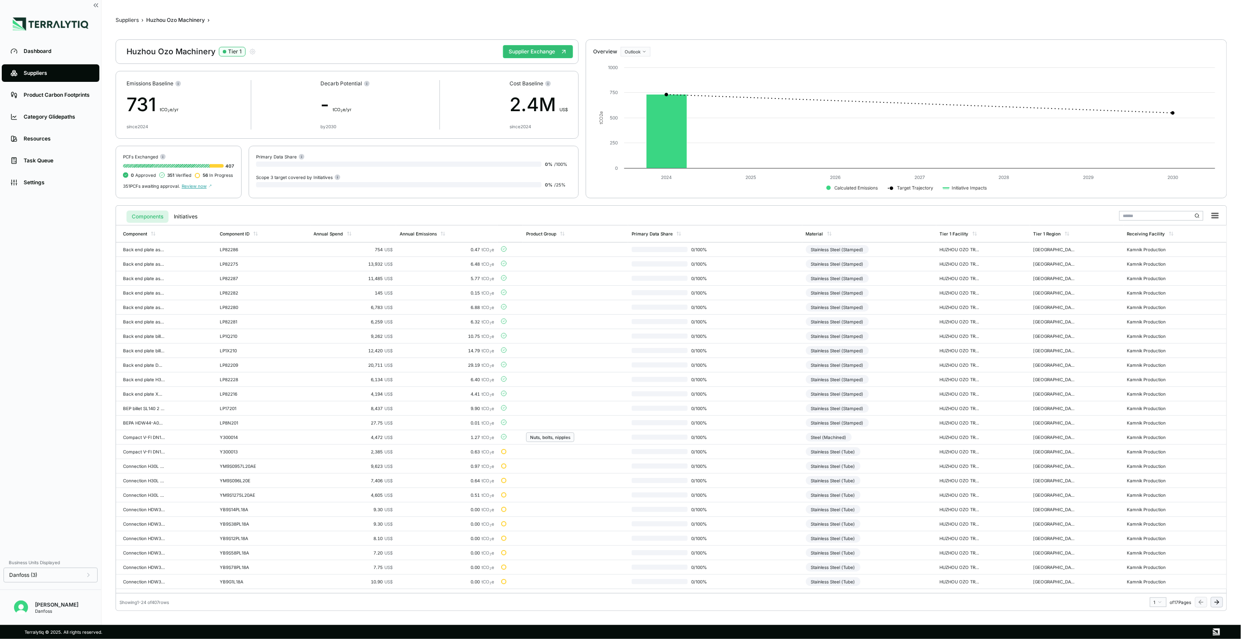
click at [929, 464] on div "Components Initiatives Component Component ID Annual Spend Annual Emissions Pro…" at bounding box center [671, 408] width 1111 height 406
click at [929, 464] on icon at bounding box center [1218, 602] width 2 height 4
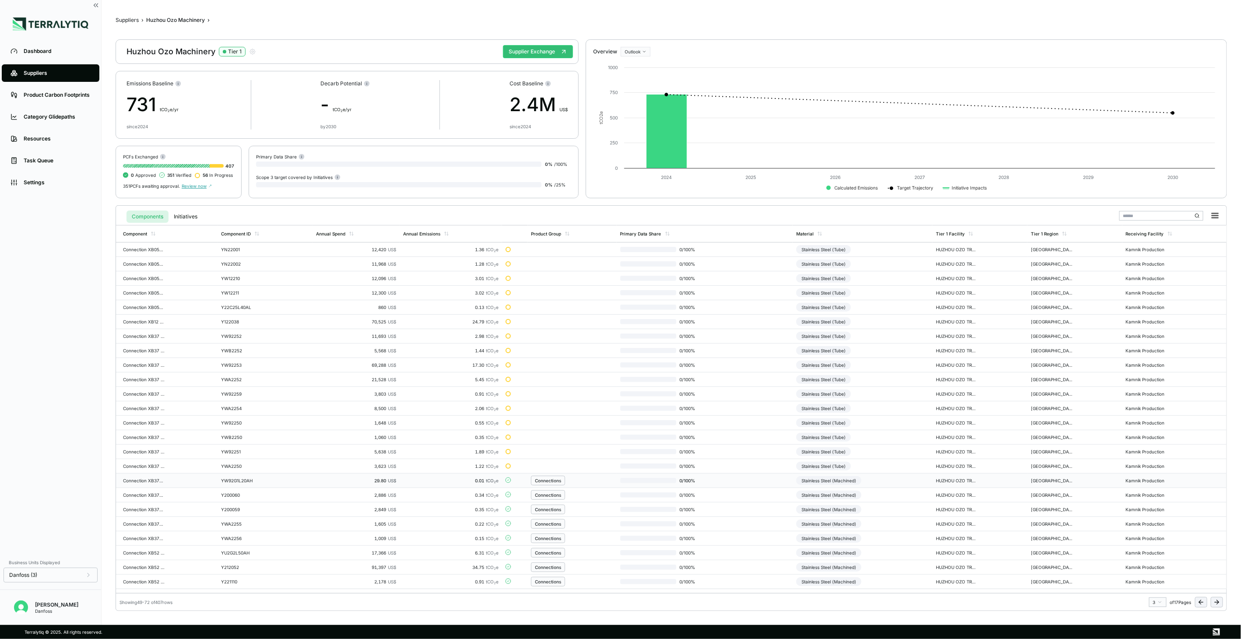
click at [890, 464] on td "Stainless Steel (Machined)" at bounding box center [863, 481] width 140 height 14
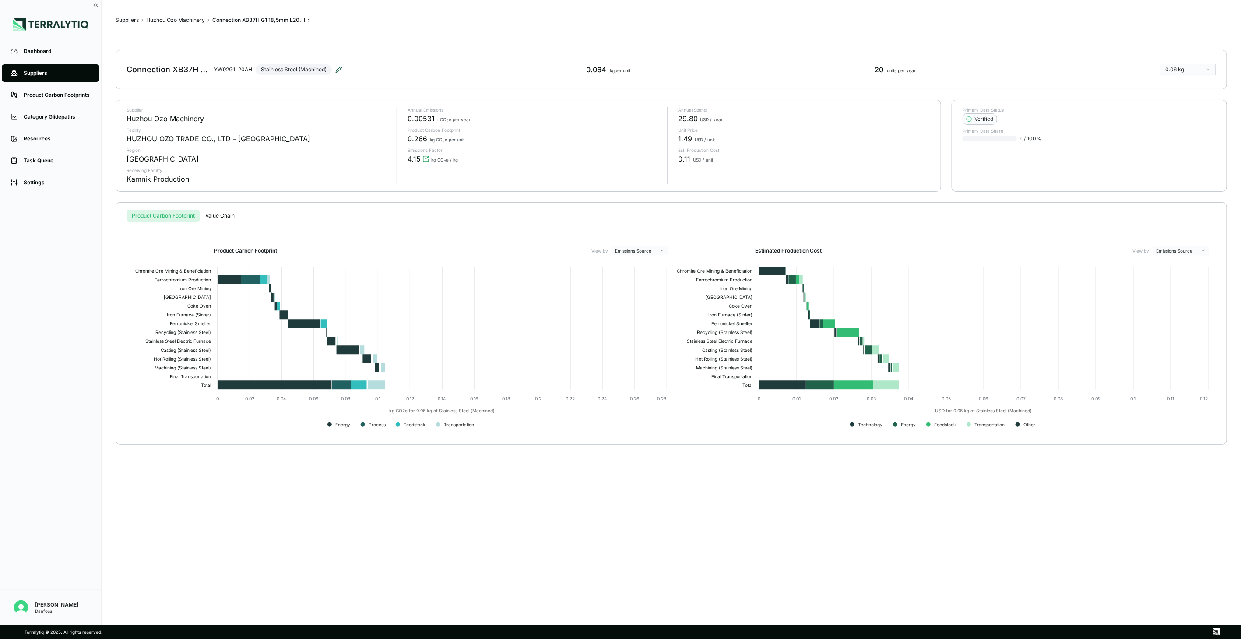
click at [340, 68] on icon at bounding box center [338, 69] width 7 height 7
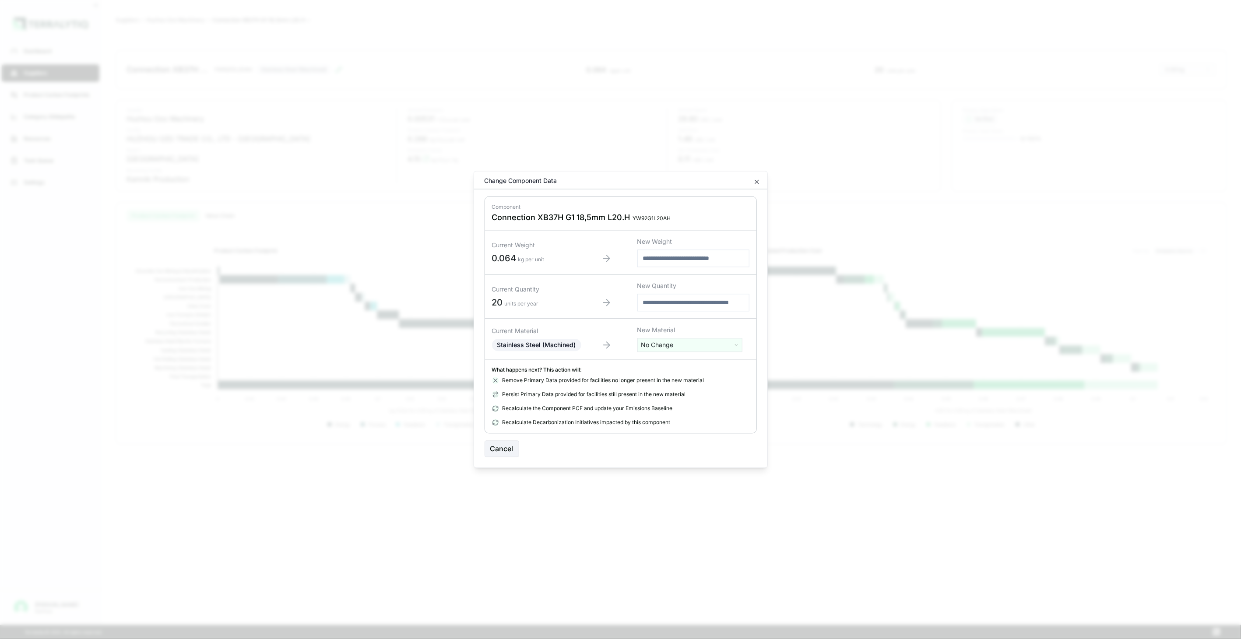
click at [650, 343] on html "Dashboard Suppliers Product Carbon Footprints Category Glidepaths Resources Tas…" at bounding box center [620, 319] width 1241 height 639
click at [651, 360] on input "text" at bounding box center [690, 364] width 101 height 10
type input "****"
click at [668, 399] on div "Stainless Steel (Tube)" at bounding box center [690, 402] width 101 height 12
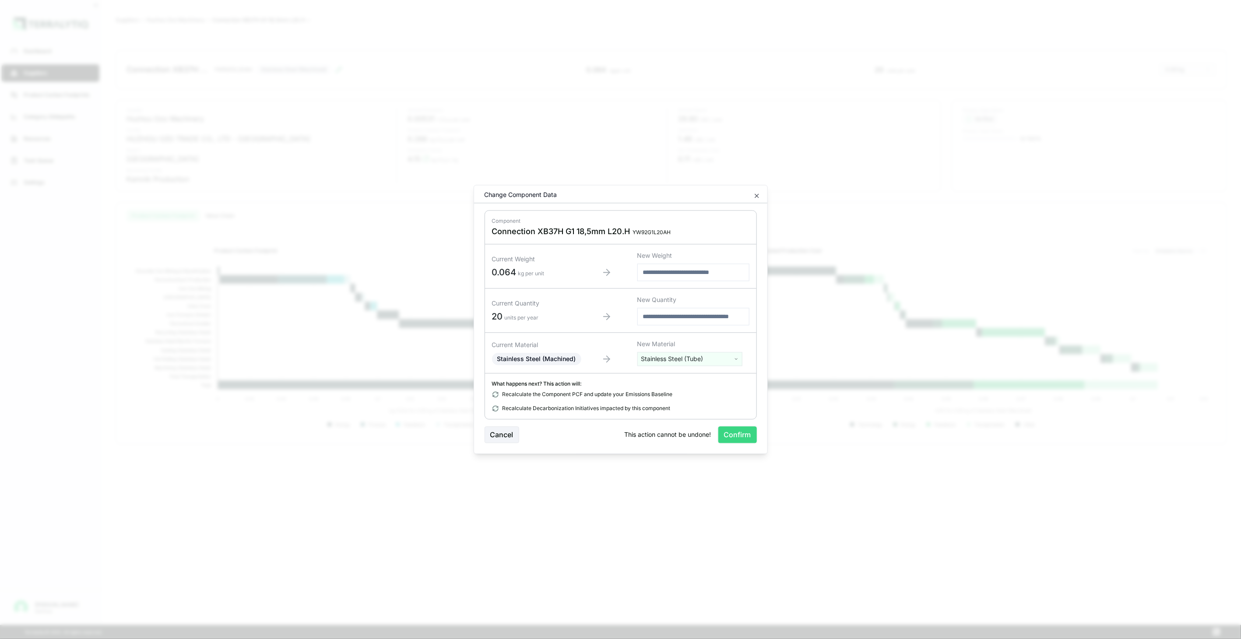
click at [724, 436] on button "Confirm" at bounding box center [737, 435] width 39 height 17
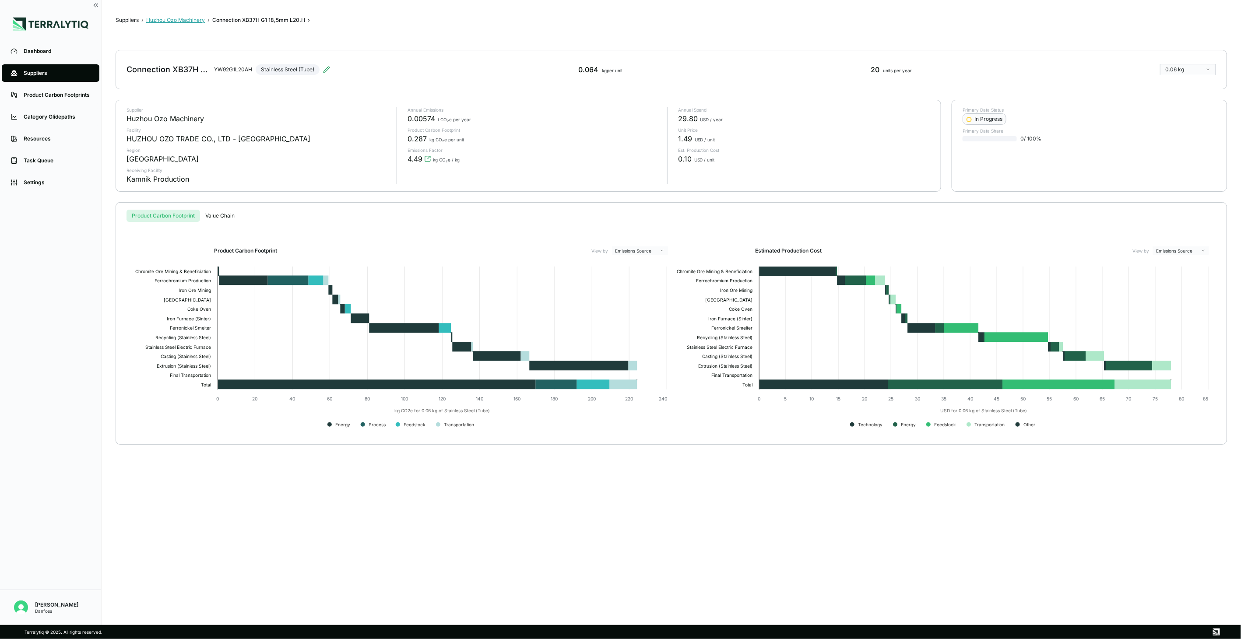
click at [190, 23] on button "Huzhou Ozo Machinery" at bounding box center [175, 20] width 59 height 7
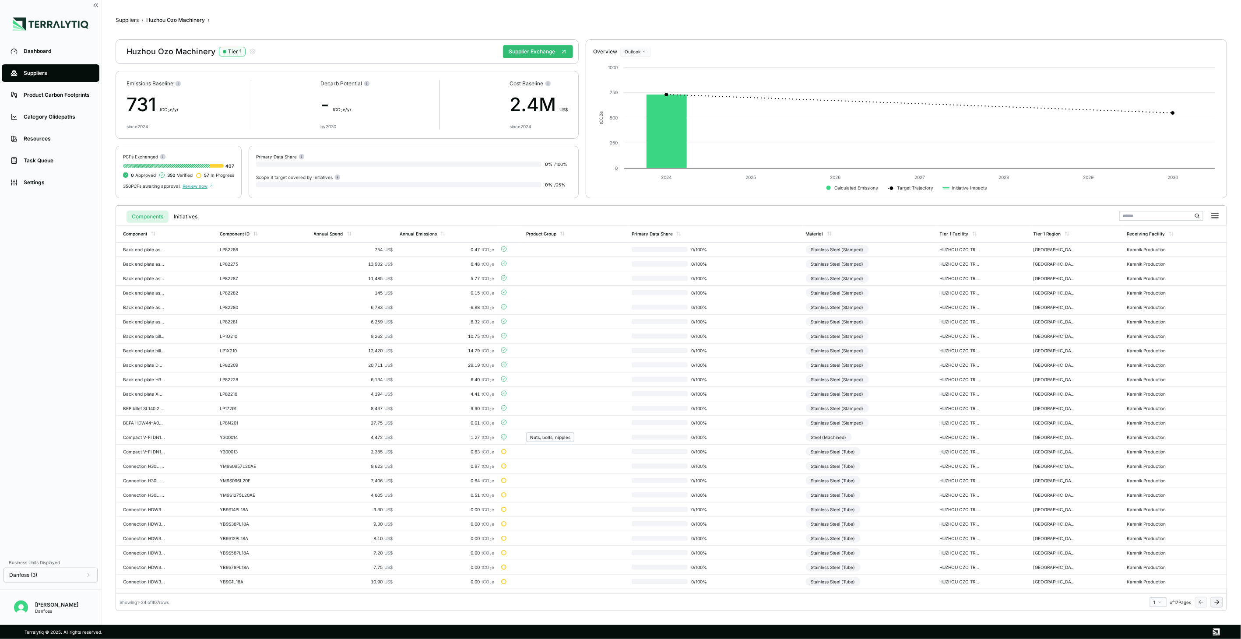
click at [929, 464] on icon at bounding box center [1216, 602] width 7 height 7
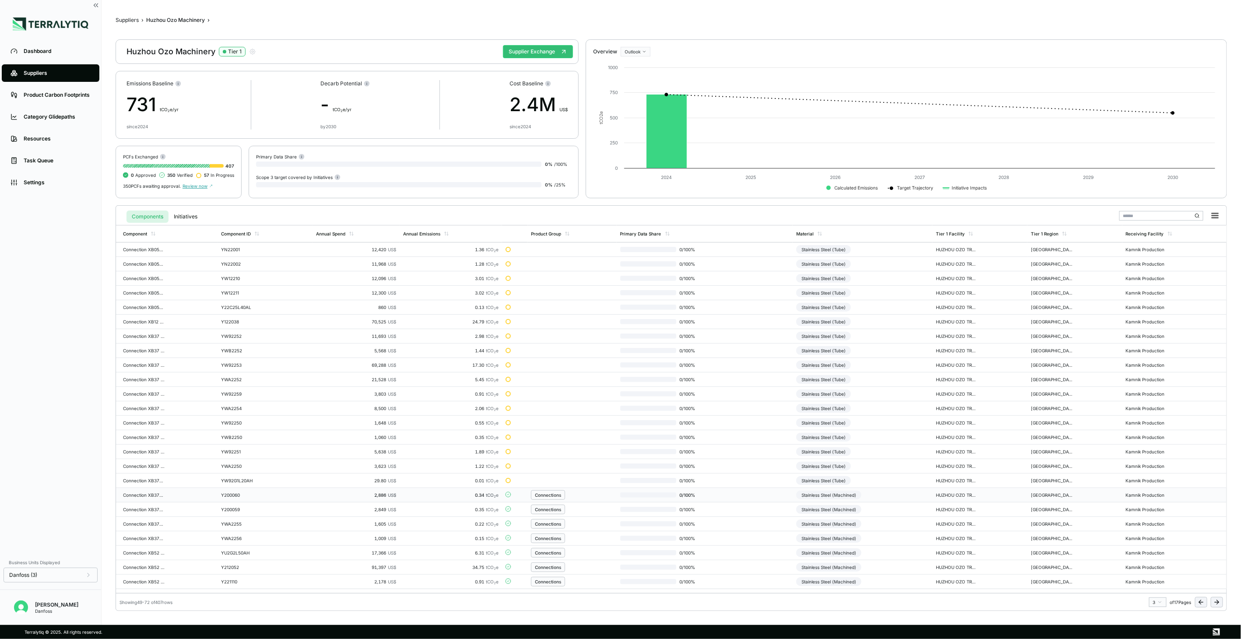
click at [893, 464] on td "Stainless Steel (Machined)" at bounding box center [863, 495] width 140 height 14
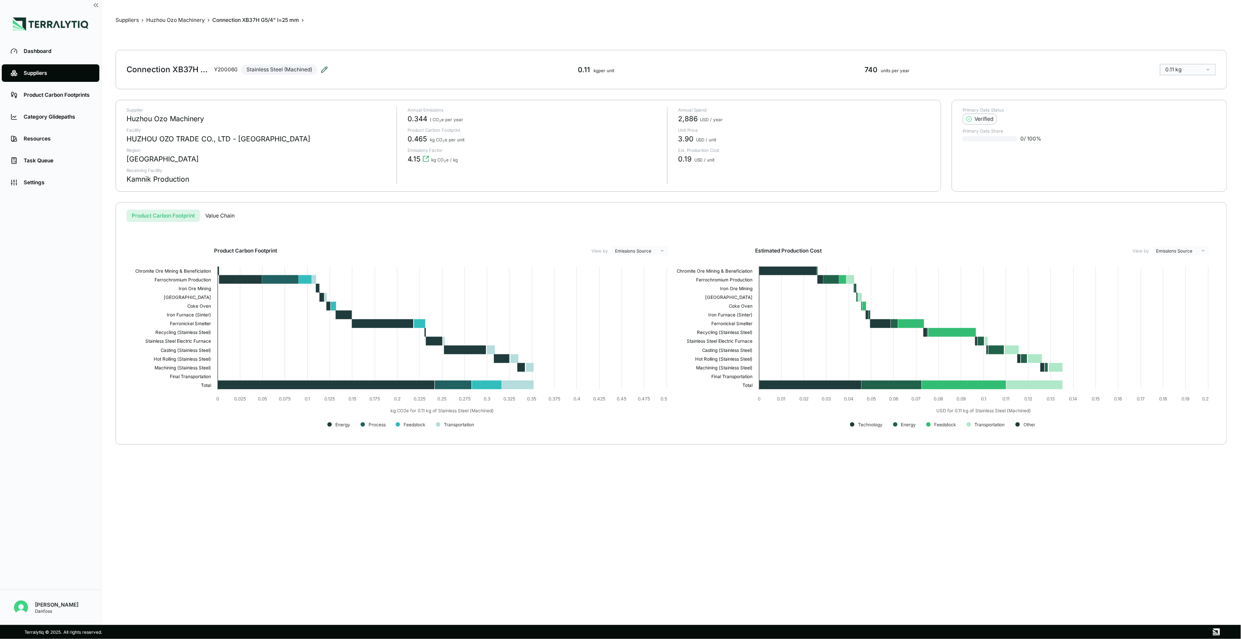
click at [323, 66] on icon at bounding box center [324, 69] width 7 height 7
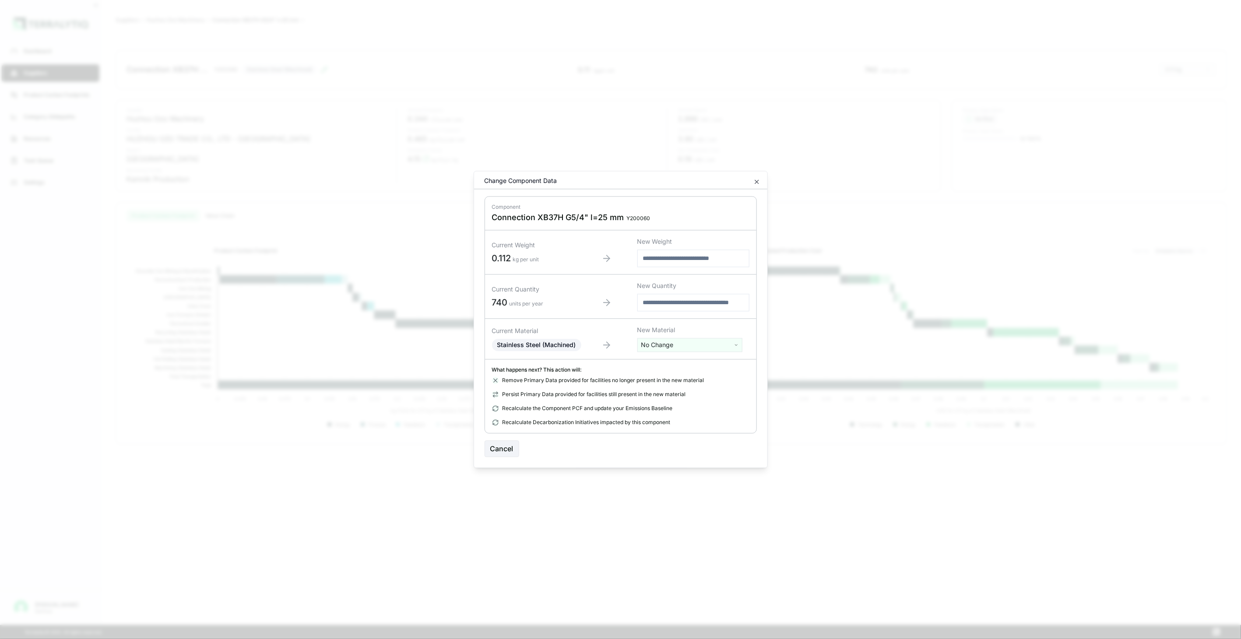
click at [714, 344] on html "Dashboard Suppliers Product Carbon Footprints Category Glidepaths Resources Tas…" at bounding box center [620, 319] width 1241 height 639
click at [649, 366] on input "text" at bounding box center [690, 364] width 101 height 10
type input "****"
click at [689, 400] on div "Stainless Steel (Tube)" at bounding box center [690, 402] width 101 height 12
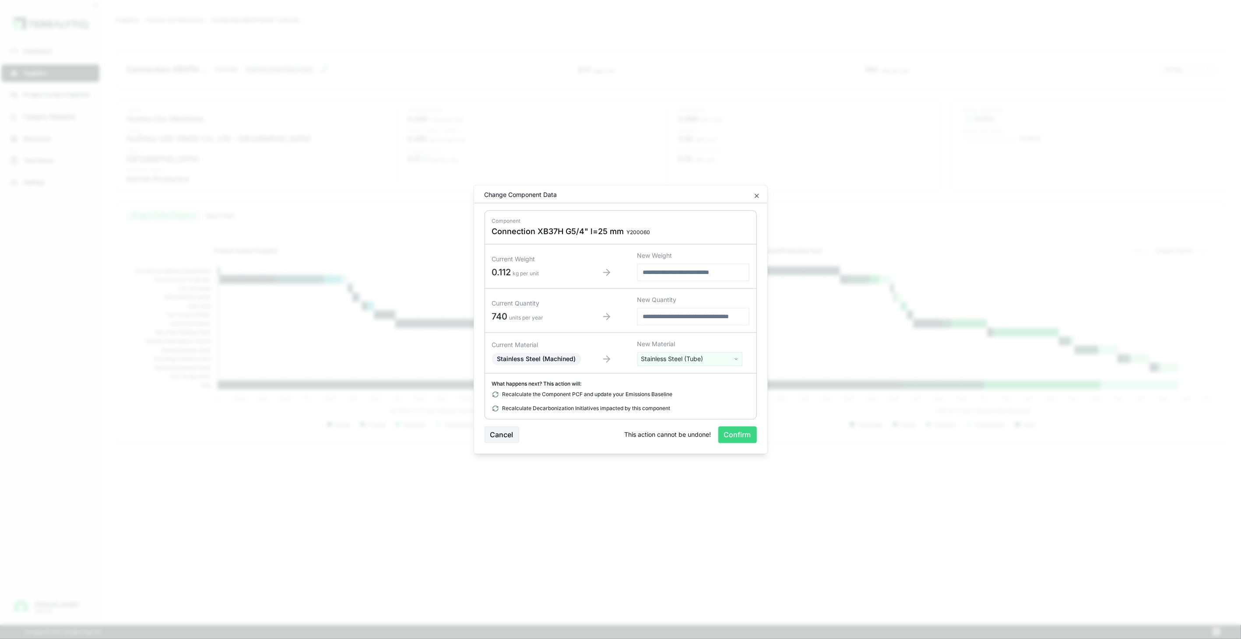
click at [738, 432] on button "Confirm" at bounding box center [737, 435] width 39 height 17
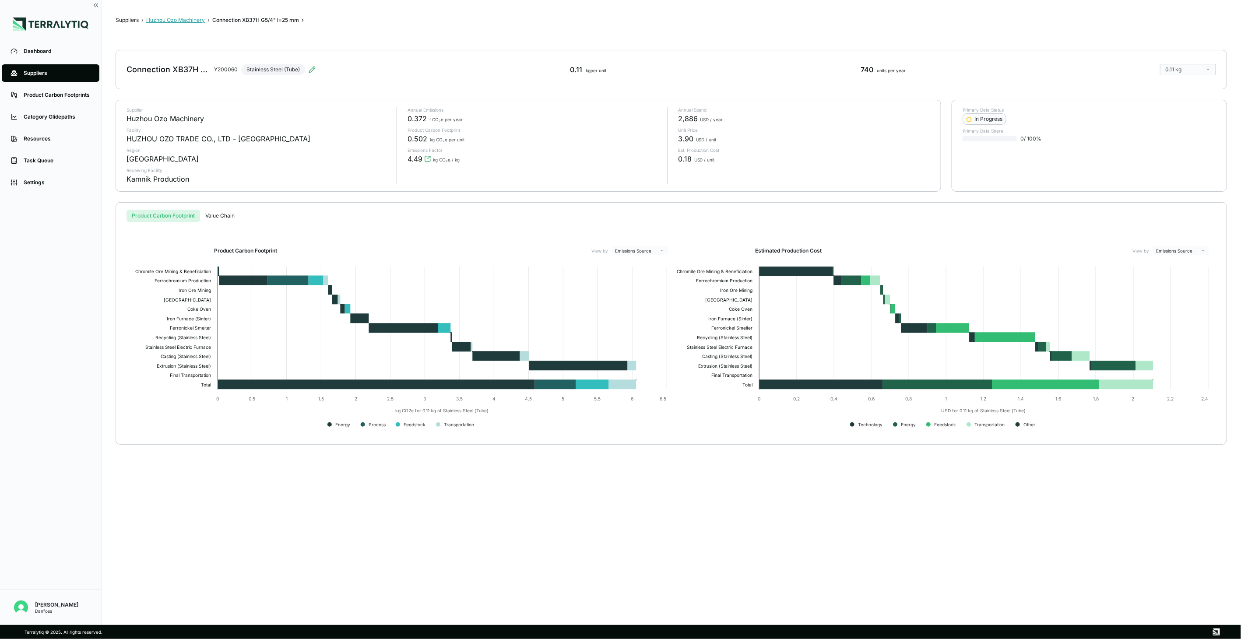
click at [155, 17] on button "Huzhou Ozo Machinery" at bounding box center [175, 20] width 59 height 7
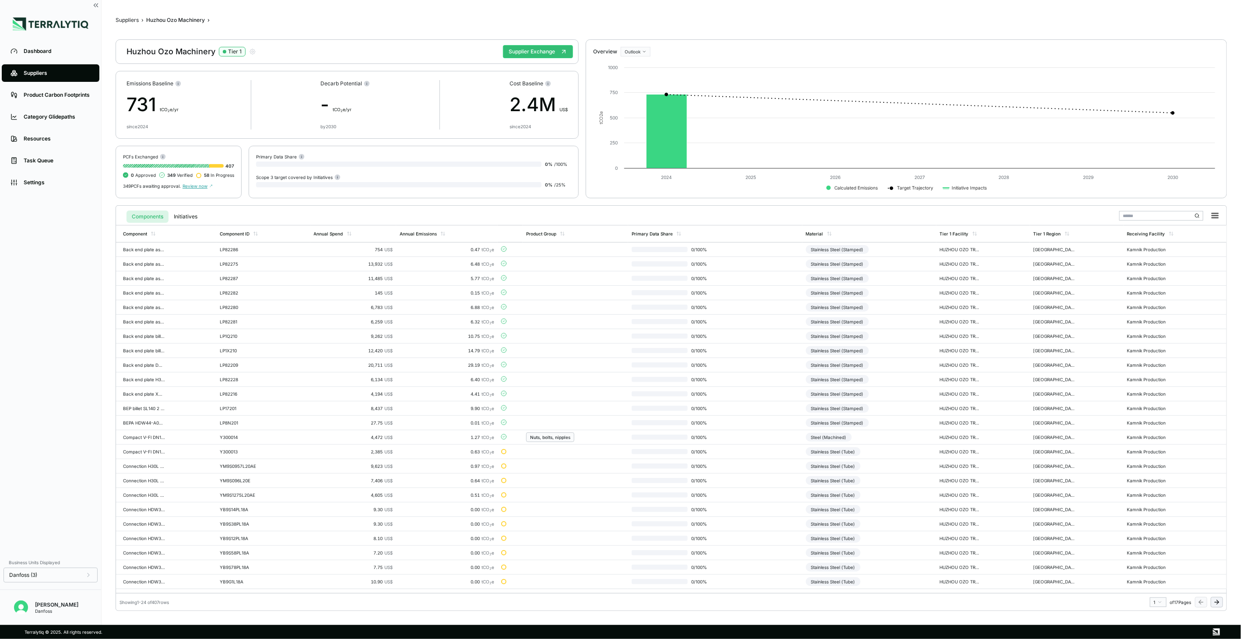
click at [929, 464] on icon at bounding box center [1216, 602] width 7 height 7
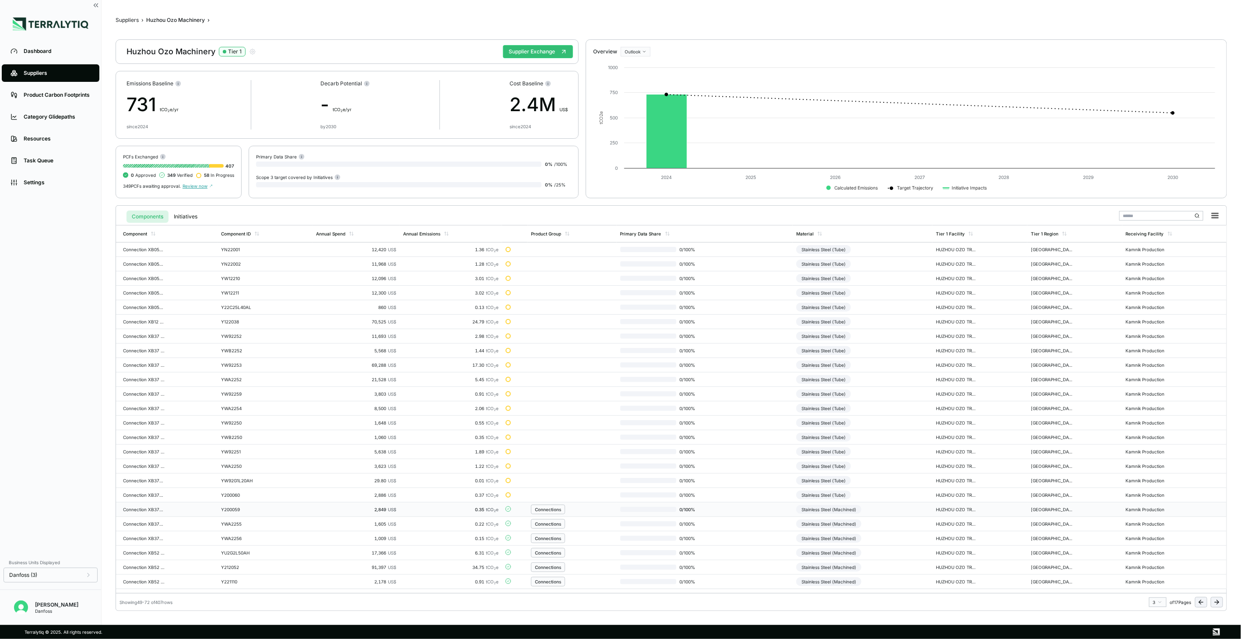
click at [914, 464] on td "Stainless Steel (Machined)" at bounding box center [863, 510] width 140 height 14
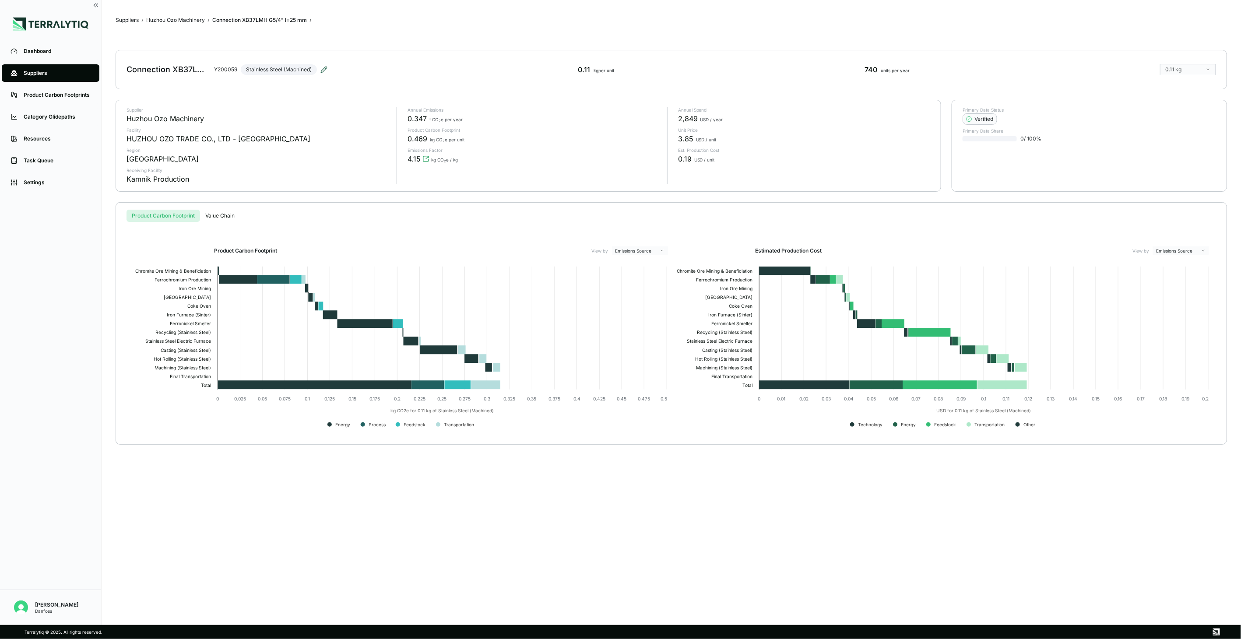
click at [321, 67] on icon at bounding box center [323, 69] width 7 height 7
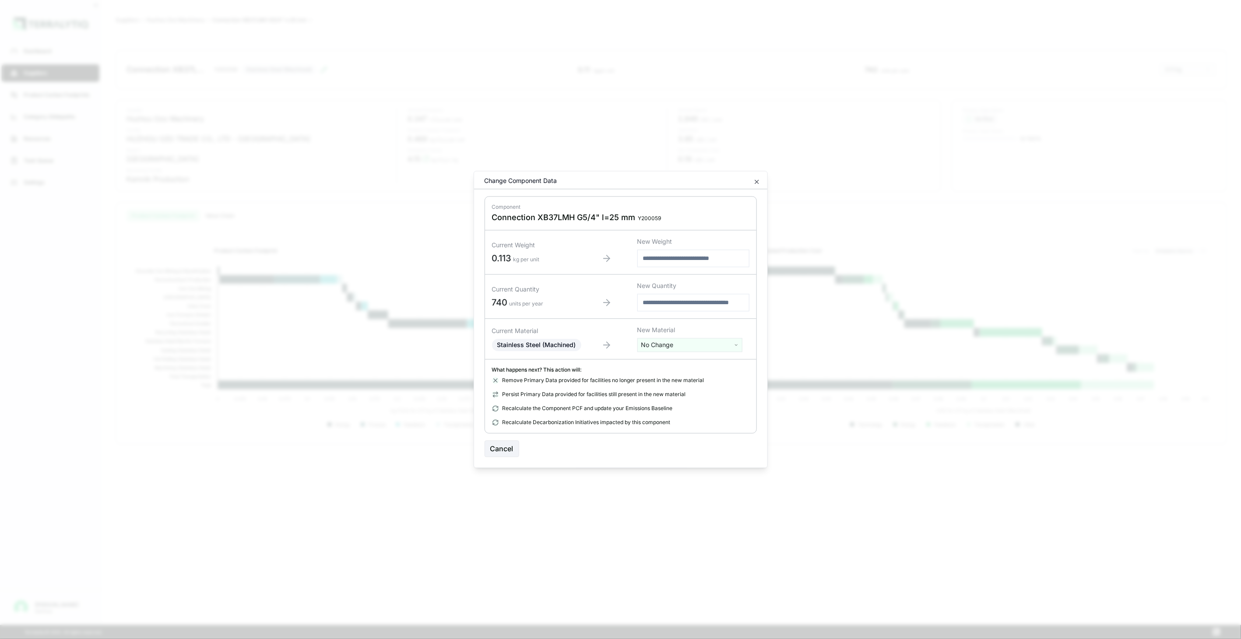
click at [321, 67] on div at bounding box center [620, 319] width 1241 height 639
click at [677, 351] on html "Dashboard Suppliers Product Carbon Footprints Category Glidepaths Resources Tas…" at bounding box center [620, 319] width 1241 height 639
click at [668, 359] on input "text" at bounding box center [690, 364] width 101 height 10
type input "****"
click at [681, 401] on div "Stainless Steel (Tube)" at bounding box center [690, 402] width 101 height 12
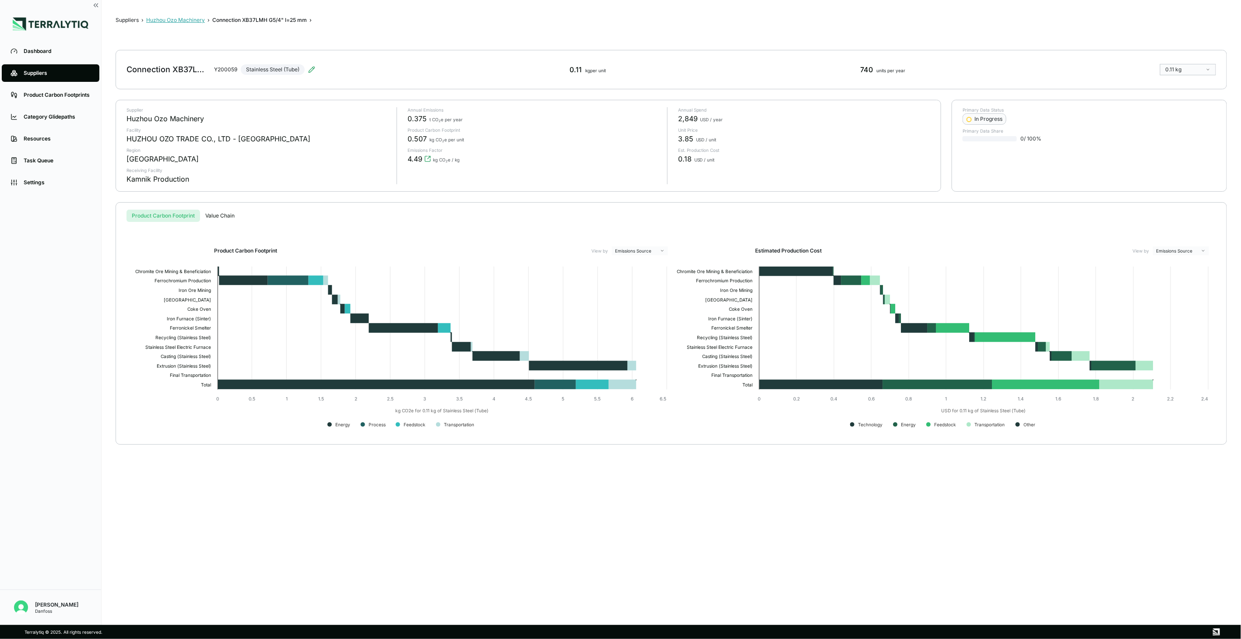
click at [199, 21] on button "Huzhou Ozo Machinery" at bounding box center [175, 20] width 59 height 7
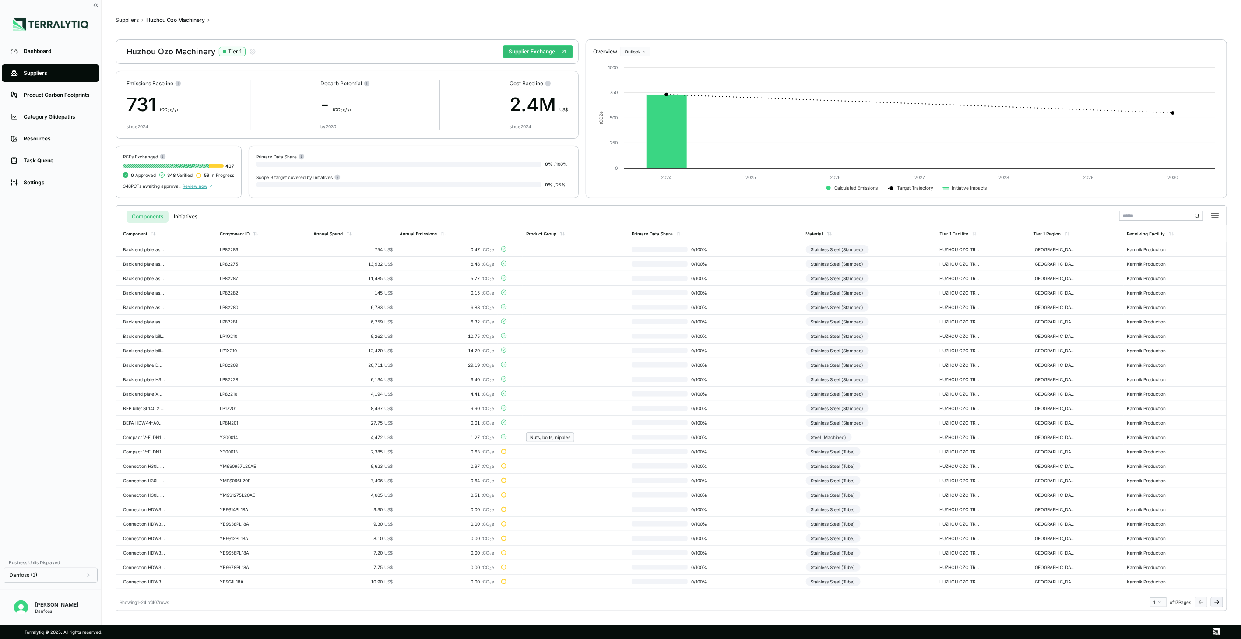
click at [1214, 605] on icon at bounding box center [1216, 602] width 7 height 7
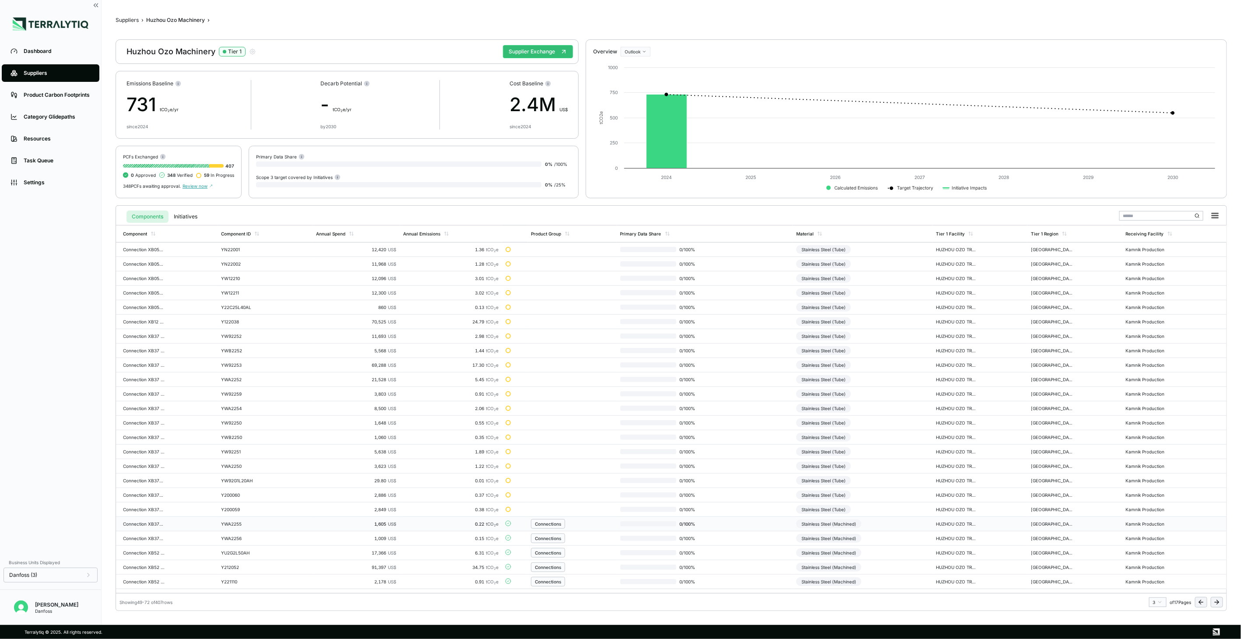
click at [890, 524] on td "Stainless Steel (Machined)" at bounding box center [863, 524] width 140 height 14
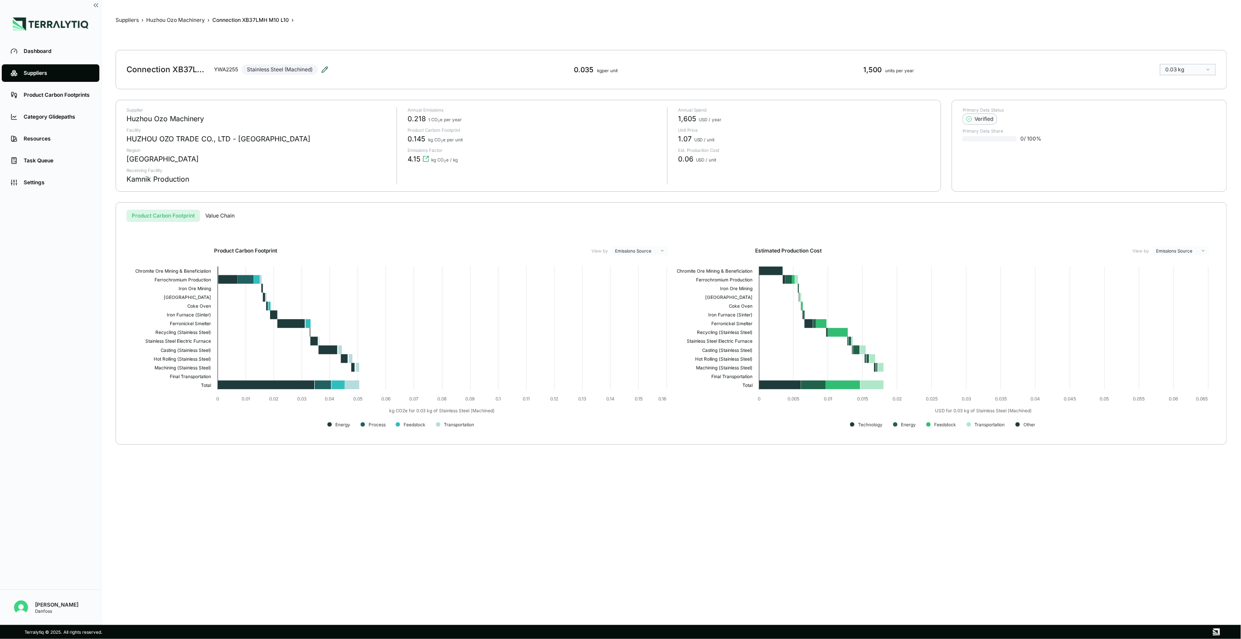
click at [324, 72] on icon at bounding box center [325, 70] width 6 height 6
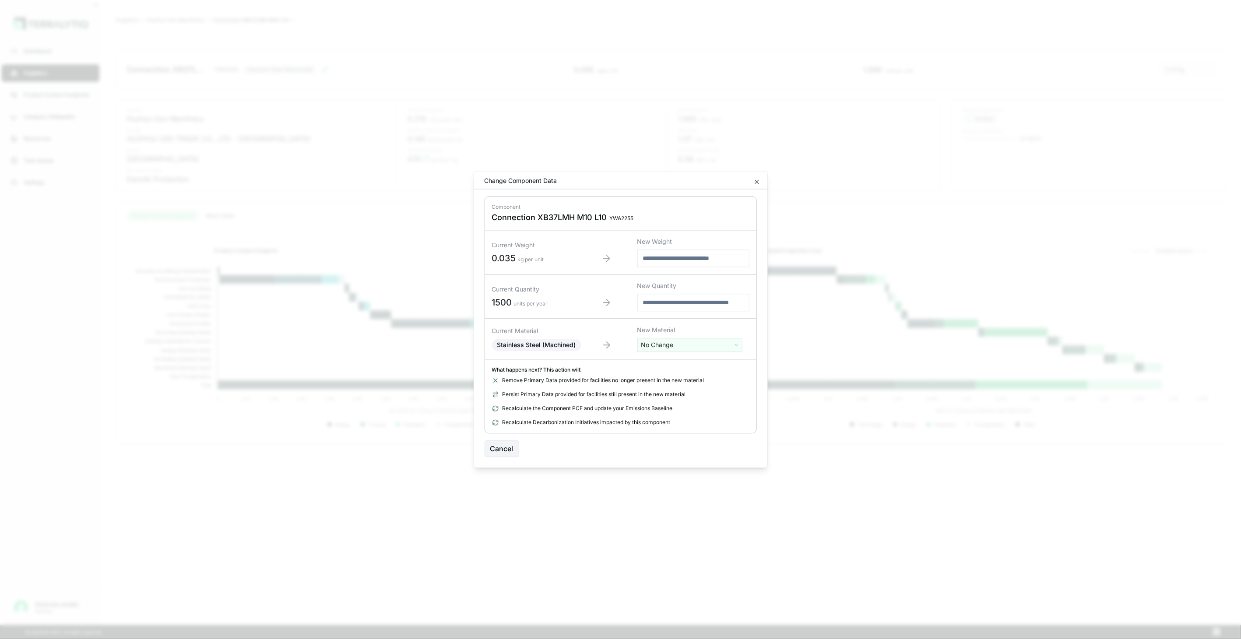
click at [676, 344] on html "Dashboard Suppliers Product Carbon Footprints Category Glidepaths Resources Tas…" at bounding box center [620, 319] width 1241 height 639
click at [668, 361] on input "text" at bounding box center [690, 364] width 101 height 10
type input "****"
click at [705, 399] on div "Stainless Steel (Tube)" at bounding box center [690, 402] width 101 height 12
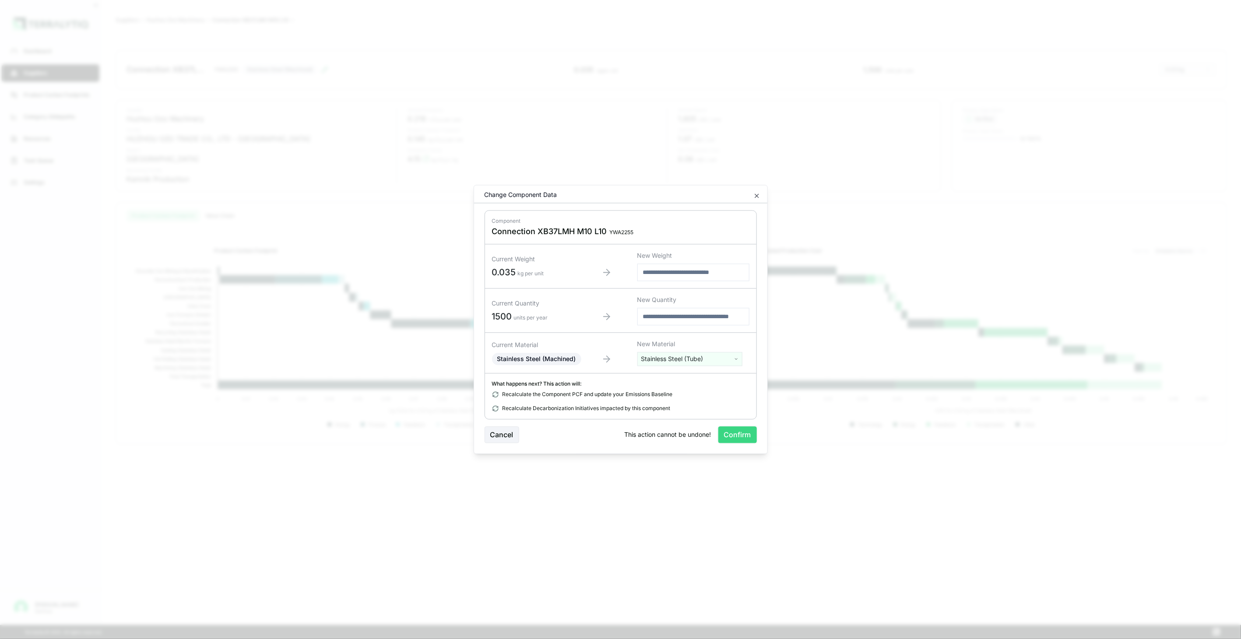
click at [721, 430] on button "Confirm" at bounding box center [737, 435] width 39 height 17
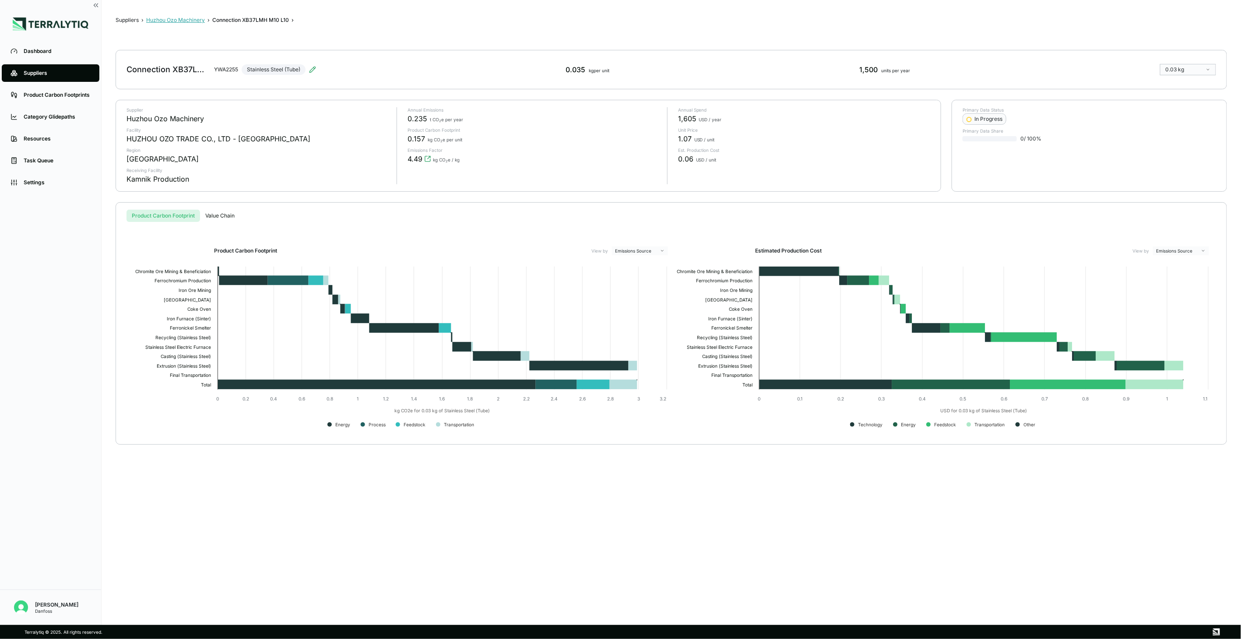
click at [200, 19] on button "Huzhou Ozo Machinery" at bounding box center [175, 20] width 59 height 7
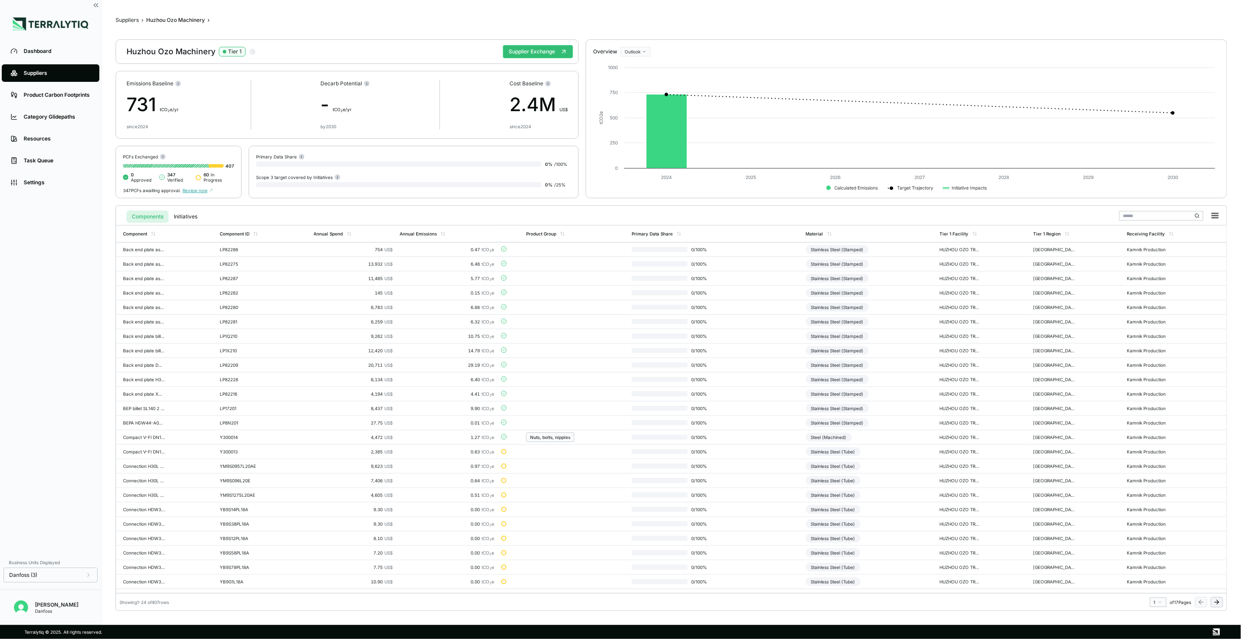
click at [1223, 602] on button at bounding box center [1217, 602] width 12 height 11
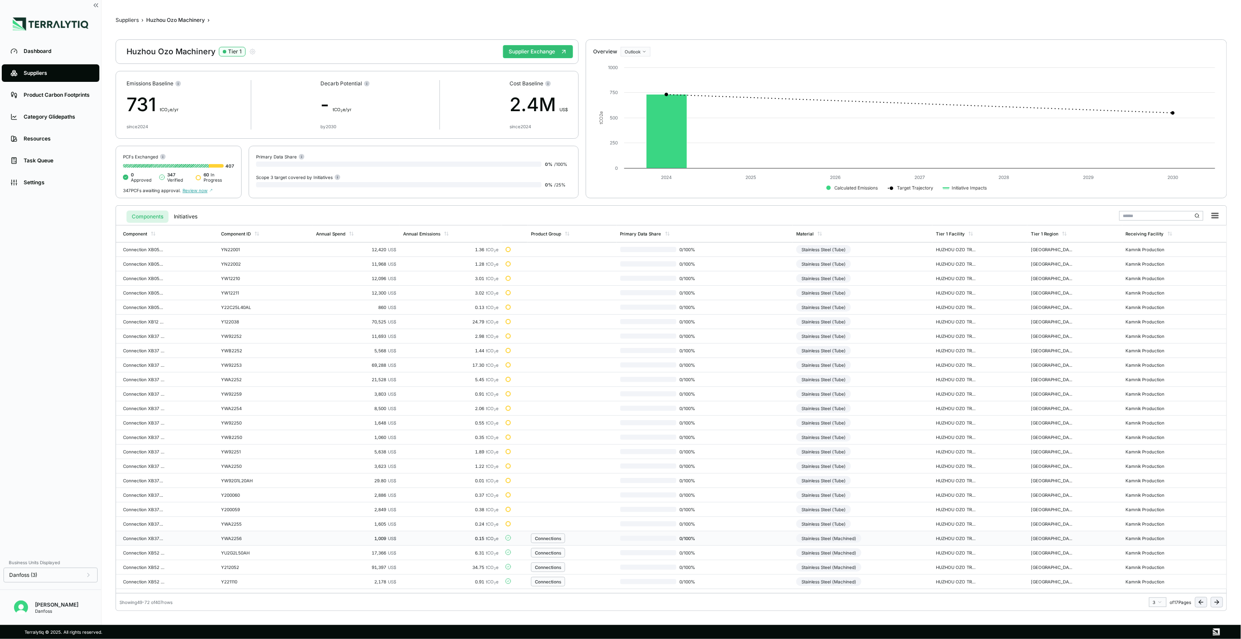
click at [831, 535] on div "Stainless Steel (Machined)" at bounding box center [828, 538] width 65 height 9
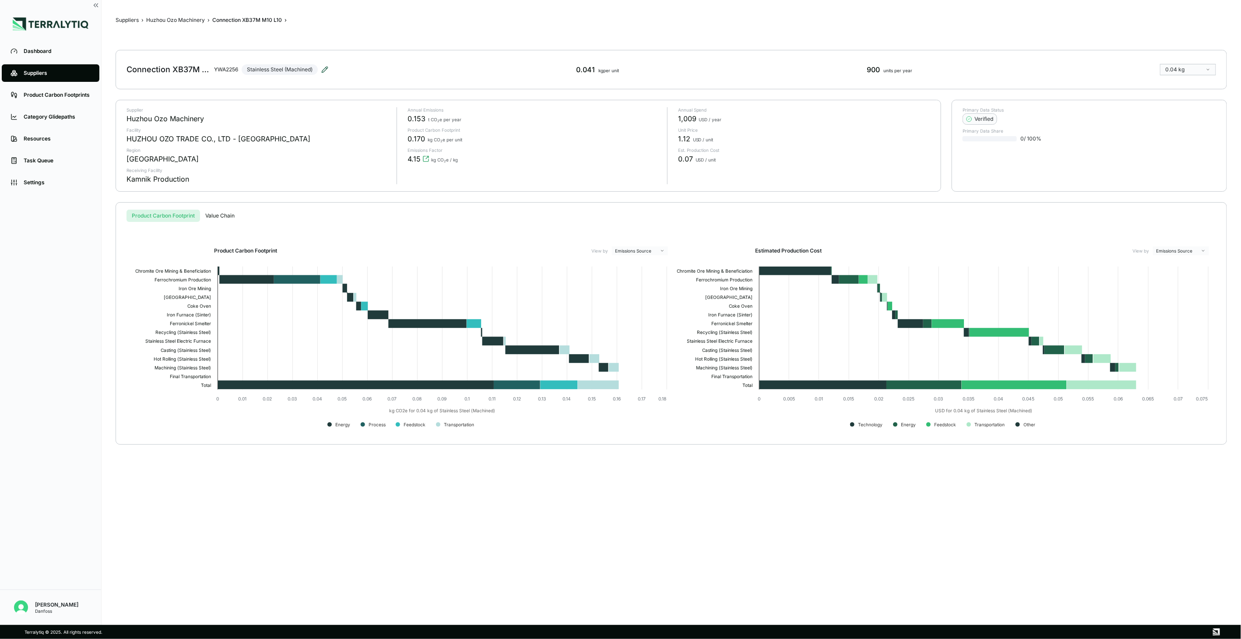
click at [325, 73] on icon at bounding box center [324, 69] width 7 height 7
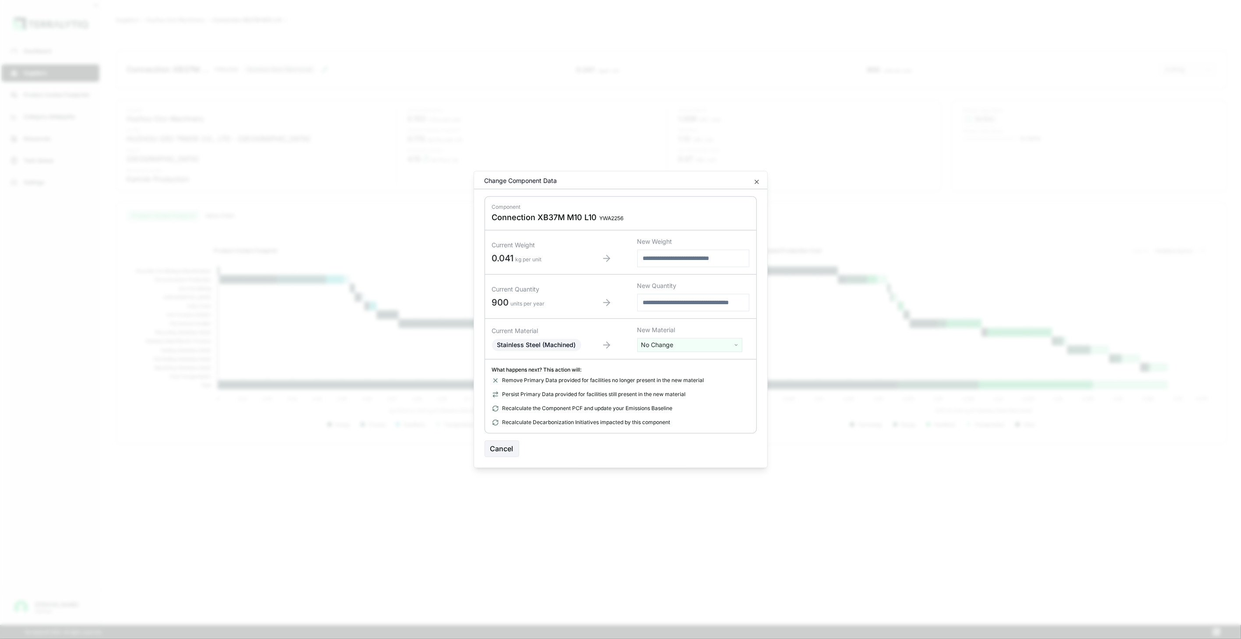
click at [692, 345] on html "Dashboard Suppliers Product Carbon Footprints Category Glidepaths Resources Tas…" at bounding box center [620, 319] width 1241 height 639
click at [690, 361] on input "text" at bounding box center [690, 364] width 101 height 10
type input "****"
click at [719, 407] on div "Stainless Steel (Tube)" at bounding box center [690, 402] width 101 height 12
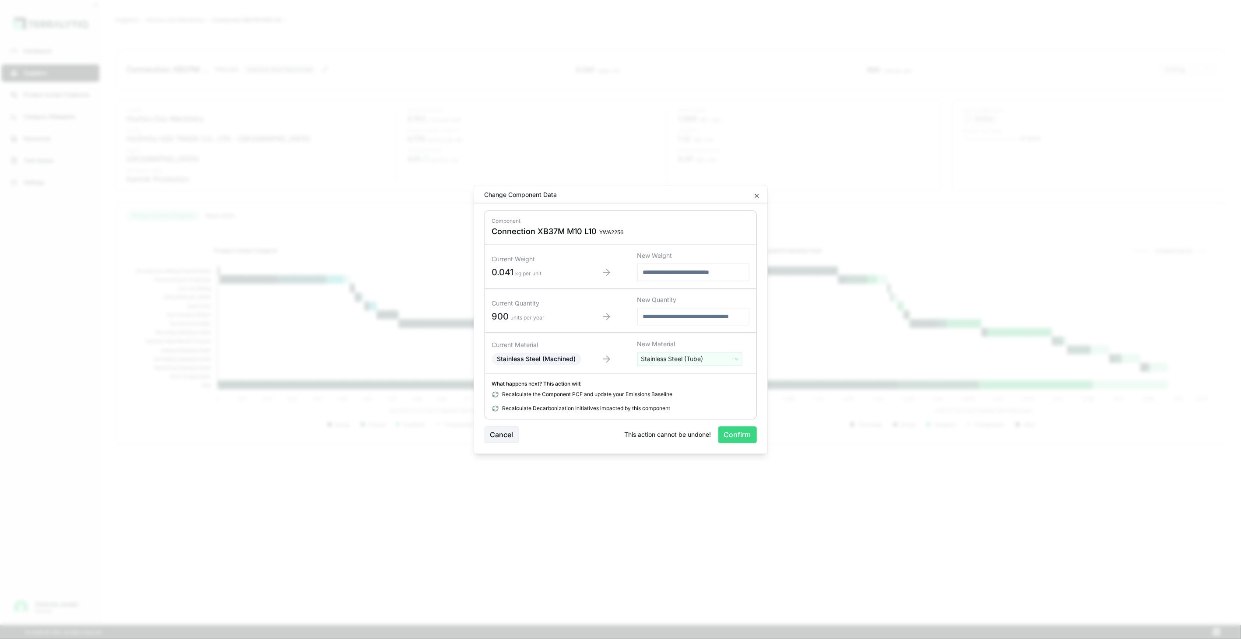
click at [745, 433] on button "Confirm" at bounding box center [737, 435] width 39 height 17
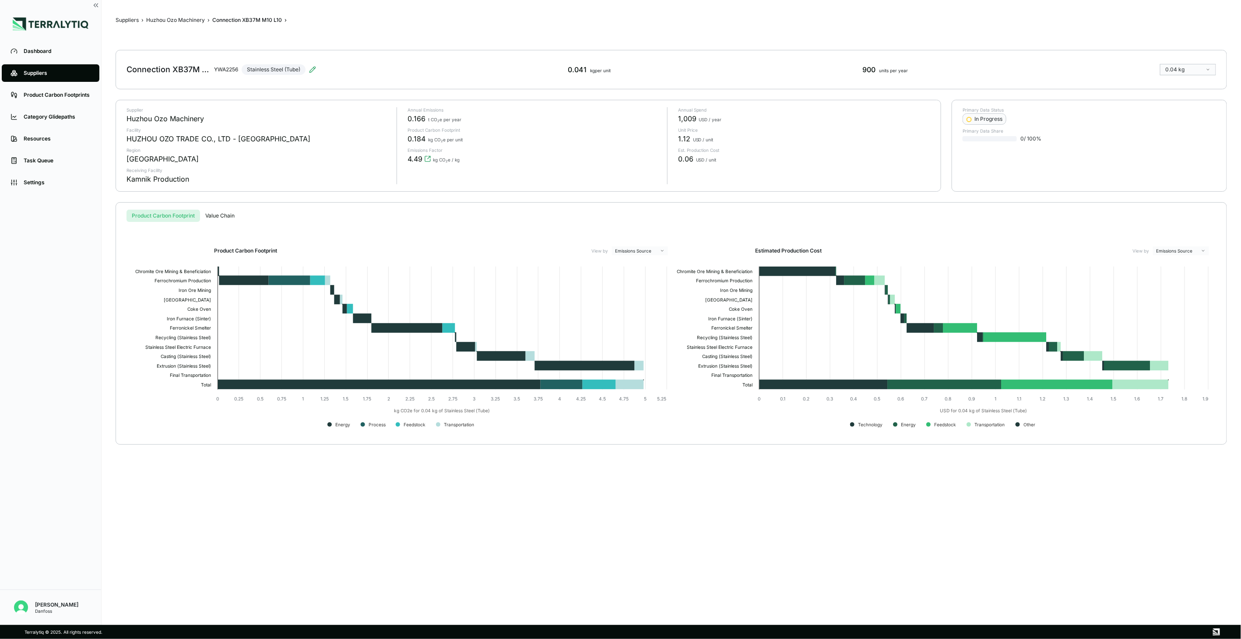
click at [198, 27] on div "Suppliers › Huzhou Ozo Machinery › Connection XB37M M10 L10 › Connection XB37M …" at bounding box center [671, 312] width 1111 height 597
click at [197, 24] on div "Suppliers › Huzhou Ozo Machinery › Connection XB37M M10 L10 › Connection XB37M …" at bounding box center [671, 312] width 1111 height 597
click at [194, 21] on button "Huzhou Ozo Machinery" at bounding box center [175, 20] width 59 height 7
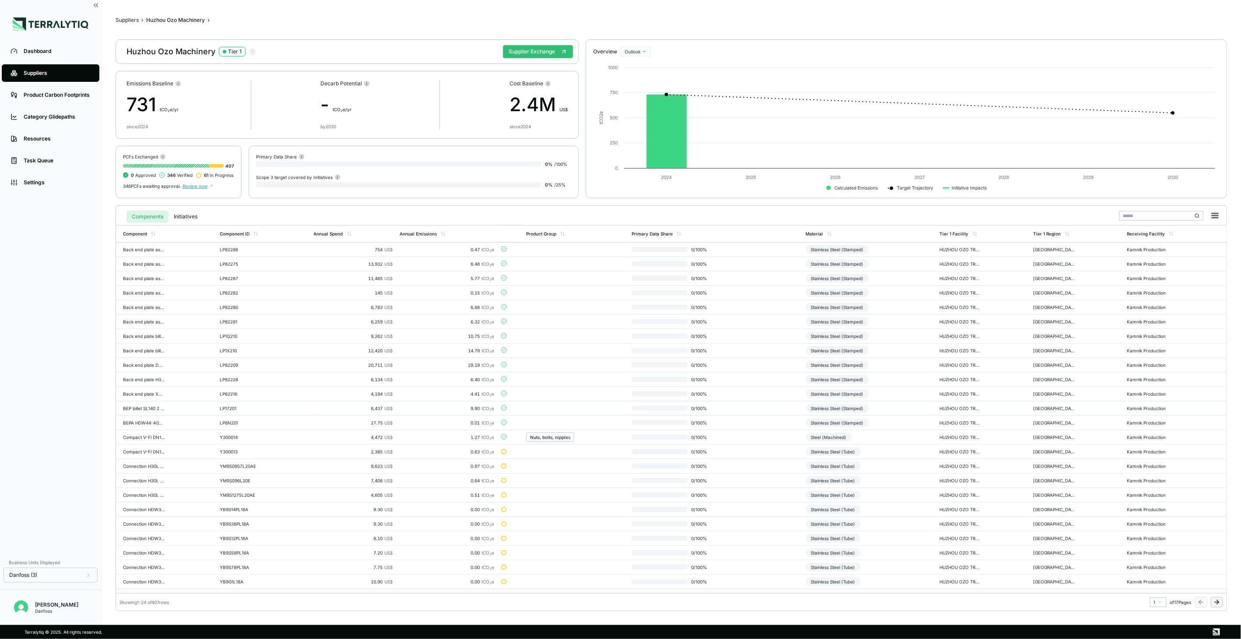
click at [1220, 597] on button at bounding box center [1217, 602] width 12 height 11
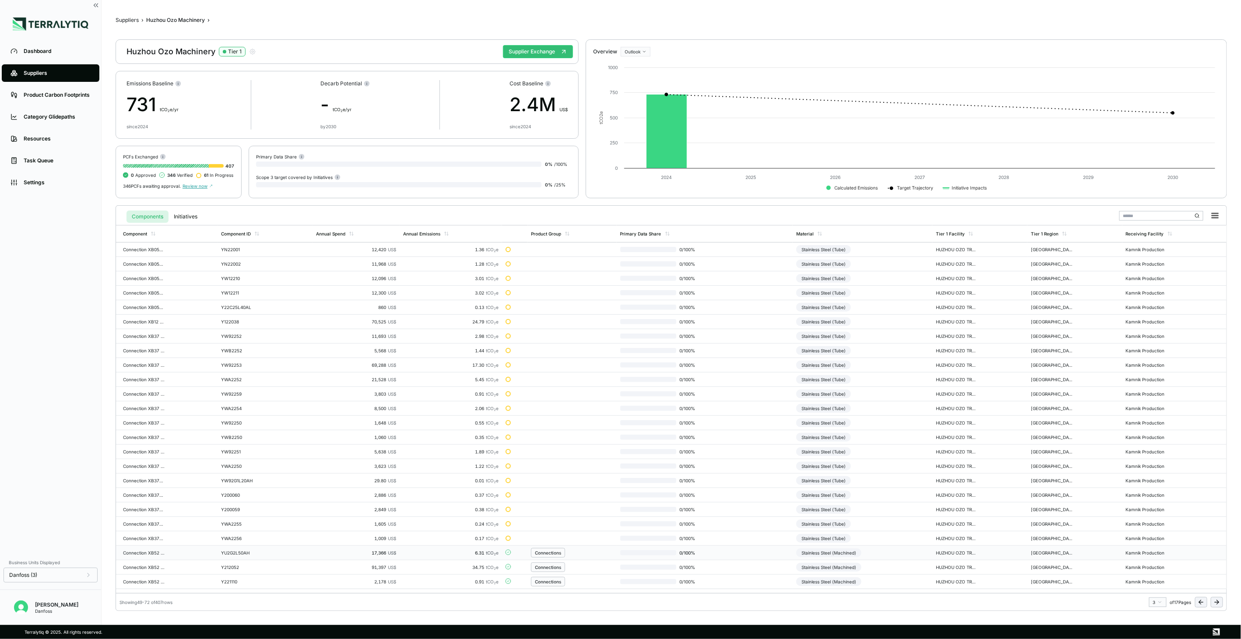
click at [876, 555] on td "Stainless Steel (Machined)" at bounding box center [863, 553] width 140 height 14
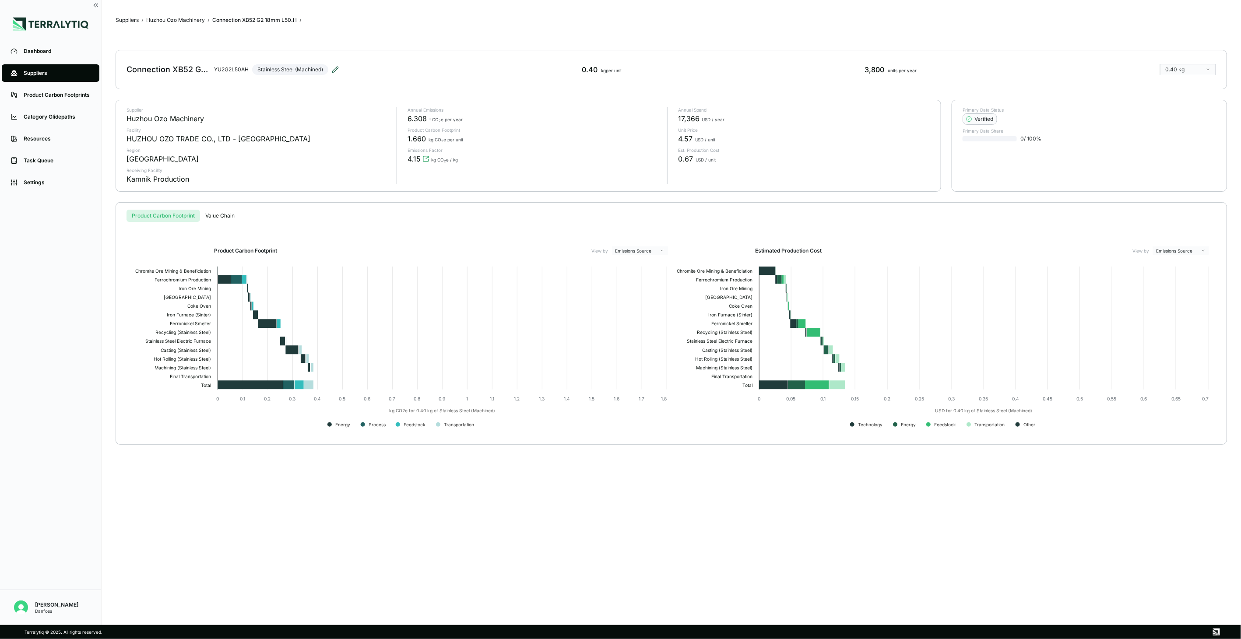
click at [338, 70] on icon at bounding box center [335, 69] width 7 height 7
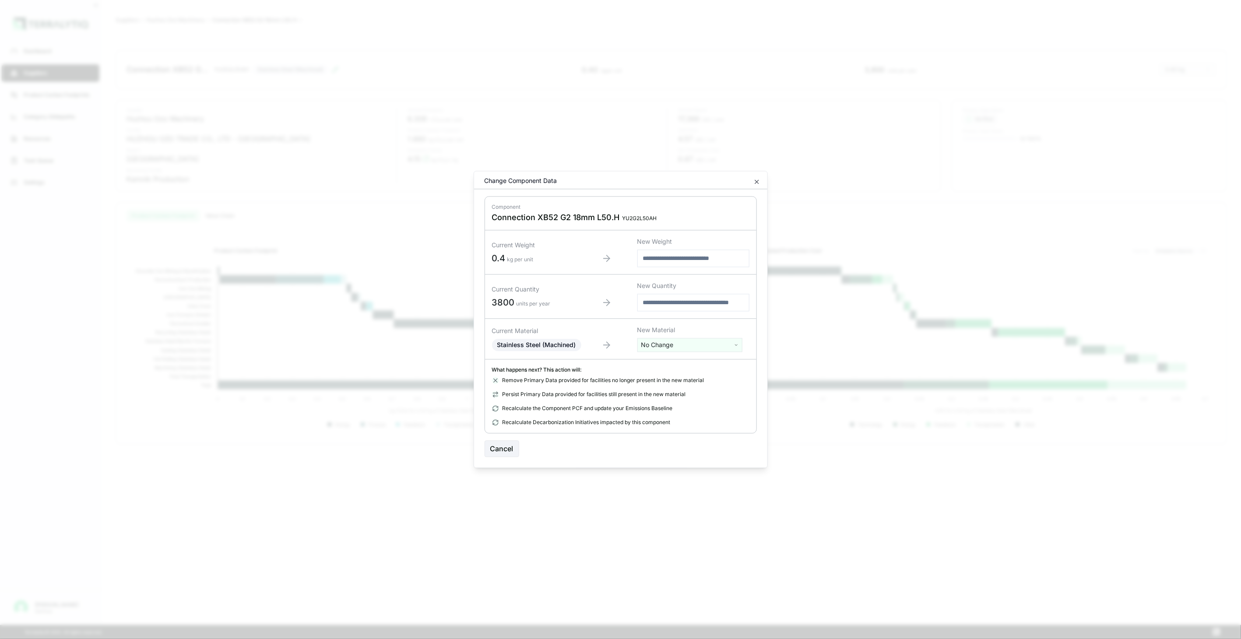
click at [660, 340] on html "Dashboard Suppliers Product Carbon Footprints Category Glidepaths Resources Tas…" at bounding box center [620, 319] width 1241 height 639
click at [666, 363] on input "text" at bounding box center [690, 364] width 101 height 10
type input "****"
click at [671, 399] on div "Stainless Steel (Tube)" at bounding box center [690, 402] width 101 height 12
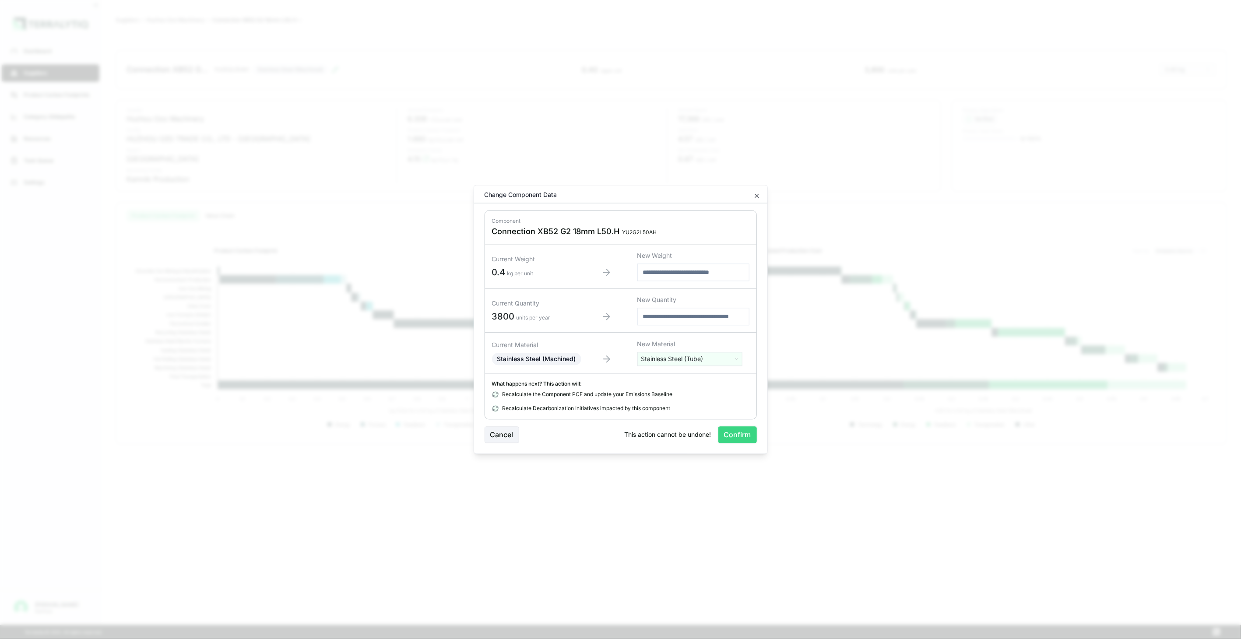
click at [730, 431] on button "Confirm" at bounding box center [737, 435] width 39 height 17
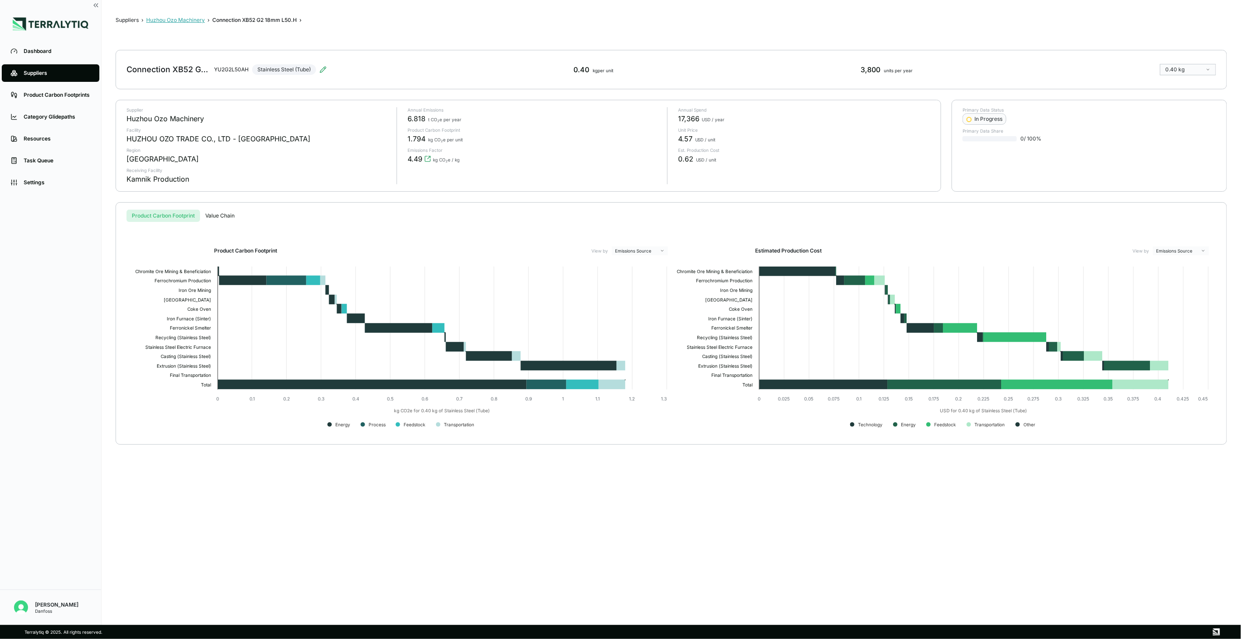
click at [196, 21] on button "Huzhou Ozo Machinery" at bounding box center [175, 20] width 59 height 7
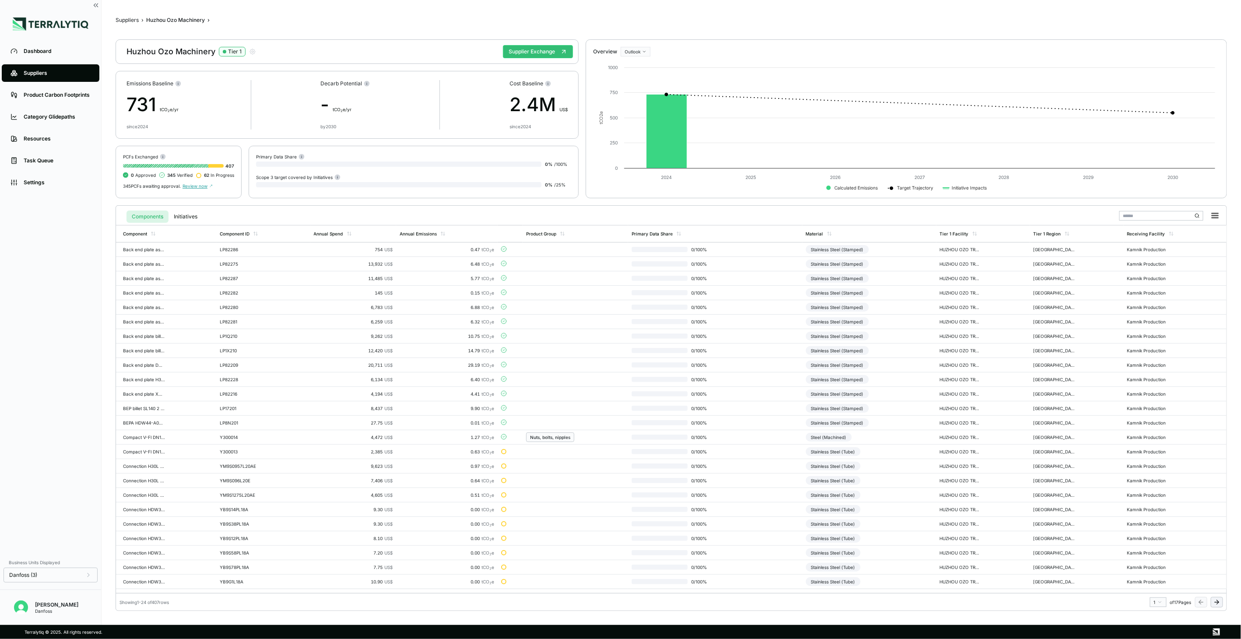
click at [1215, 603] on icon at bounding box center [1216, 602] width 7 height 7
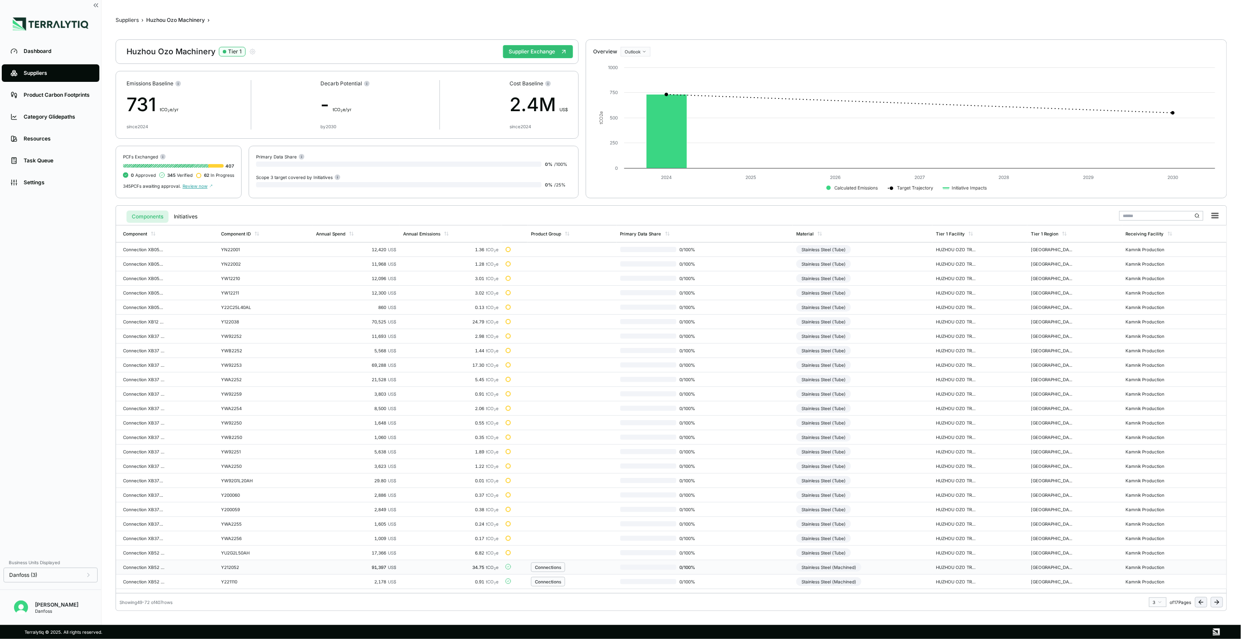
click at [900, 569] on td "Stainless Steel (Machined)" at bounding box center [863, 567] width 140 height 14
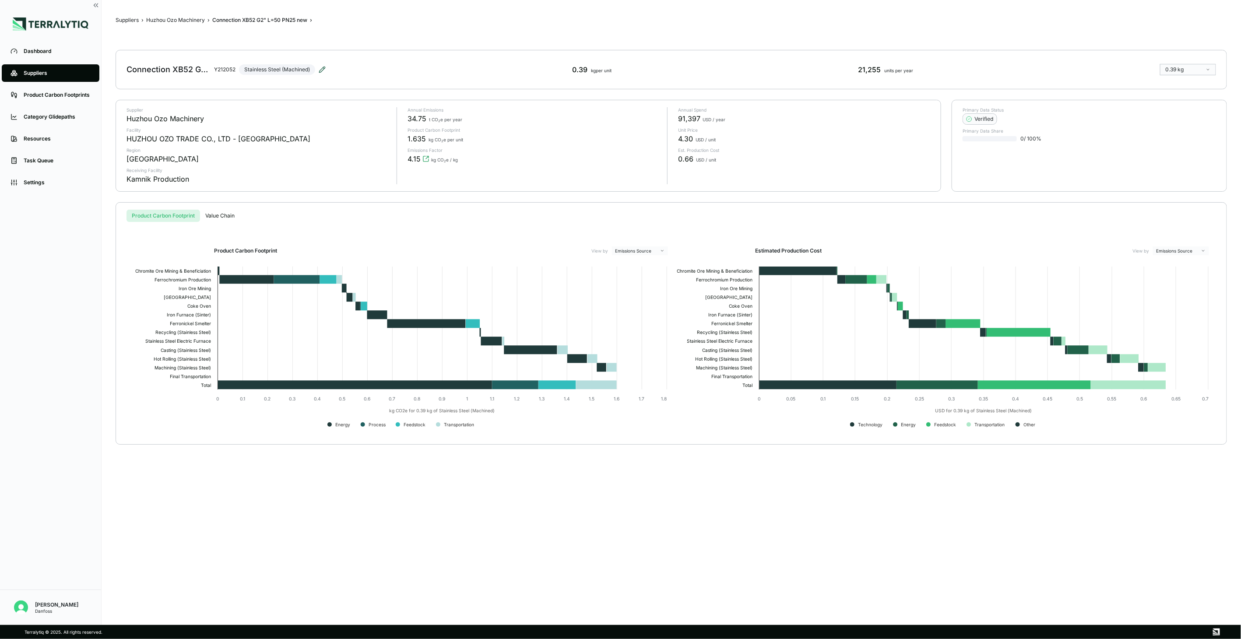
click at [326, 70] on icon at bounding box center [322, 69] width 7 height 7
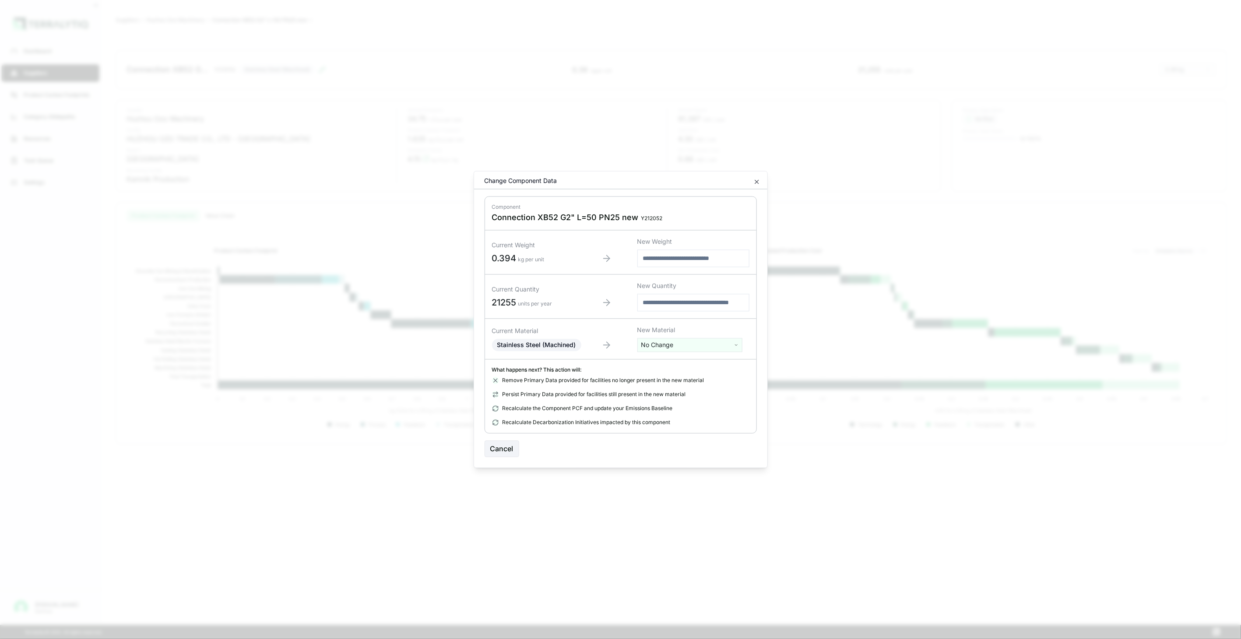
click at [698, 348] on html "Dashboard Suppliers Product Carbon Footprints Category Glidepaths Resources Tas…" at bounding box center [620, 319] width 1241 height 639
click at [689, 367] on input "text" at bounding box center [690, 364] width 101 height 10
click at [694, 366] on input "text" at bounding box center [690, 364] width 101 height 10
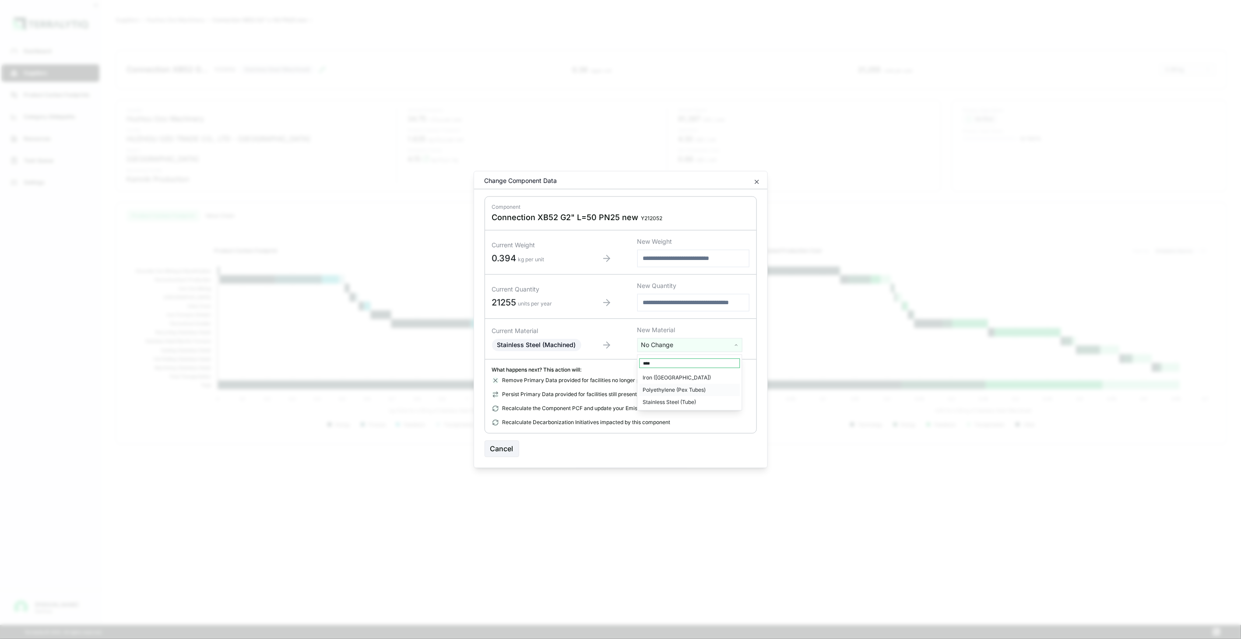
type input "****"
click at [683, 406] on div "Stainless Steel (Tube)" at bounding box center [690, 402] width 101 height 12
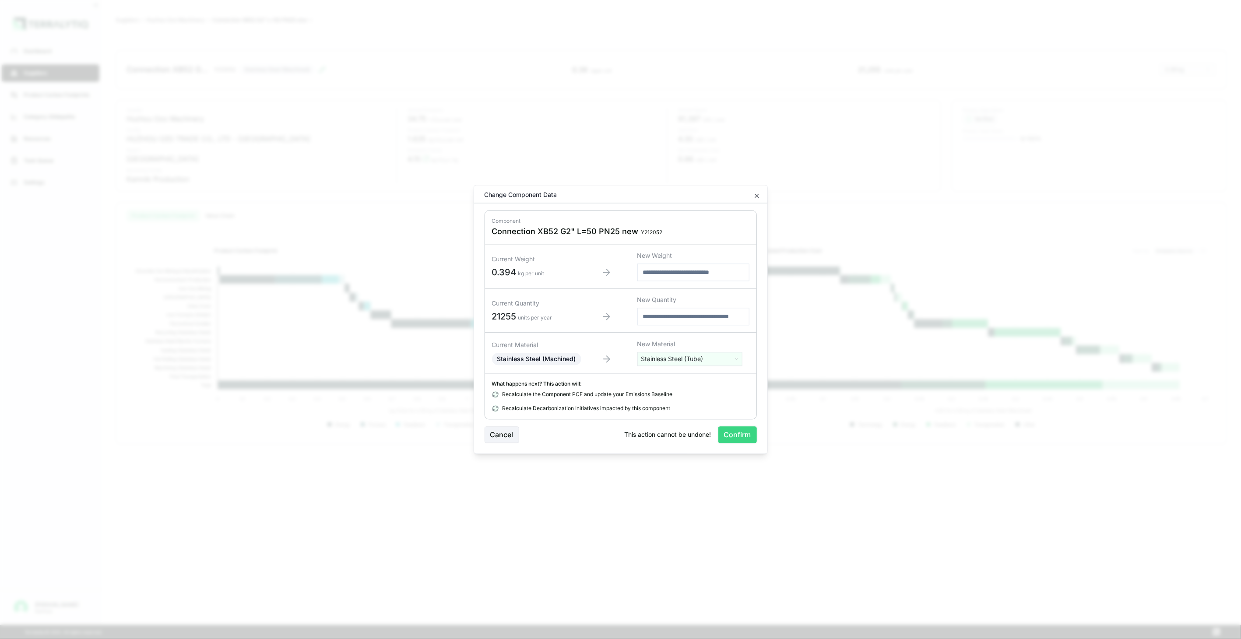
click at [742, 438] on button "Confirm" at bounding box center [737, 435] width 39 height 17
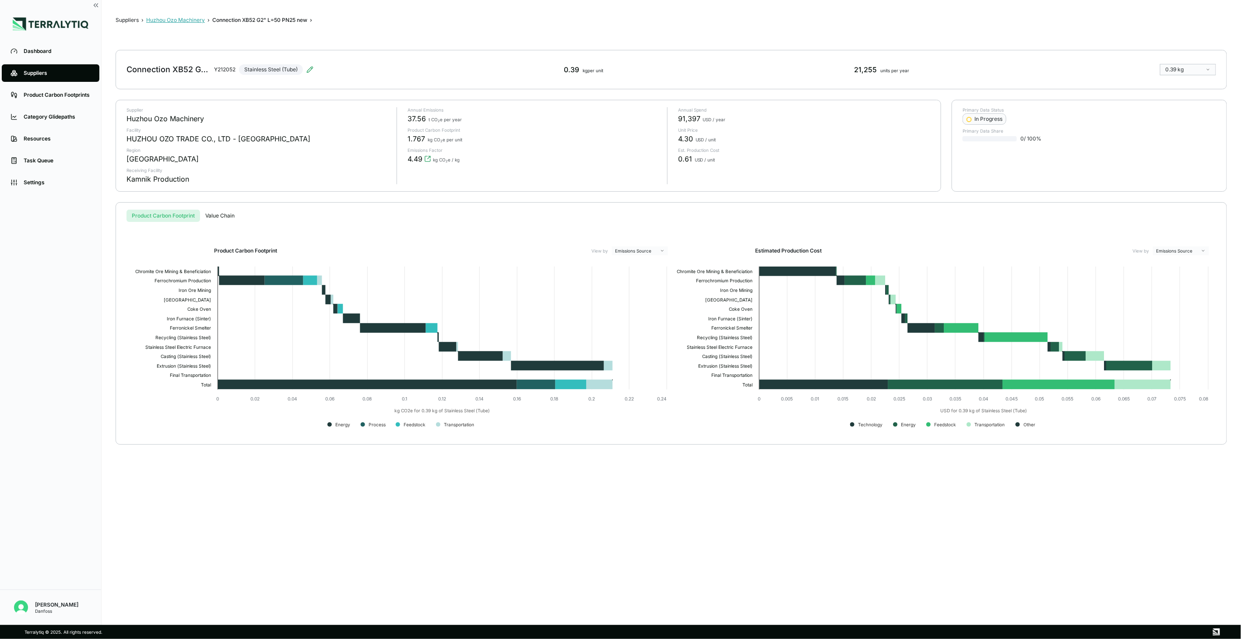
click at [185, 17] on button "Huzhou Ozo Machinery" at bounding box center [175, 20] width 59 height 7
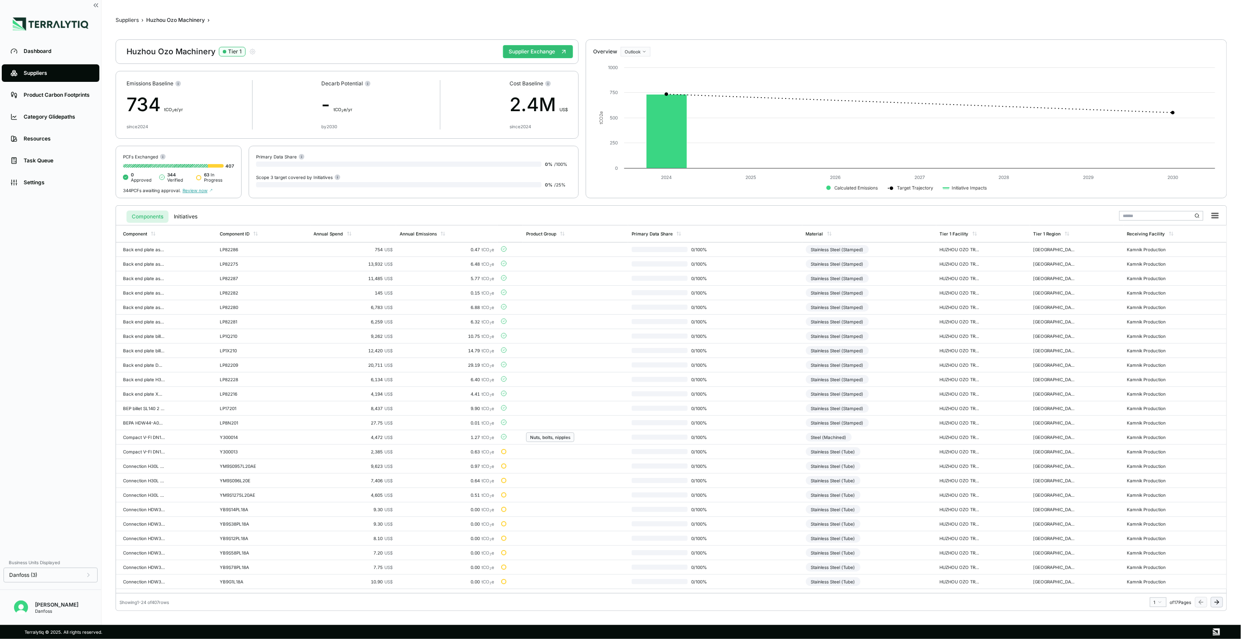
click at [1216, 604] on icon at bounding box center [1216, 602] width 7 height 7
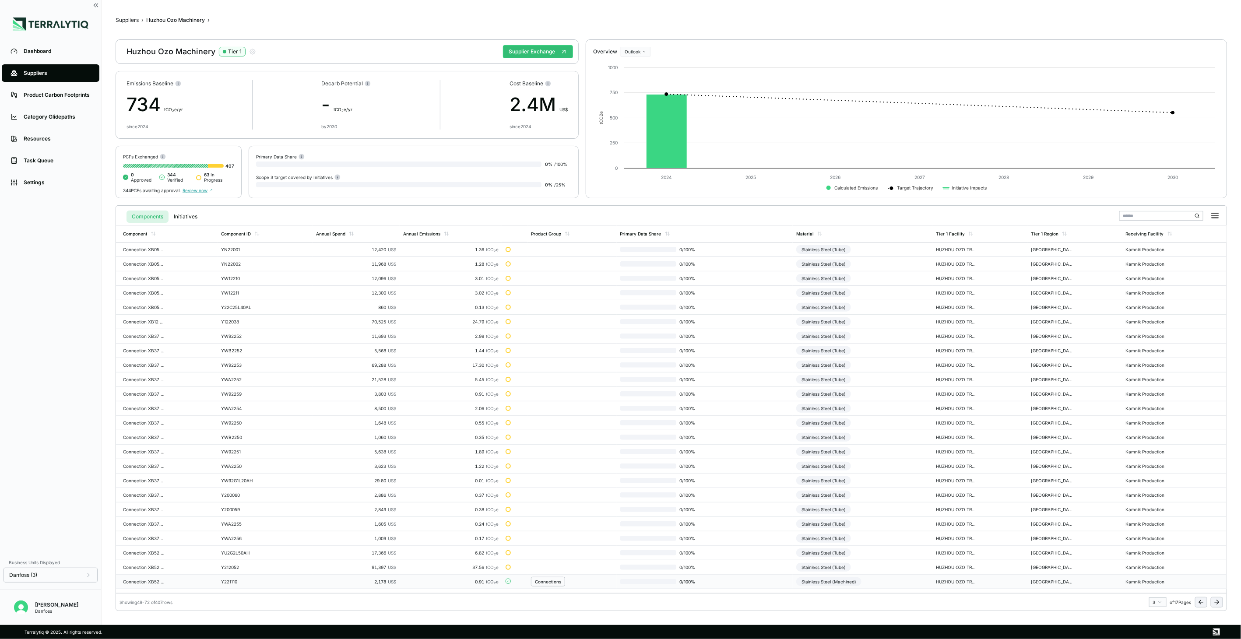
click at [889, 581] on td "Stainless Steel (Machined)" at bounding box center [863, 582] width 140 height 14
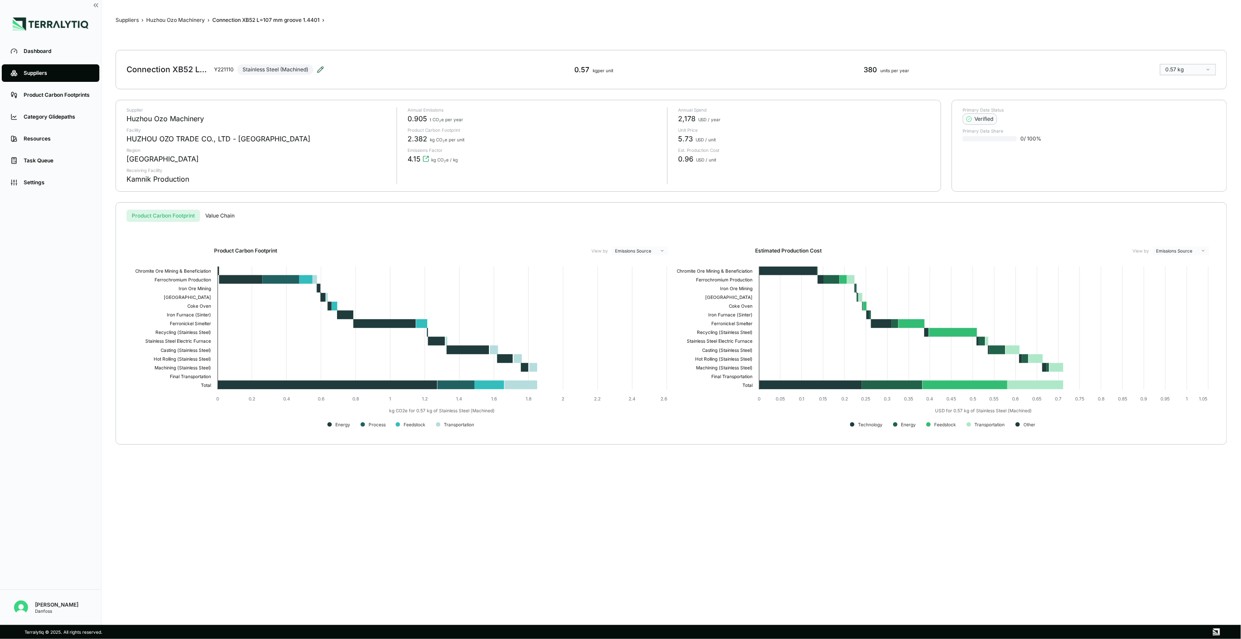
click at [320, 71] on icon at bounding box center [320, 69] width 7 height 7
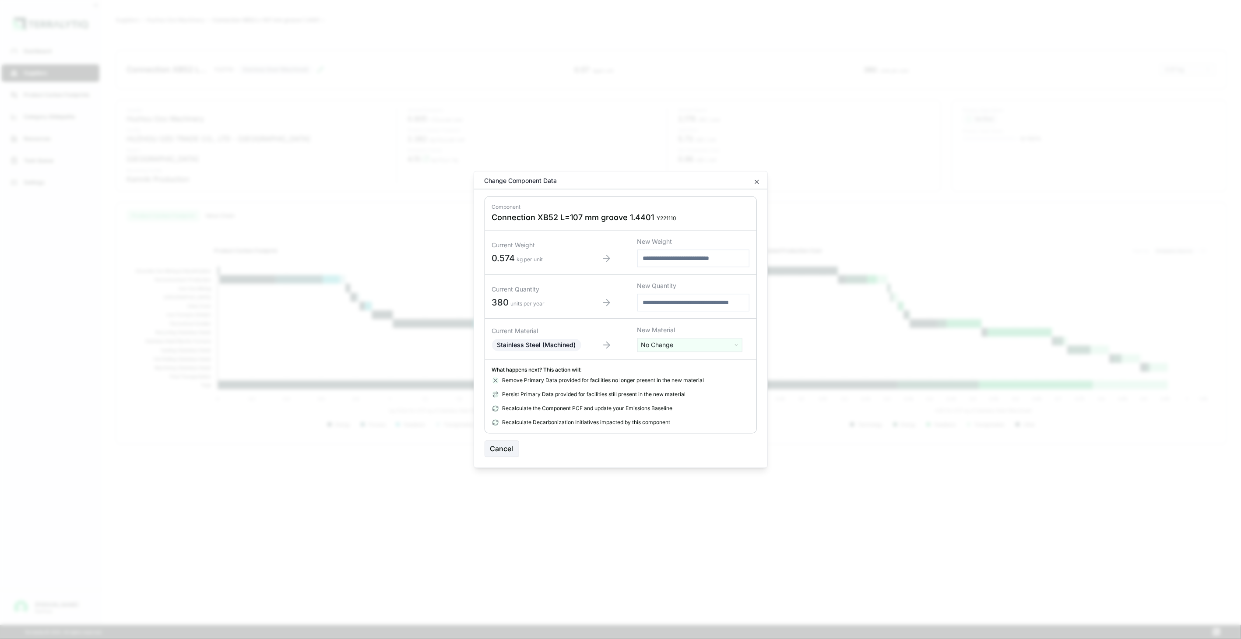
click at [708, 342] on html "Dashboard Suppliers Product Carbon Footprints Category Glidepaths Resources Tas…" at bounding box center [620, 319] width 1241 height 639
click at [698, 362] on input "text" at bounding box center [690, 364] width 101 height 10
type input "****"
click at [686, 400] on div "Stainless Steel (Tube)" at bounding box center [690, 402] width 101 height 12
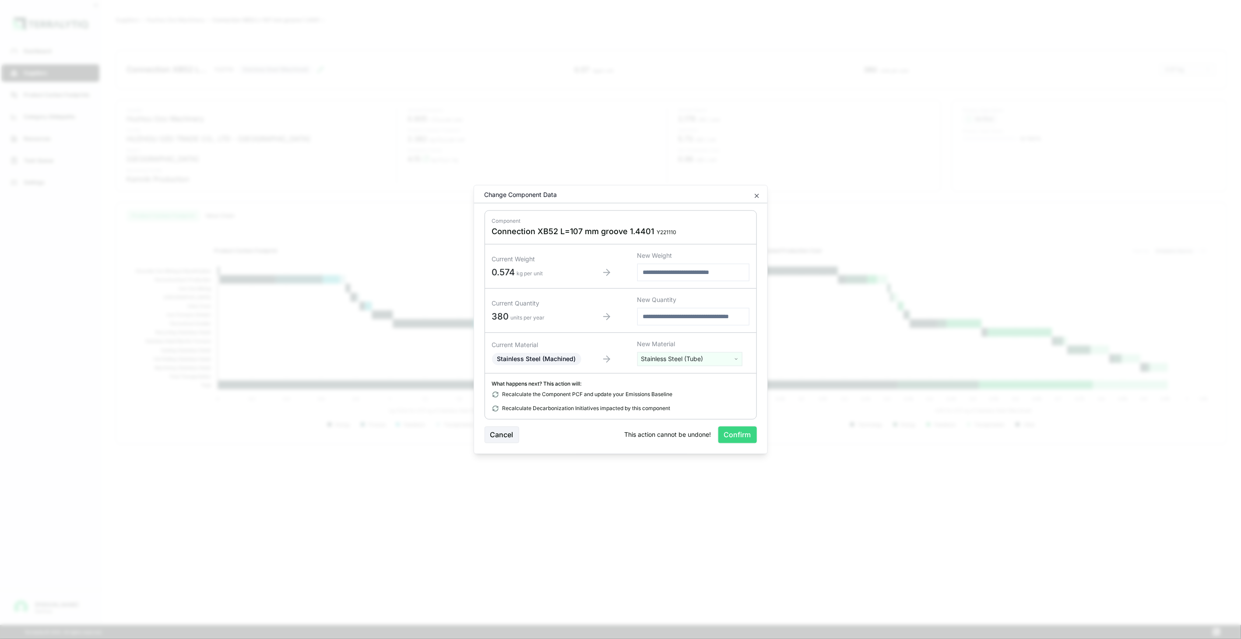
click at [731, 428] on button "Confirm" at bounding box center [737, 435] width 39 height 17
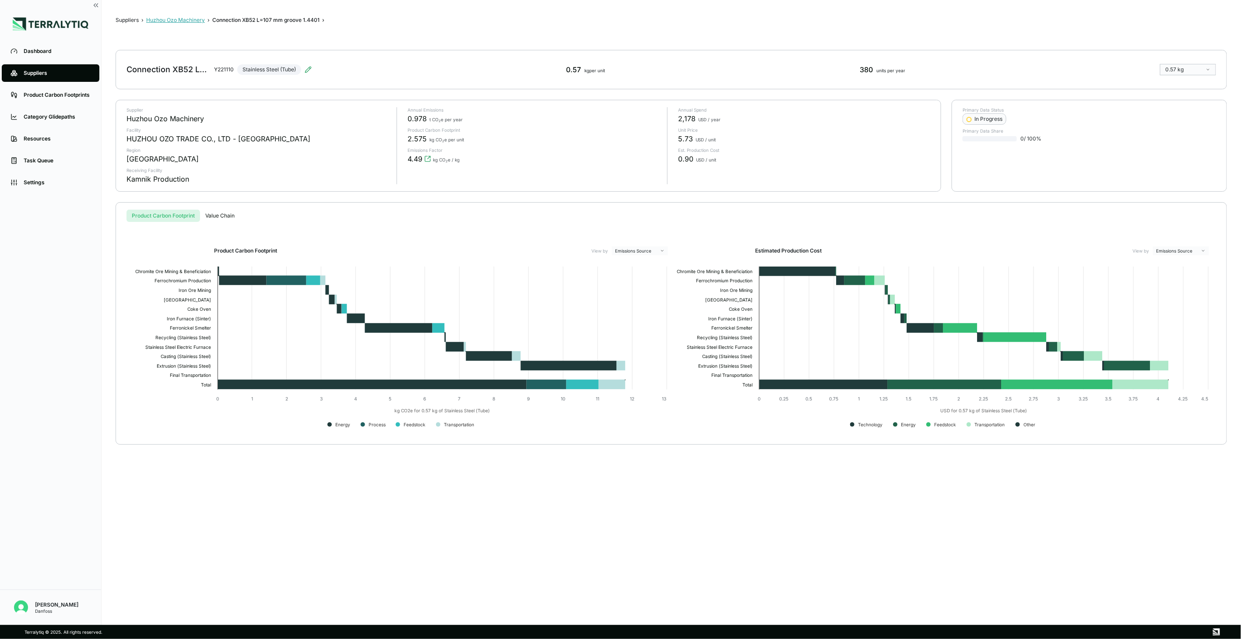
click at [194, 21] on button "Huzhou Ozo Machinery" at bounding box center [175, 20] width 59 height 7
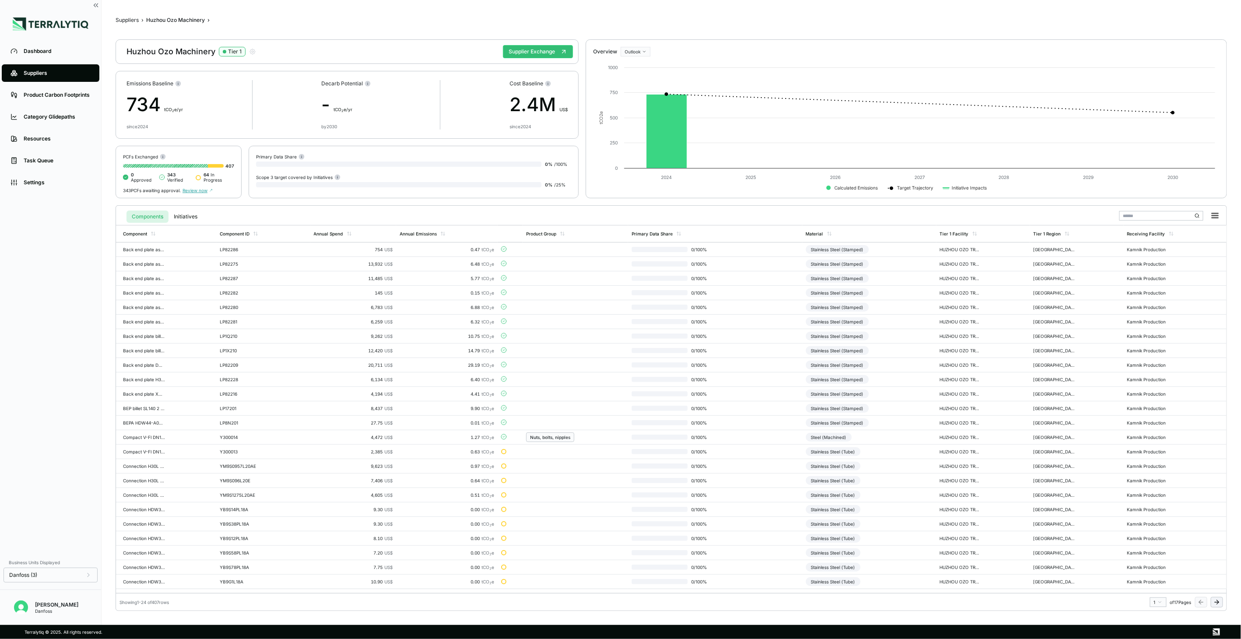
click at [1216, 601] on icon at bounding box center [1216, 602] width 7 height 7
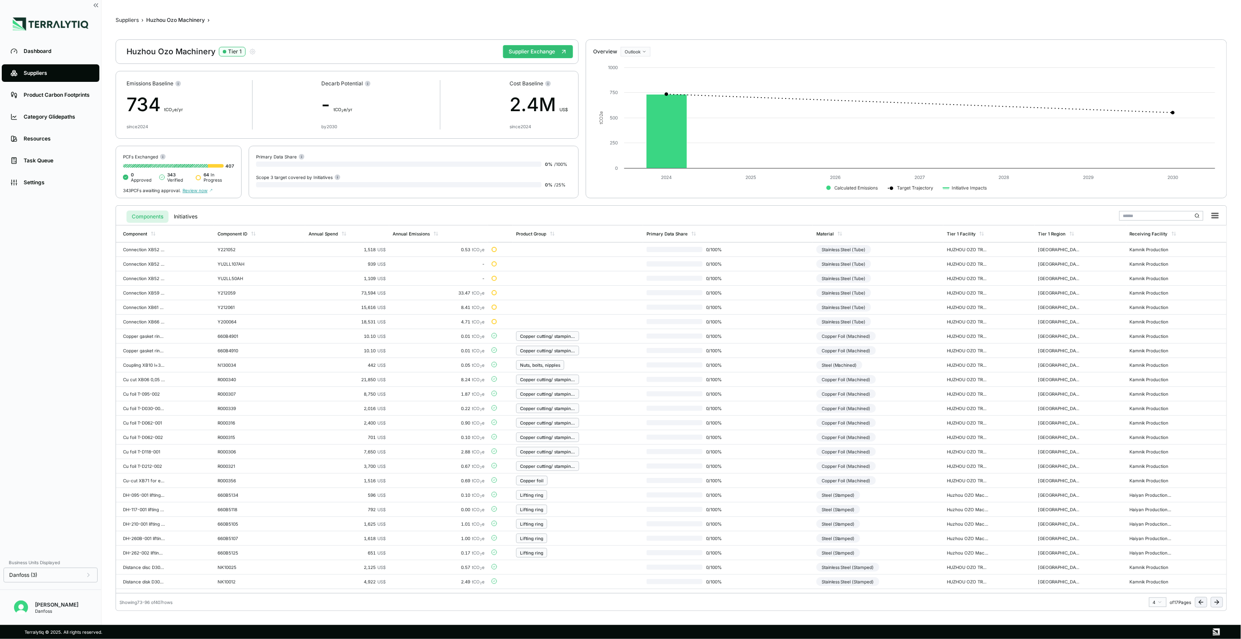
click at [1217, 600] on icon at bounding box center [1216, 602] width 7 height 7
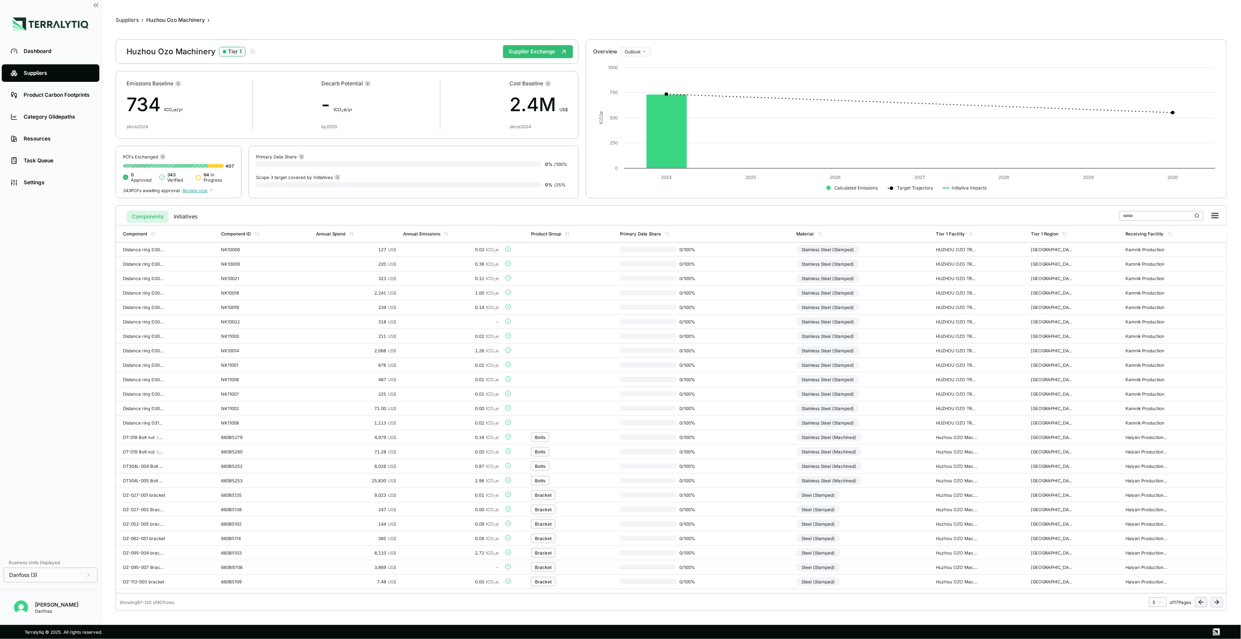
click at [1217, 600] on icon at bounding box center [1216, 602] width 7 height 7
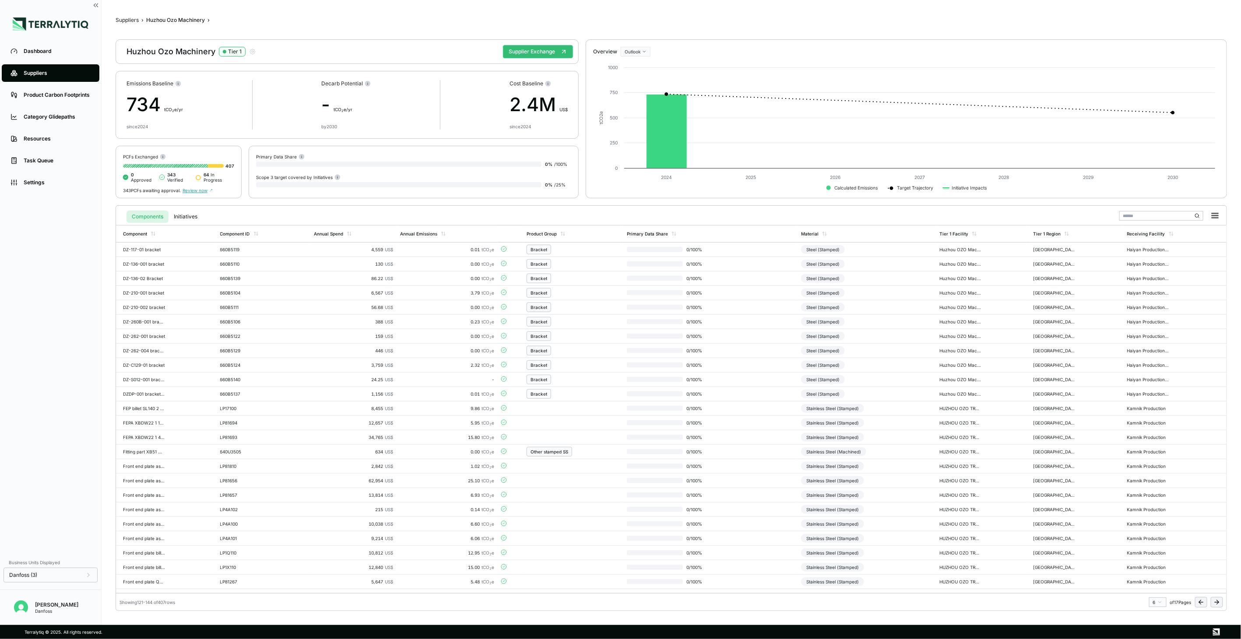
click at [1217, 600] on icon at bounding box center [1216, 602] width 7 height 7
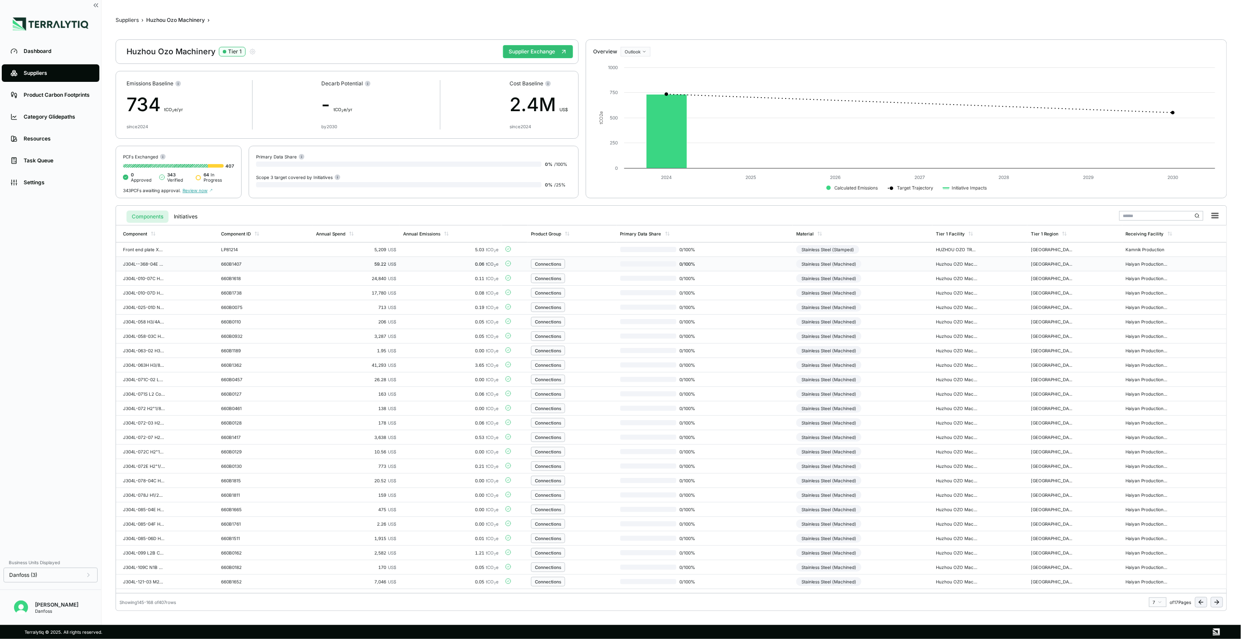
click at [728, 263] on td "0 / 100 %" at bounding box center [705, 264] width 176 height 14
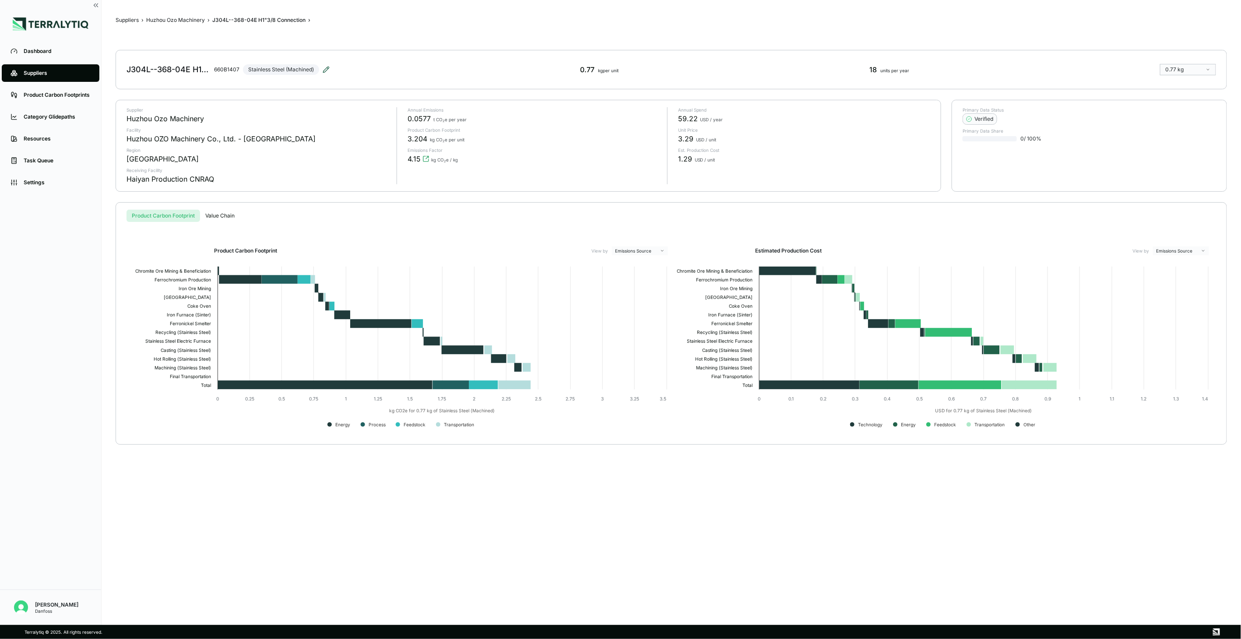
click at [326, 68] on icon at bounding box center [326, 70] width 6 height 6
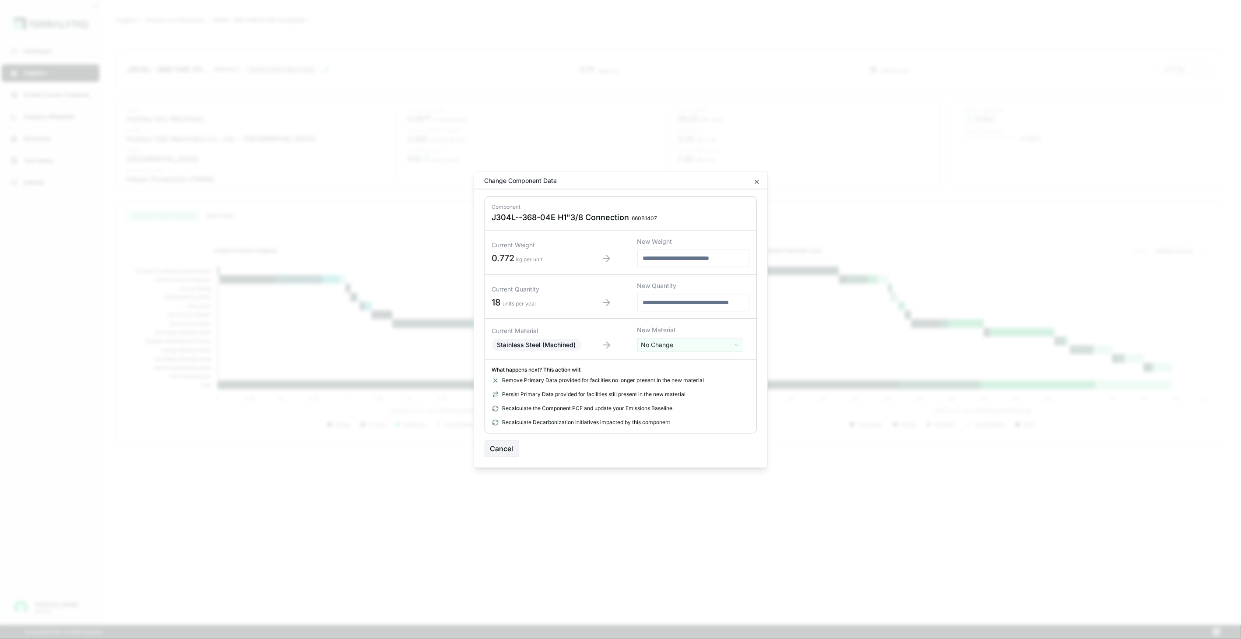
click at [702, 344] on html "Dashboard Suppliers Product Carbon Footprints Category Glidepaths Resources Tas…" at bounding box center [620, 319] width 1241 height 639
click at [685, 362] on input "text" at bounding box center [690, 364] width 101 height 10
type input "****"
click at [682, 397] on div "Stainless Steel (Tube)" at bounding box center [690, 402] width 101 height 12
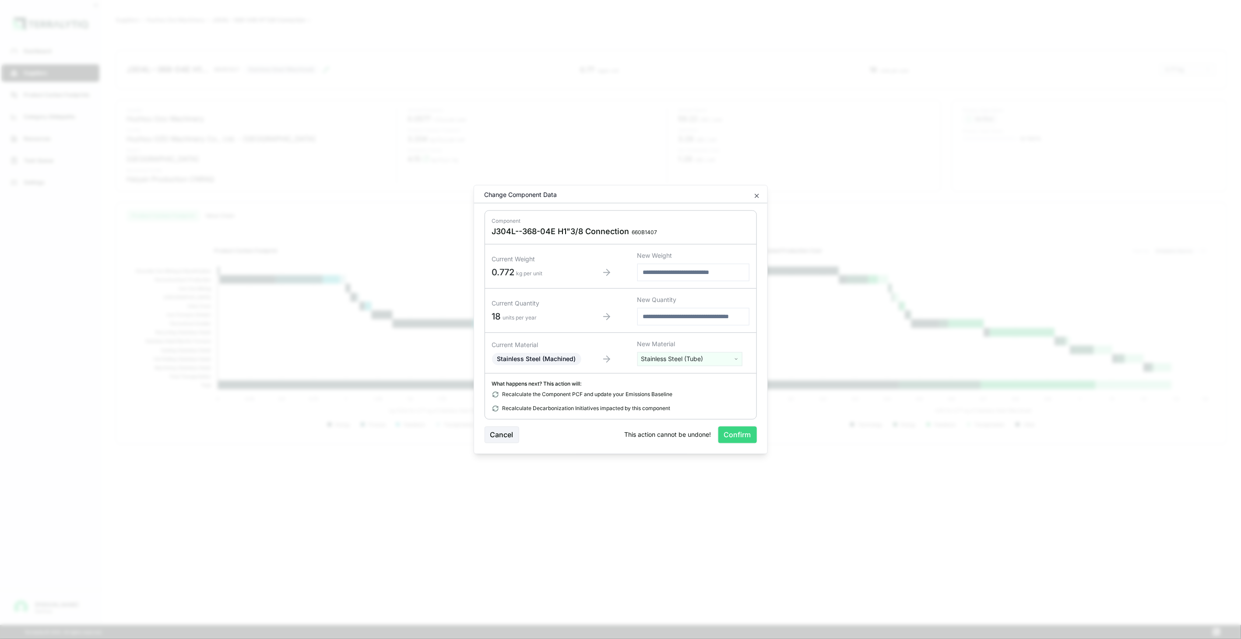
click at [728, 427] on button "Confirm" at bounding box center [737, 435] width 39 height 17
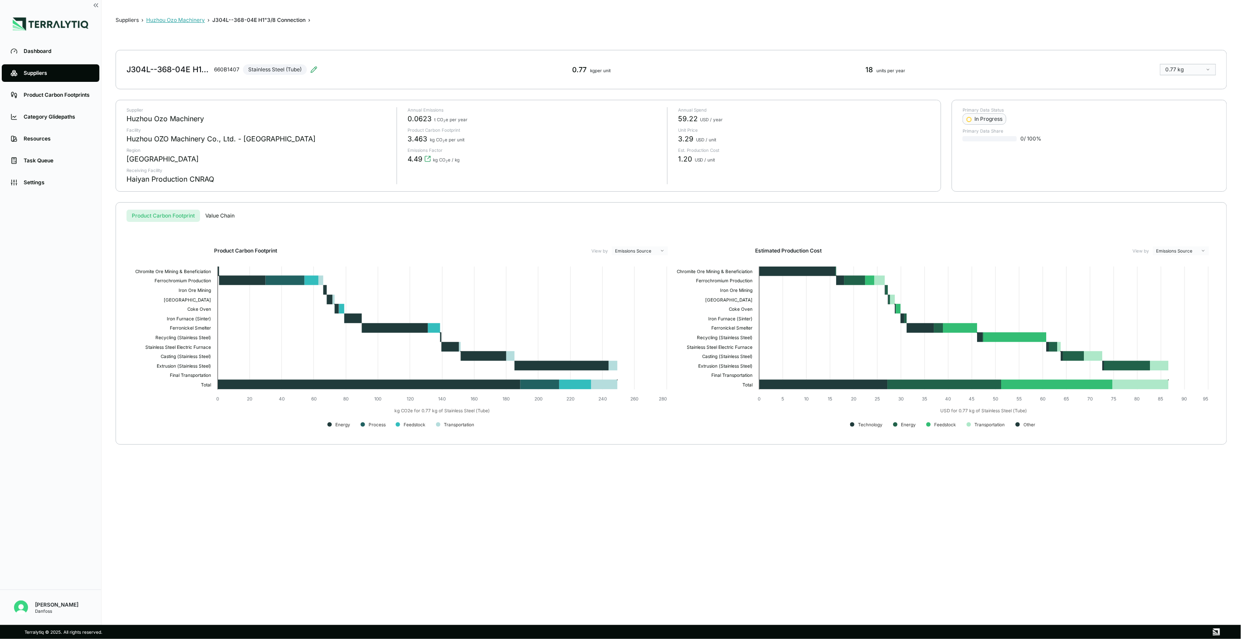
click at [195, 21] on button "Huzhou Ozo Machinery" at bounding box center [175, 20] width 59 height 7
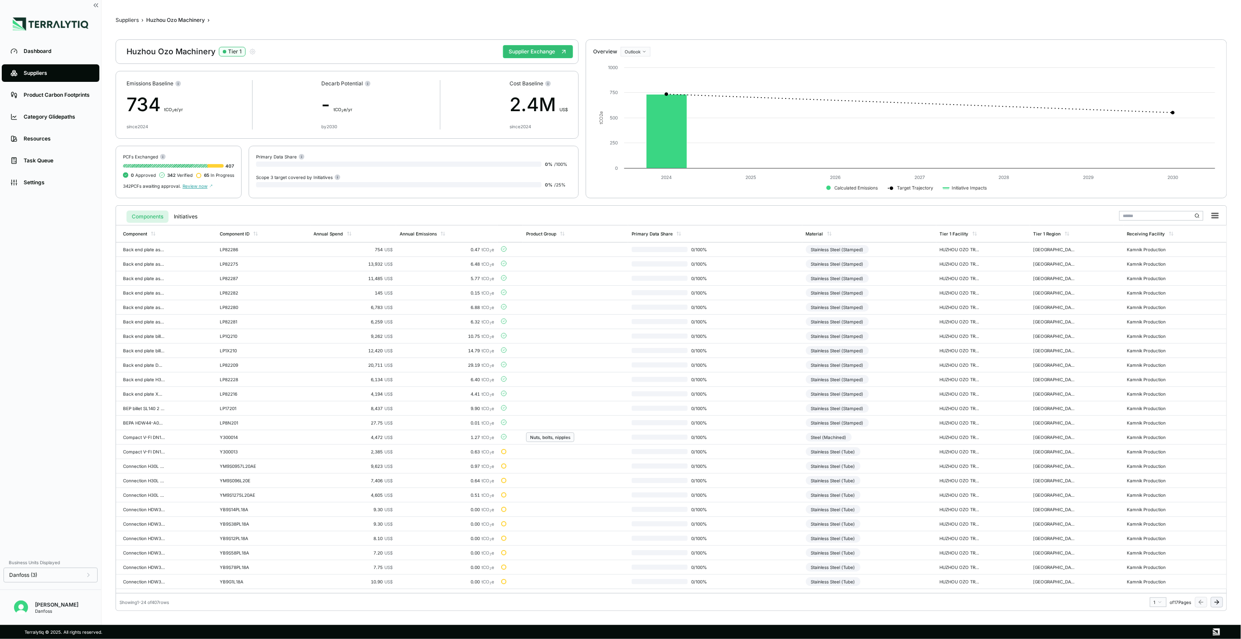
click at [1214, 599] on icon at bounding box center [1216, 602] width 7 height 7
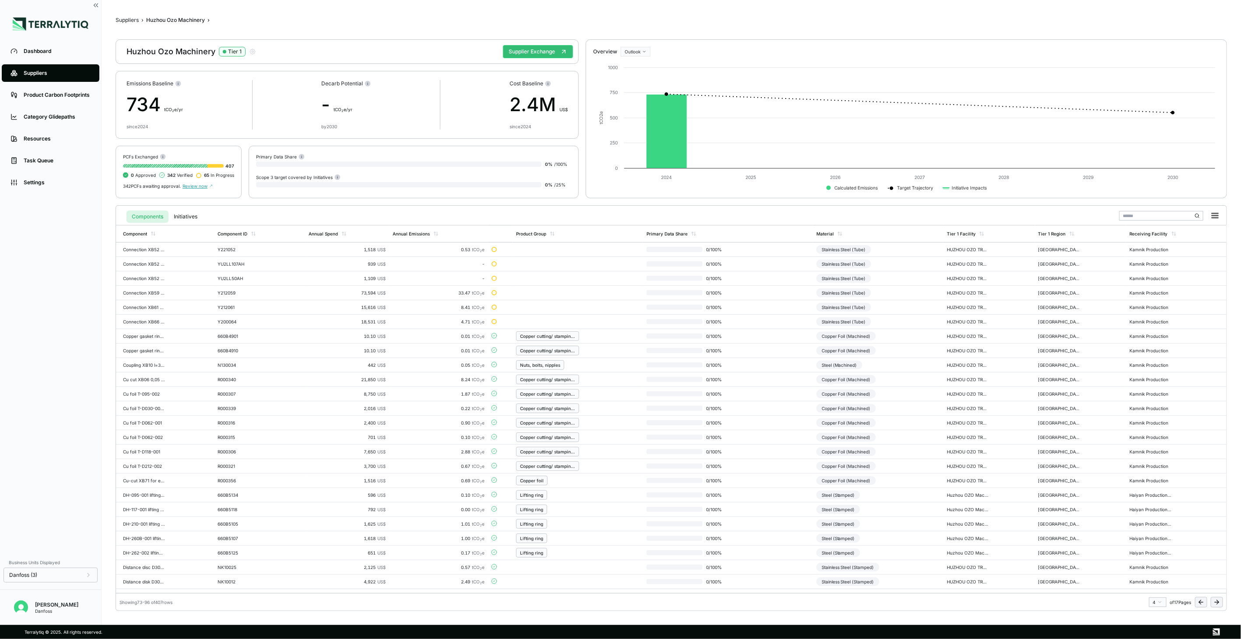
click at [1214, 599] on icon at bounding box center [1216, 602] width 7 height 7
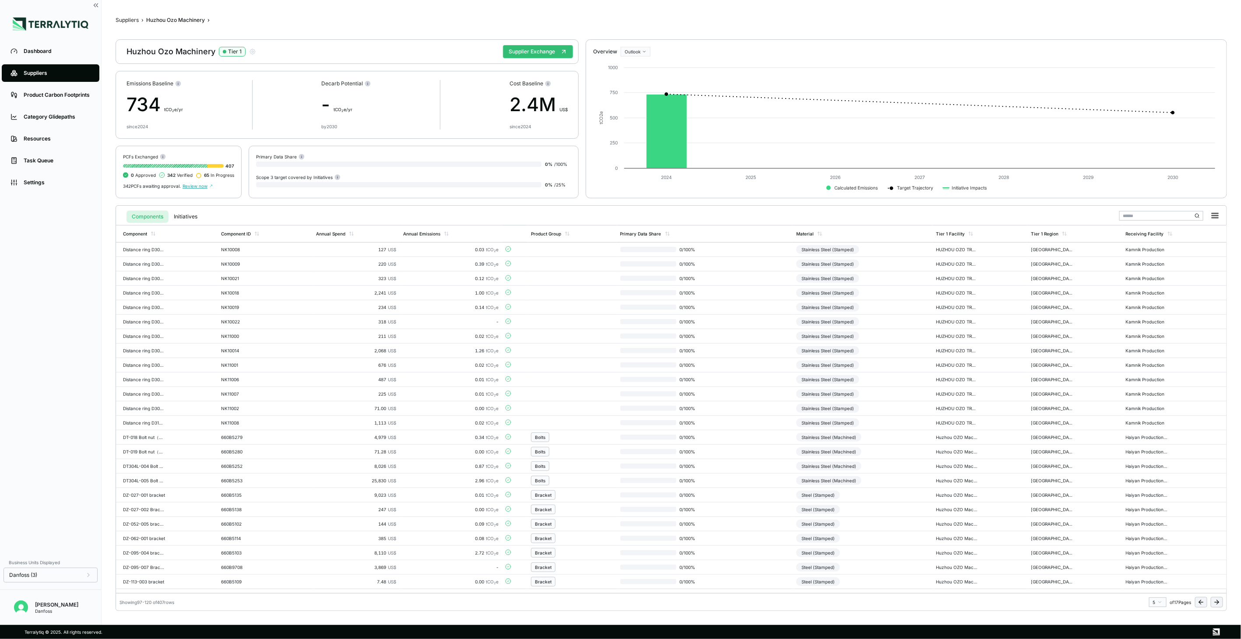
click at [1214, 599] on icon at bounding box center [1216, 602] width 7 height 7
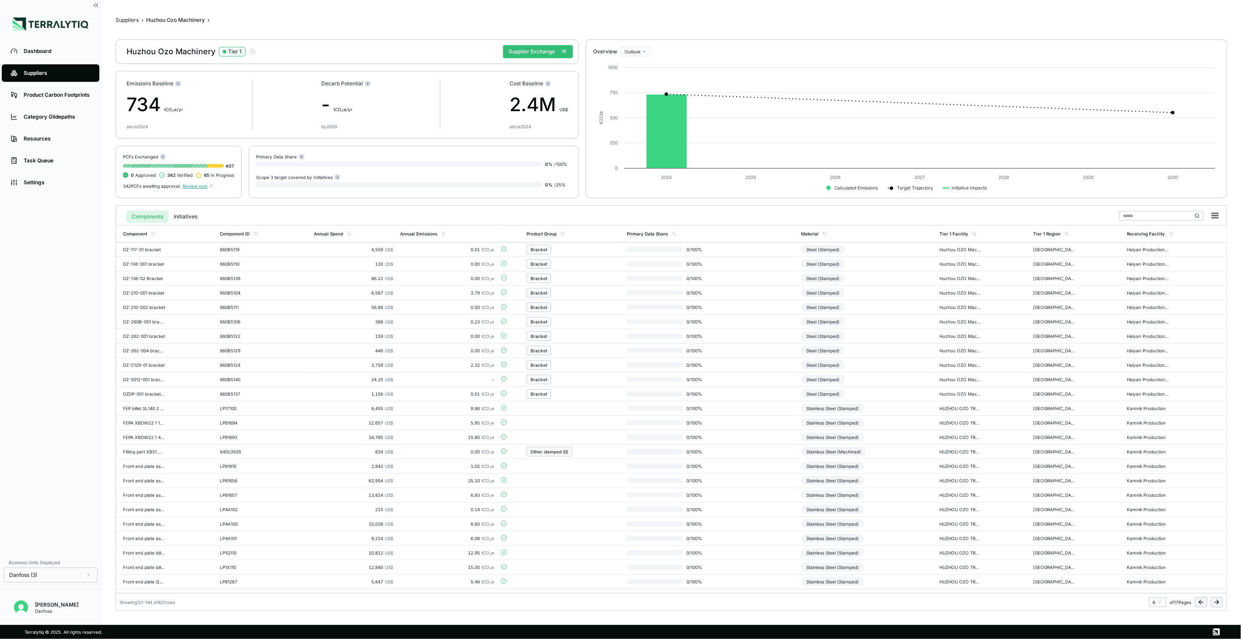
click at [1214, 599] on icon at bounding box center [1216, 602] width 7 height 7
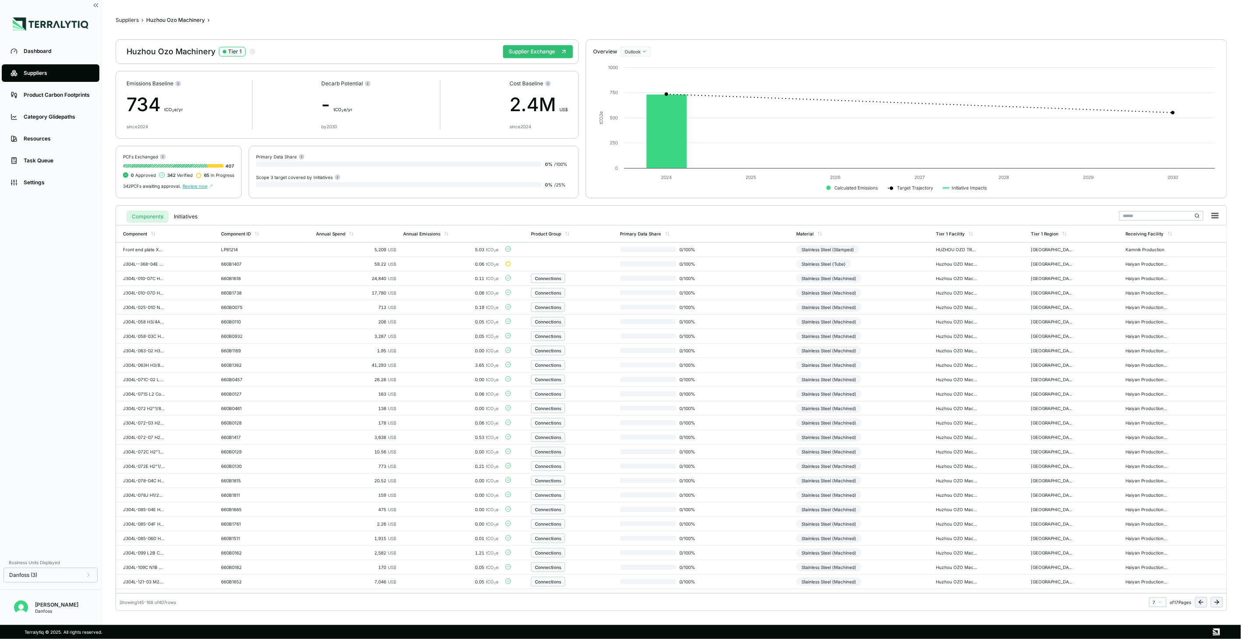
click at [1214, 599] on icon at bounding box center [1216, 602] width 7 height 7
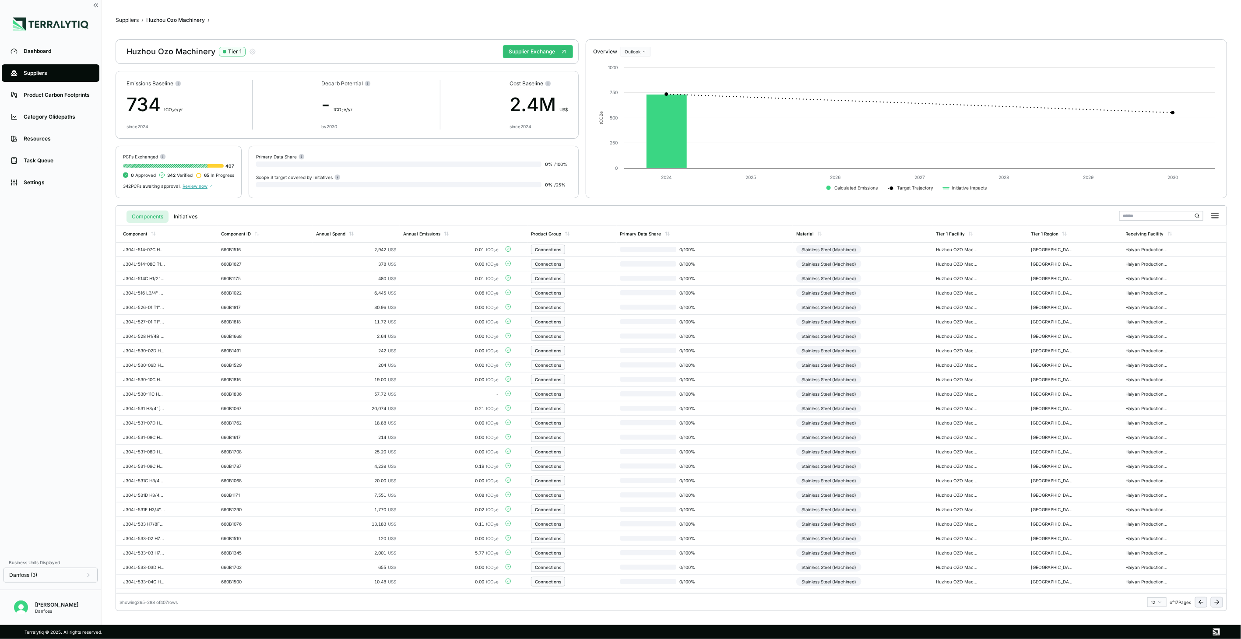
click at [1214, 599] on icon at bounding box center [1216, 602] width 7 height 7
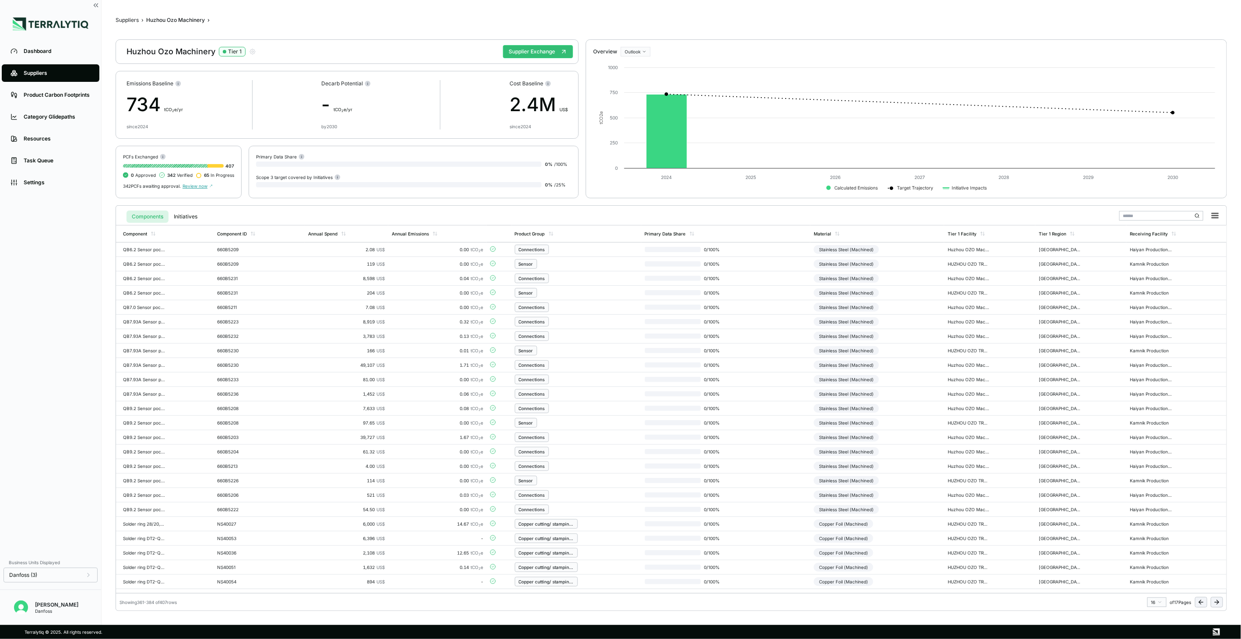
drag, startPoint x: 1214, startPoint y: 599, endPoint x: 1204, endPoint y: 601, distance: 10.7
click at [1204, 601] on div at bounding box center [1209, 602] width 28 height 11
click at [1204, 601] on icon at bounding box center [1201, 602] width 7 height 7
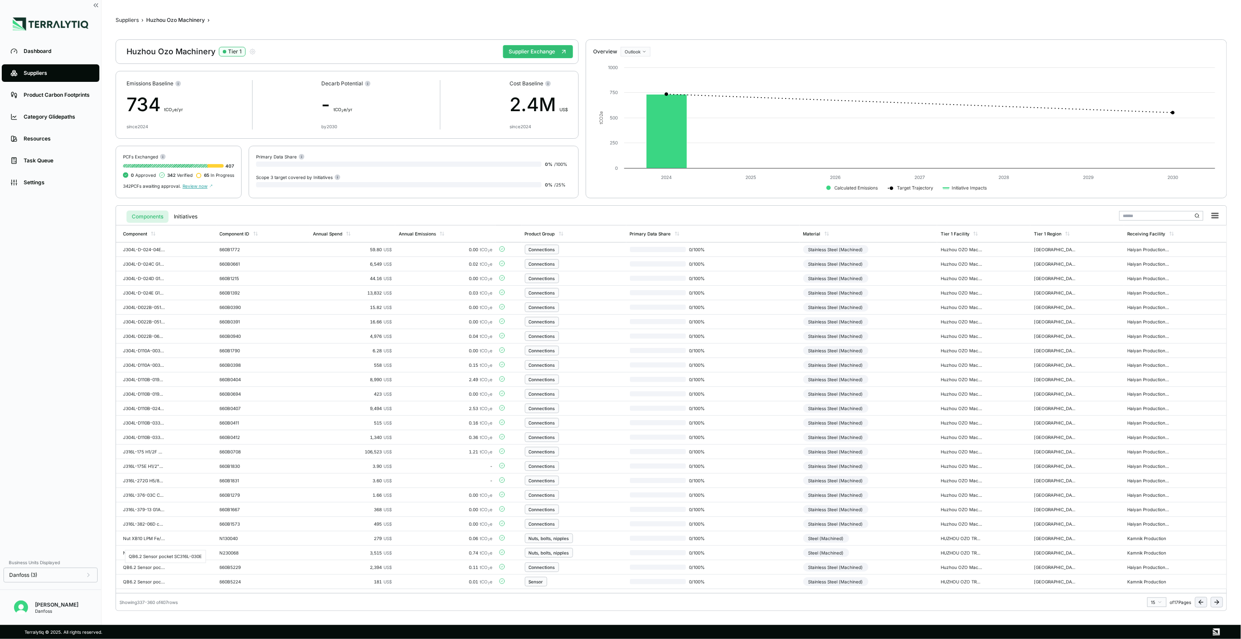
click at [982, 625] on div "Dashboard Suppliers Product Carbon Footprints Category Glidepaths Resources Tas…" at bounding box center [620, 312] width 1241 height 625
click at [834, 562] on td "Stainless Steel (Machined)" at bounding box center [868, 567] width 137 height 14
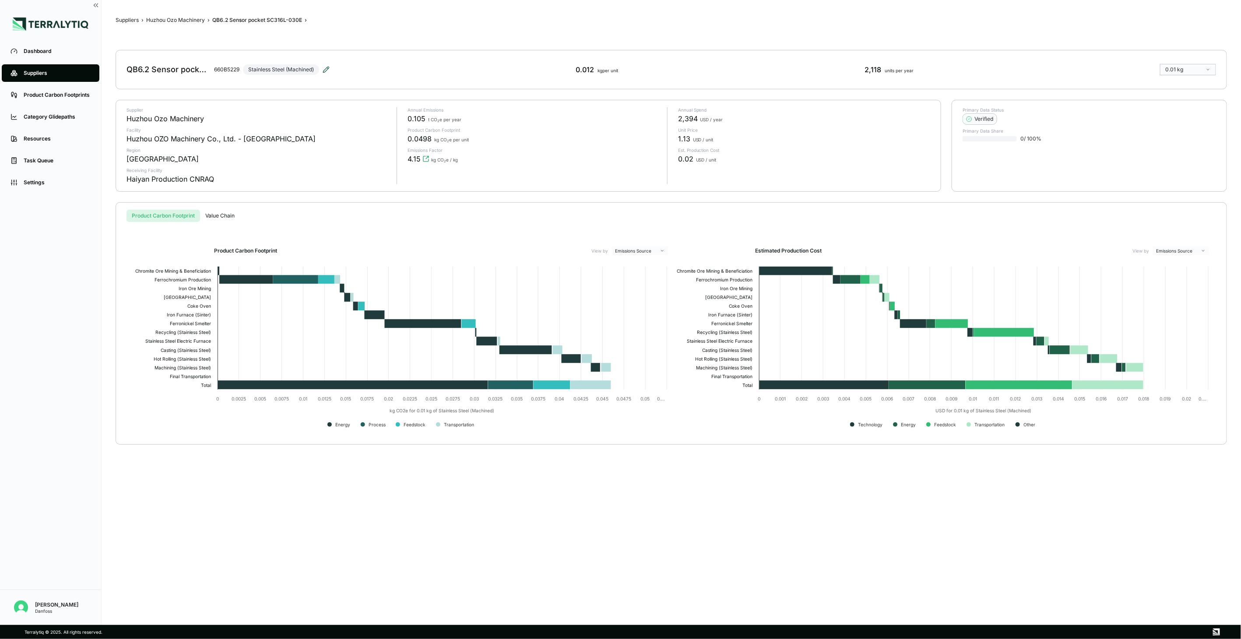
click at [327, 72] on icon at bounding box center [326, 69] width 7 height 7
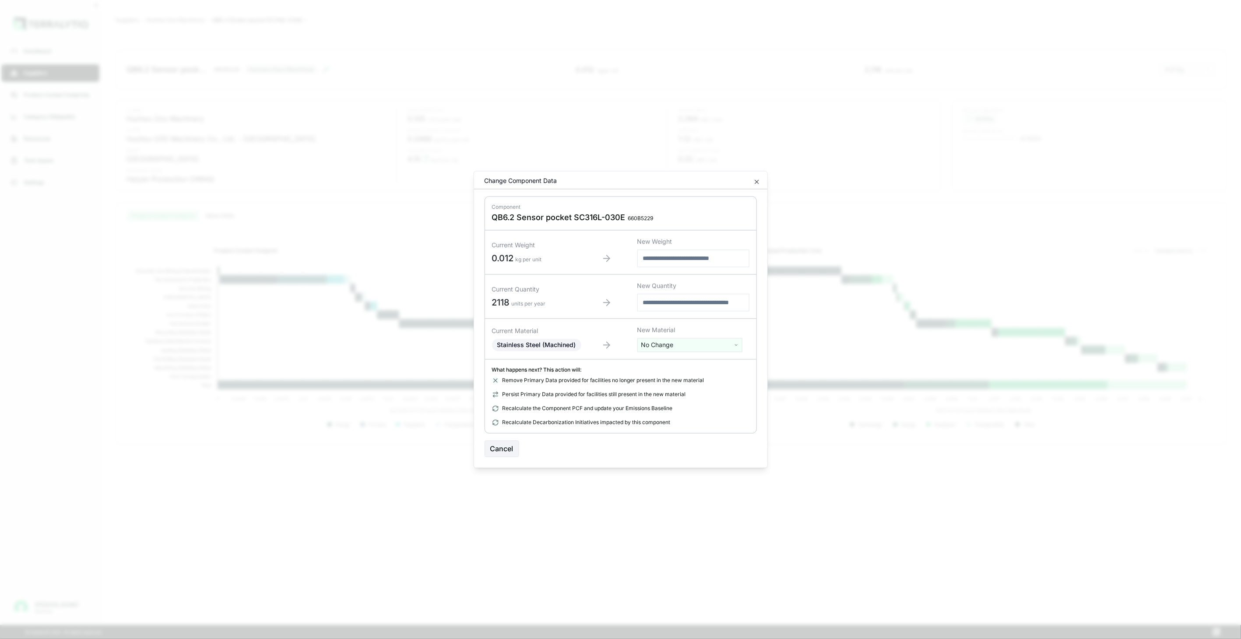
click at [715, 349] on html "Dashboard Suppliers Product Carbon Footprints Category Glidepaths Resources Tas…" at bounding box center [620, 319] width 1241 height 639
click at [710, 366] on input "text" at bounding box center [690, 364] width 101 height 10
type input "****"
click at [688, 401] on div "Stainless Steel (Tube)" at bounding box center [690, 402] width 101 height 12
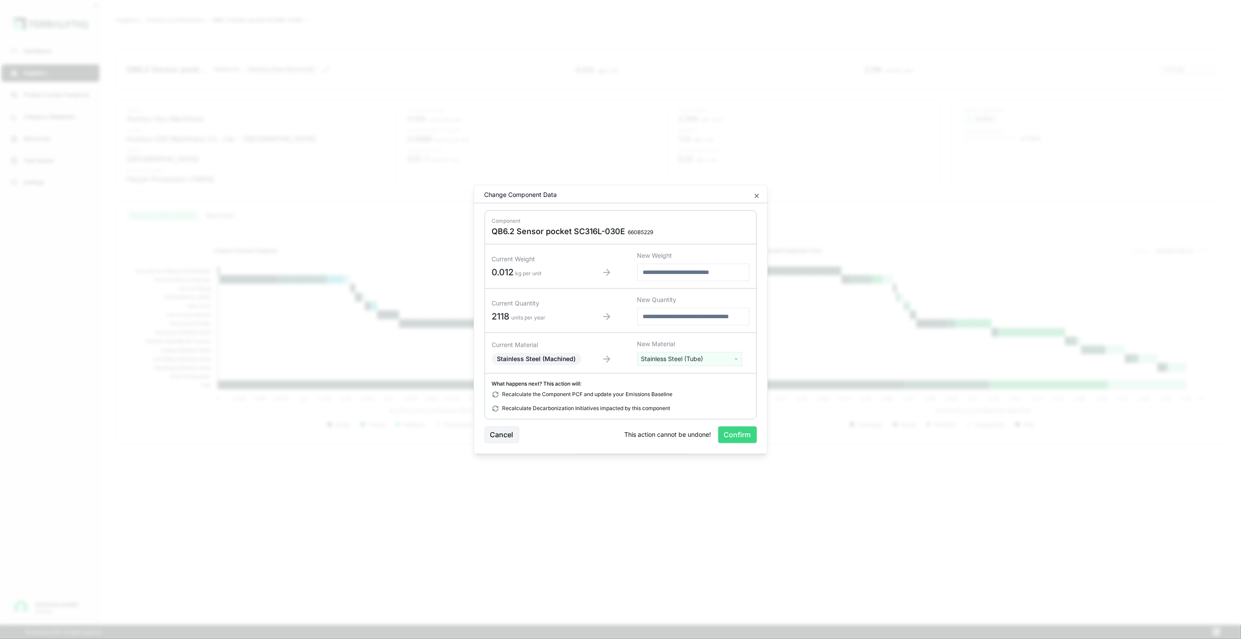
click at [726, 432] on button "Confirm" at bounding box center [737, 435] width 39 height 17
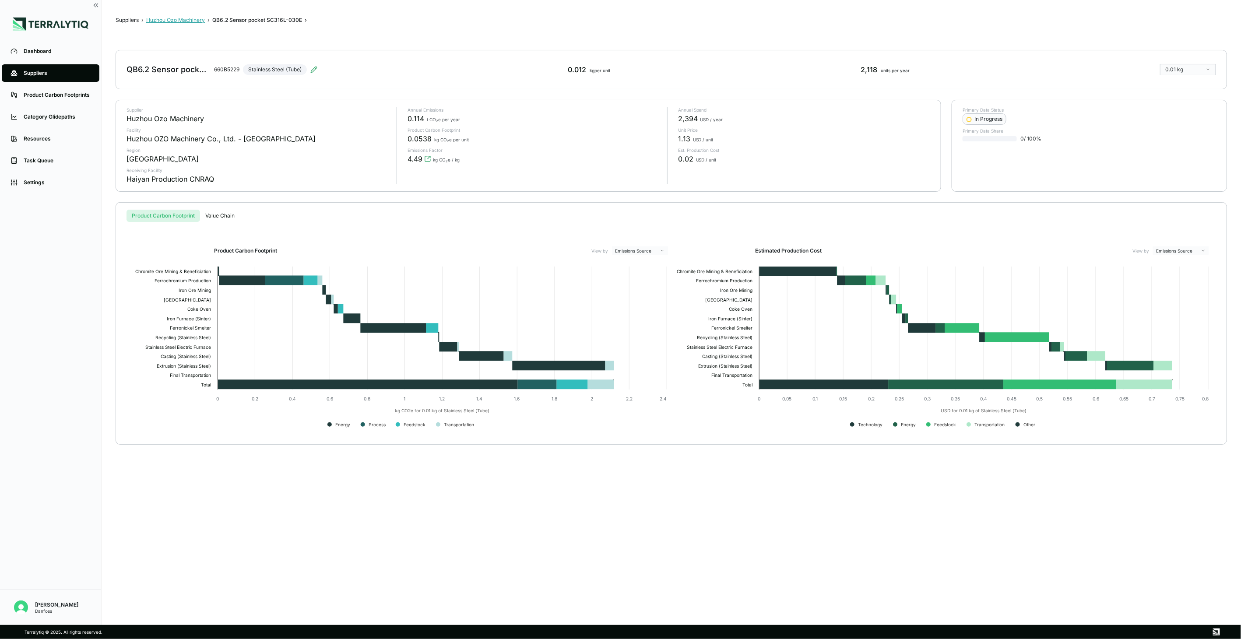
click at [165, 18] on button "Huzhou Ozo Machinery" at bounding box center [175, 20] width 59 height 7
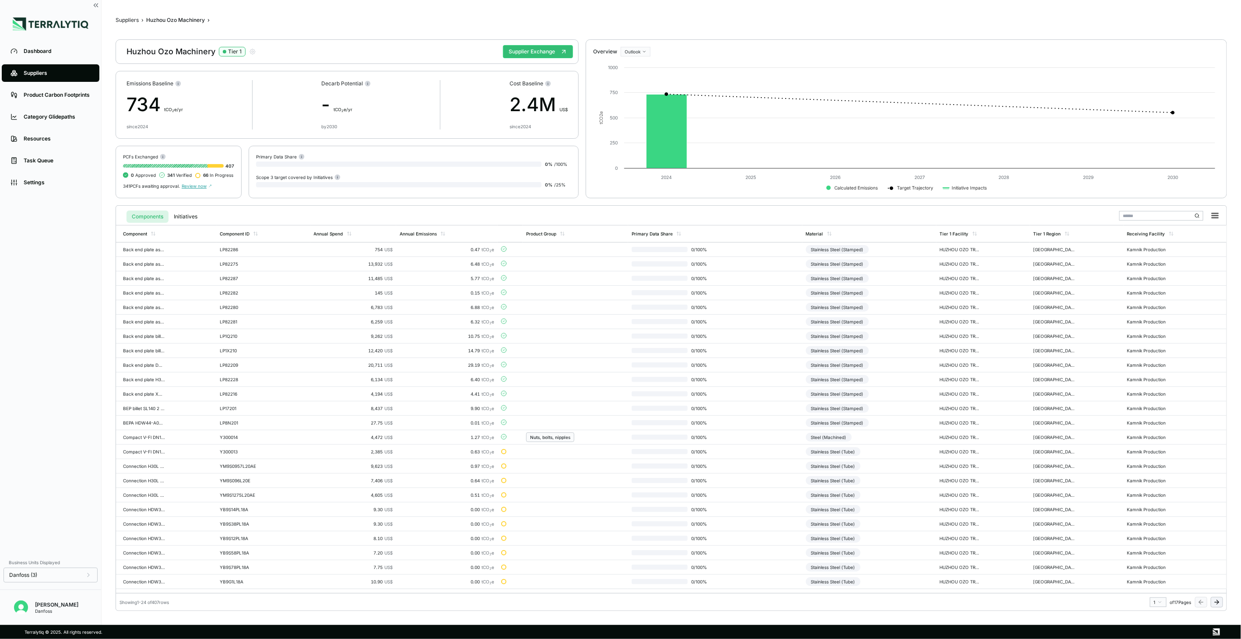
click at [1218, 599] on icon at bounding box center [1216, 602] width 7 height 7
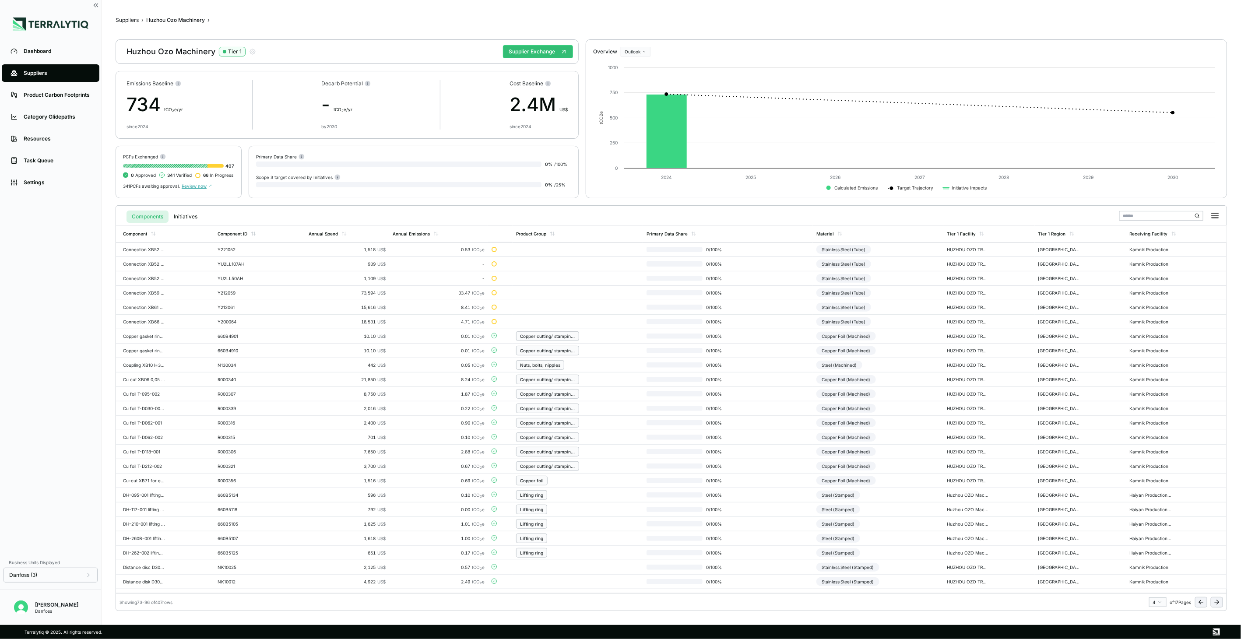
click at [1218, 599] on icon at bounding box center [1216, 602] width 7 height 7
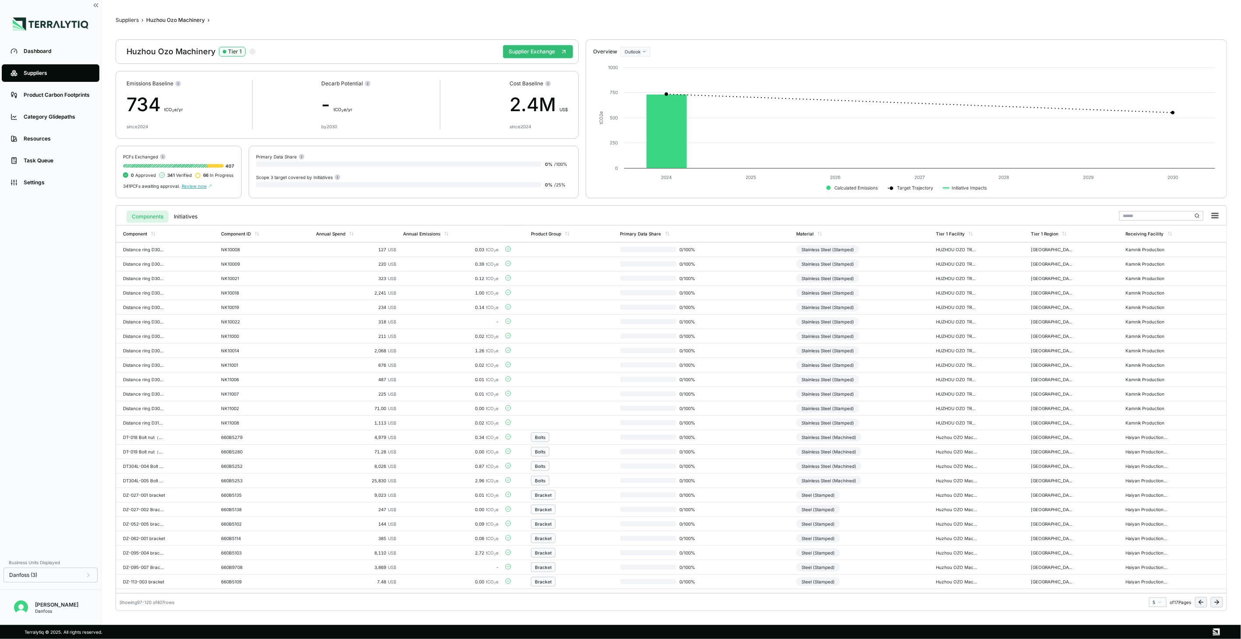
click at [1218, 599] on icon at bounding box center [1216, 602] width 7 height 7
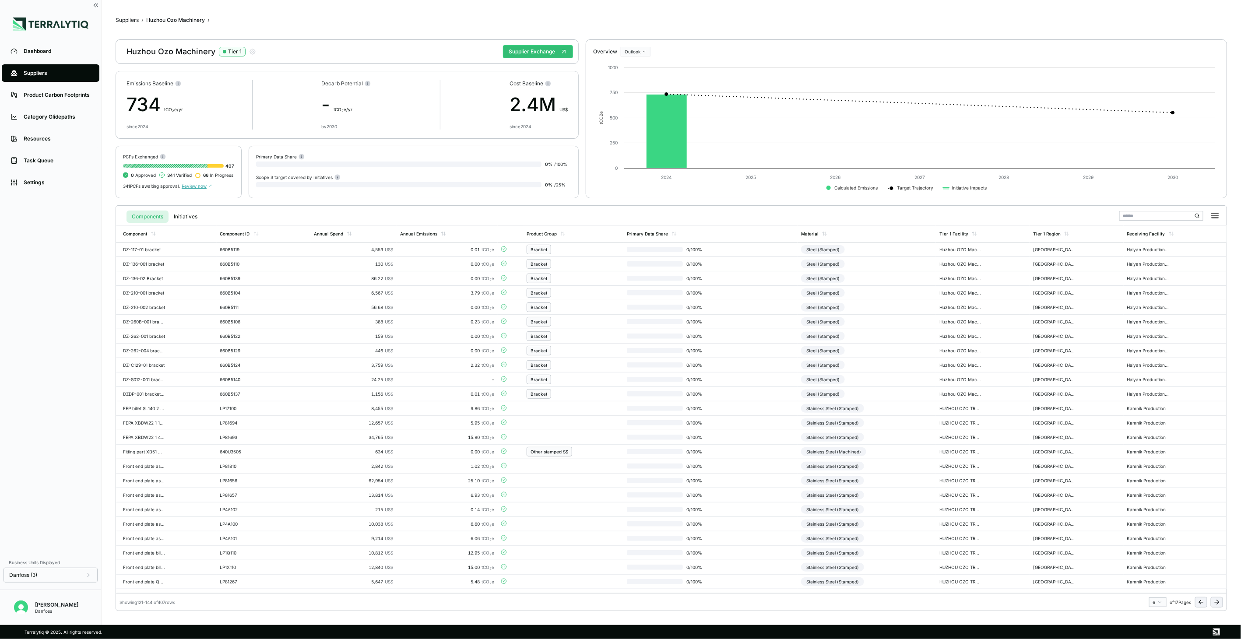
click at [1218, 599] on icon at bounding box center [1216, 602] width 7 height 7
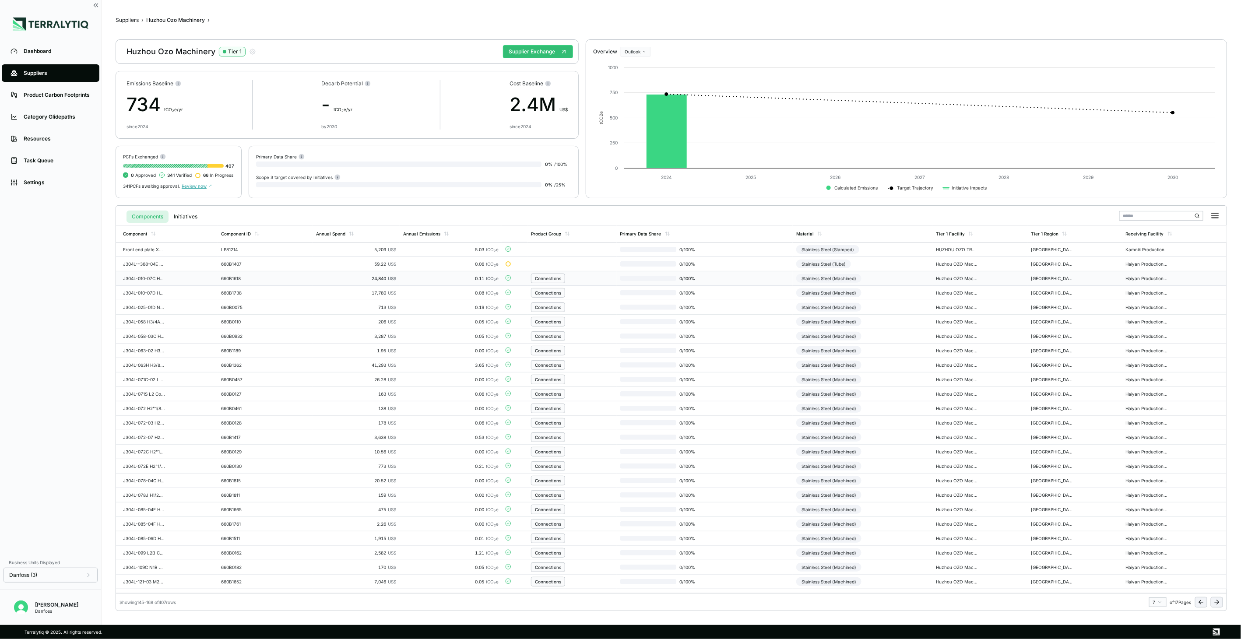
click at [852, 281] on div "Stainless Steel (Machined)" at bounding box center [828, 278] width 65 height 9
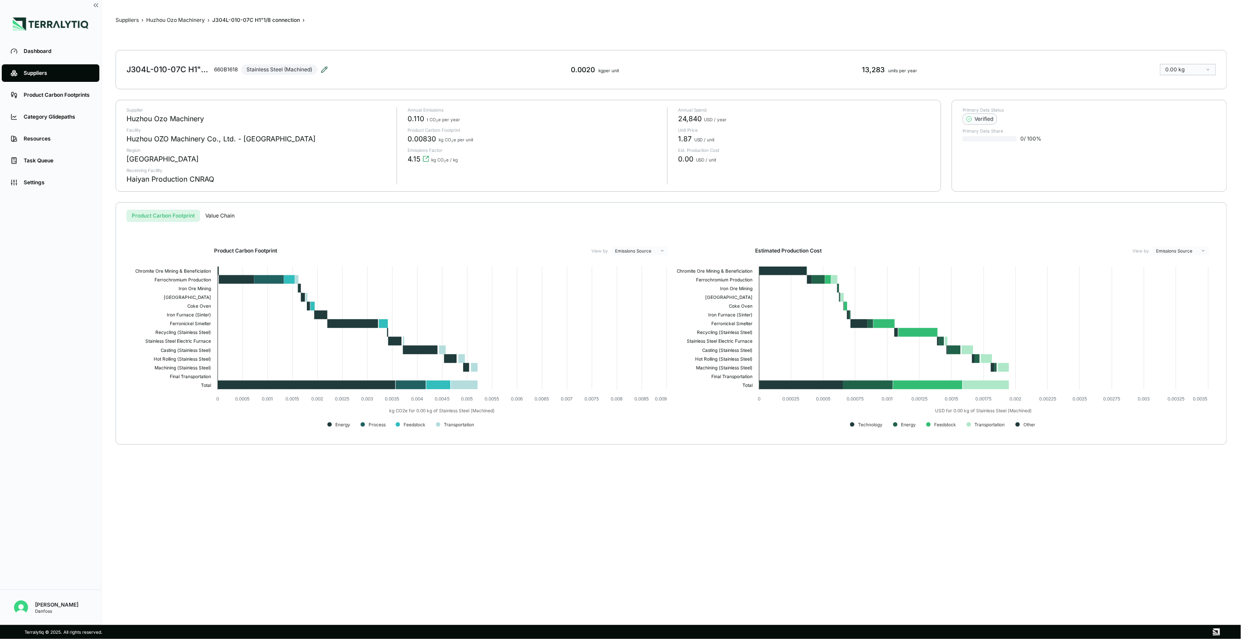
click at [325, 68] on icon at bounding box center [324, 69] width 7 height 7
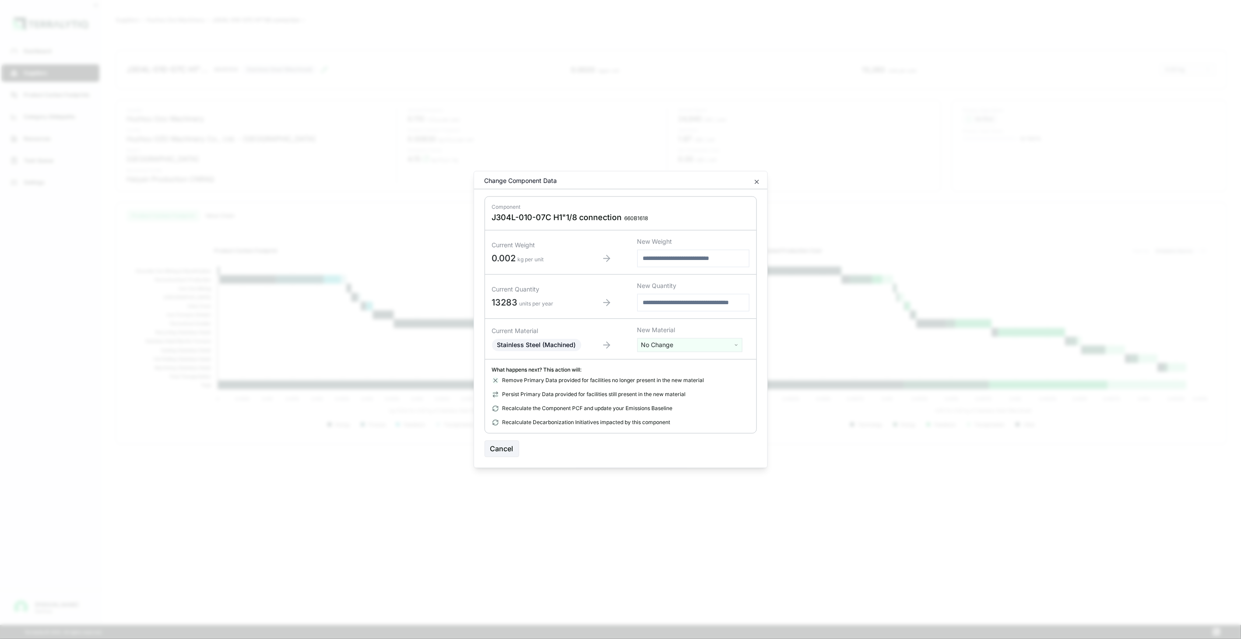
click at [659, 345] on html "Dashboard Suppliers Product Carbon Footprints Category Glidepaths Resources Tas…" at bounding box center [620, 319] width 1241 height 639
click at [658, 365] on input "text" at bounding box center [690, 364] width 101 height 10
type input "****"
click at [726, 404] on div "Stainless Steel (Tube)" at bounding box center [690, 402] width 101 height 12
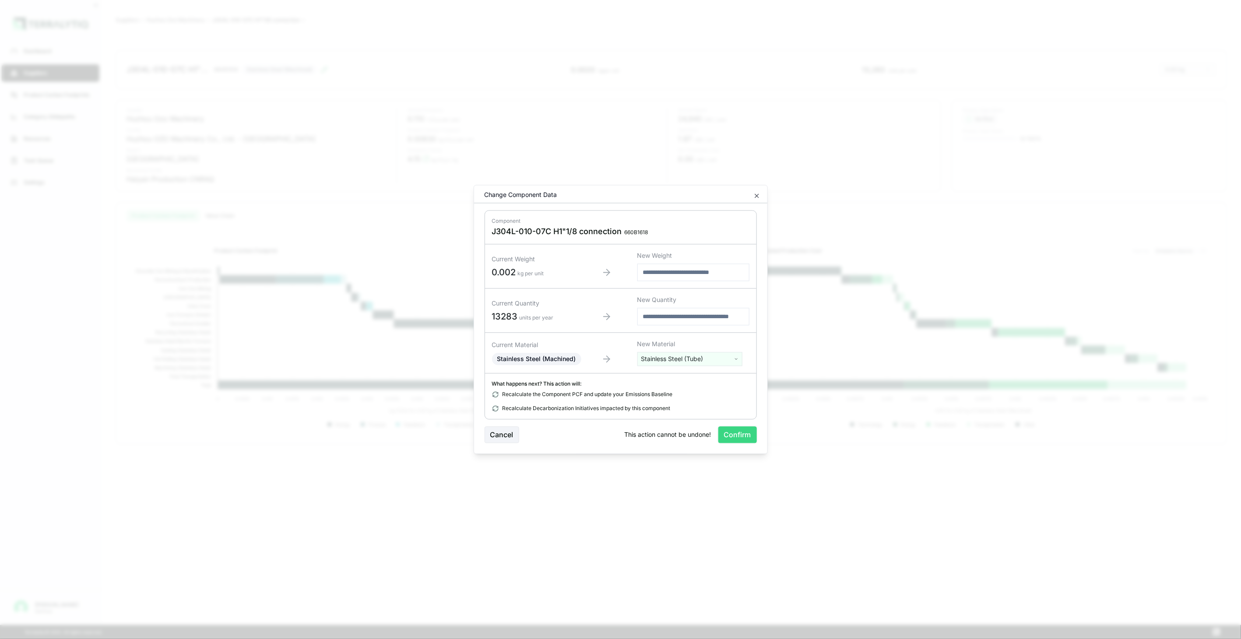
click at [735, 431] on button "Confirm" at bounding box center [737, 435] width 39 height 17
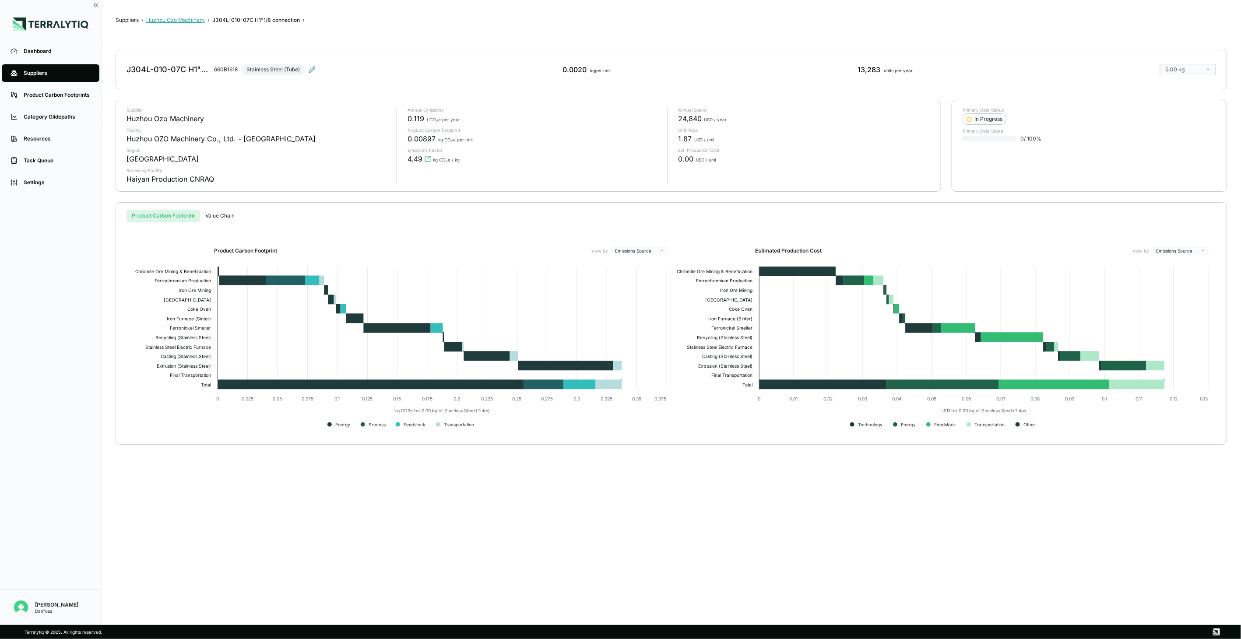
click at [197, 23] on button "Huzhou Ozo Machinery" at bounding box center [175, 20] width 59 height 7
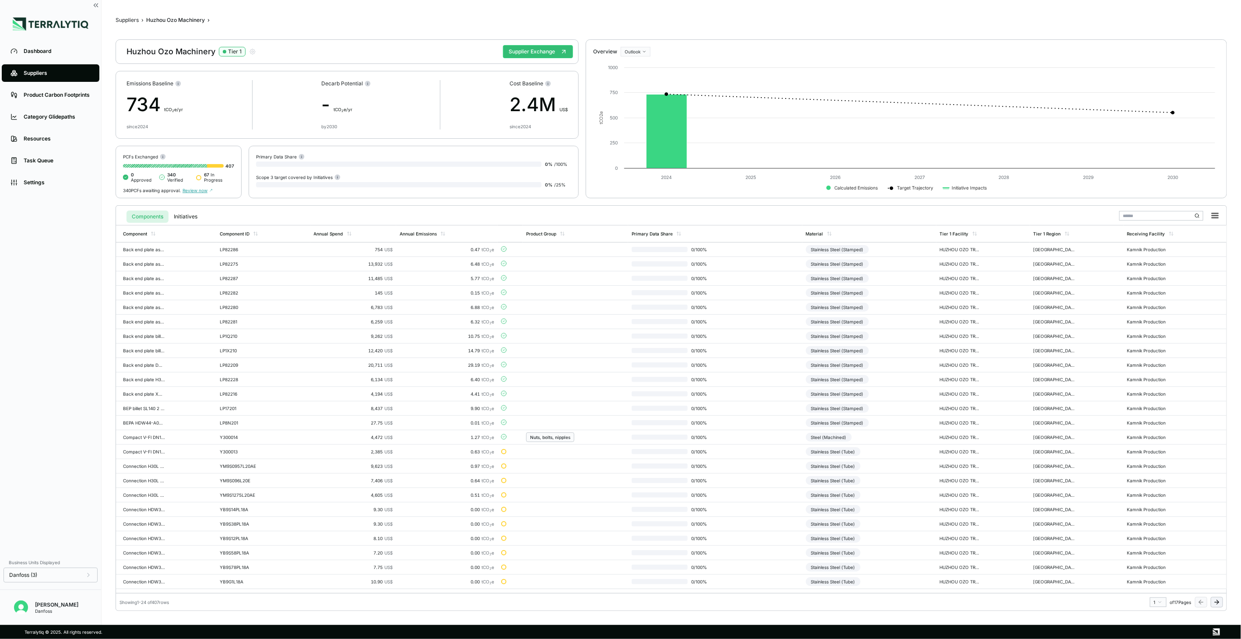
click at [1221, 598] on button at bounding box center [1217, 602] width 12 height 11
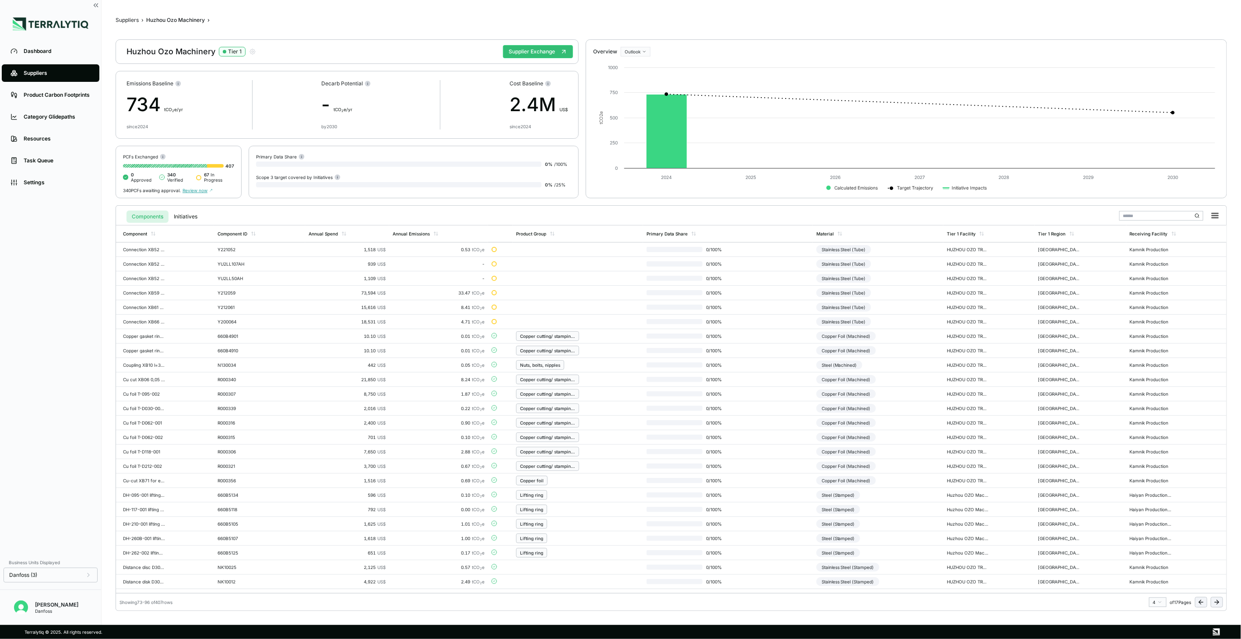
click at [1221, 598] on button at bounding box center [1217, 602] width 12 height 11
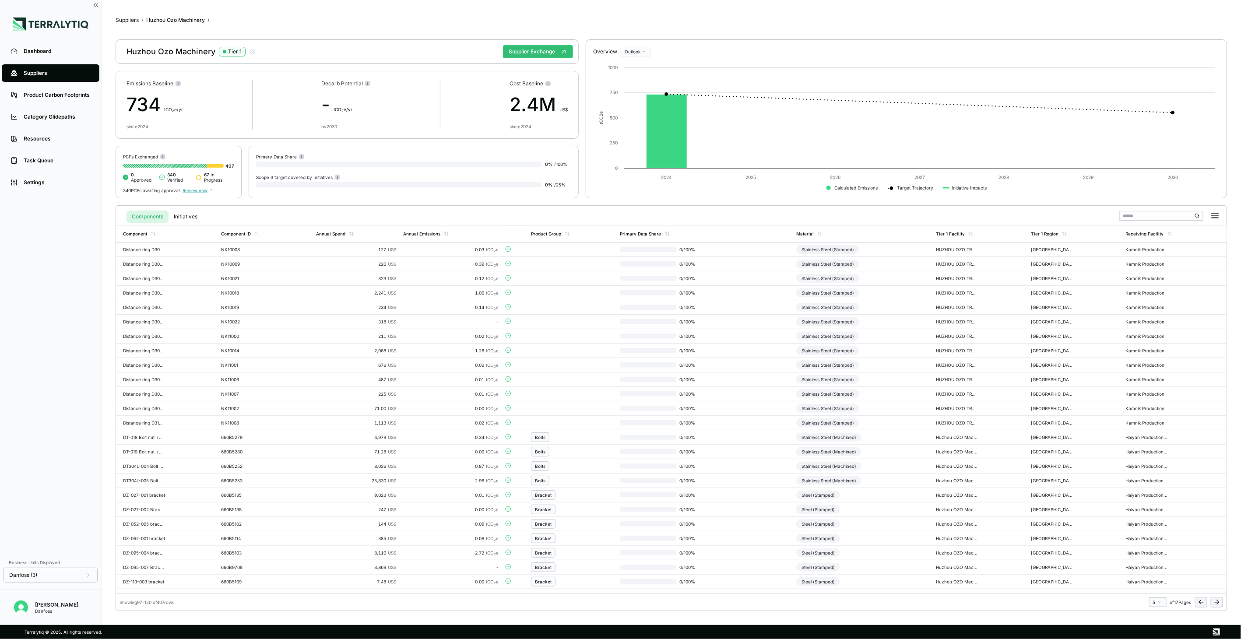
click at [1221, 598] on button at bounding box center [1217, 602] width 12 height 11
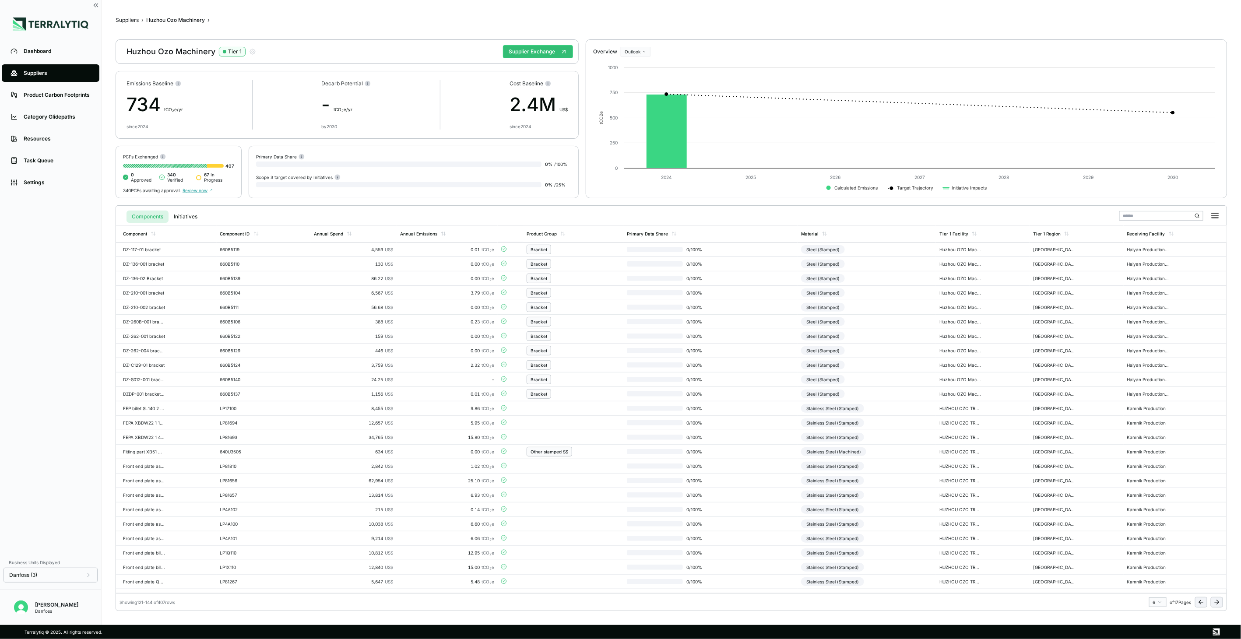
click at [1221, 598] on button at bounding box center [1217, 602] width 12 height 11
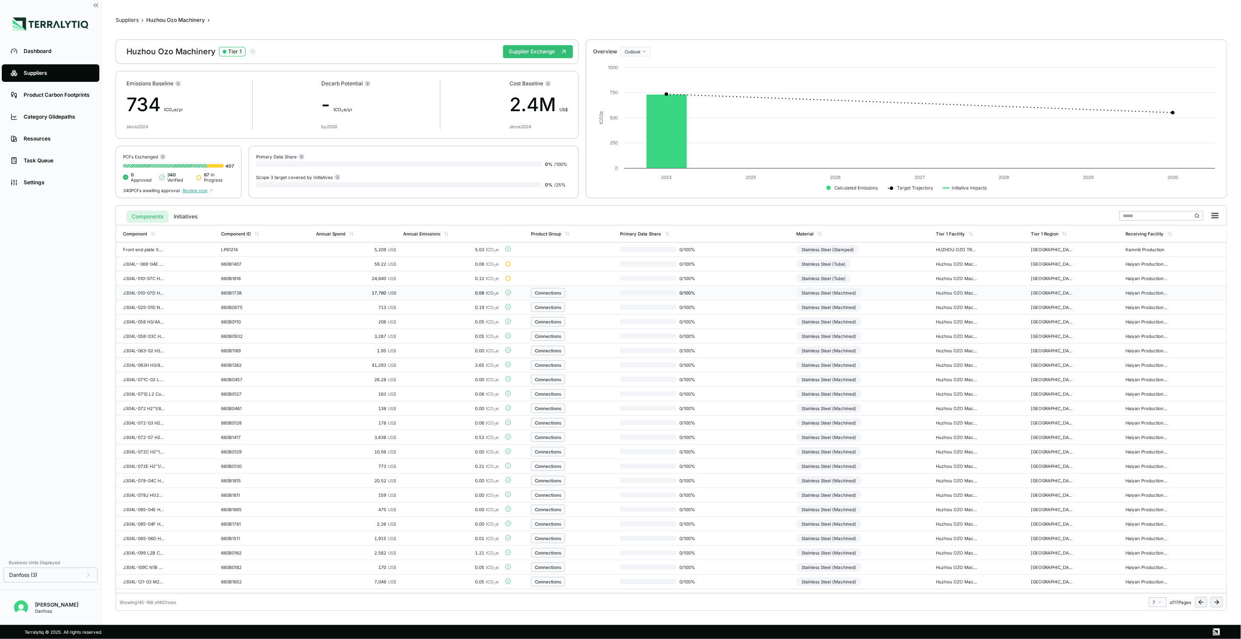
click at [847, 291] on div "Stainless Steel (Machined)" at bounding box center [828, 292] width 65 height 9
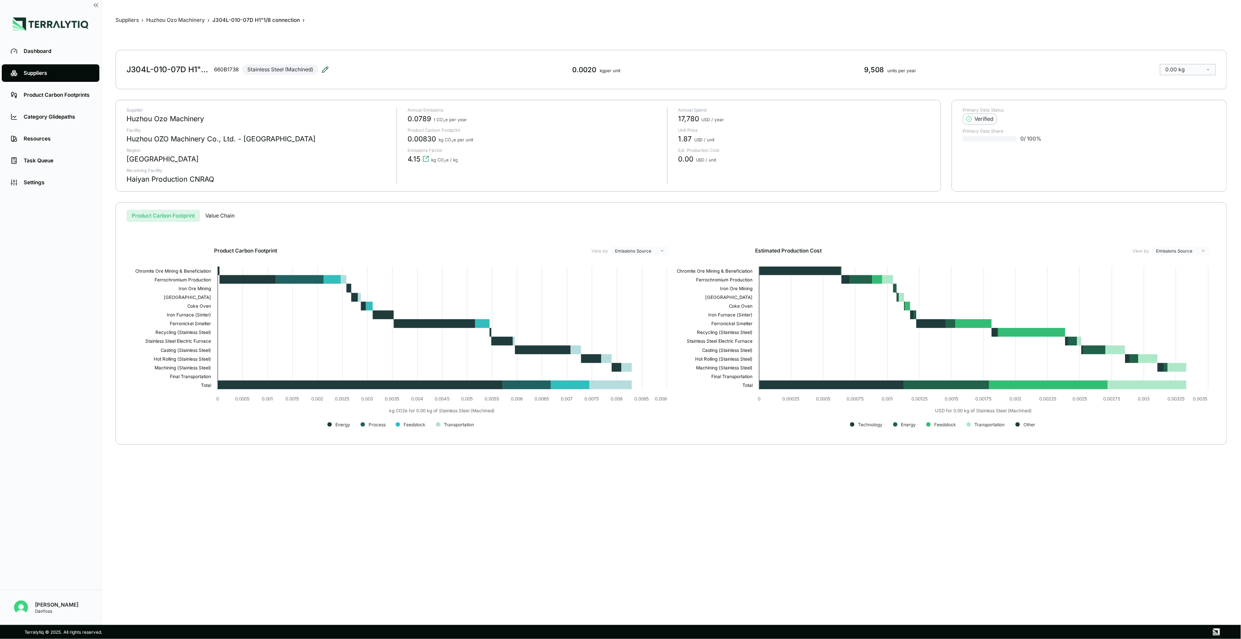
click at [327, 68] on icon at bounding box center [326, 67] width 1 height 1
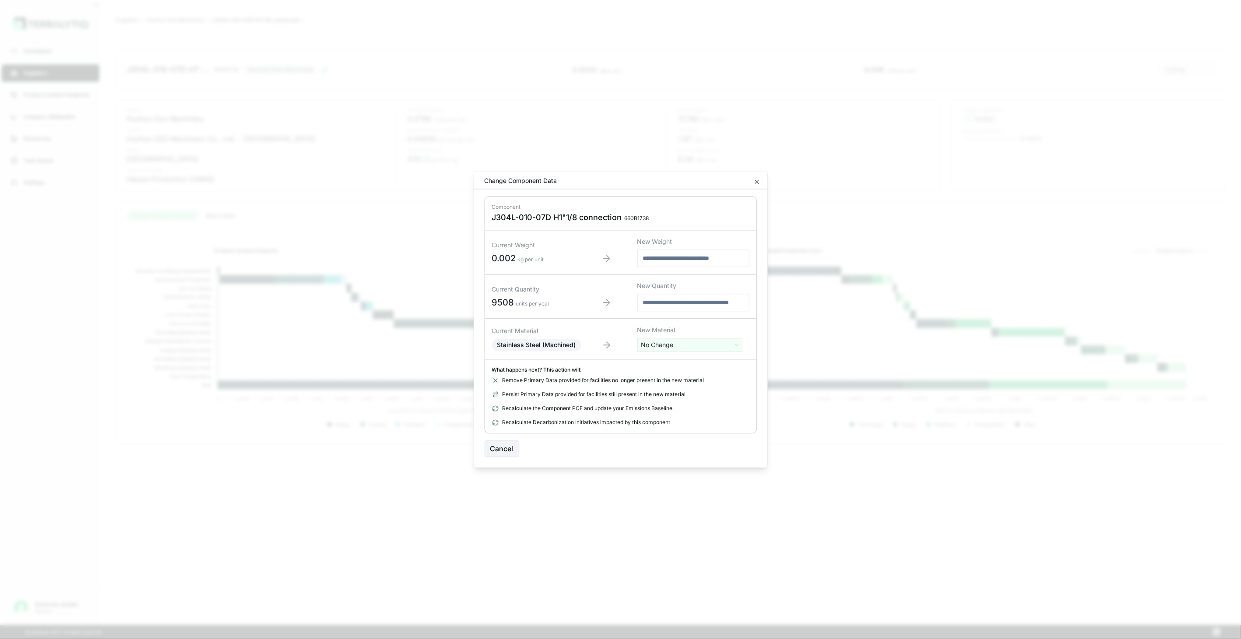
click at [710, 345] on html "Dashboard Suppliers Product Carbon Footprints Category Glidepaths Resources Tas…" at bounding box center [620, 319] width 1241 height 639
click at [694, 364] on input "text" at bounding box center [690, 364] width 101 height 10
type input "****"
click at [702, 397] on div "Stainless Steel (Tube)" at bounding box center [690, 402] width 101 height 12
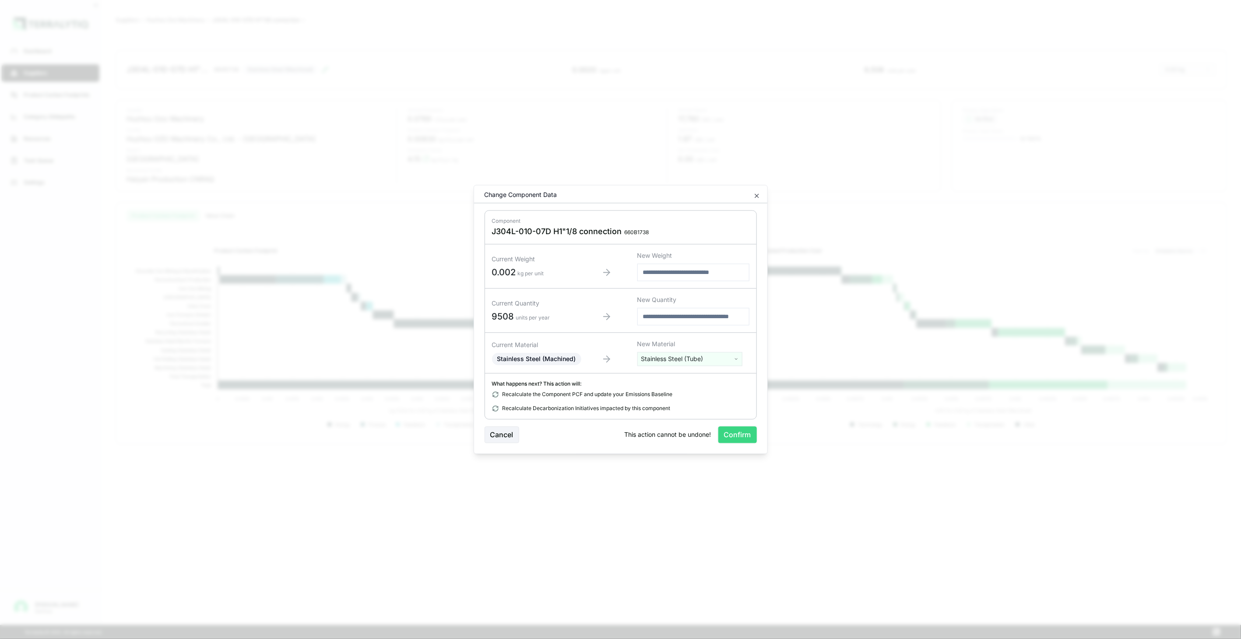
click at [731, 432] on button "Confirm" at bounding box center [737, 435] width 39 height 17
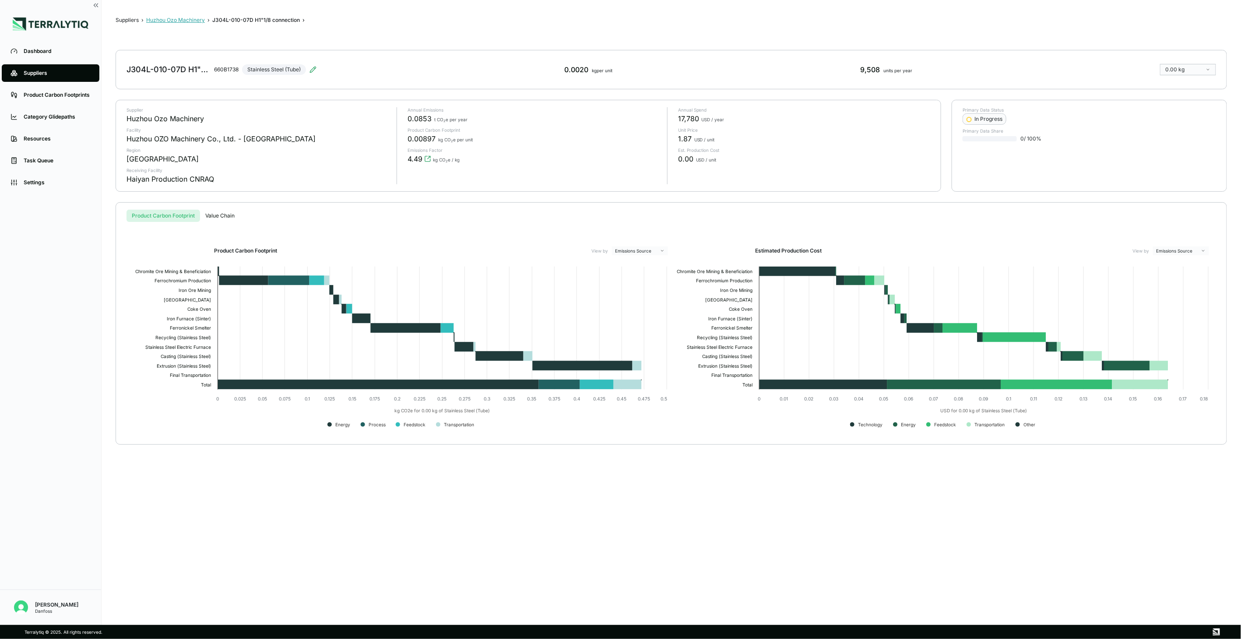
click at [190, 20] on button "Huzhou Ozo Machinery" at bounding box center [175, 20] width 59 height 7
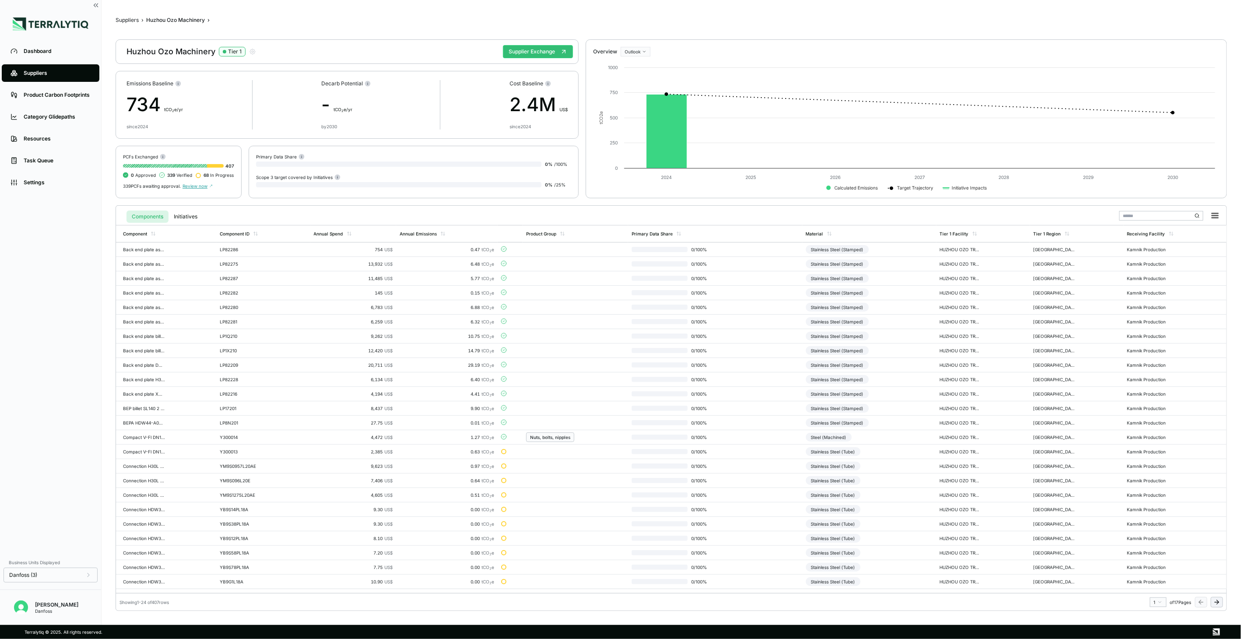
click at [1216, 605] on icon at bounding box center [1216, 602] width 7 height 7
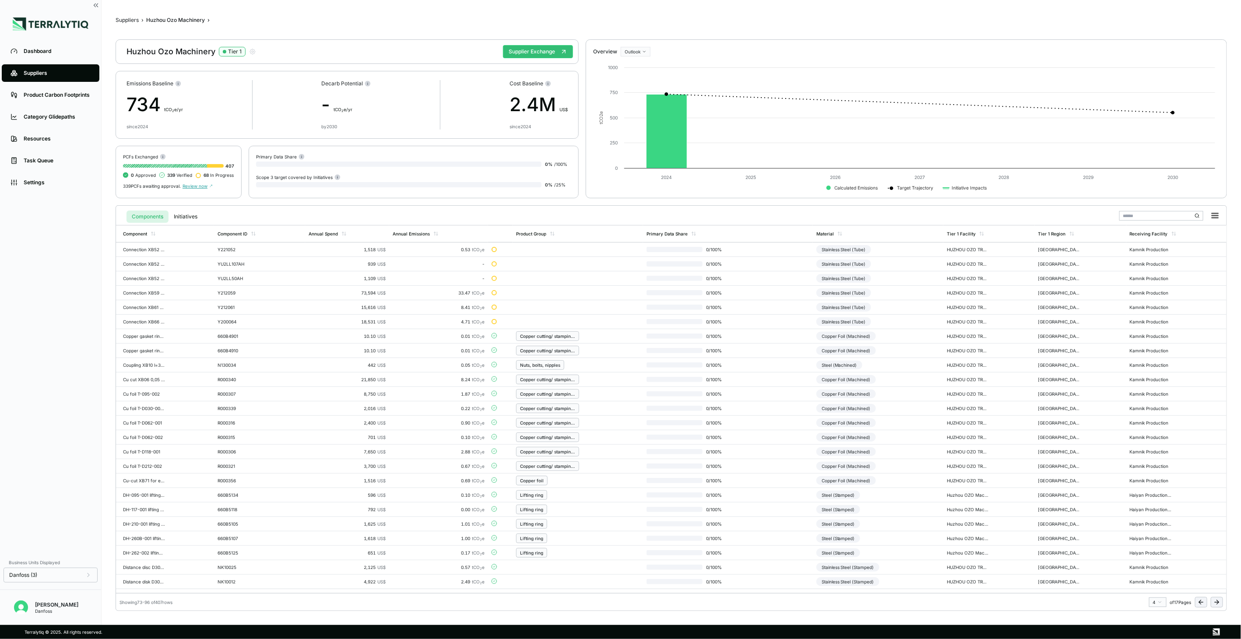
click at [1216, 605] on icon at bounding box center [1216, 602] width 7 height 7
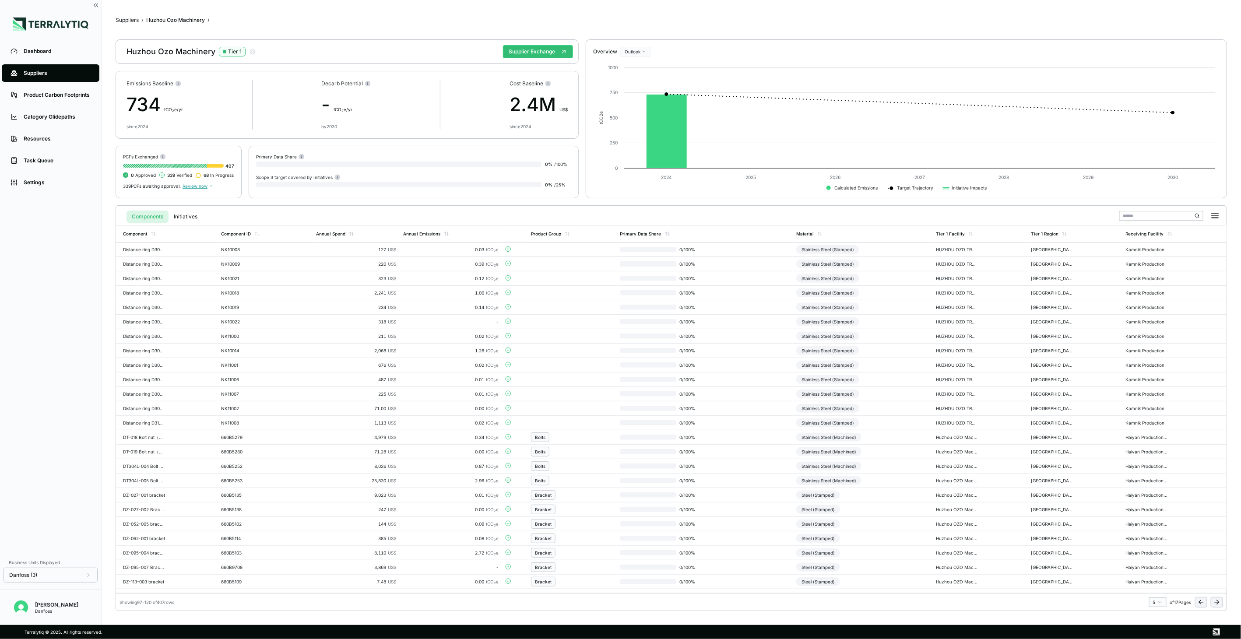
click at [1216, 605] on icon at bounding box center [1216, 602] width 7 height 7
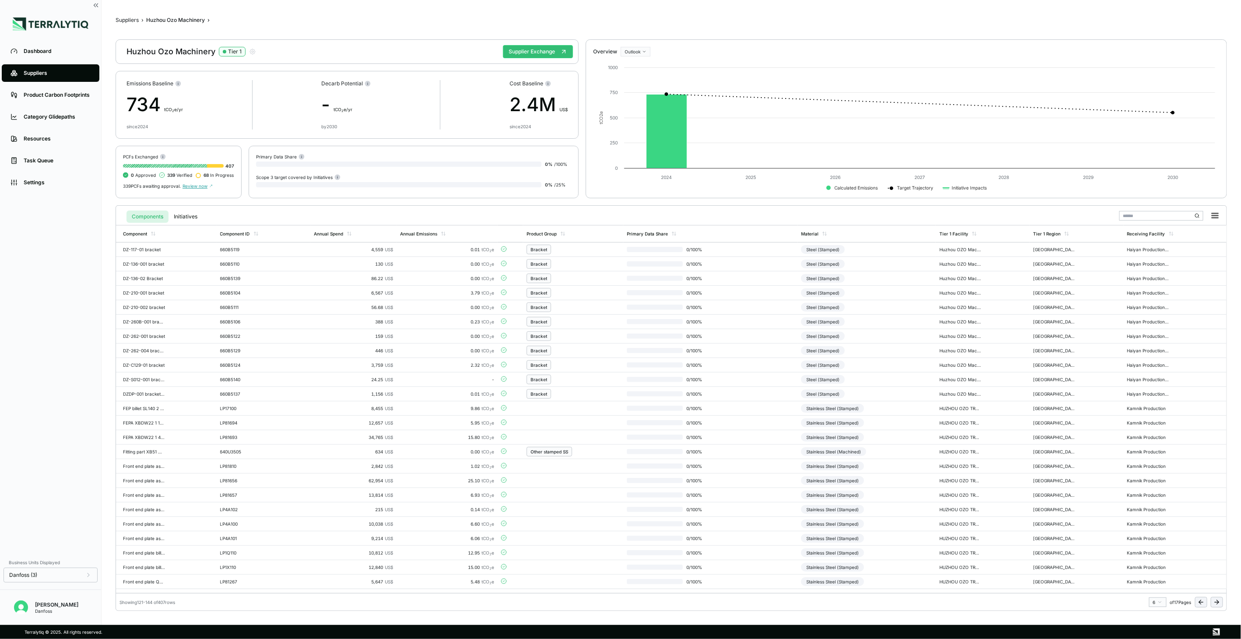
click at [1216, 605] on icon at bounding box center [1216, 602] width 7 height 7
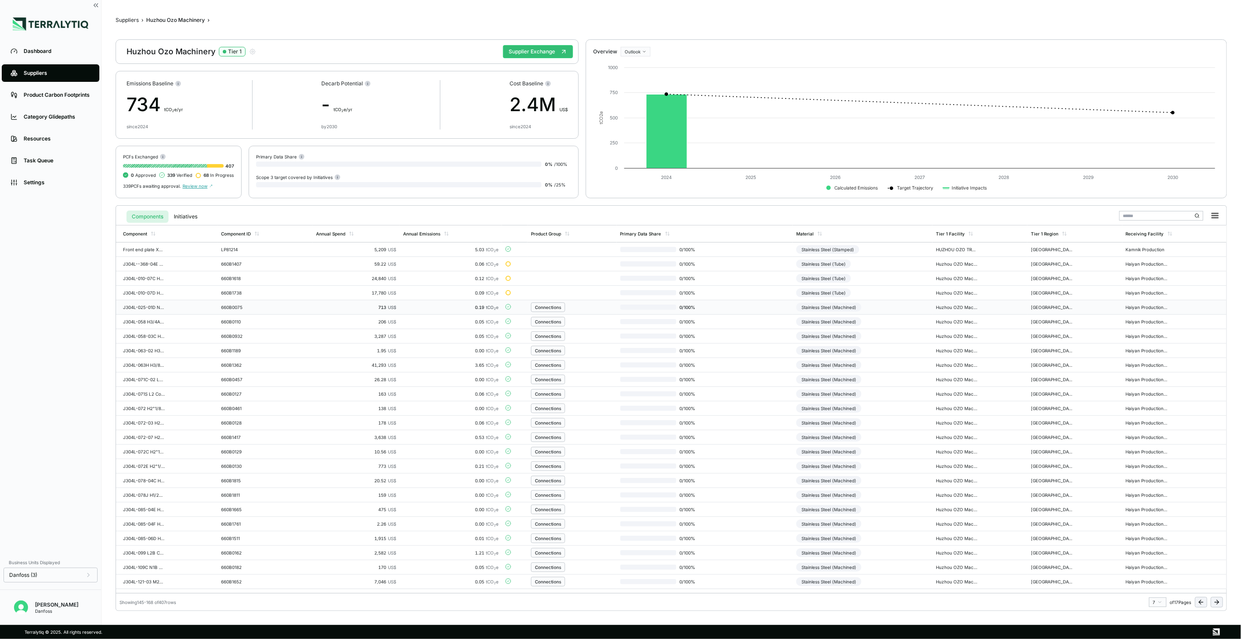
click at [876, 311] on td "Stainless Steel (Machined)" at bounding box center [863, 307] width 140 height 14
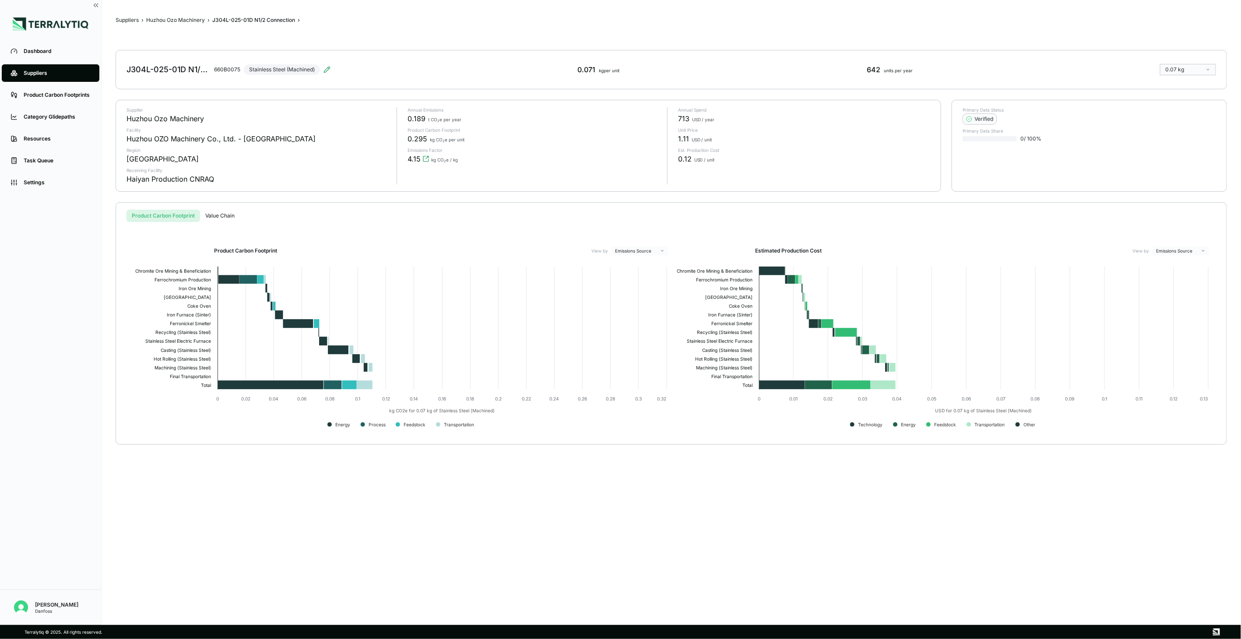
click at [326, 64] on div "J304L-025-01D N1/2 Connection 660B0075 Stainless Steel (Machined)" at bounding box center [229, 69] width 204 height 25
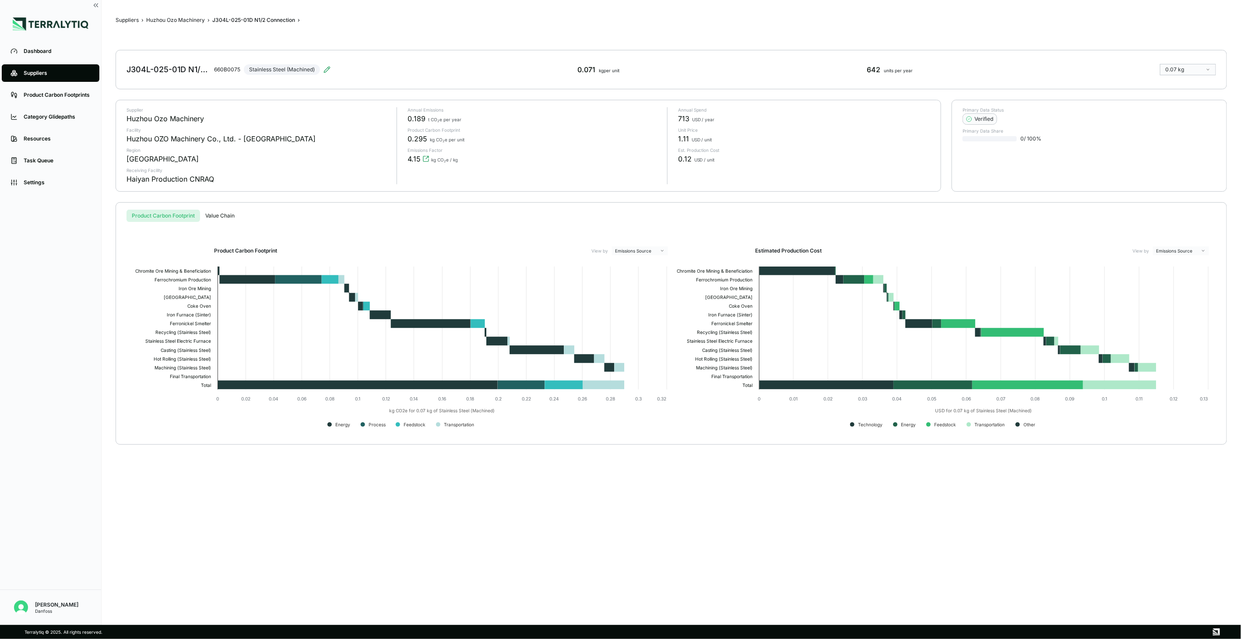
click at [331, 70] on div "J304L-025-01D N1/2 Connection 660B0075 Stainless Steel (Machined) 0.071 kg per …" at bounding box center [671, 69] width 1111 height 39
click at [329, 69] on icon at bounding box center [327, 70] width 6 height 6
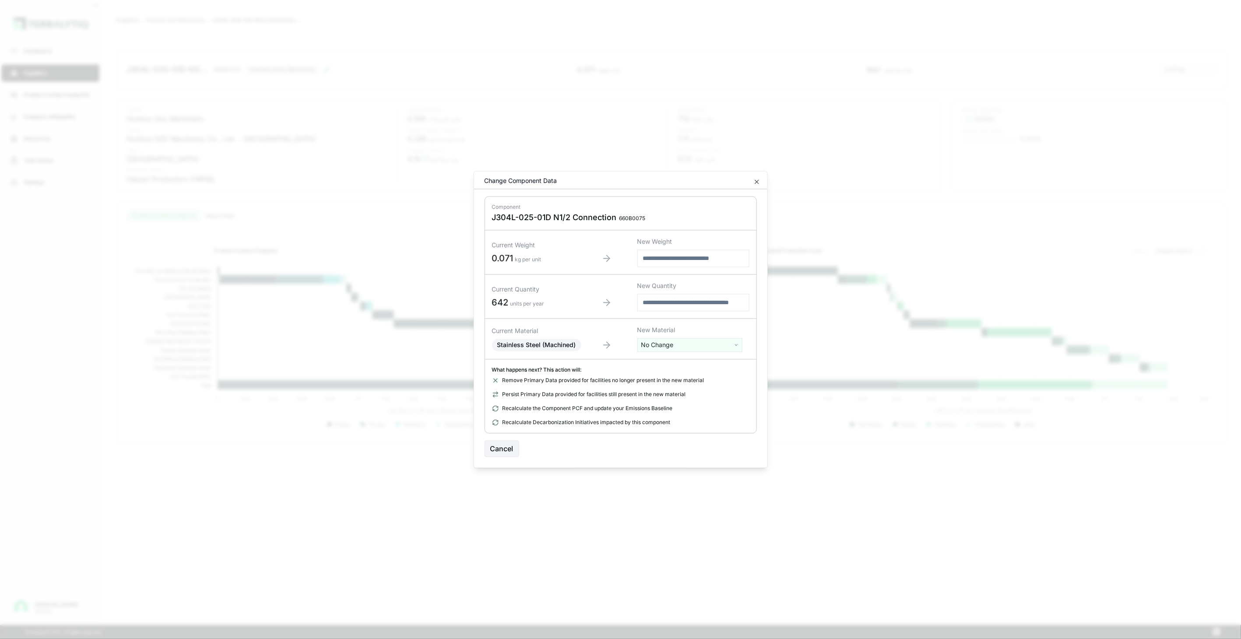
click at [644, 348] on html "Dashboard Suppliers Product Carbon Footprints Category Glidepaths Resources Tas…" at bounding box center [620, 319] width 1241 height 639
click at [654, 363] on input "text" at bounding box center [690, 364] width 101 height 10
type input "****"
click at [680, 404] on div "Stainless Steel (Tube)" at bounding box center [690, 402] width 101 height 12
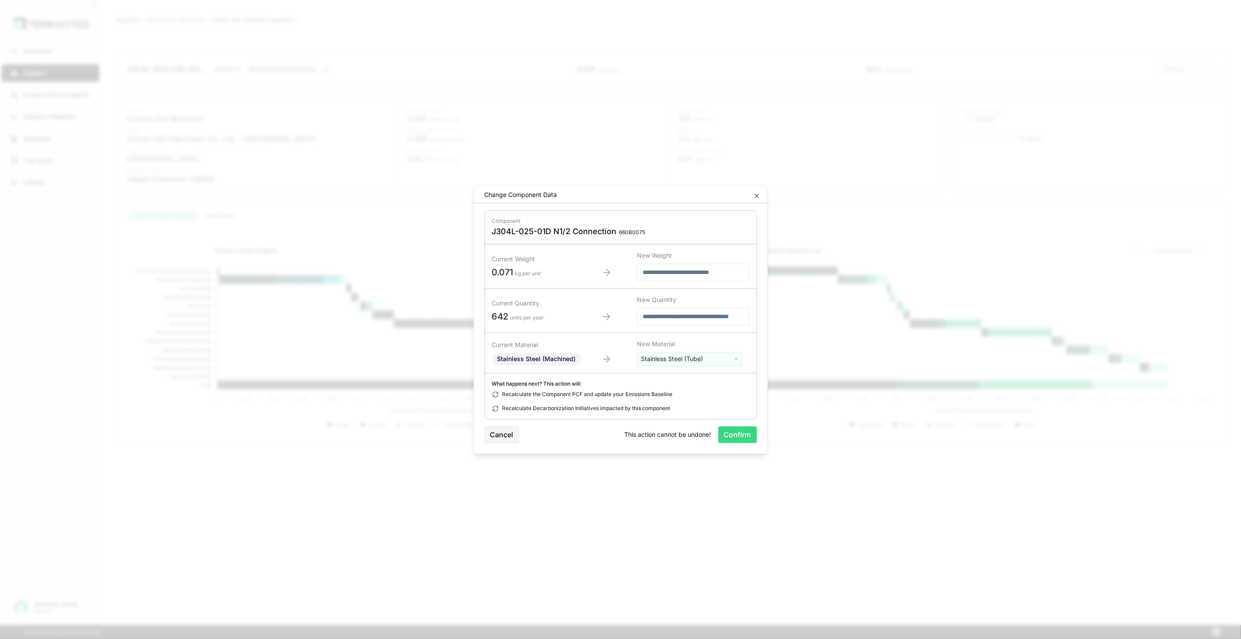
click at [740, 438] on button "Confirm" at bounding box center [737, 435] width 39 height 17
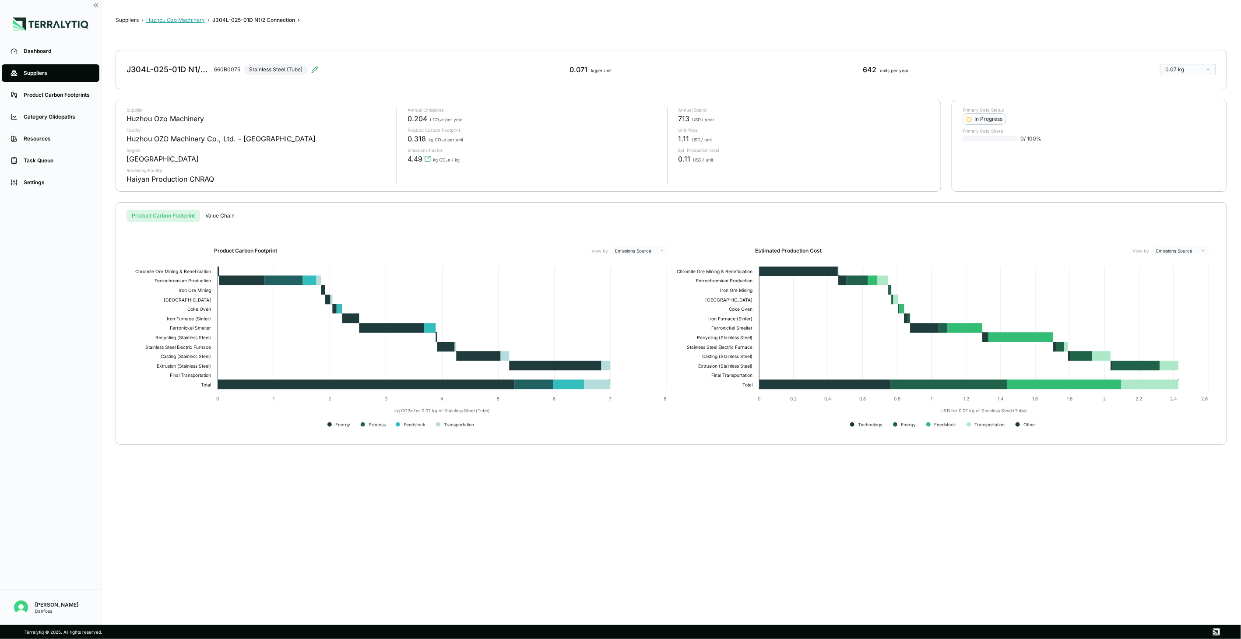
click at [193, 18] on button "Huzhou Ozo Machinery" at bounding box center [175, 20] width 59 height 7
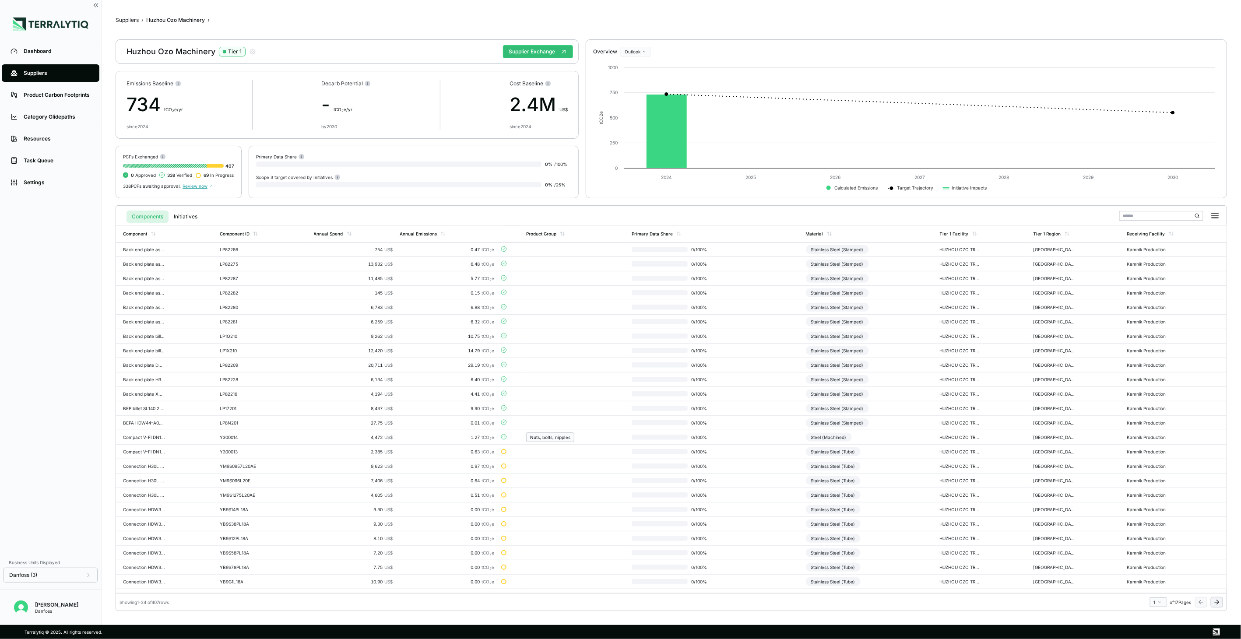
click at [1213, 598] on button at bounding box center [1217, 602] width 12 height 11
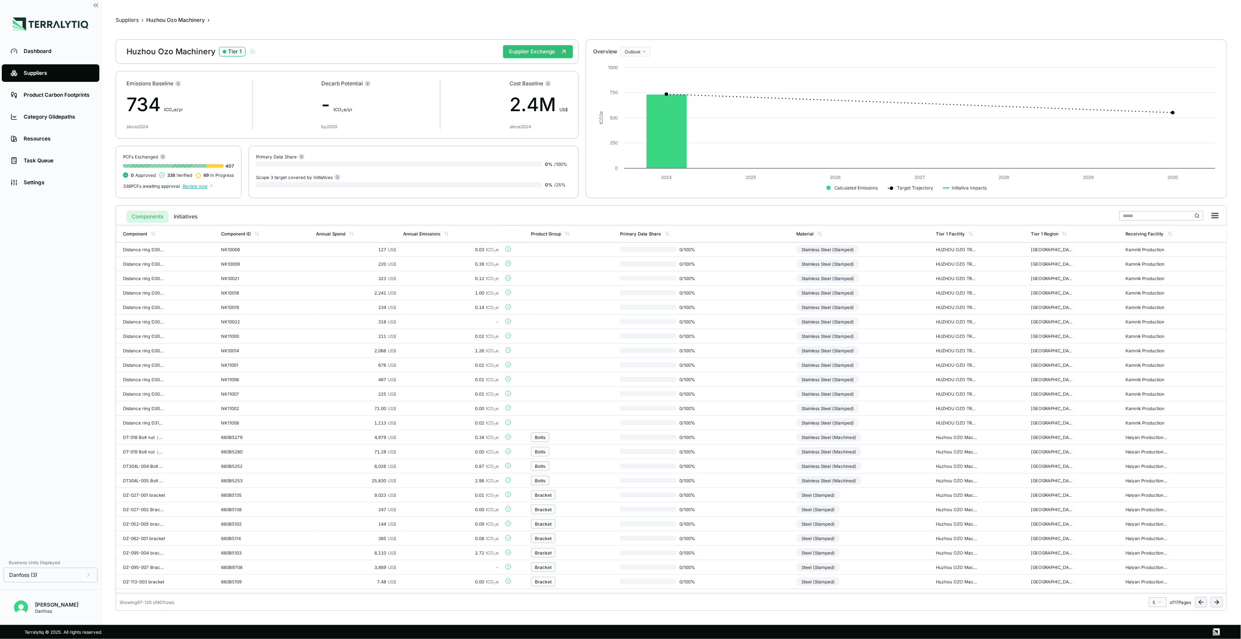
click at [1213, 598] on button at bounding box center [1217, 602] width 12 height 11
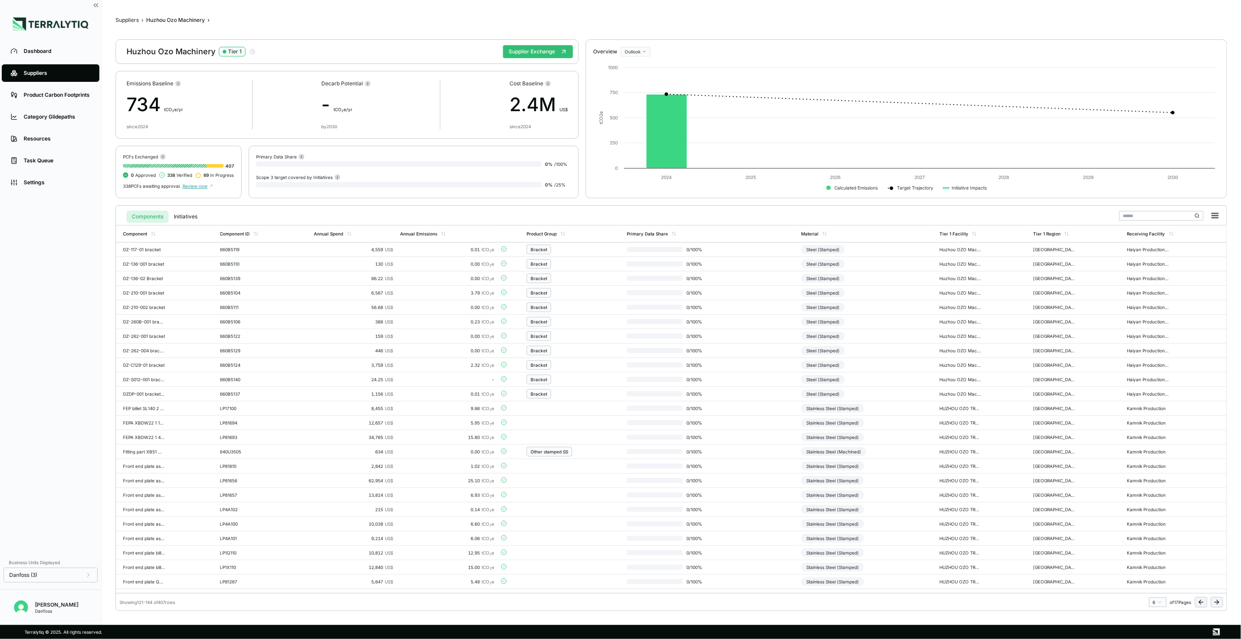
click at [1213, 598] on button at bounding box center [1217, 602] width 12 height 11
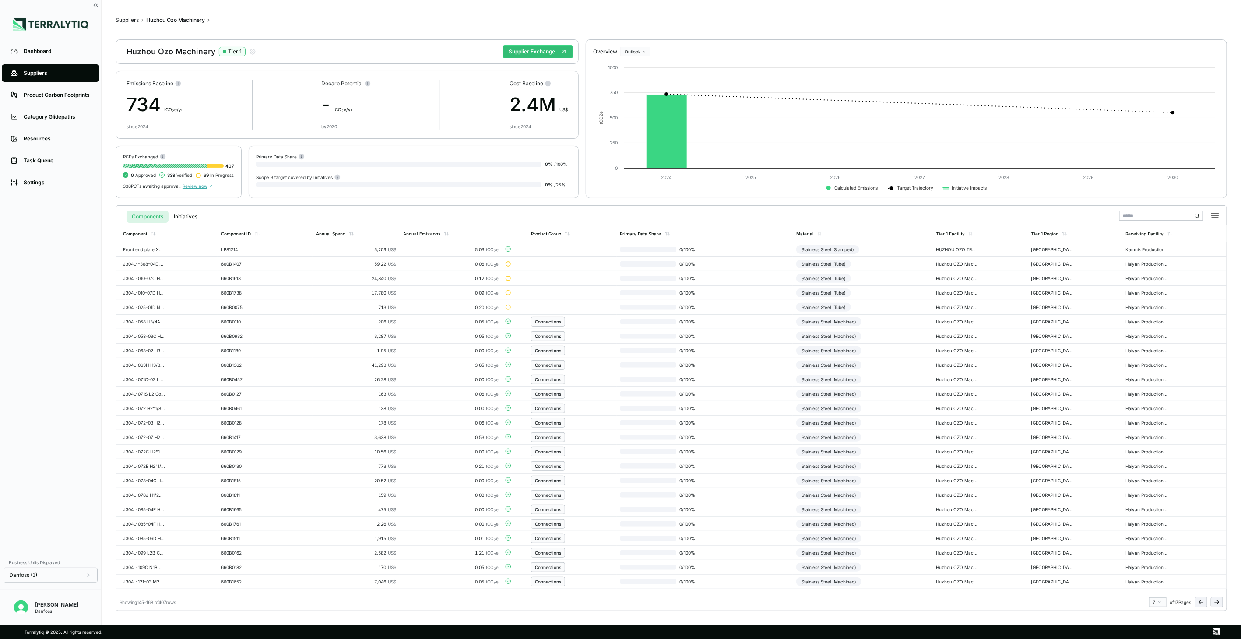
click at [1213, 598] on button at bounding box center [1217, 602] width 12 height 11
click at [1200, 599] on icon at bounding box center [1201, 602] width 7 height 7
click at [887, 325] on td "Stainless Steel (Machined)" at bounding box center [863, 322] width 140 height 14
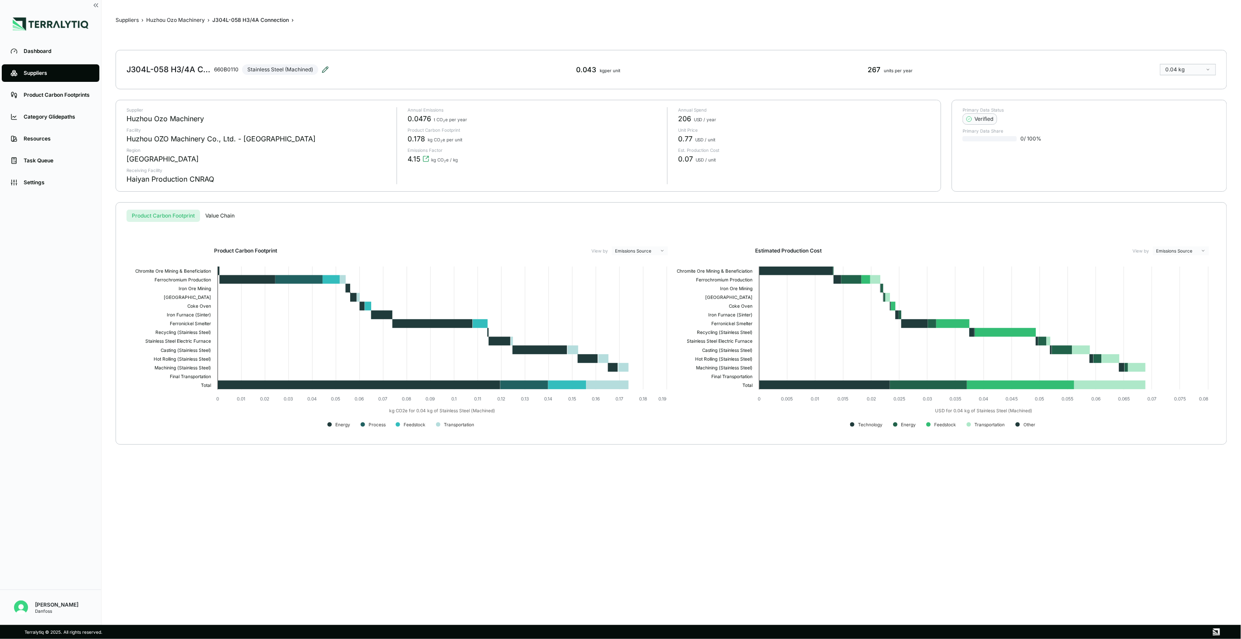
click at [326, 69] on icon at bounding box center [325, 69] width 7 height 7
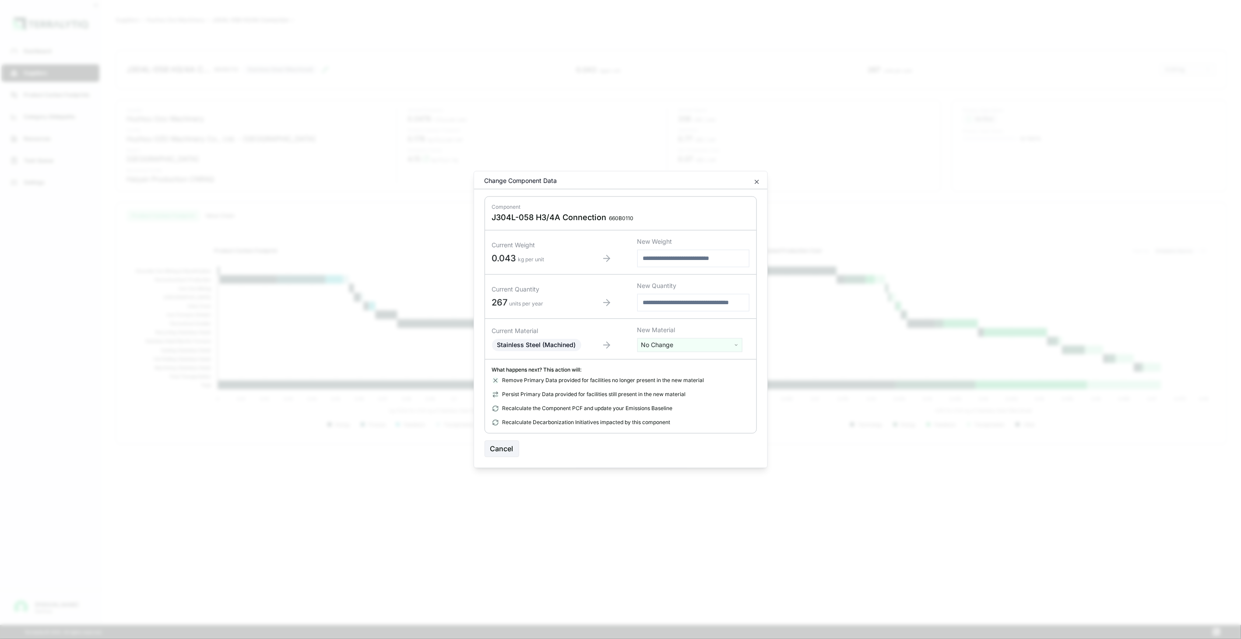
click at [664, 346] on html "Dashboard Suppliers Product Carbon Footprints Category Glidepaths Resources Tas…" at bounding box center [620, 319] width 1241 height 639
click at [663, 360] on input "text" at bounding box center [690, 364] width 101 height 10
type input "****"
click at [677, 397] on div "Stainless Steel (Tube)" at bounding box center [690, 402] width 101 height 12
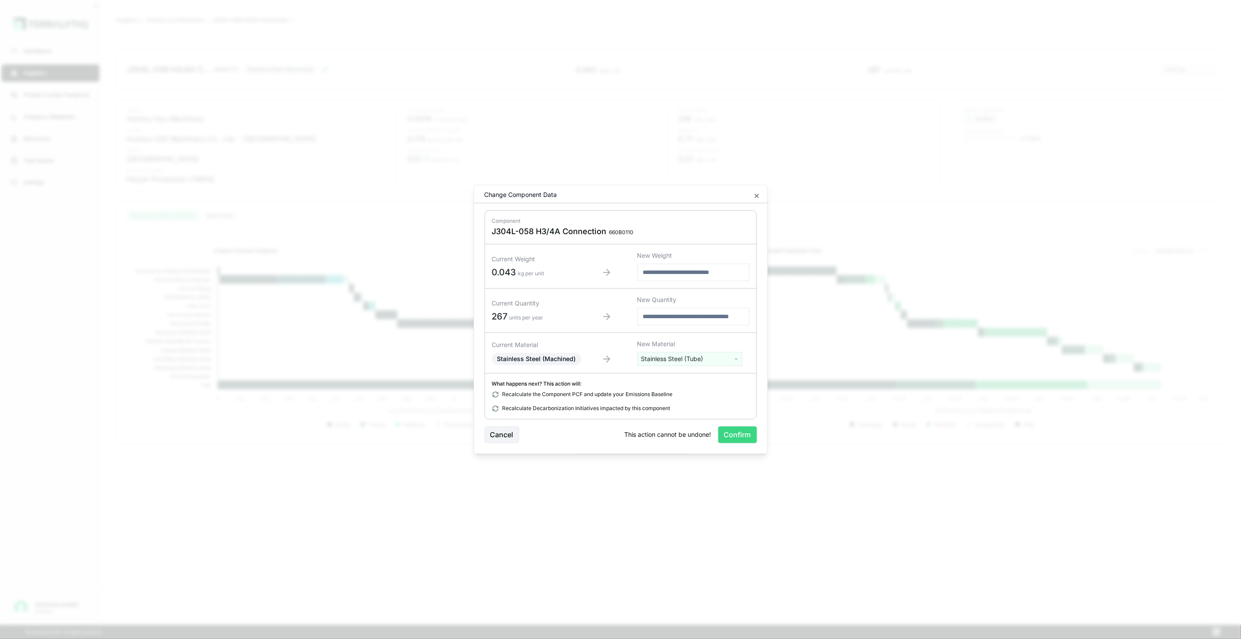
click at [721, 433] on button "Confirm" at bounding box center [737, 435] width 39 height 17
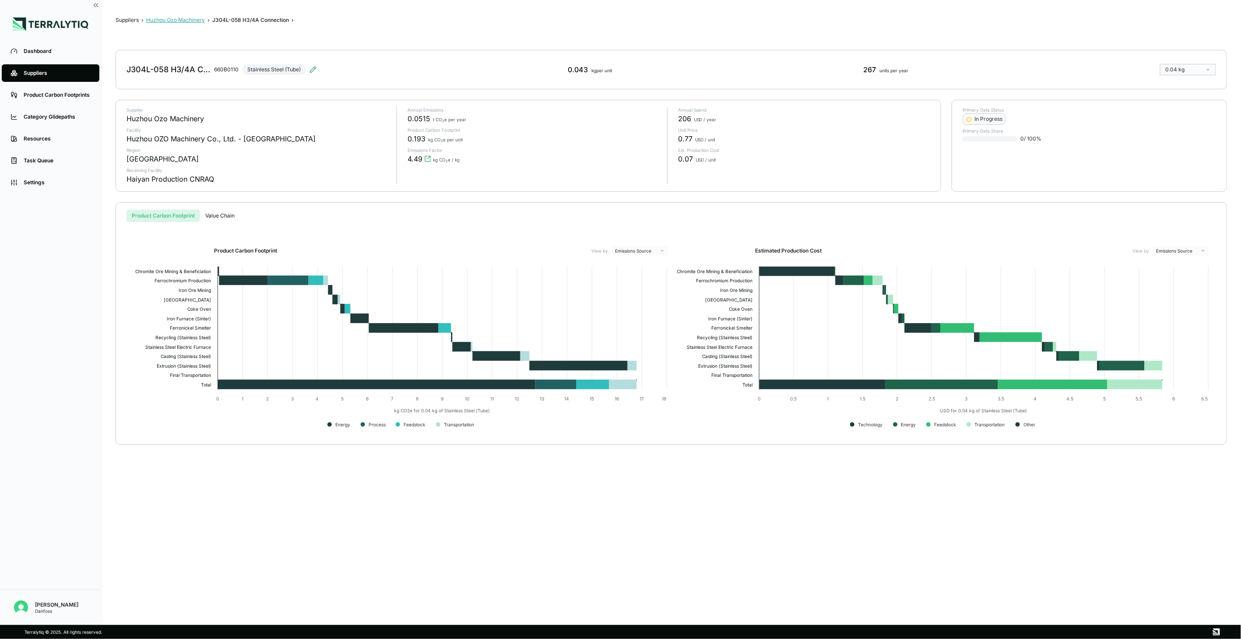
click at [197, 21] on button "Huzhou Ozo Machinery" at bounding box center [175, 20] width 59 height 7
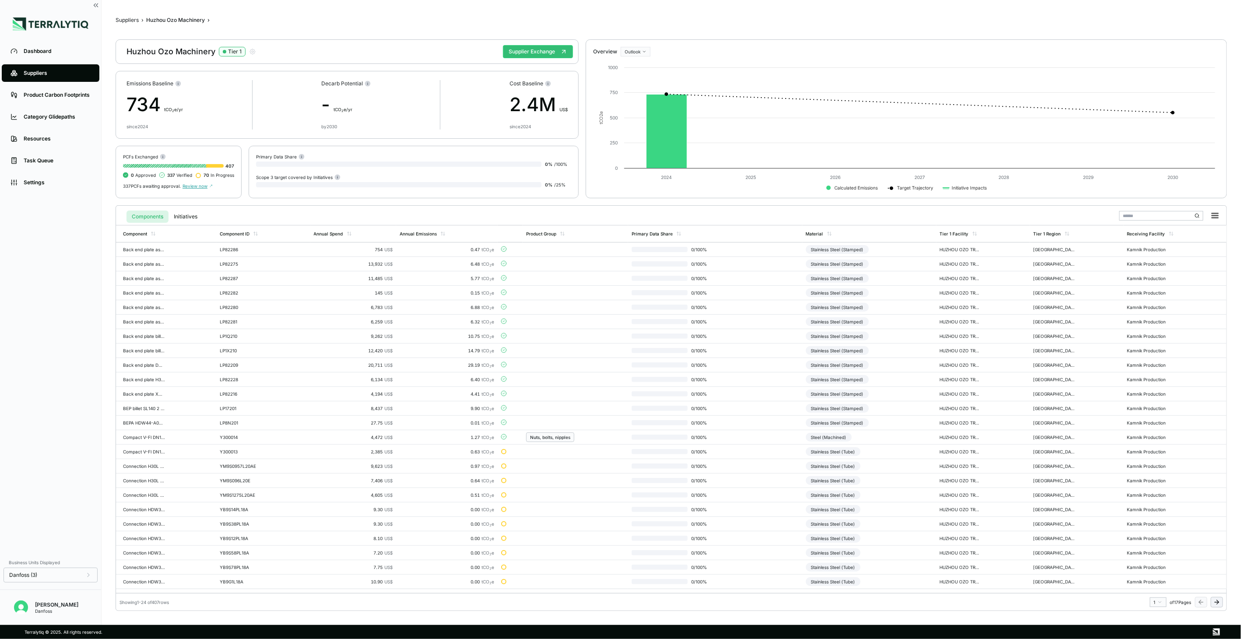
click at [1218, 599] on icon at bounding box center [1216, 602] width 7 height 7
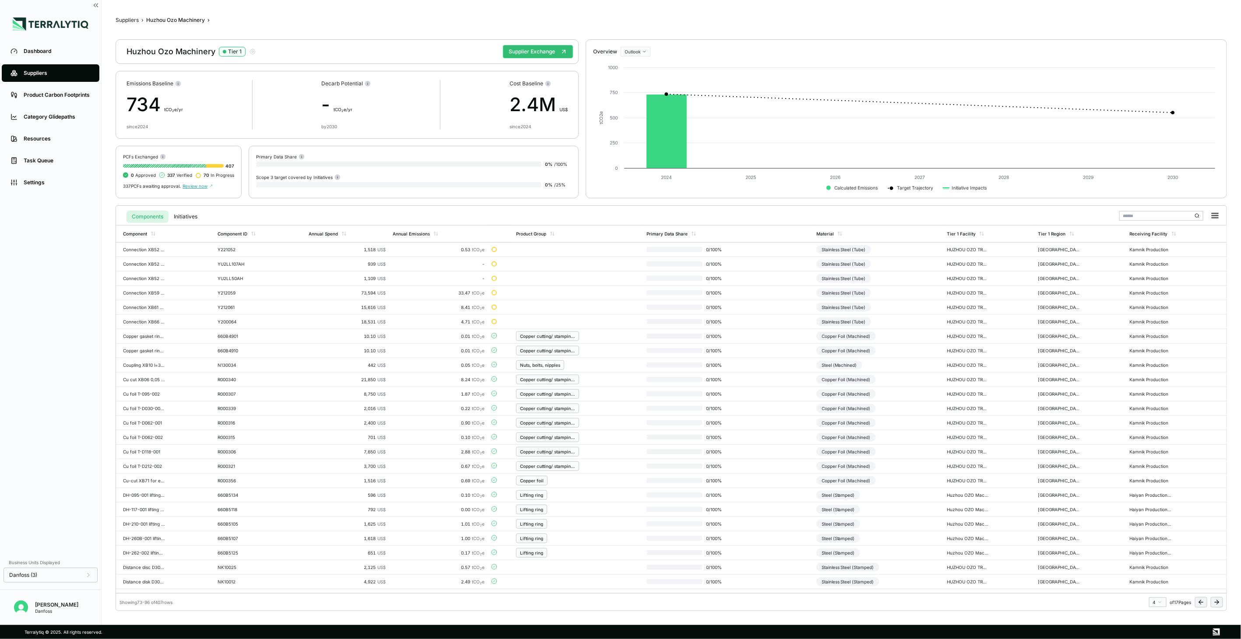
click at [1218, 599] on icon at bounding box center [1216, 602] width 7 height 7
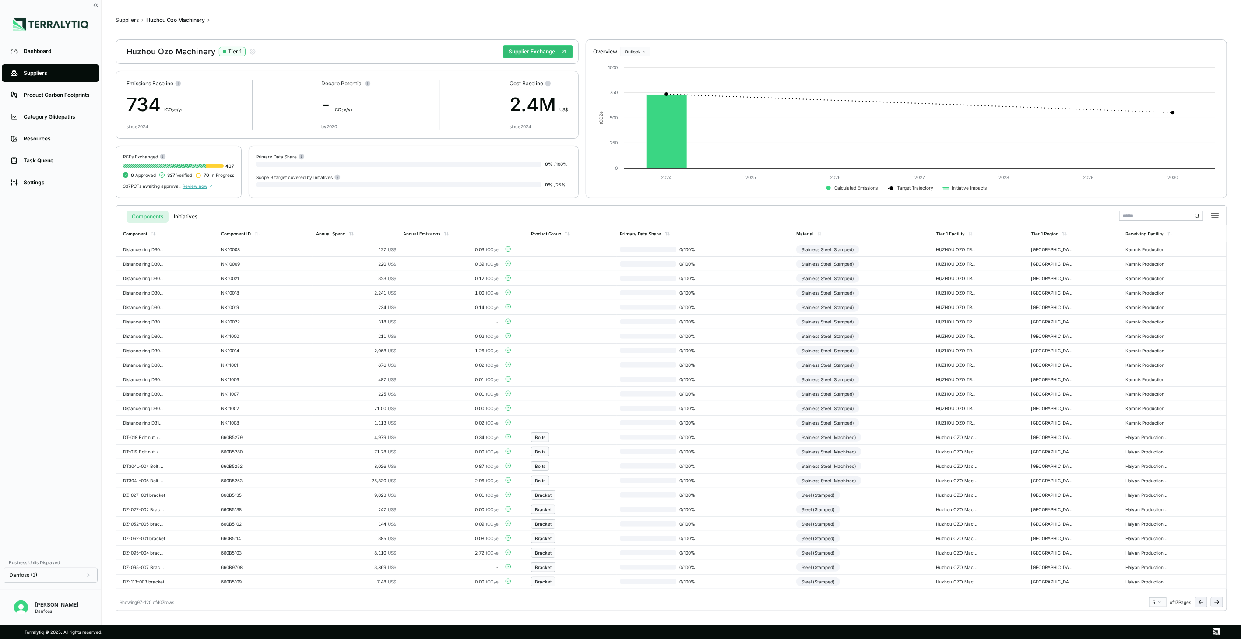
click at [1218, 599] on icon at bounding box center [1216, 602] width 7 height 7
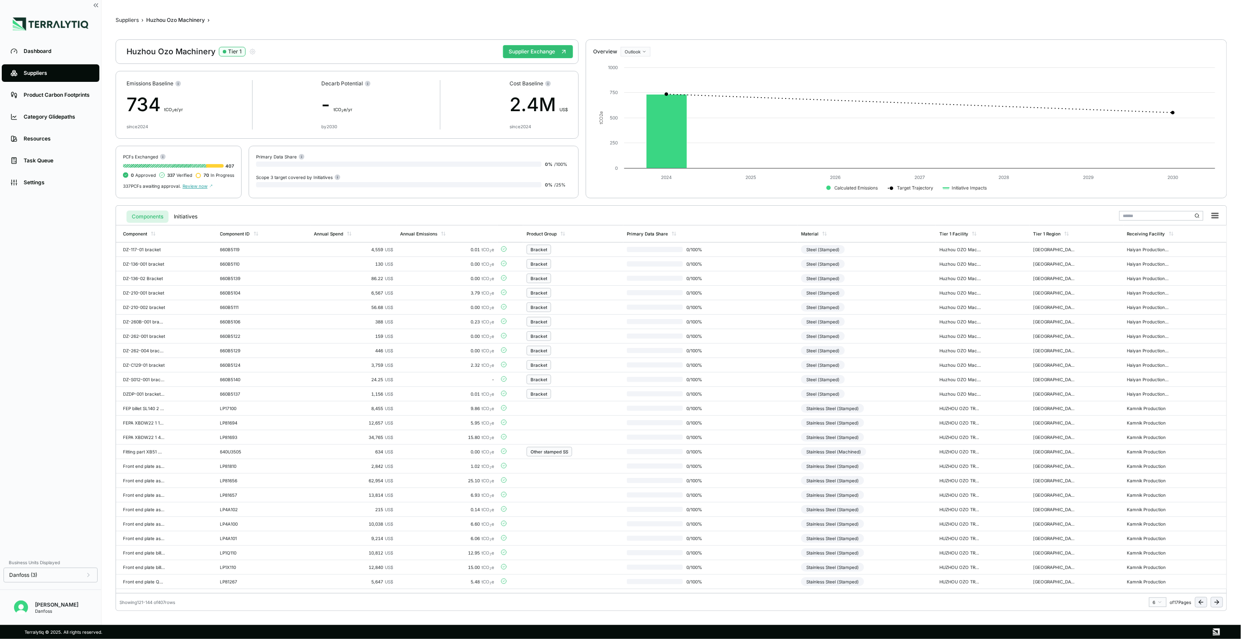
click at [1218, 599] on icon at bounding box center [1216, 602] width 7 height 7
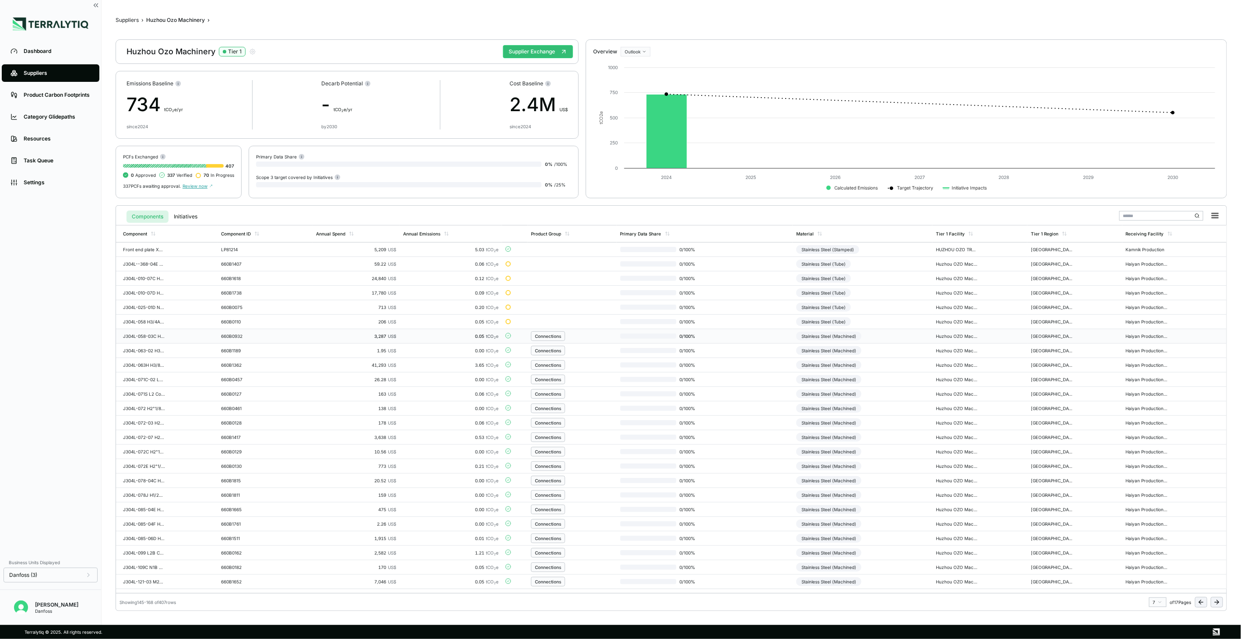
click at [892, 334] on td "Stainless Steel (Machined)" at bounding box center [863, 336] width 140 height 14
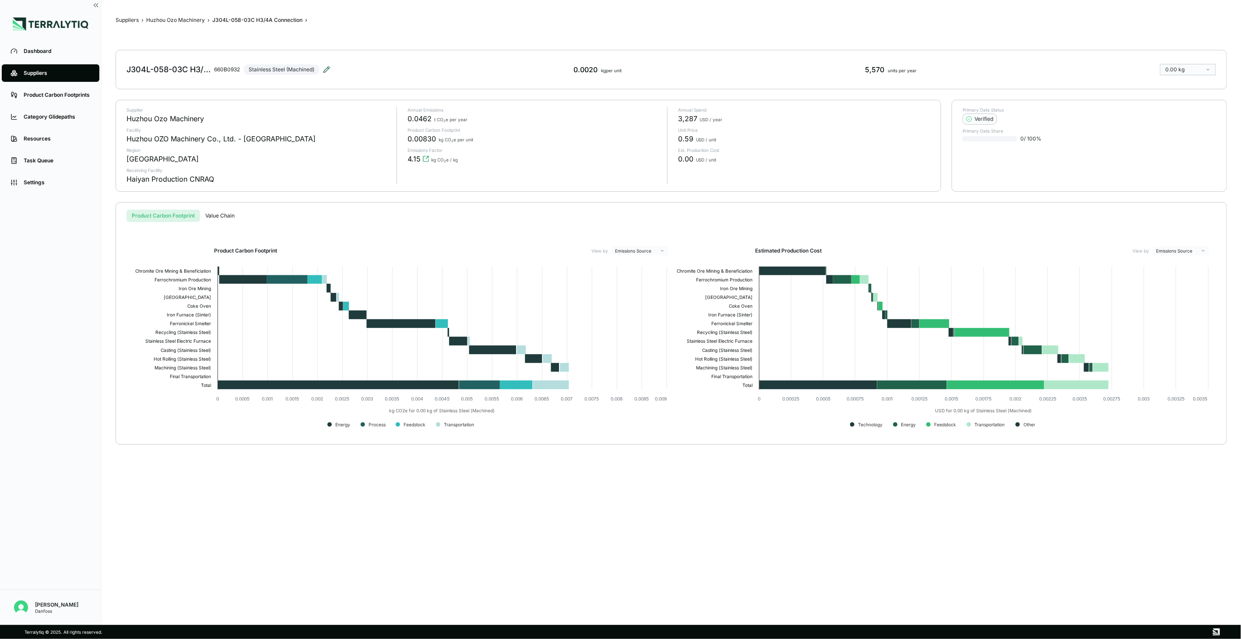
click at [328, 68] on icon at bounding box center [326, 69] width 7 height 7
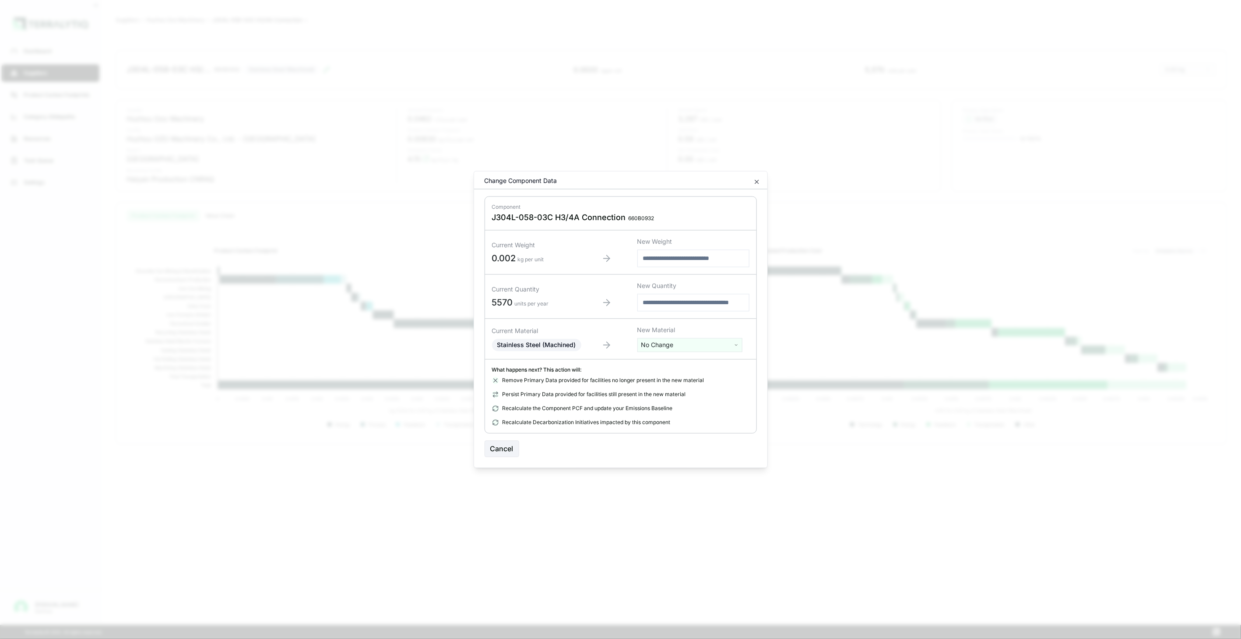
click at [663, 345] on html "Dashboard Suppliers Product Carbon Footprints Category Glidepaths Resources Tas…" at bounding box center [620, 319] width 1241 height 639
click at [668, 363] on input "text" at bounding box center [690, 364] width 101 height 10
type input "****"
click at [680, 400] on div "Stainless Steel (Tube)" at bounding box center [690, 402] width 101 height 12
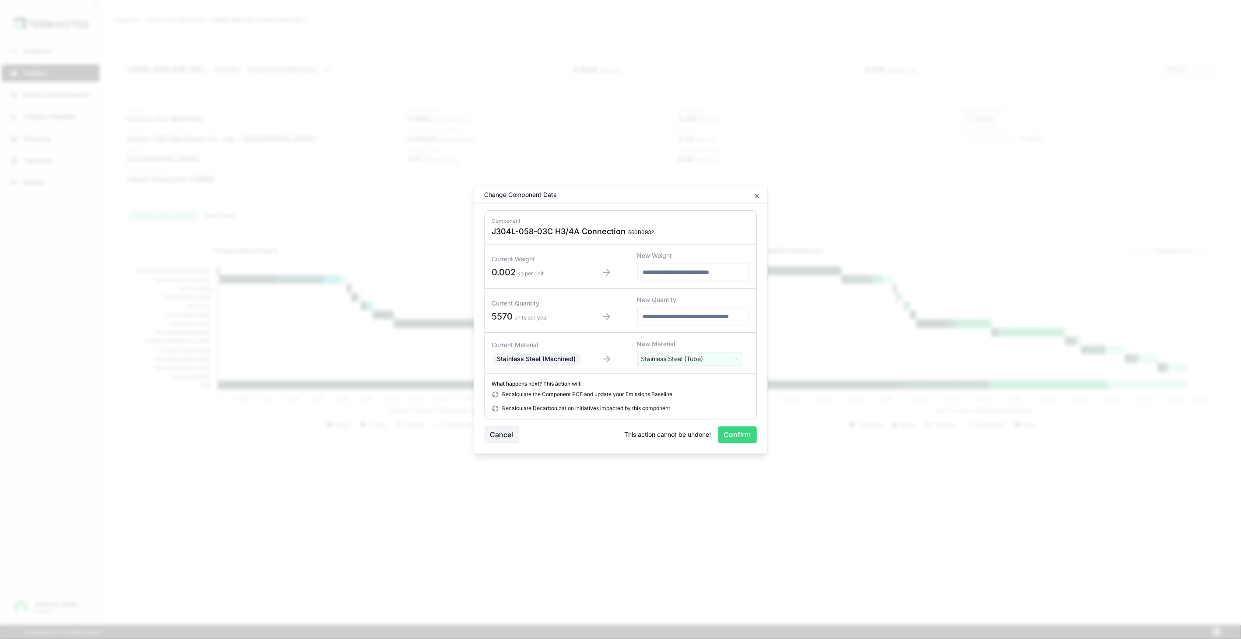
click at [728, 438] on button "Confirm" at bounding box center [737, 435] width 39 height 17
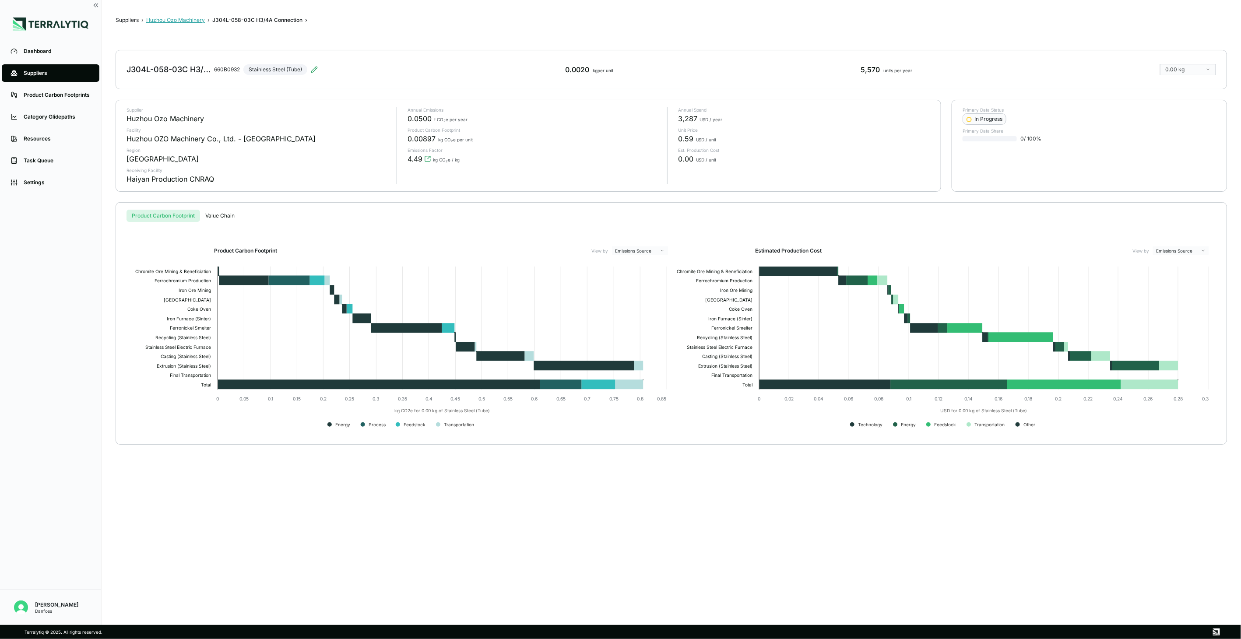
click at [200, 19] on button "Huzhou Ozo Machinery" at bounding box center [175, 20] width 59 height 7
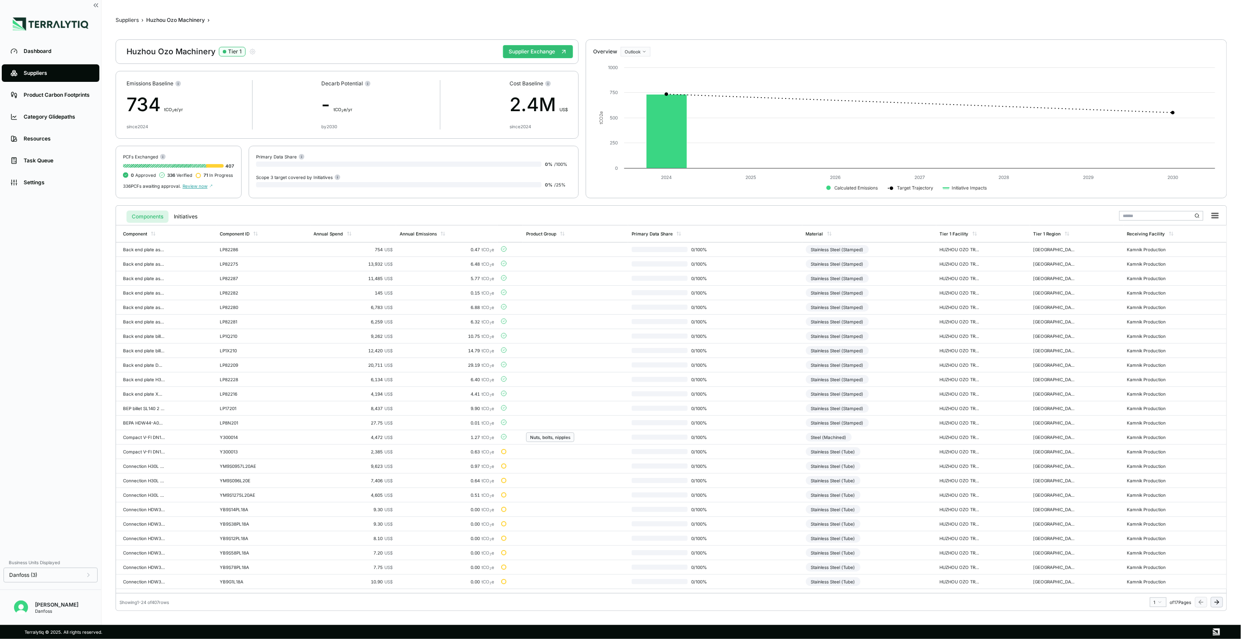
click at [1217, 606] on button at bounding box center [1217, 602] width 12 height 11
click at [1218, 603] on icon at bounding box center [1216, 602] width 7 height 7
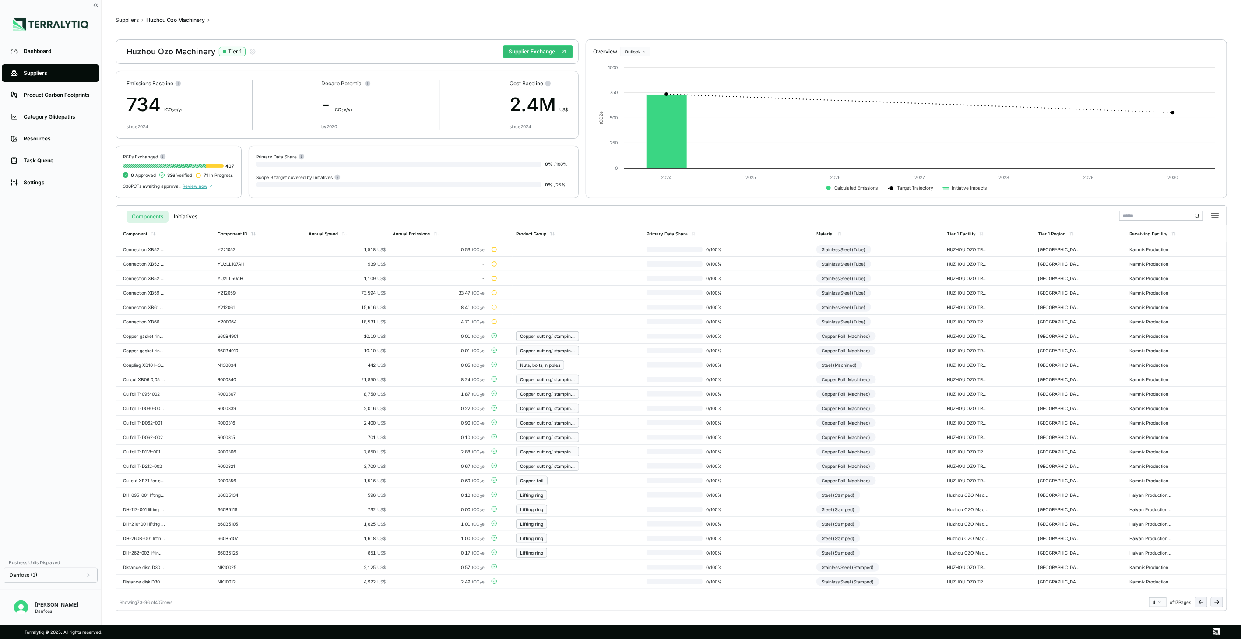
click at [1218, 603] on icon at bounding box center [1216, 602] width 7 height 7
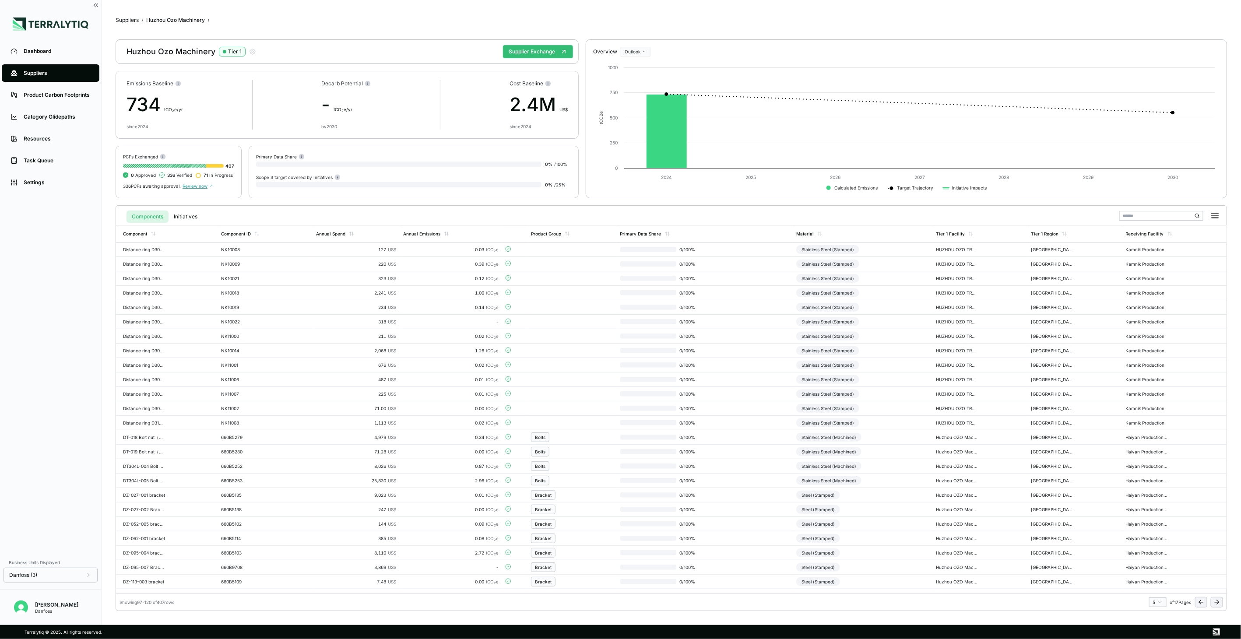
click at [1218, 603] on icon at bounding box center [1216, 602] width 7 height 7
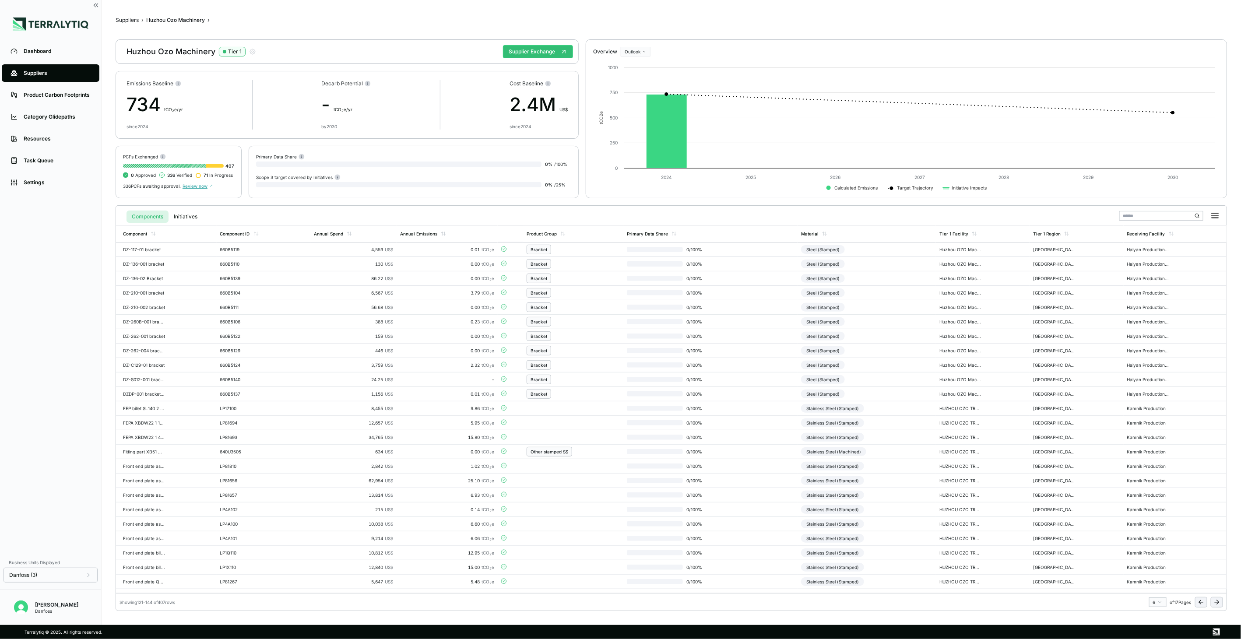
click at [1218, 603] on icon at bounding box center [1216, 602] width 7 height 7
click at [728, 349] on td "0 / 100 %" at bounding box center [705, 351] width 176 height 14
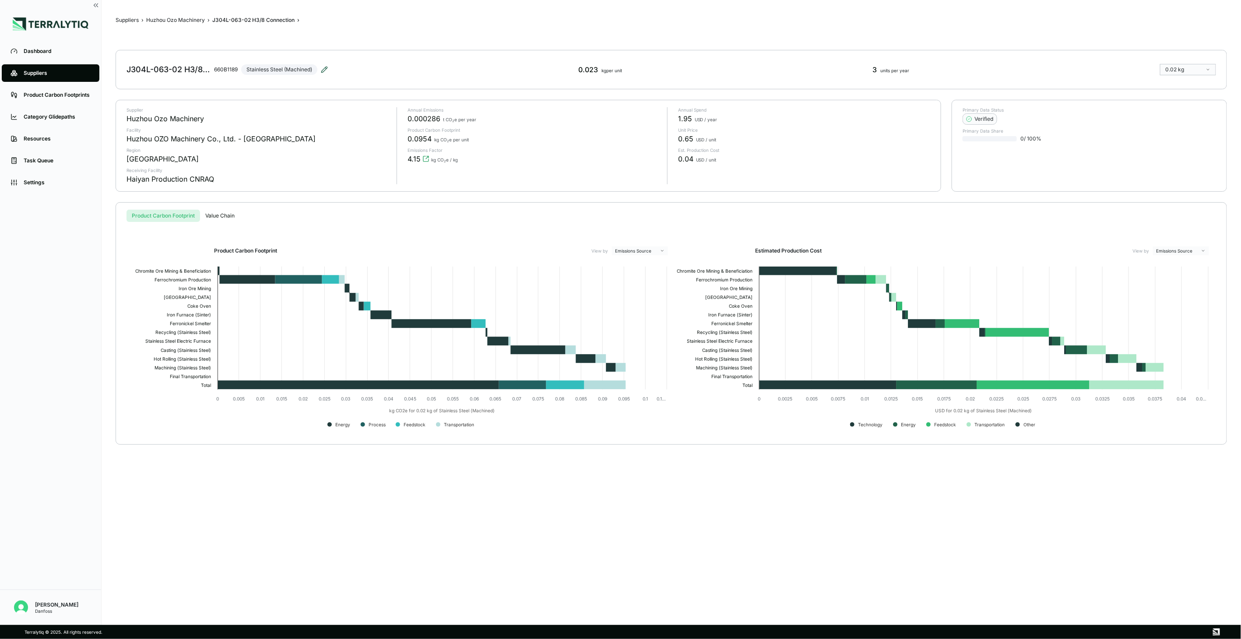
click at [327, 68] on icon at bounding box center [325, 67] width 1 height 1
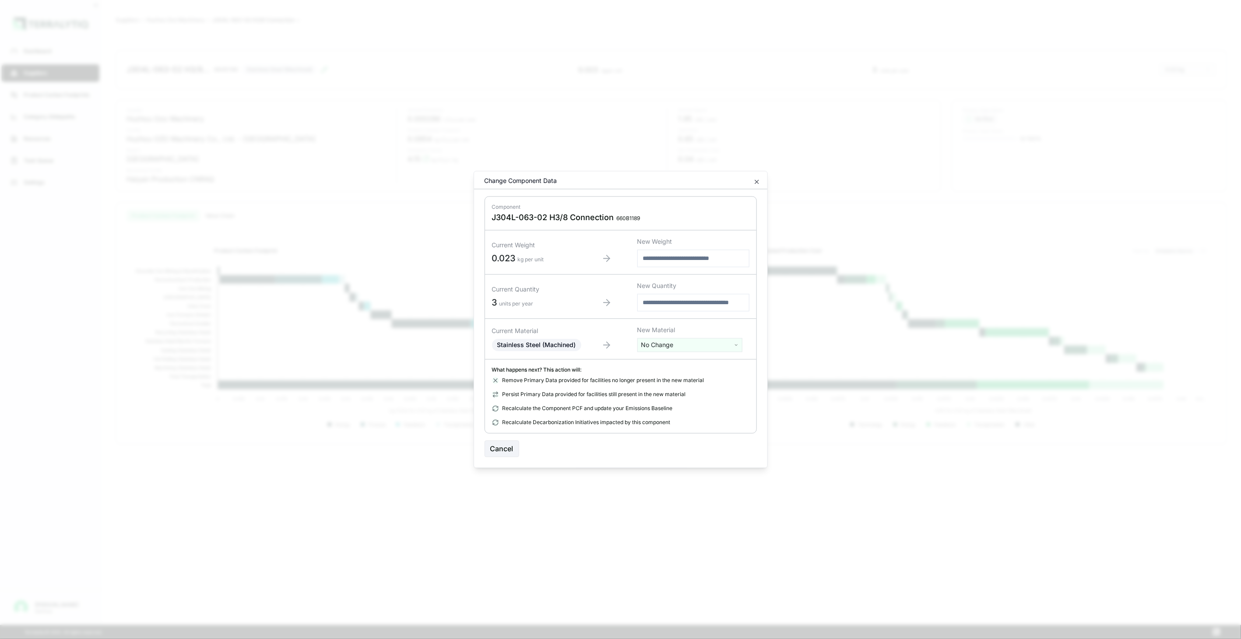
click at [679, 349] on html "Dashboard Suppliers Product Carbon Footprints Category Glidepaths Resources Tas…" at bounding box center [620, 319] width 1241 height 639
click at [678, 362] on input "text" at bounding box center [690, 364] width 101 height 10
type input "****"
click at [693, 401] on div "Stainless Steel (Tube)" at bounding box center [690, 402] width 101 height 12
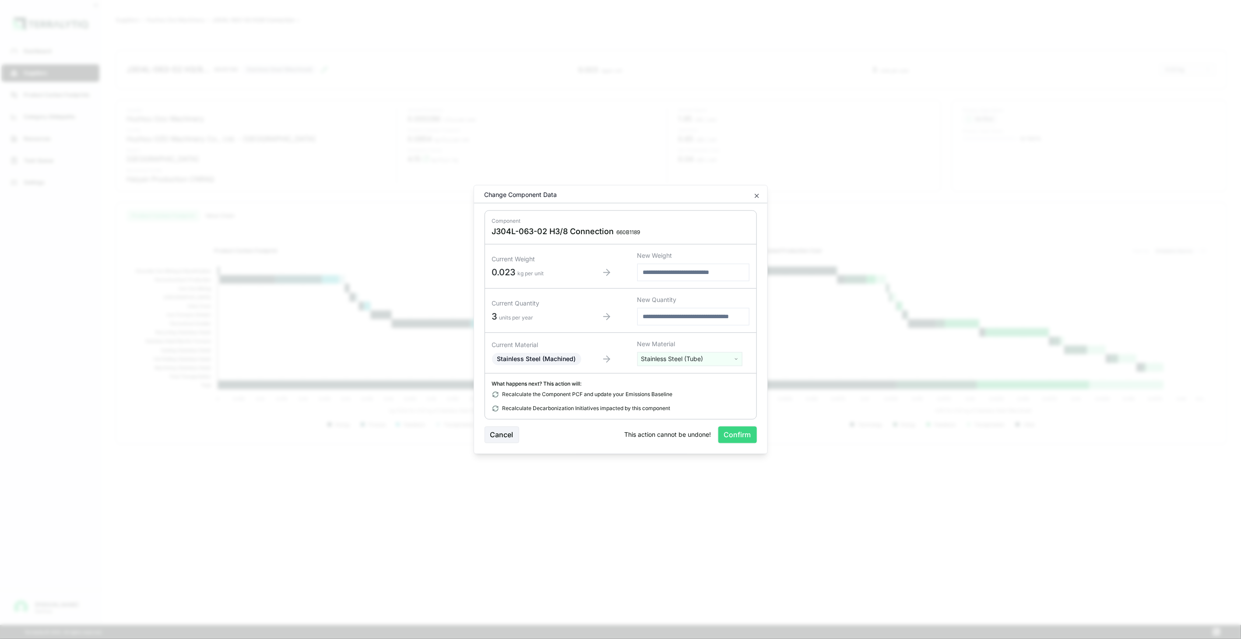
click at [730, 432] on button "Confirm" at bounding box center [737, 435] width 39 height 17
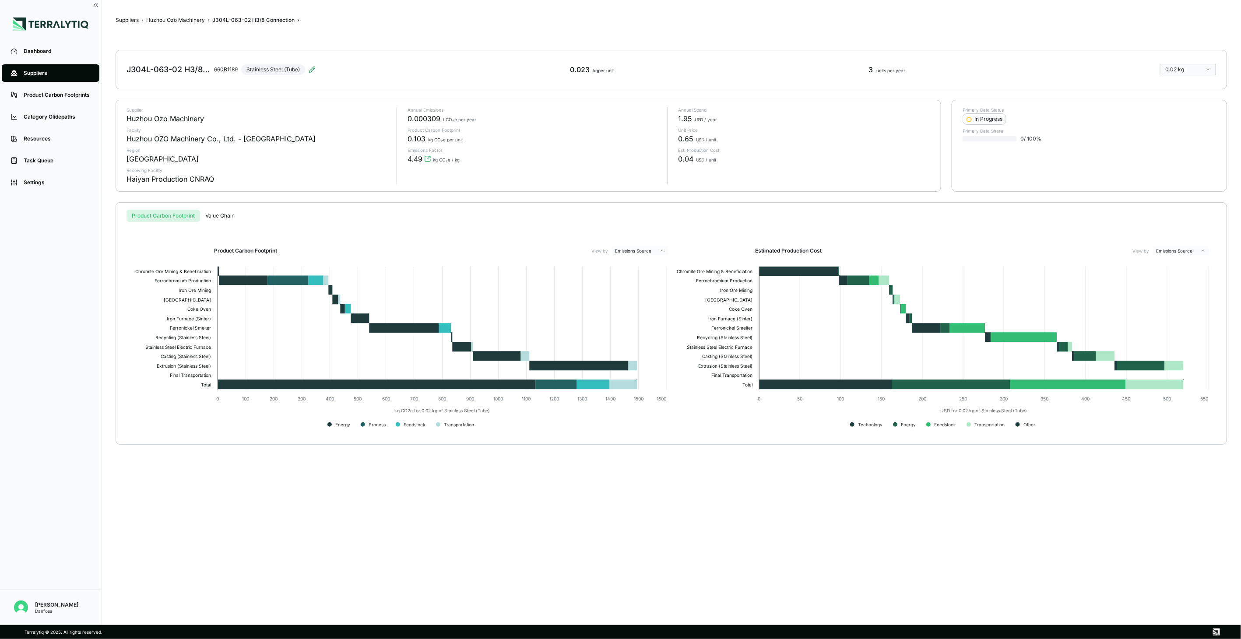
click at [179, 16] on div "Suppliers › Huzhou Ozo Machinery › J304L-063-02 H3/8 Connection › J304L-063-02 …" at bounding box center [671, 312] width 1111 height 597
click at [179, 18] on button "Huzhou Ozo Machinery" at bounding box center [175, 20] width 59 height 7
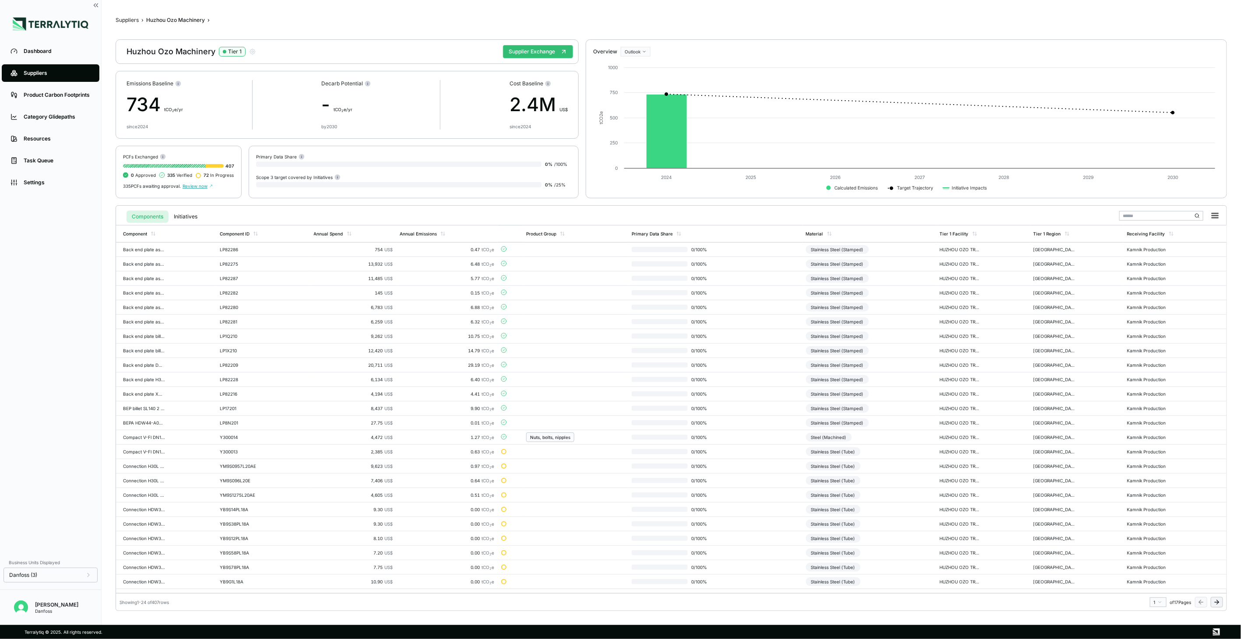
click at [1217, 603] on icon at bounding box center [1216, 602] width 7 height 7
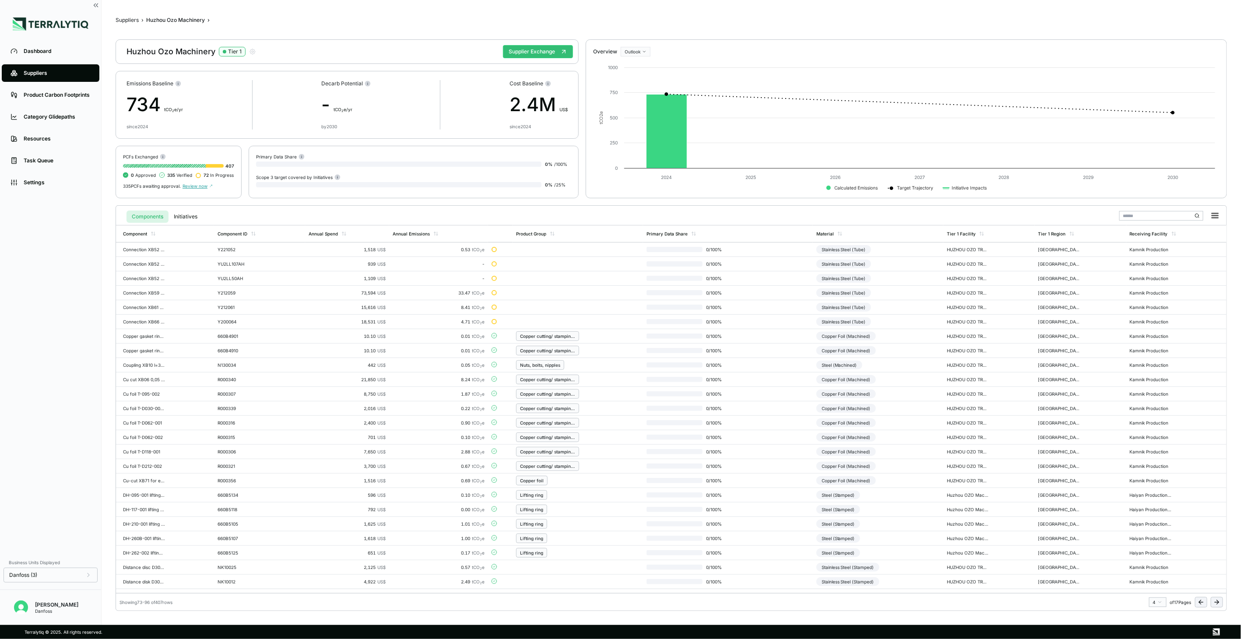
click at [1217, 603] on icon at bounding box center [1216, 602] width 7 height 7
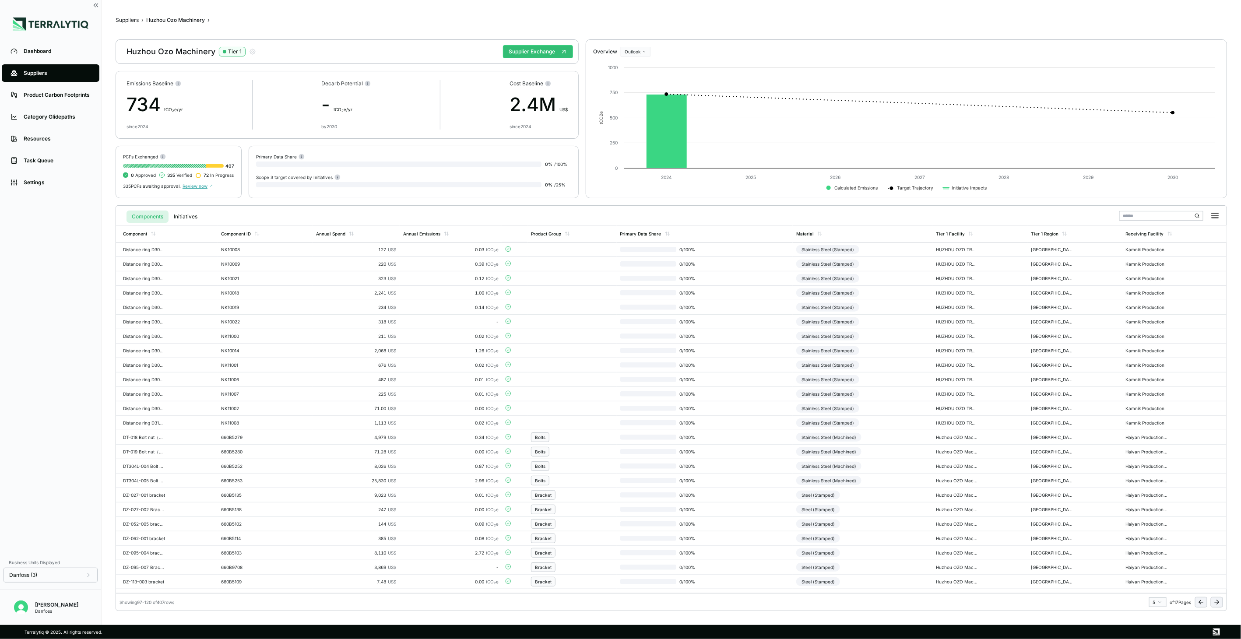
click at [1217, 602] on icon at bounding box center [1216, 602] width 7 height 7
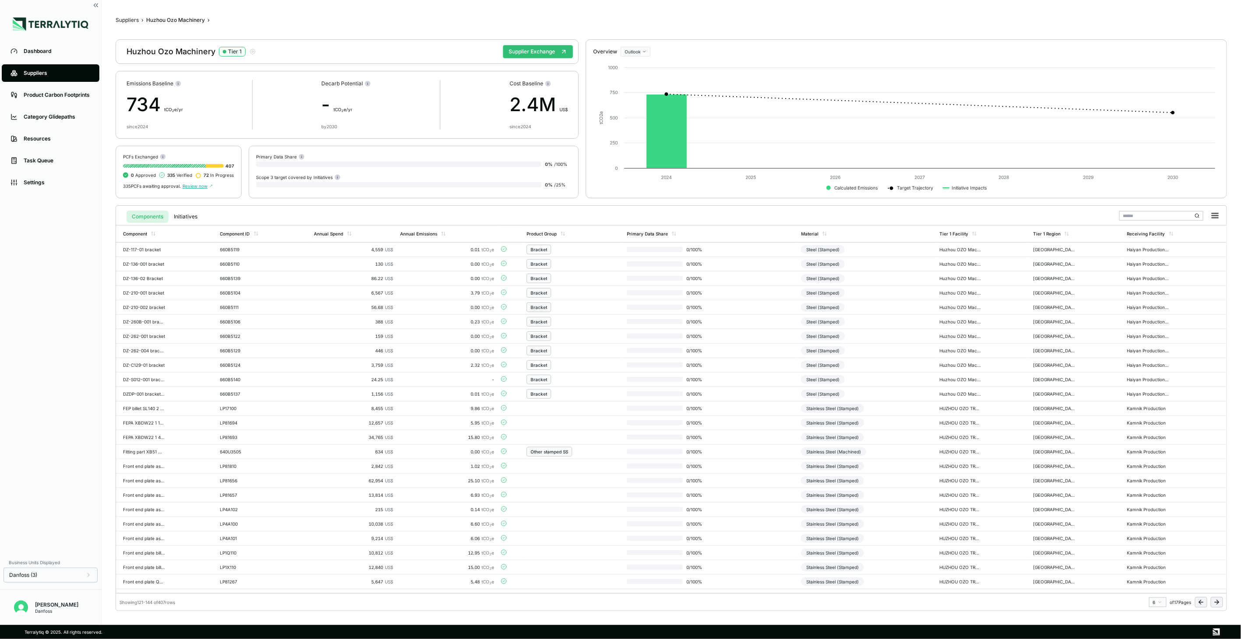
click at [1217, 602] on icon at bounding box center [1216, 602] width 7 height 7
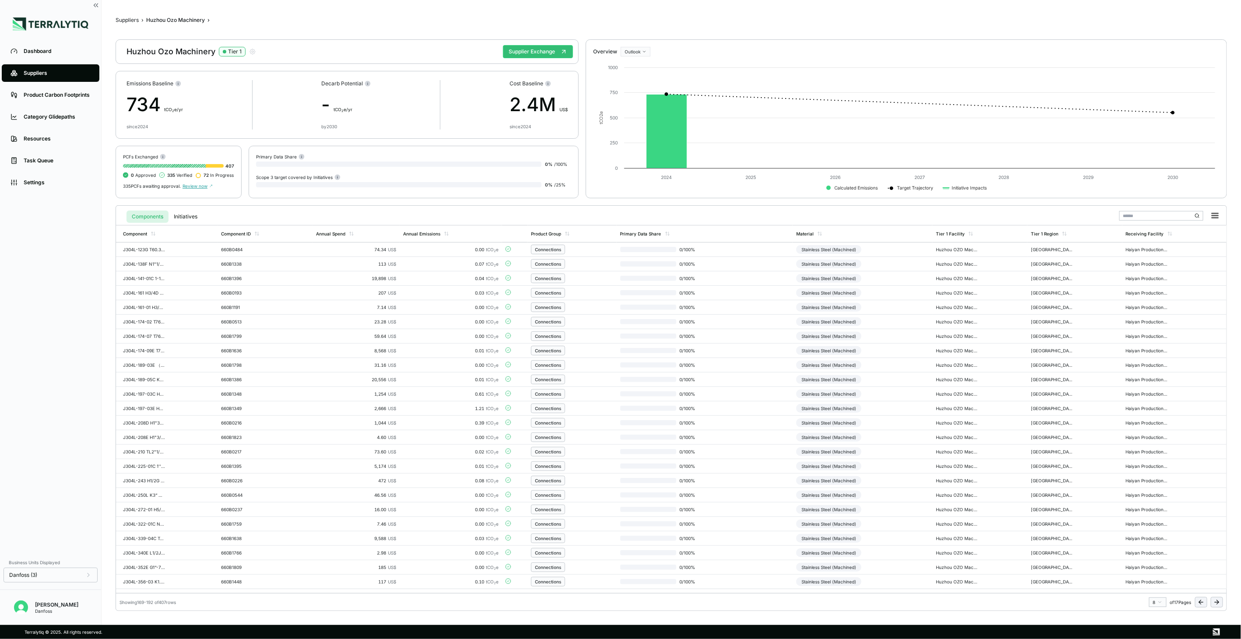
click at [1217, 602] on icon at bounding box center [1216, 602] width 7 height 7
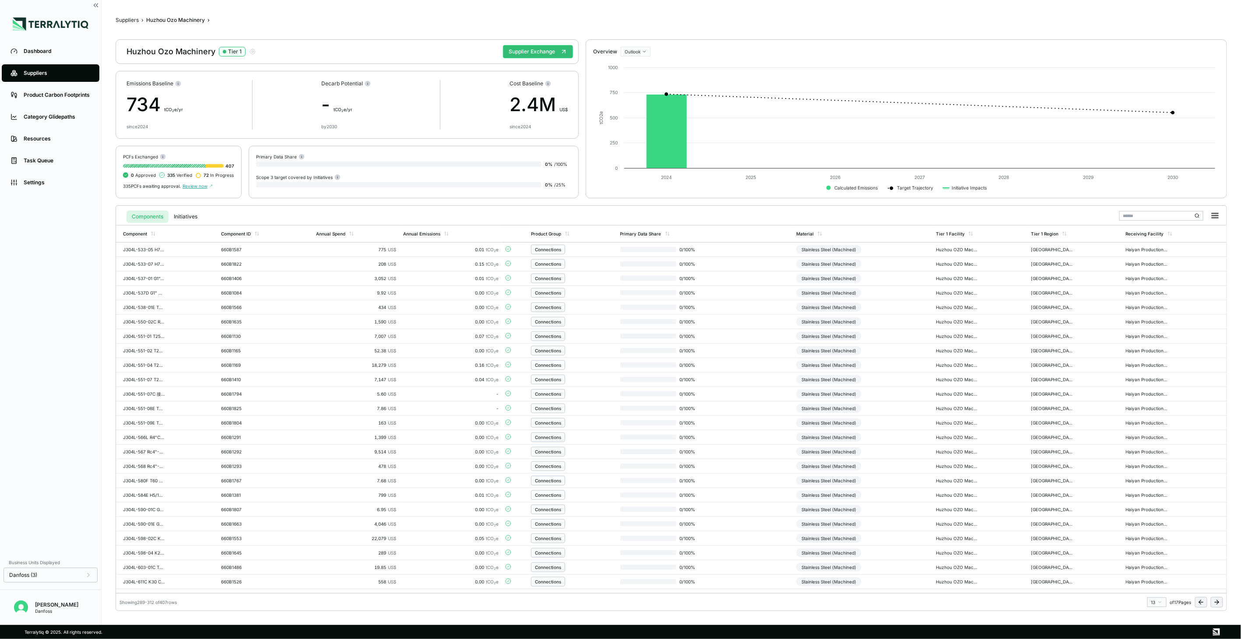
click at [1217, 602] on icon at bounding box center [1216, 602] width 7 height 7
click at [165, 578] on td "QB6.2 Sensor pocket SC316L-040" at bounding box center [166, 582] width 100 height 14
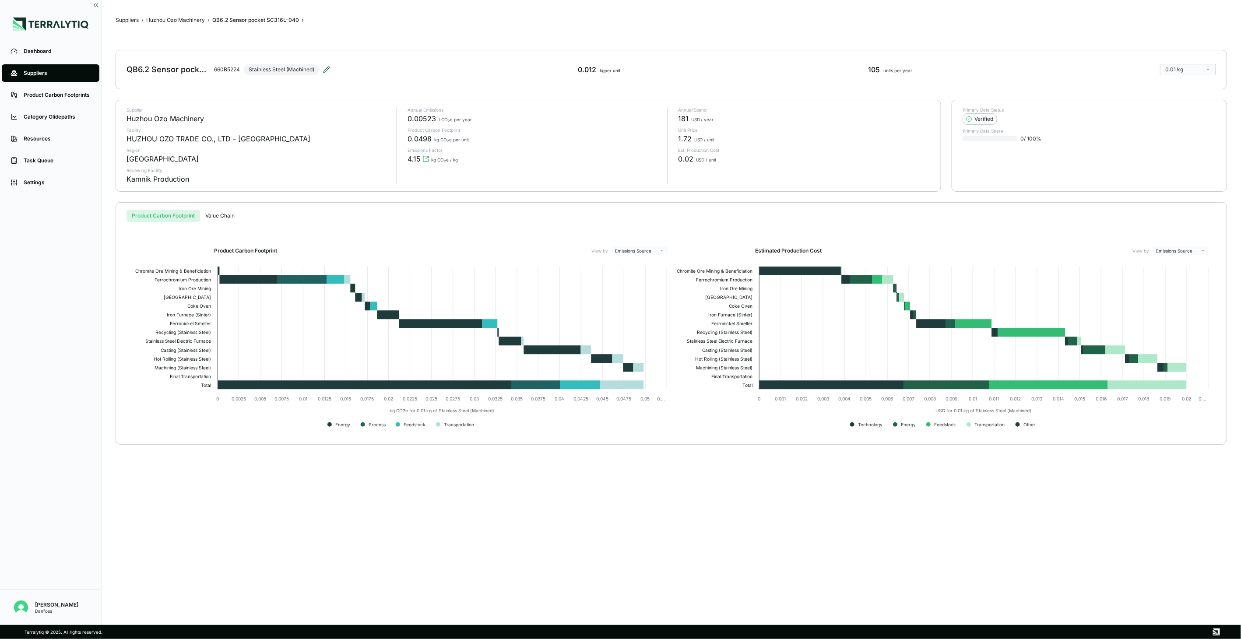
click at [329, 67] on icon at bounding box center [326, 70] width 6 height 6
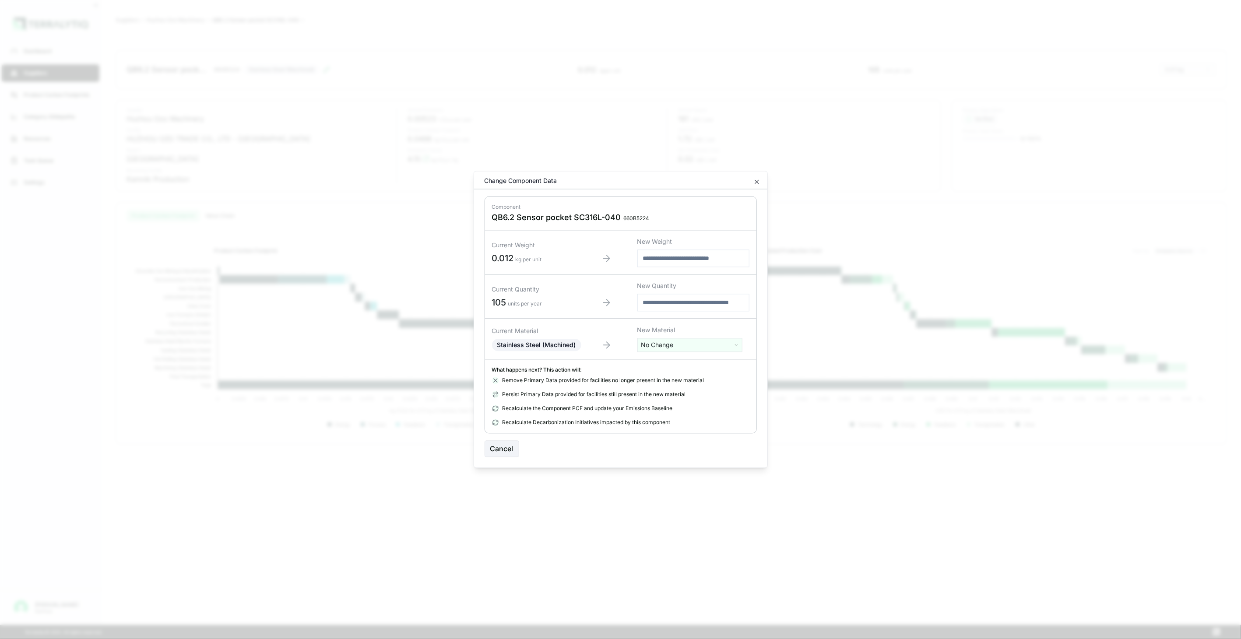
click at [680, 348] on html "Dashboard Suppliers Product Carbon Footprints Category Glidepaths Resources Tas…" at bounding box center [620, 319] width 1241 height 639
click at [679, 361] on input "text" at bounding box center [690, 364] width 101 height 10
click at [675, 362] on input "text" at bounding box center [690, 364] width 101 height 10
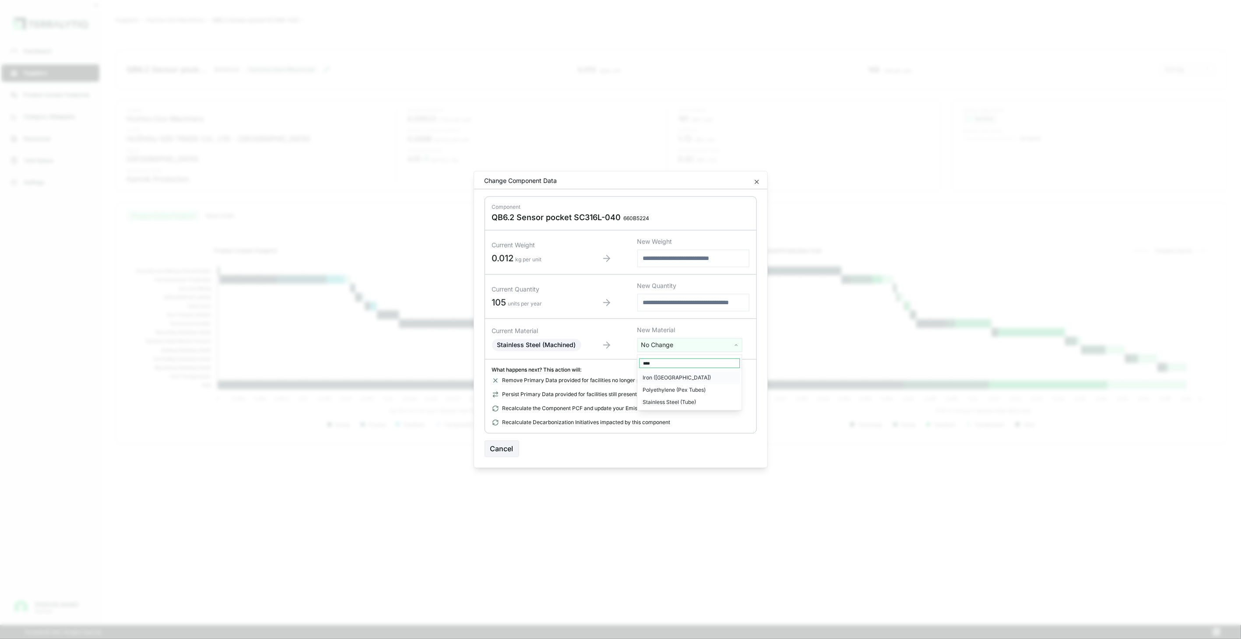
type input "****"
click at [693, 405] on div "Stainless Steel (Tube)" at bounding box center [690, 402] width 101 height 12
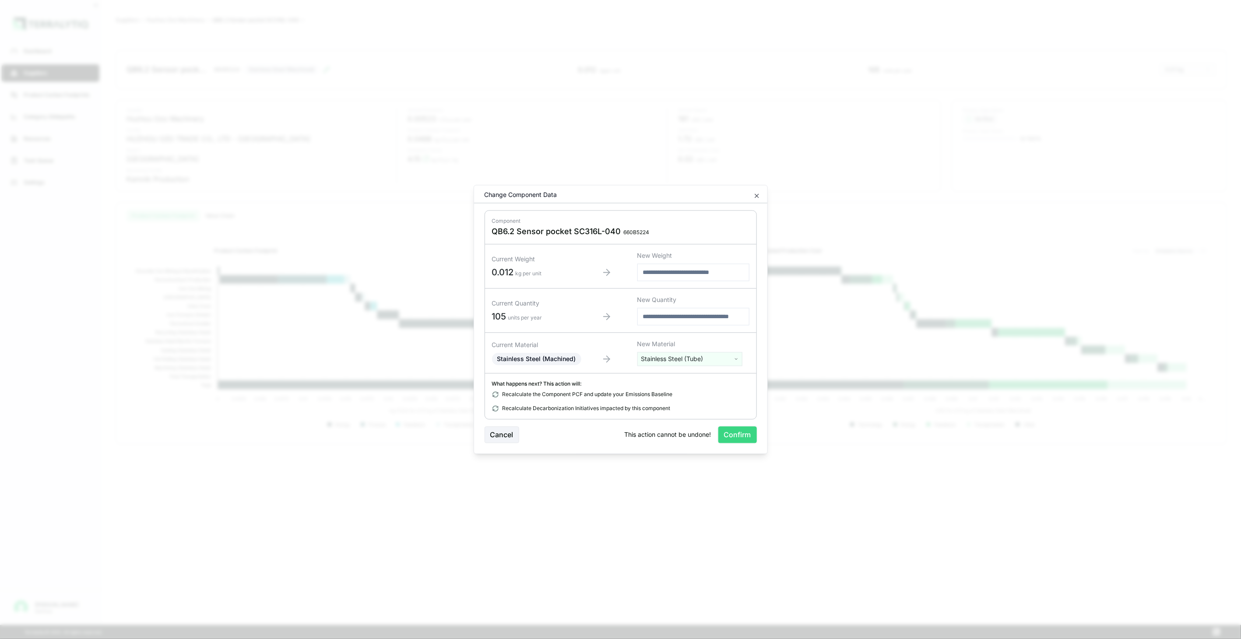
click at [731, 430] on button "Confirm" at bounding box center [737, 435] width 39 height 17
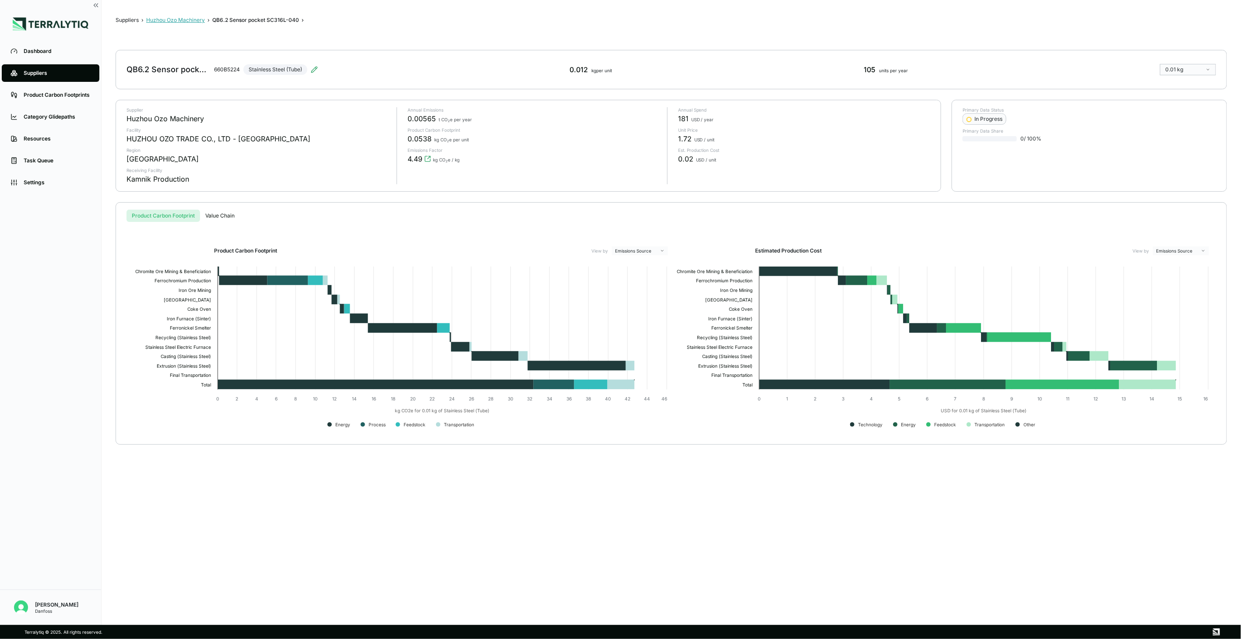
click at [195, 23] on button "Huzhou Ozo Machinery" at bounding box center [175, 20] width 59 height 7
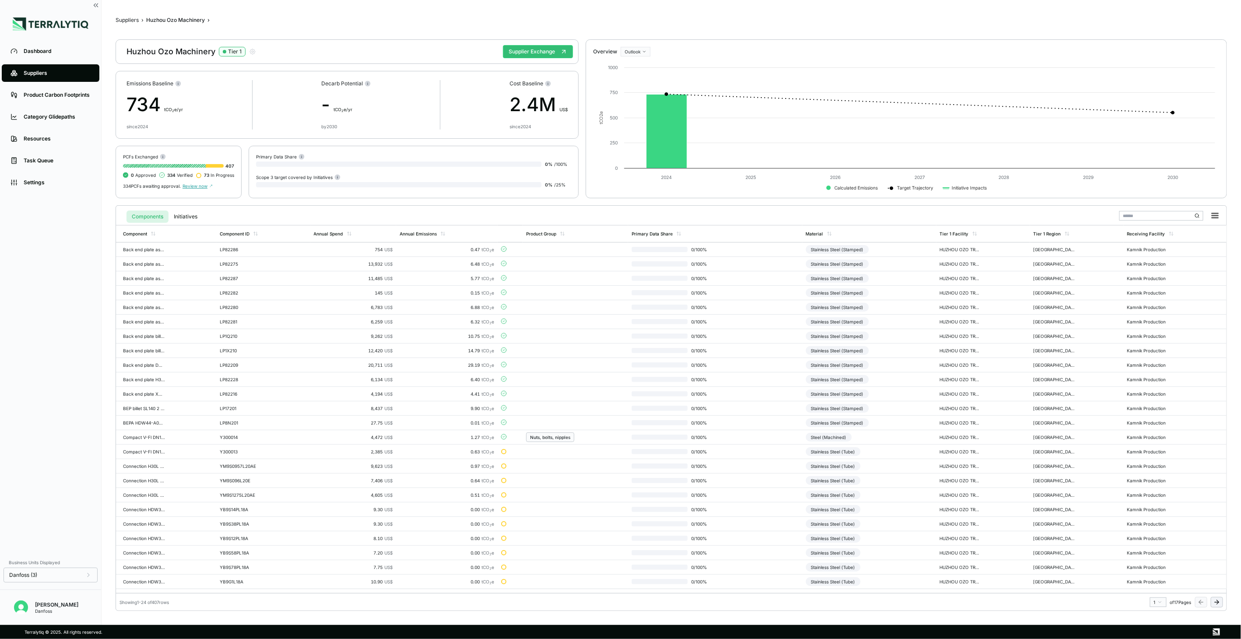
click at [1214, 603] on icon at bounding box center [1216, 602] width 7 height 7
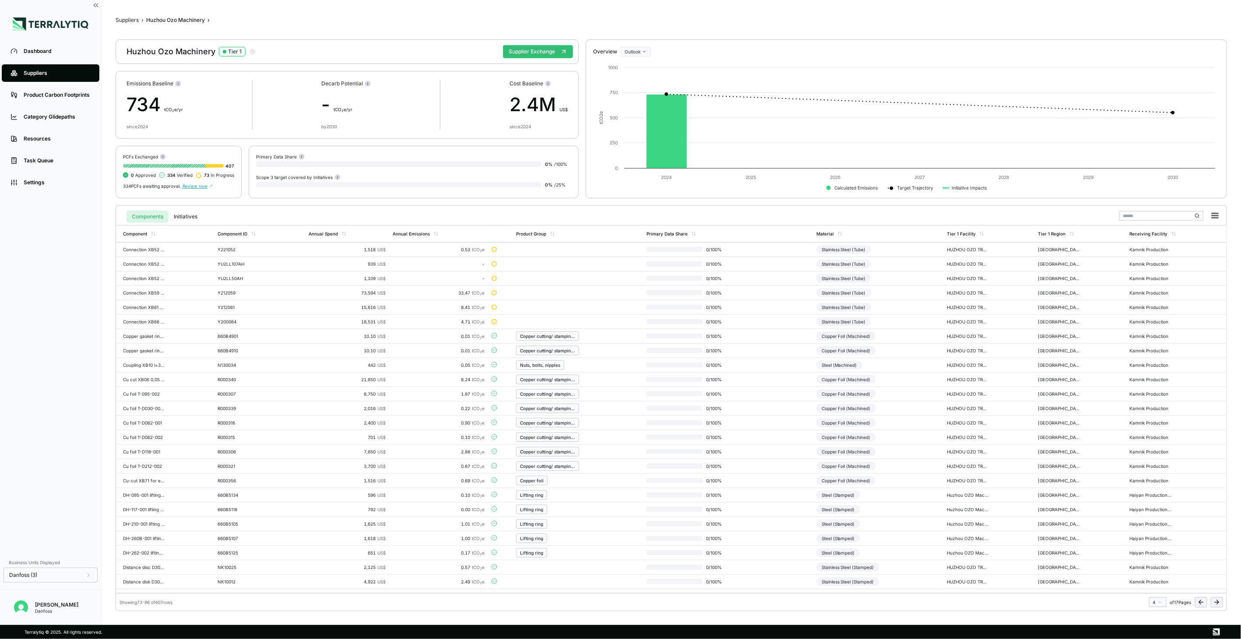
click at [1214, 603] on icon at bounding box center [1216, 602] width 7 height 7
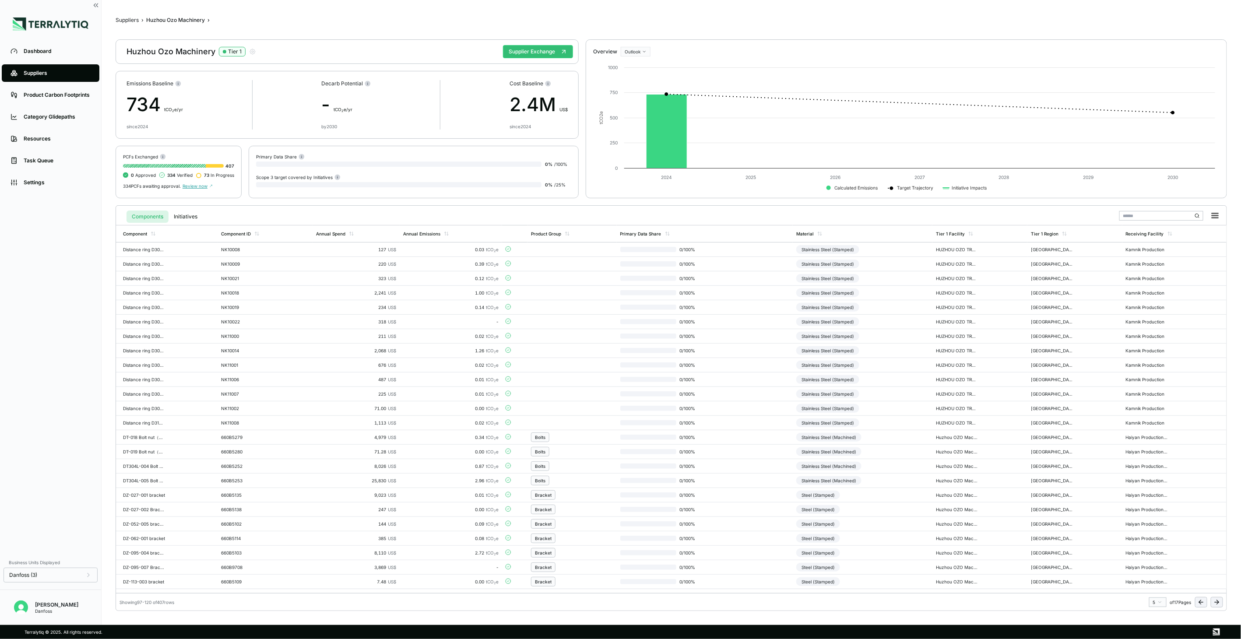
click at [1214, 602] on icon at bounding box center [1216, 602] width 7 height 7
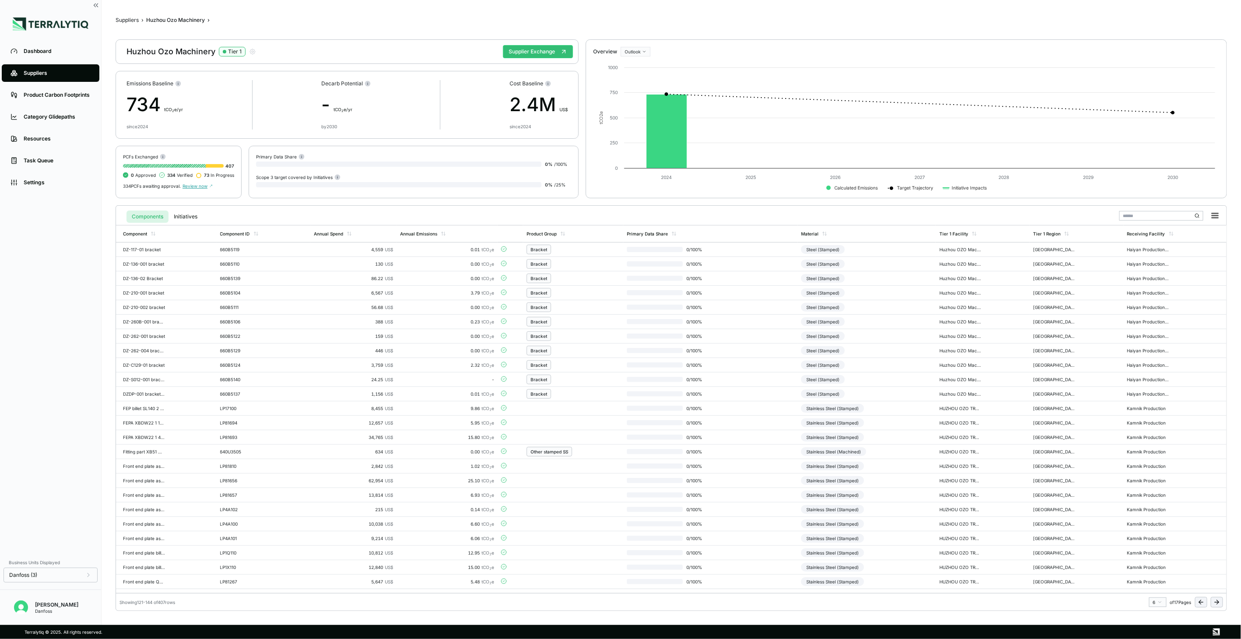
click at [1214, 602] on icon at bounding box center [1216, 602] width 7 height 7
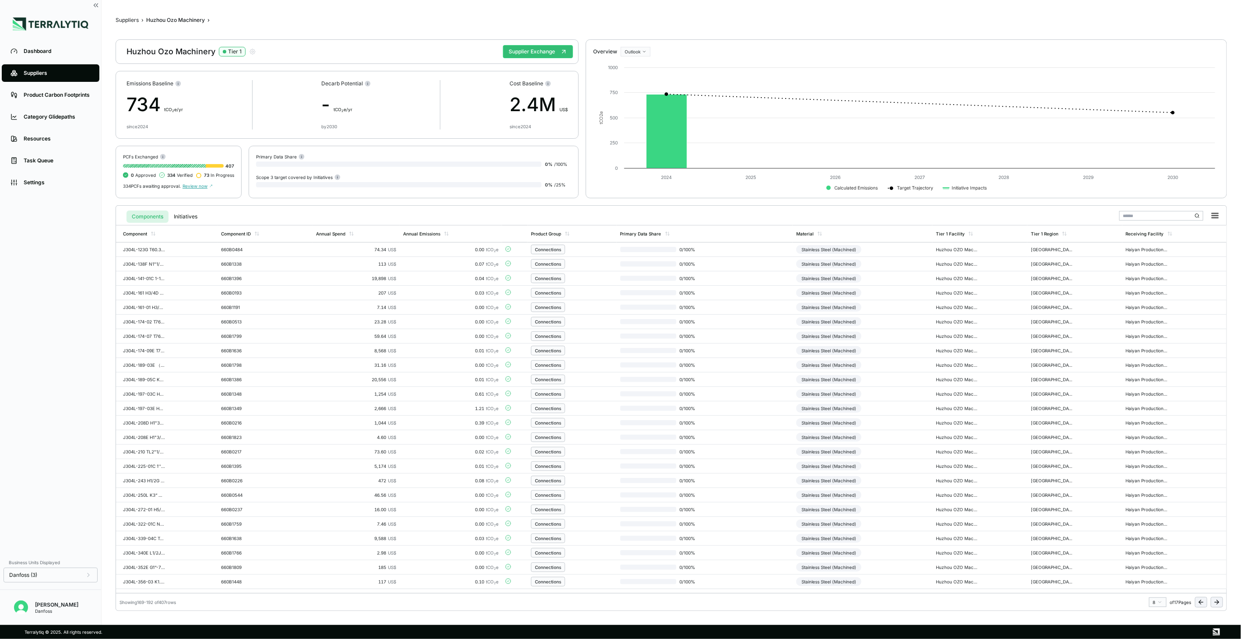
click at [1214, 602] on icon at bounding box center [1216, 602] width 7 height 7
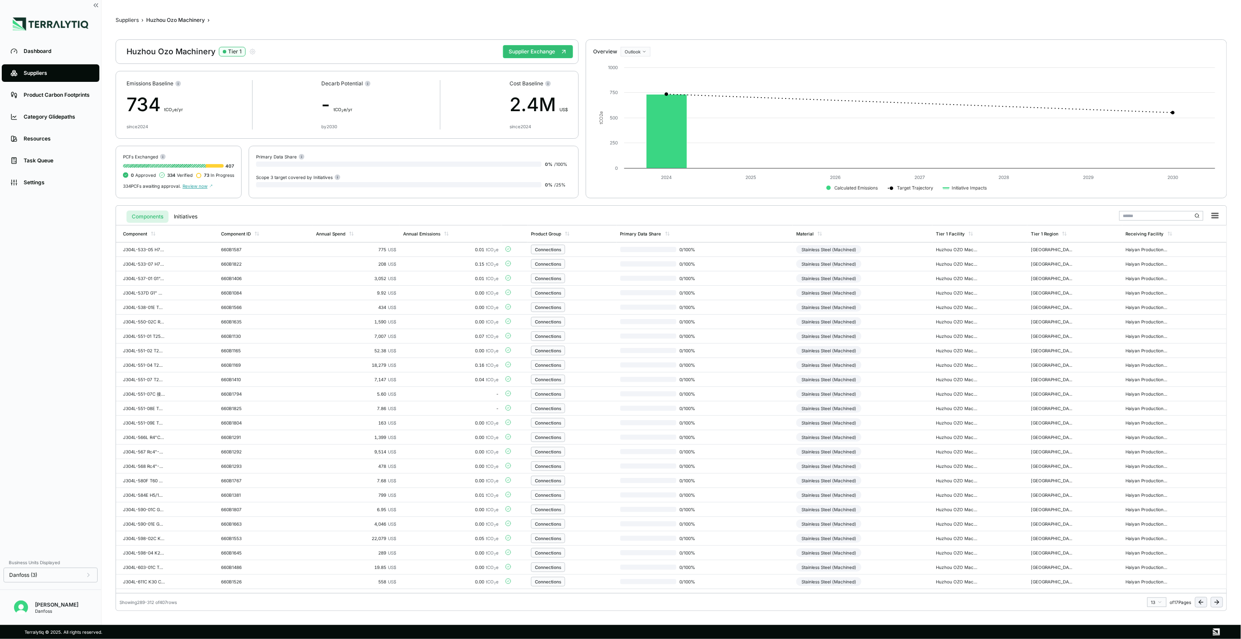
click at [1214, 602] on icon at bounding box center [1216, 602] width 7 height 7
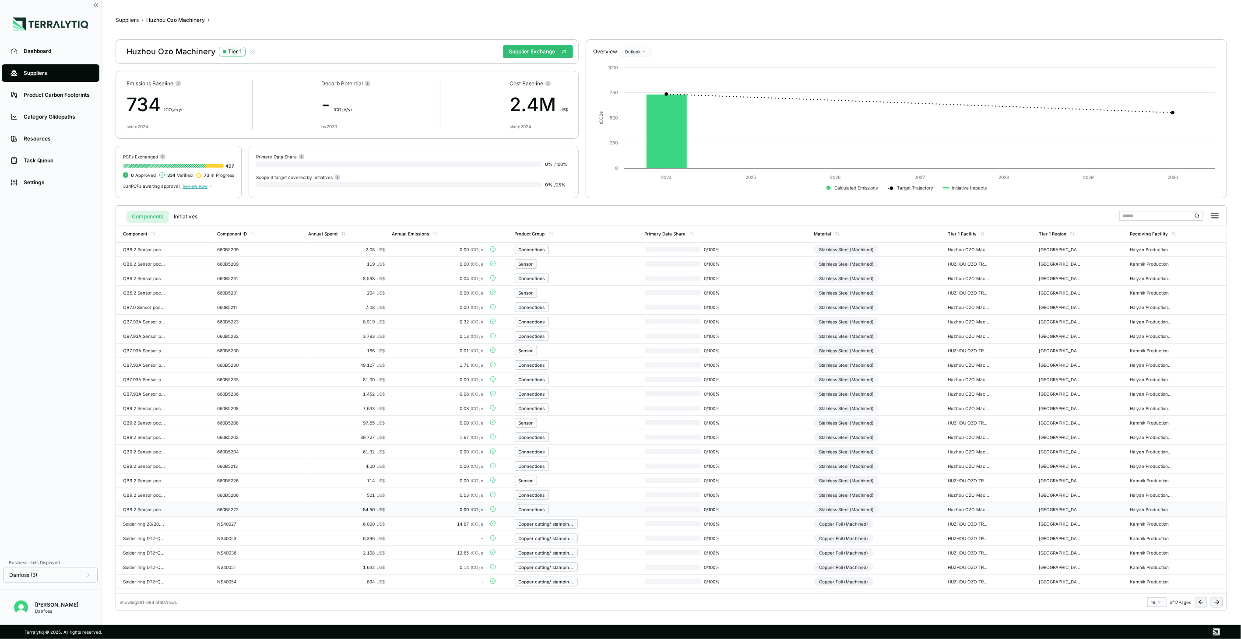
click at [846, 509] on div "Stainless Steel (Machined)" at bounding box center [846, 509] width 65 height 9
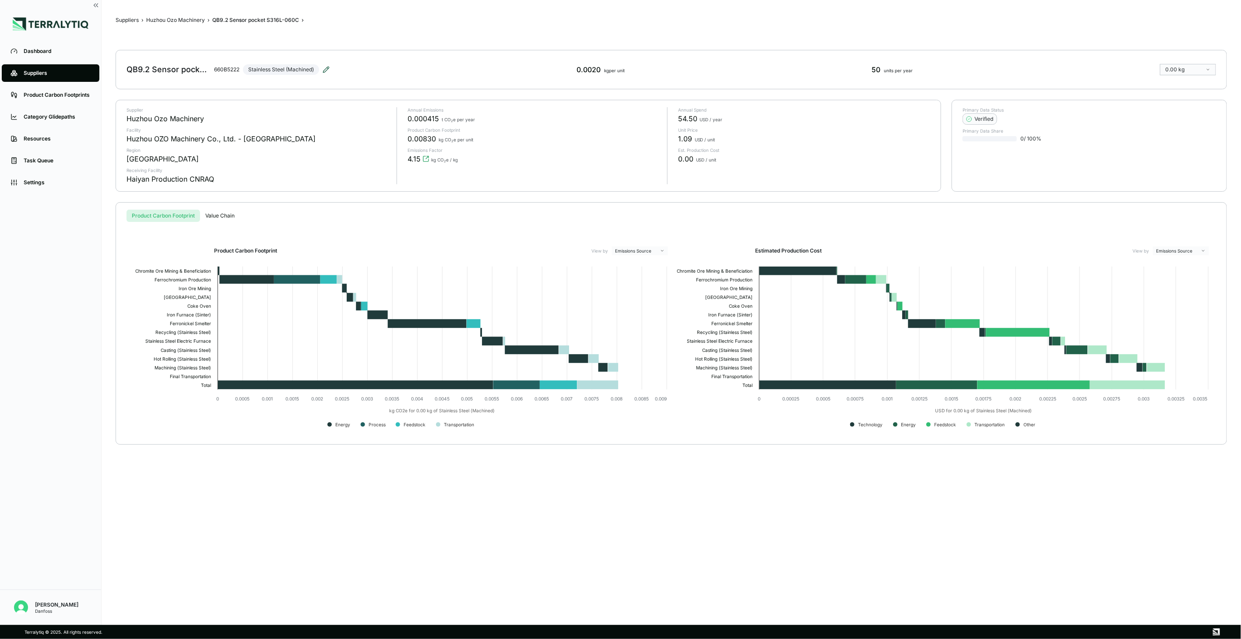
click at [326, 67] on icon at bounding box center [326, 69] width 7 height 7
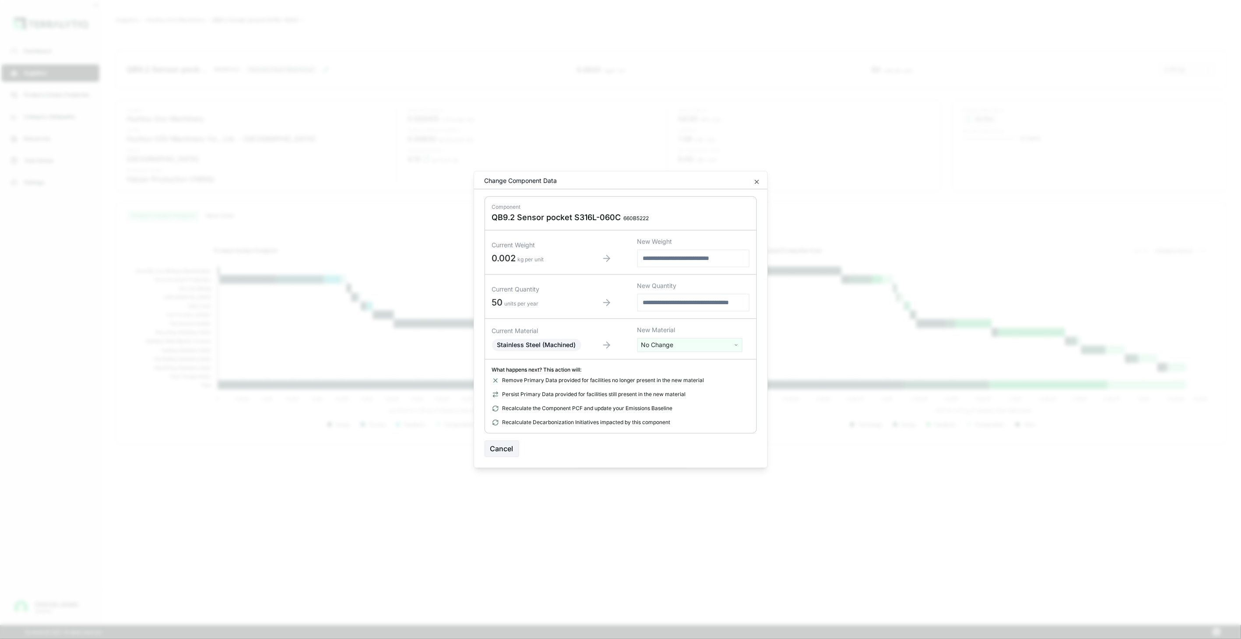
click at [678, 348] on html "Dashboard Suppliers Product Carbon Footprints Category Glidepaths Resources Tas…" at bounding box center [620, 319] width 1241 height 639
click at [671, 361] on input "text" at bounding box center [690, 364] width 101 height 10
type input "****"
click at [710, 404] on div "Stainless Steel (Tube)" at bounding box center [690, 402] width 101 height 12
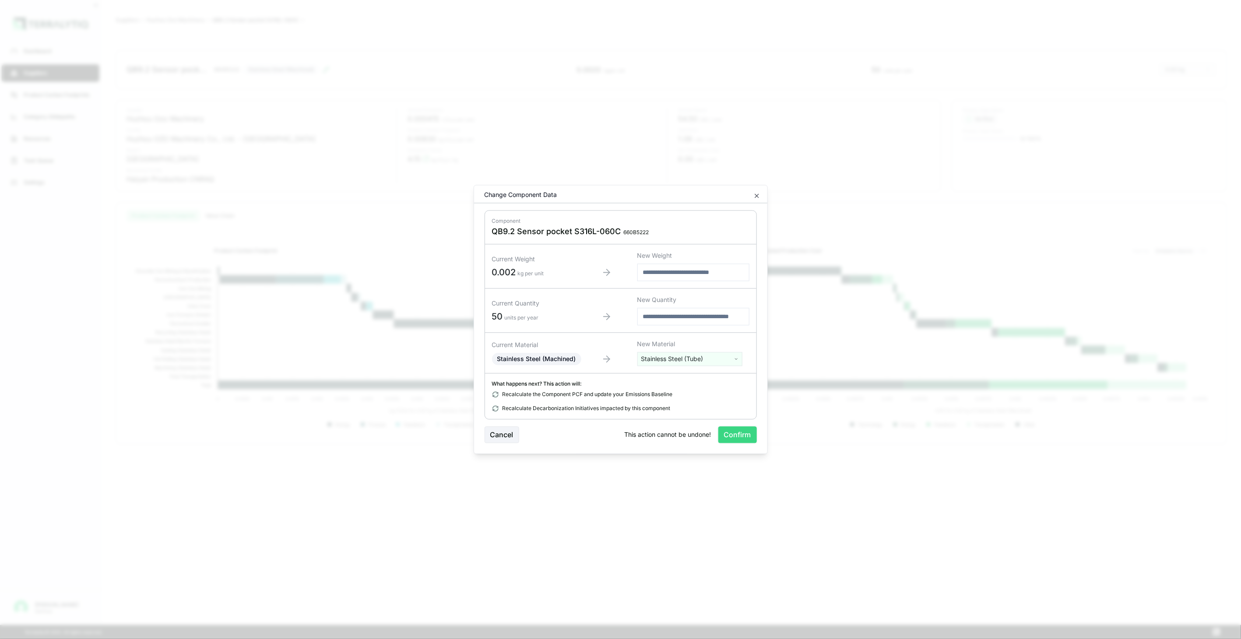
click at [731, 427] on button "Confirm" at bounding box center [737, 435] width 39 height 17
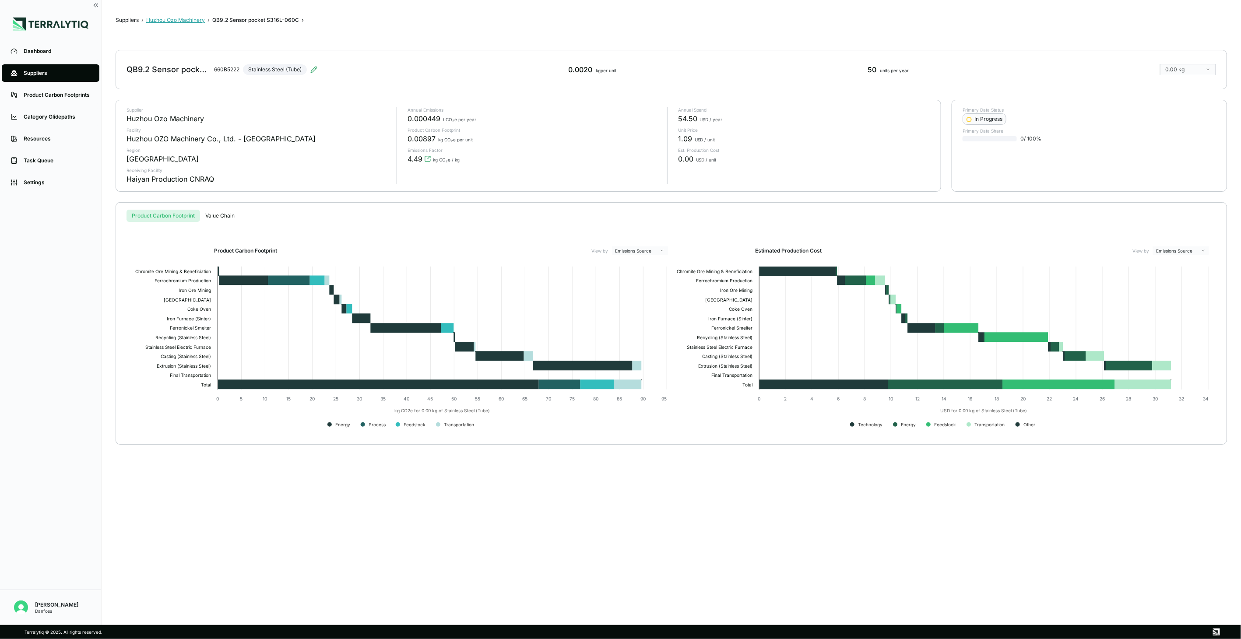
click at [202, 23] on button "Huzhou Ozo Machinery" at bounding box center [175, 20] width 59 height 7
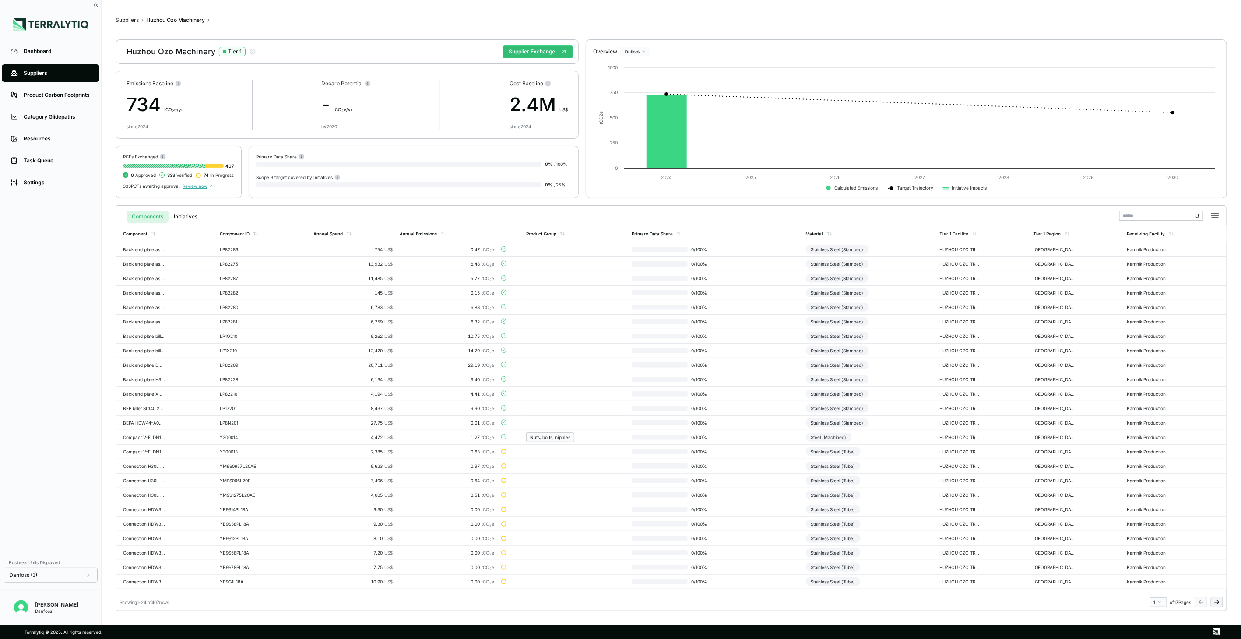
click at [1220, 603] on button at bounding box center [1217, 602] width 12 height 11
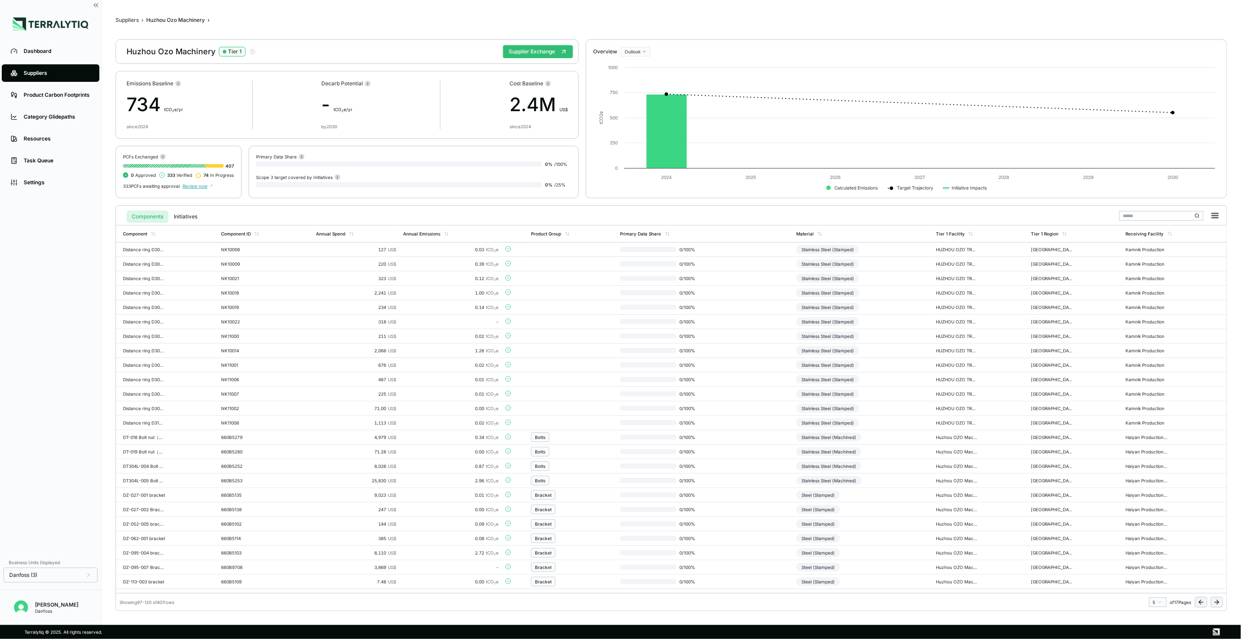
click at [1220, 603] on button at bounding box center [1217, 602] width 12 height 11
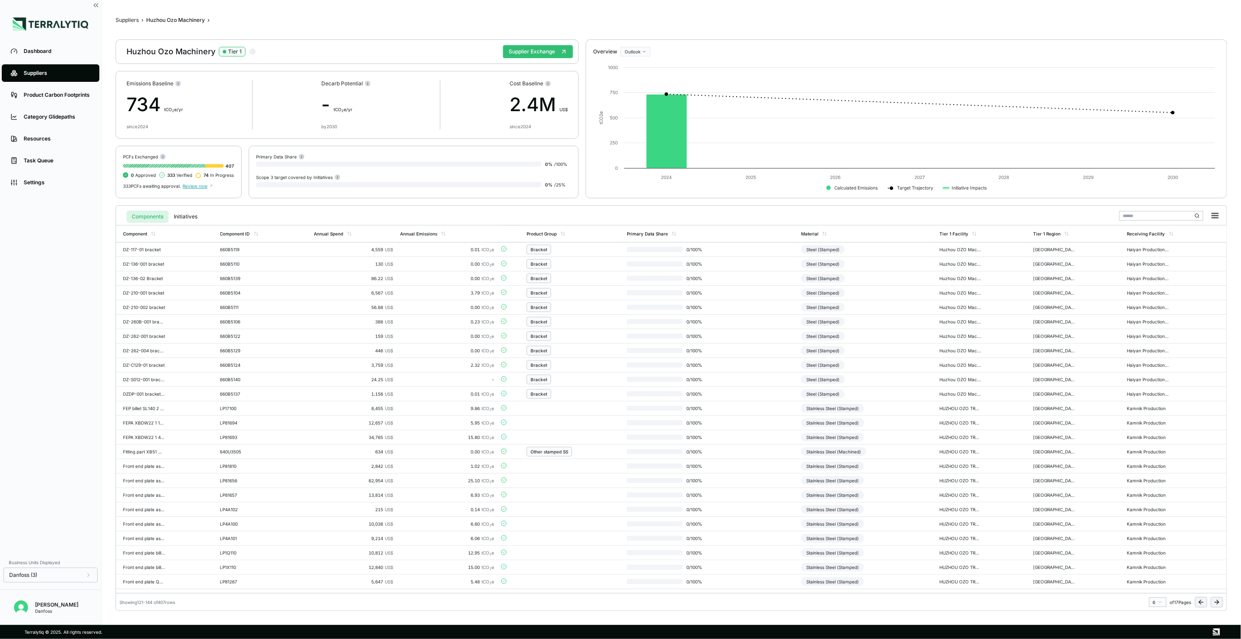
click at [1220, 603] on button at bounding box center [1217, 602] width 12 height 11
click at [772, 366] on td "0 / 100 %" at bounding box center [705, 365] width 176 height 14
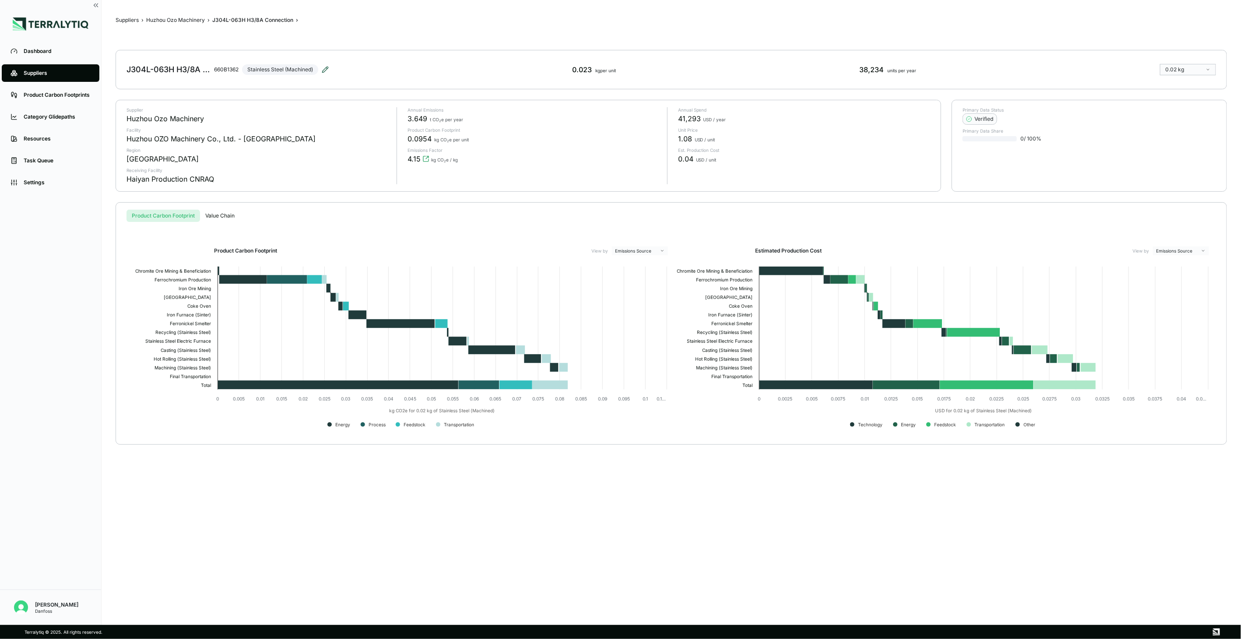
click at [327, 67] on icon at bounding box center [325, 70] width 6 height 6
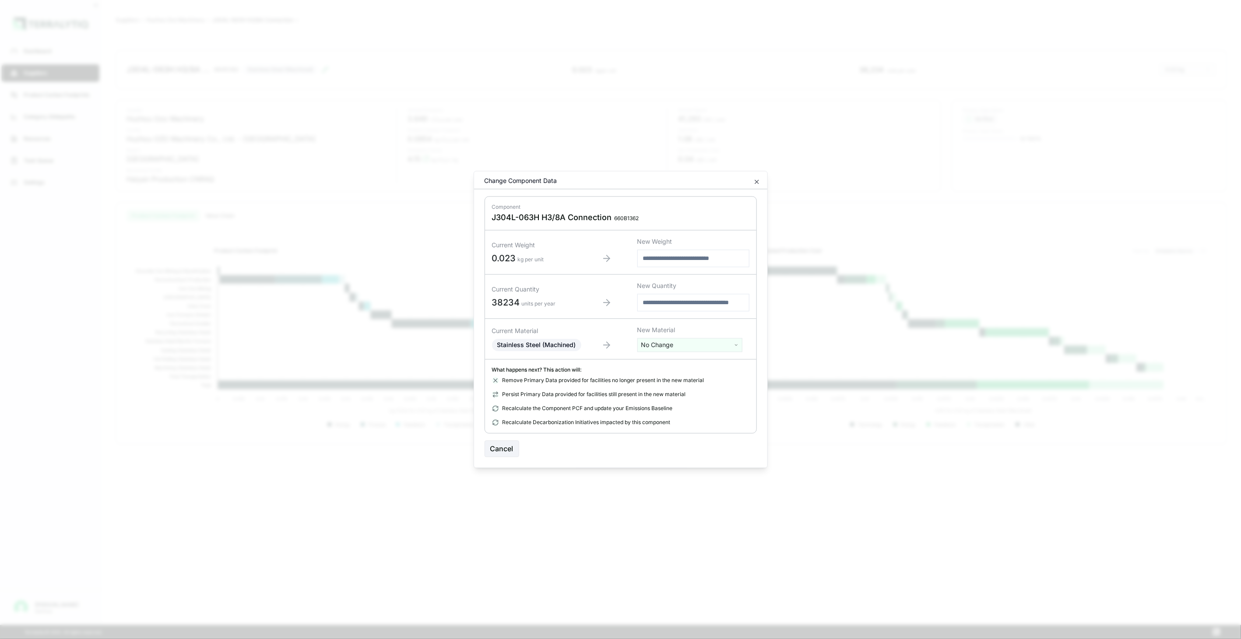
click at [684, 347] on html "Dashboard Suppliers Product Carbon Footprints Category Glidepaths Resources Tas…" at bounding box center [620, 319] width 1241 height 639
click at [684, 362] on input "text" at bounding box center [690, 364] width 101 height 10
type input "****"
click at [688, 399] on div "Stainless Steel (Tube)" at bounding box center [690, 402] width 101 height 12
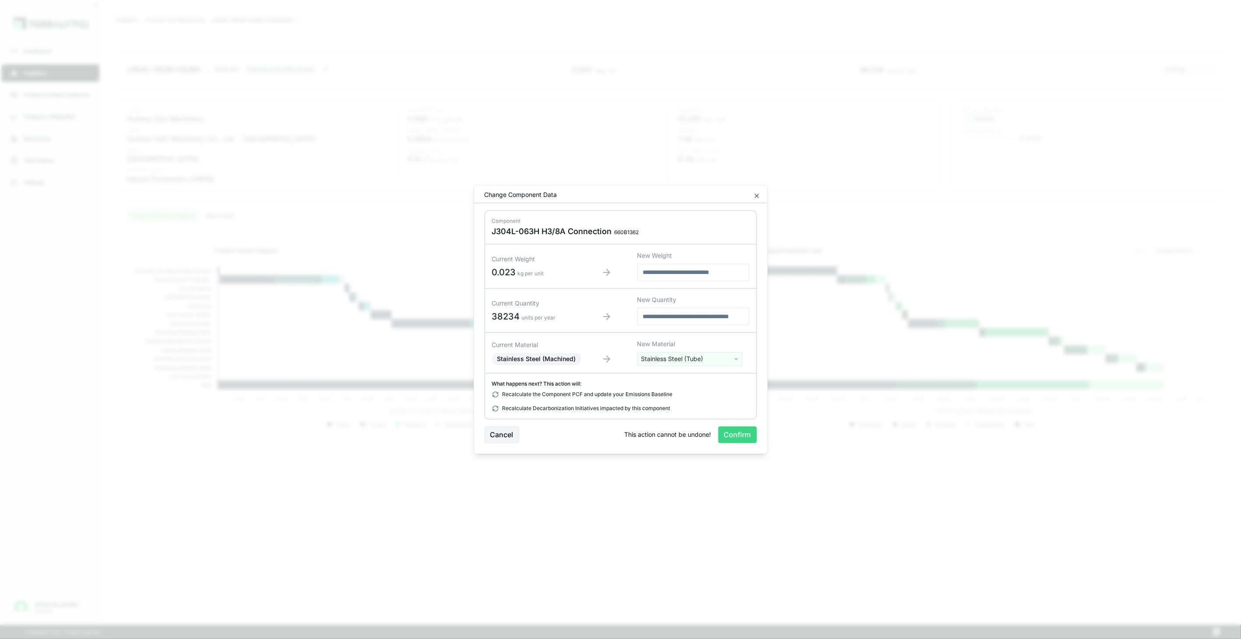
click at [728, 428] on button "Confirm" at bounding box center [737, 435] width 39 height 17
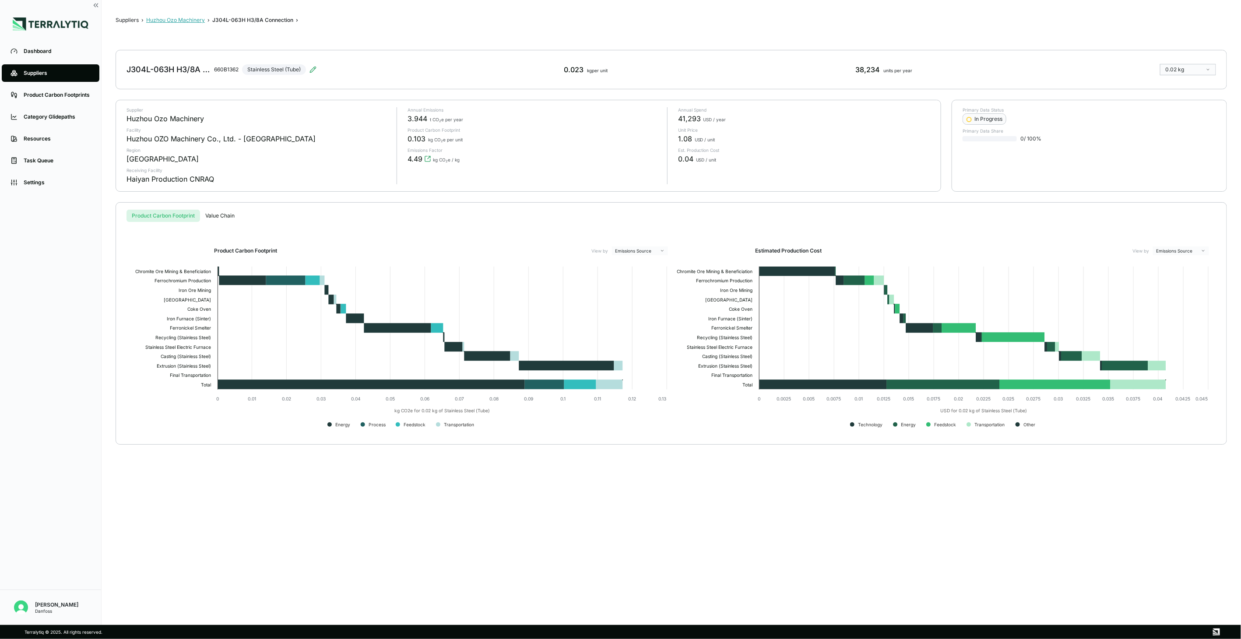
click at [194, 21] on button "Huzhou Ozo Machinery" at bounding box center [175, 20] width 59 height 7
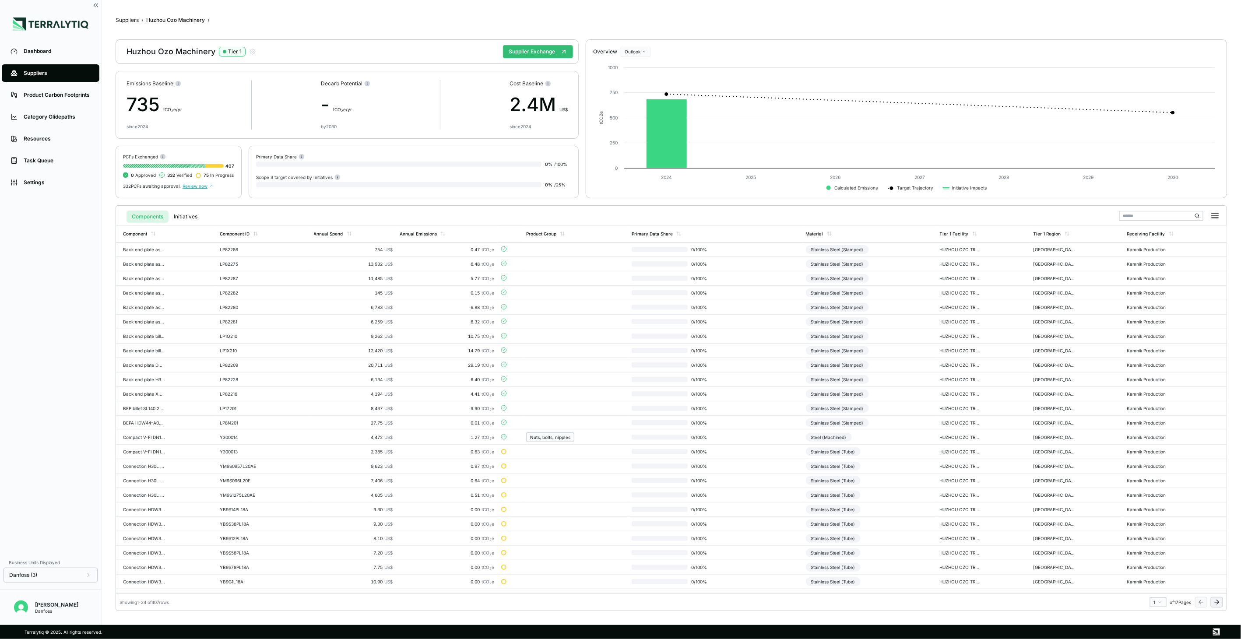
click at [1220, 598] on button at bounding box center [1217, 602] width 12 height 11
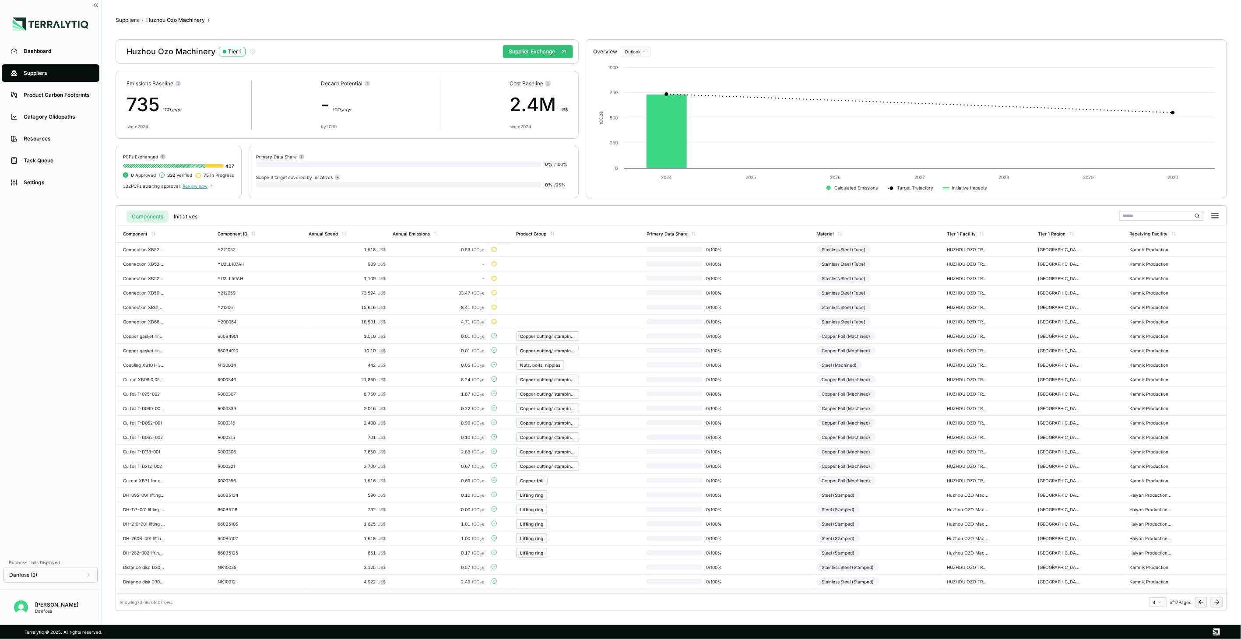
click at [1220, 598] on button at bounding box center [1217, 602] width 12 height 11
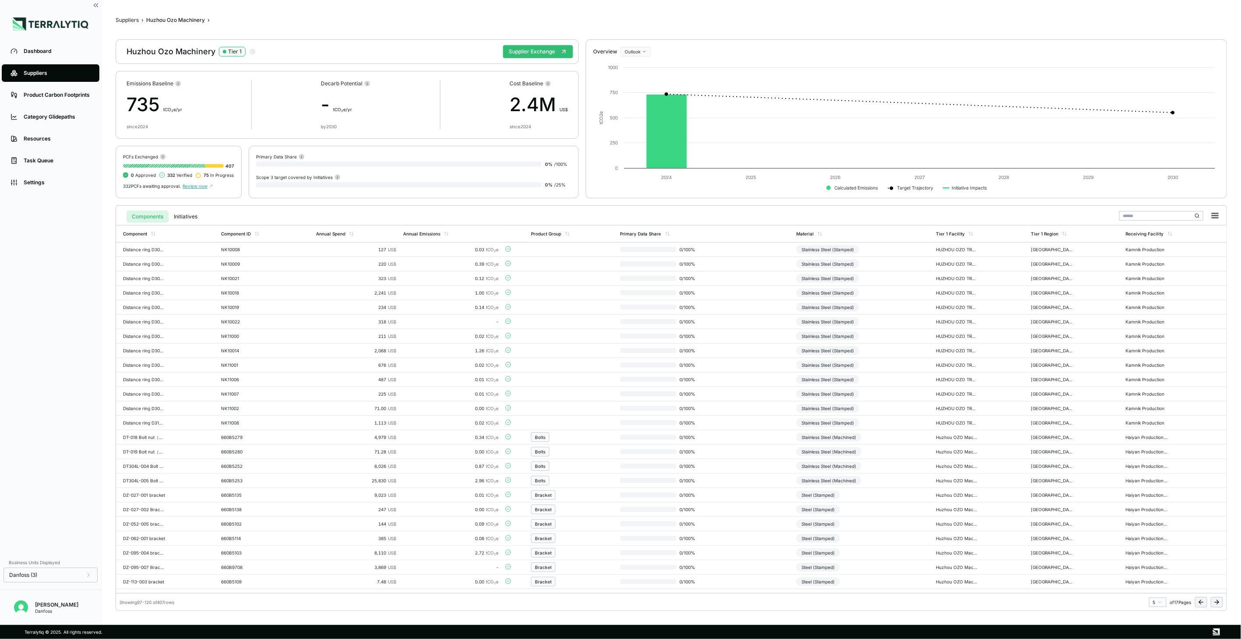
click at [1220, 598] on button at bounding box center [1217, 602] width 12 height 11
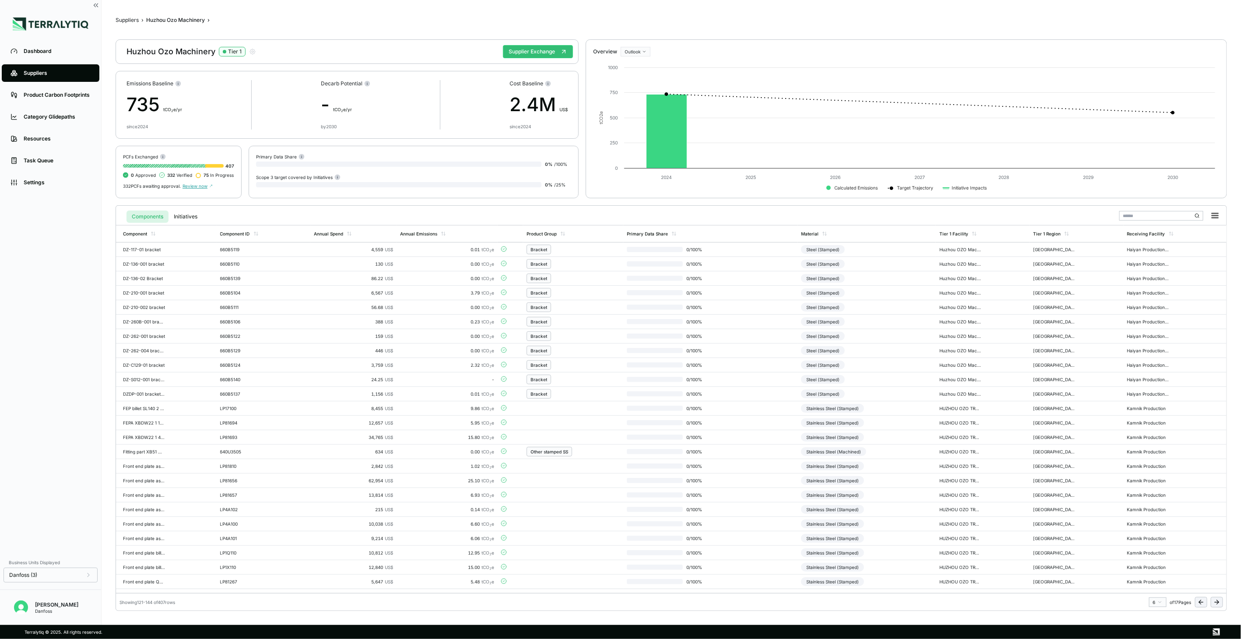
click at [1220, 598] on button at bounding box center [1217, 602] width 12 height 11
click at [891, 373] on td "Stainless Steel (Machined)" at bounding box center [863, 380] width 140 height 14
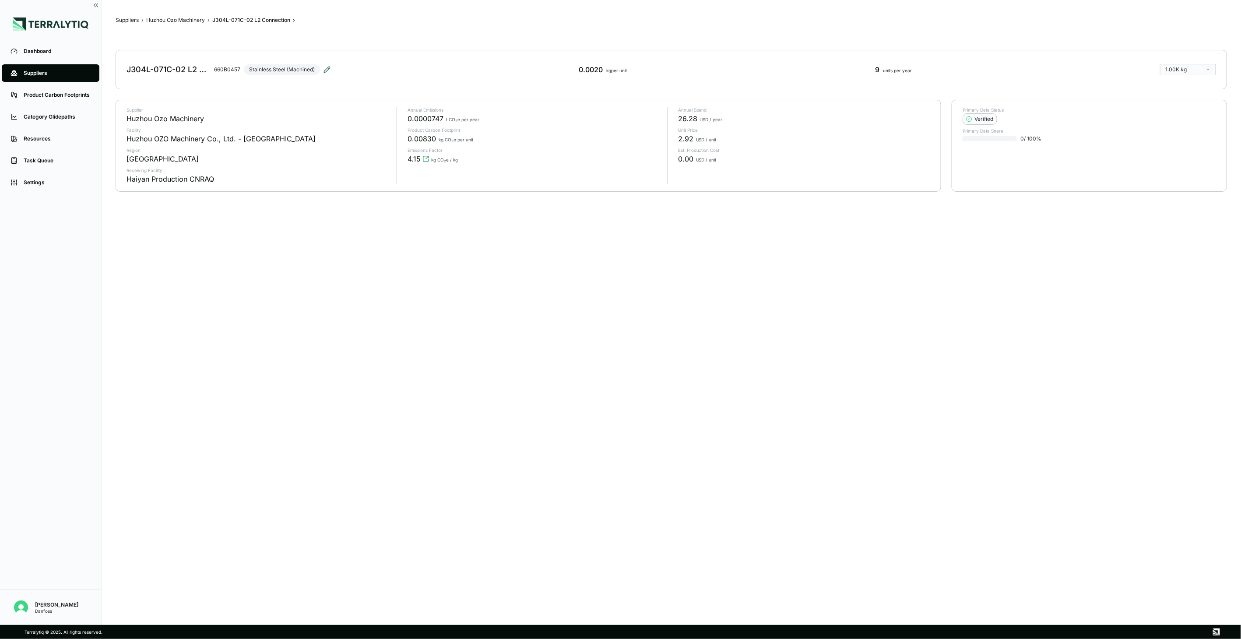
click at [330, 71] on icon at bounding box center [326, 69] width 7 height 7
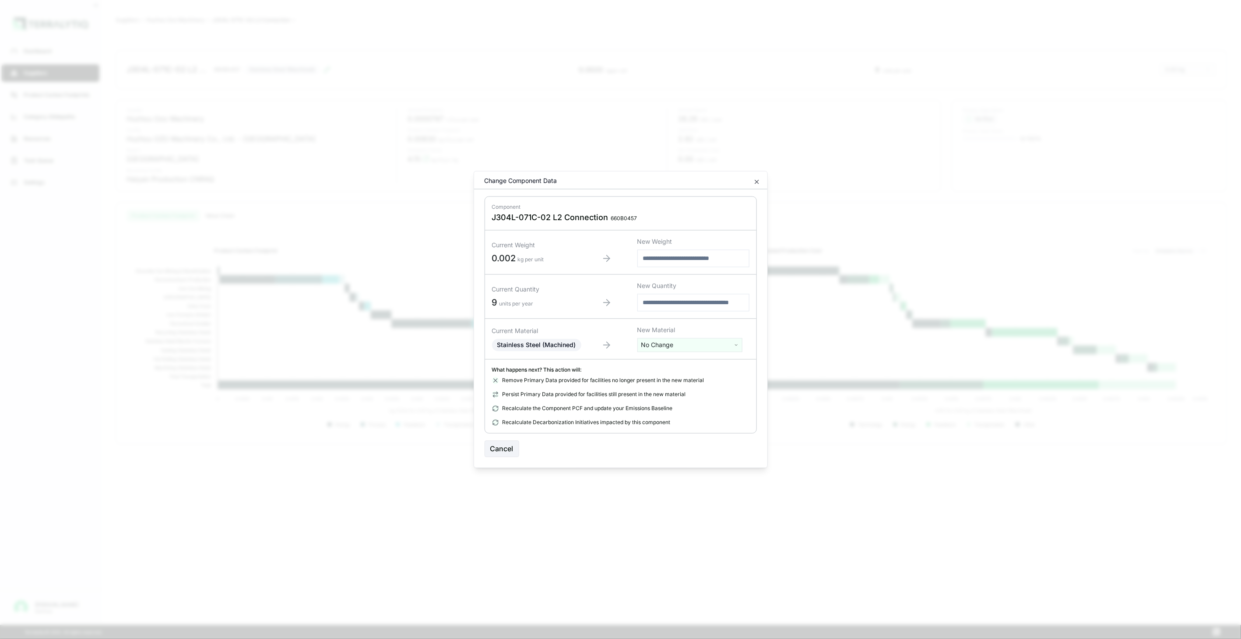
click at [658, 342] on html "Dashboard Suppliers Product Carbon Footprints Category Glidepaths Resources Tas…" at bounding box center [620, 319] width 1241 height 639
click at [665, 363] on input "text" at bounding box center [690, 364] width 101 height 10
type input "****"
click at [701, 403] on div "Stainless Steel (Tube)" at bounding box center [690, 402] width 101 height 12
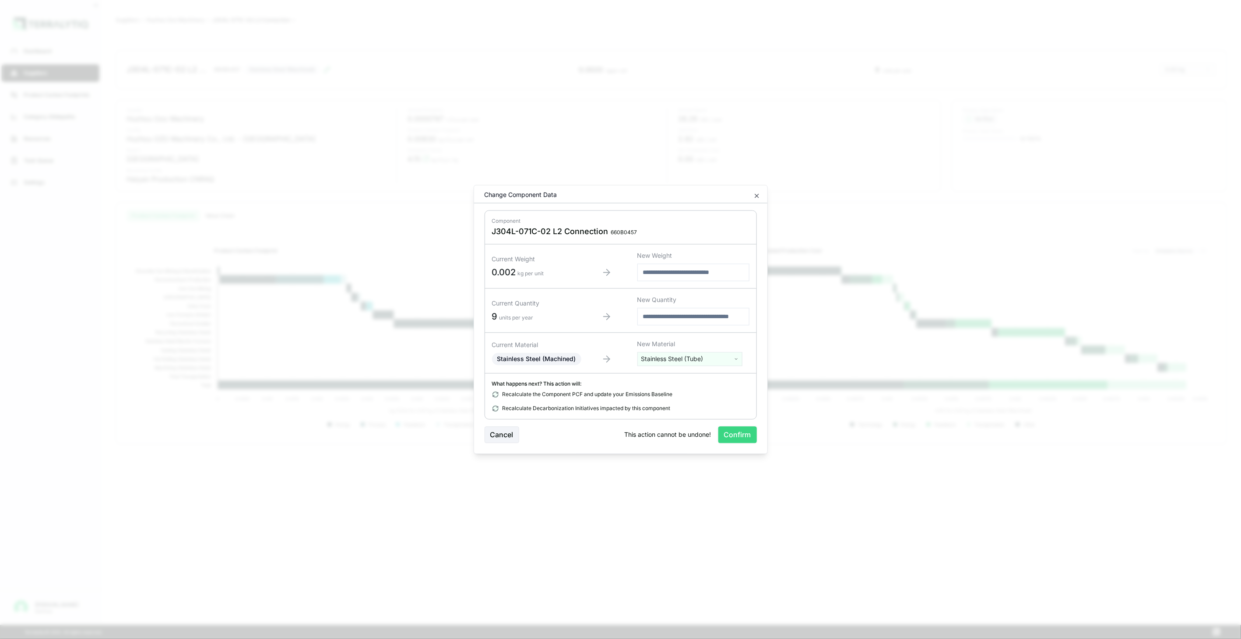
click at [731, 435] on button "Confirm" at bounding box center [737, 435] width 39 height 17
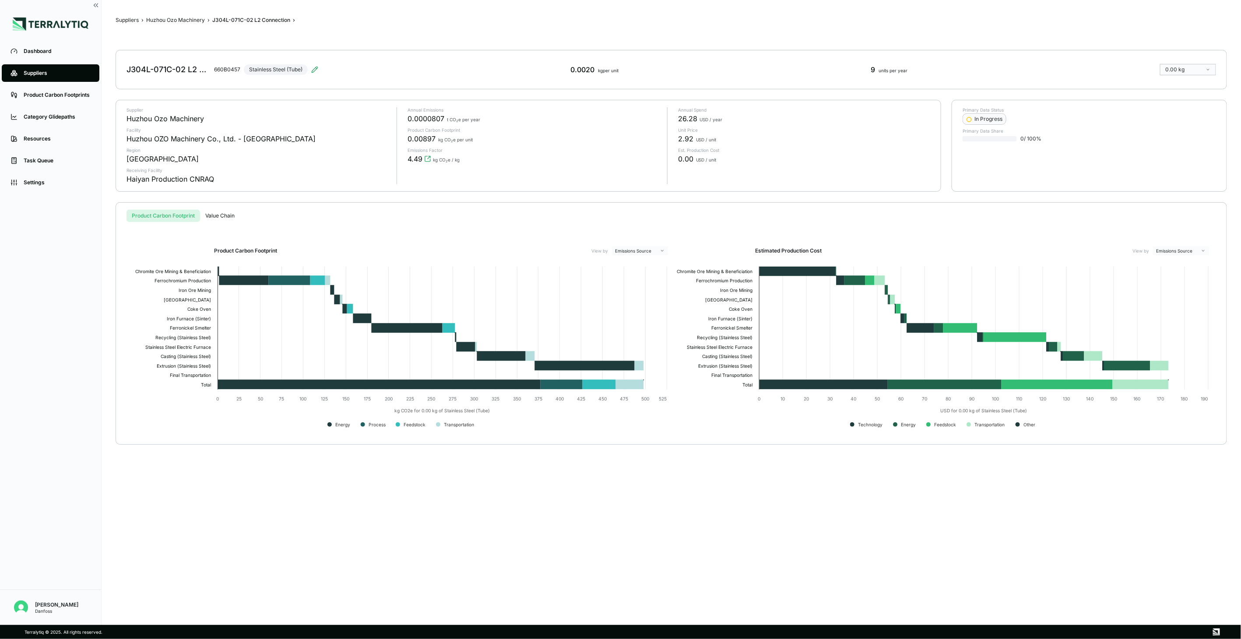
drag, startPoint x: 196, startPoint y: 21, endPoint x: 201, endPoint y: 31, distance: 11.4
click at [196, 21] on button "Huzhou Ozo Machinery" at bounding box center [175, 20] width 59 height 7
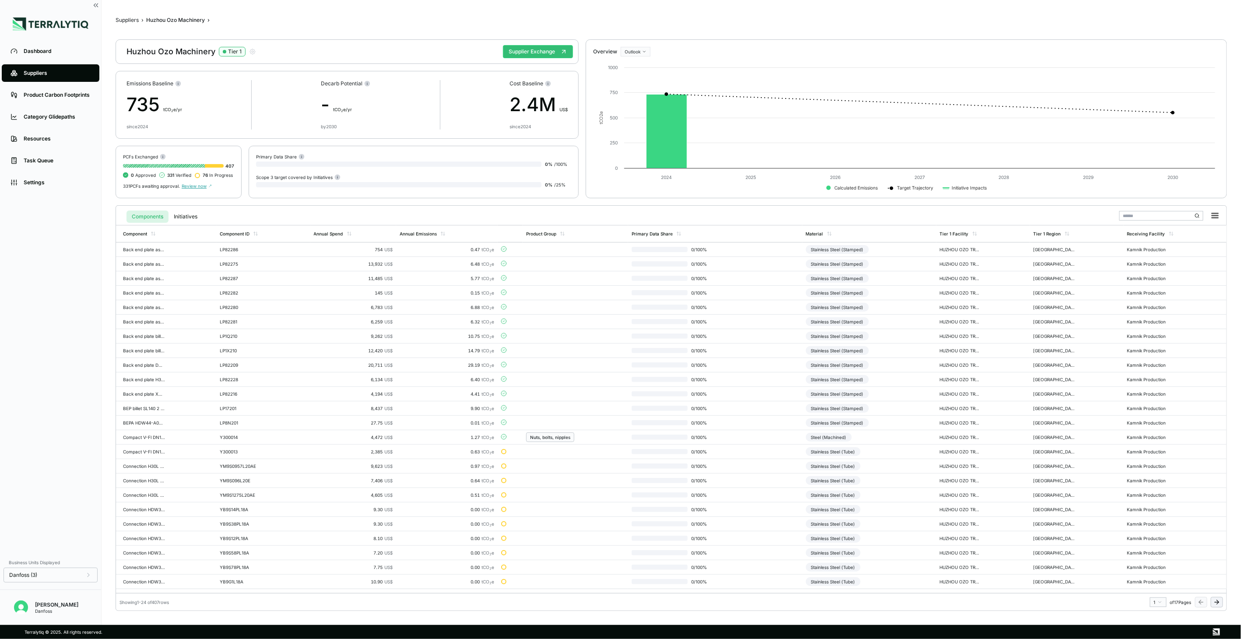
click at [1214, 603] on icon at bounding box center [1216, 602] width 7 height 7
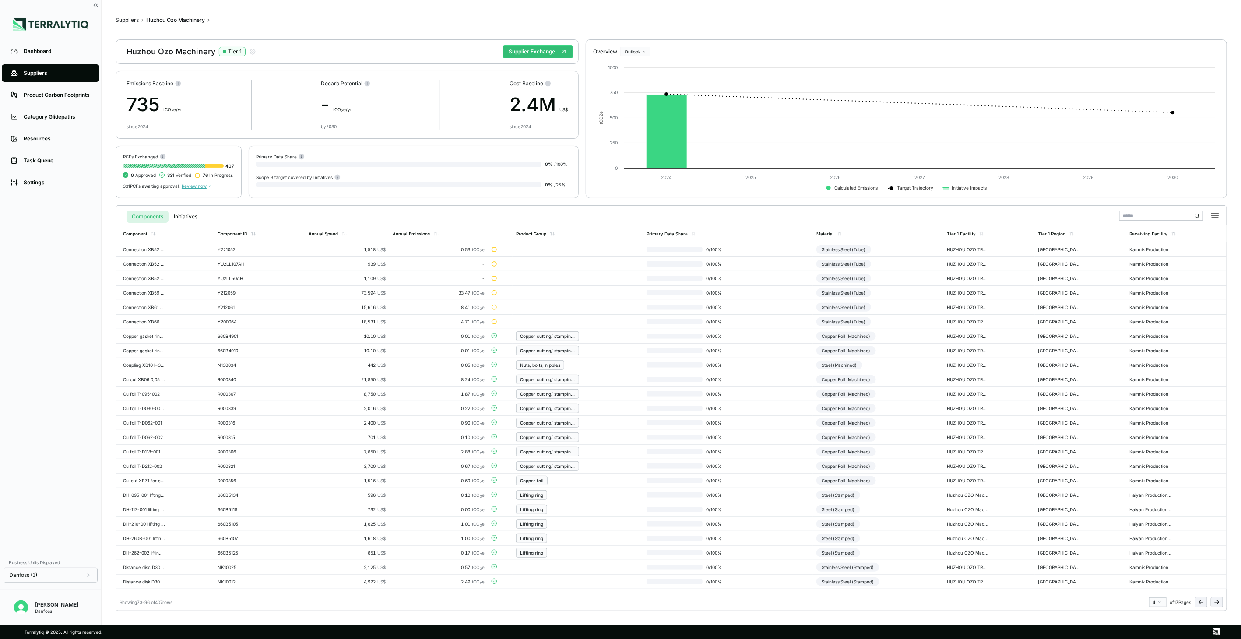
click at [1214, 603] on icon at bounding box center [1216, 602] width 7 height 7
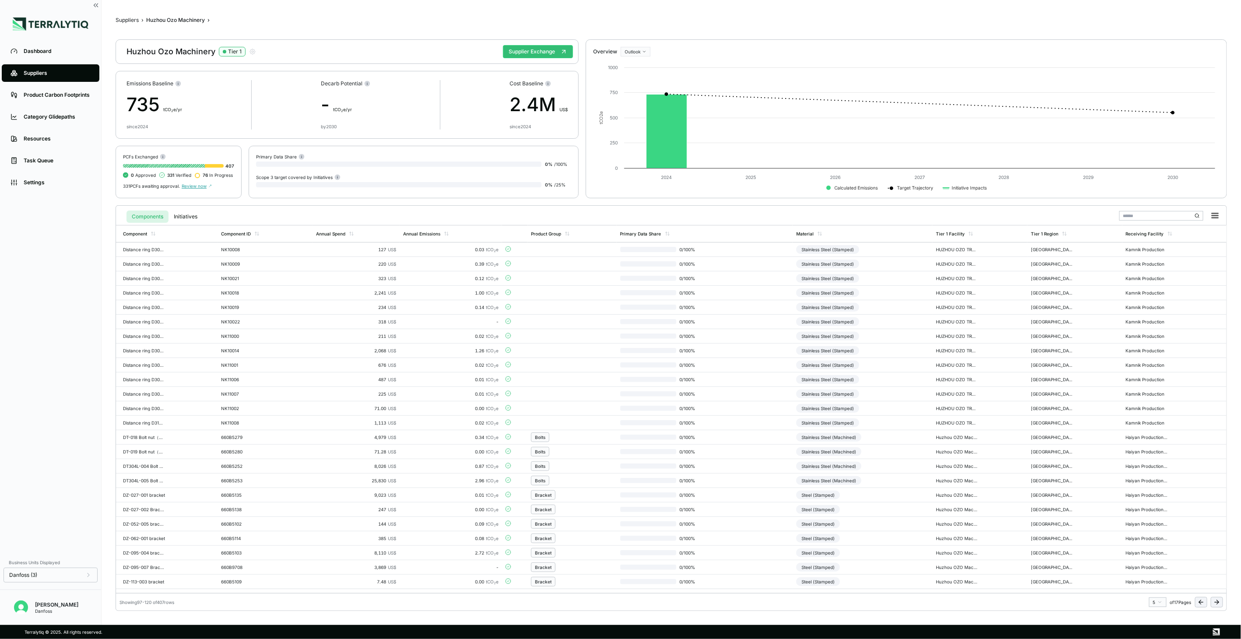
click at [1219, 606] on button at bounding box center [1217, 602] width 12 height 11
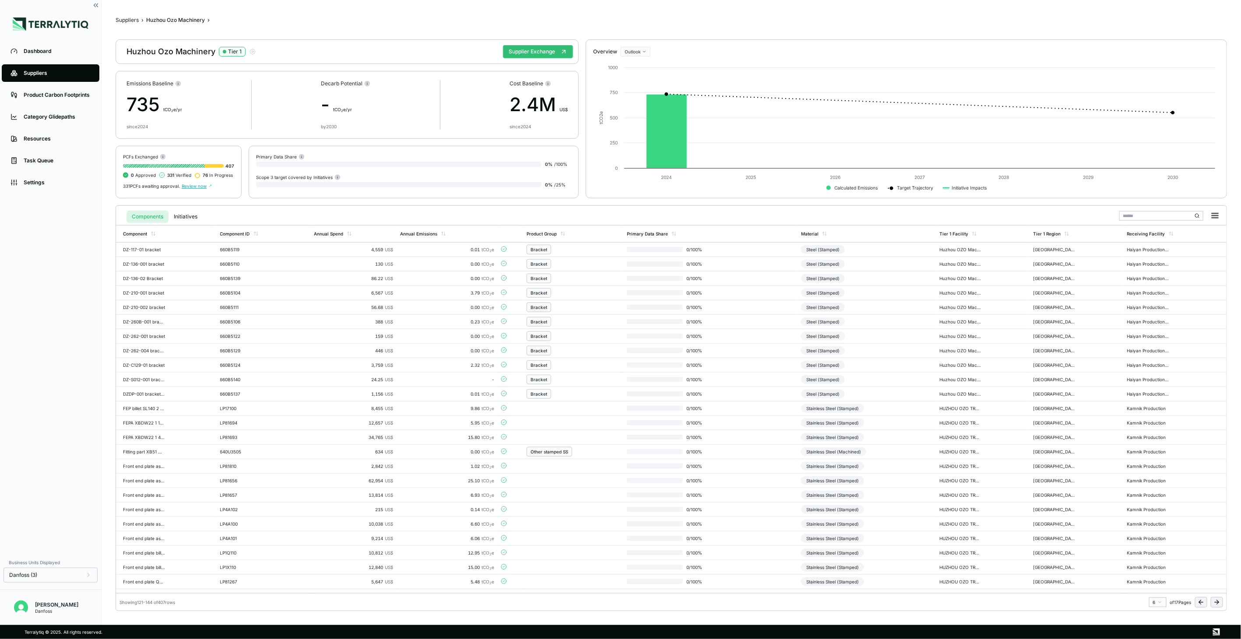
click at [1214, 604] on icon at bounding box center [1216, 602] width 7 height 7
click at [889, 393] on td "Stainless Steel (Machined)" at bounding box center [863, 394] width 140 height 14
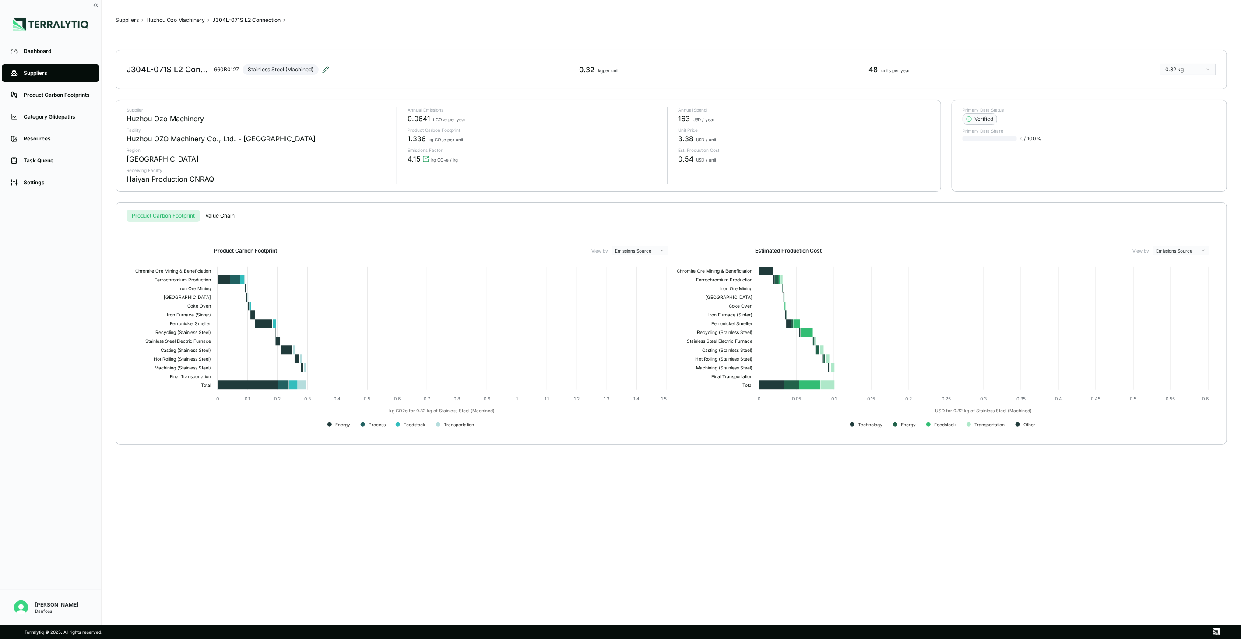
click at [325, 68] on icon at bounding box center [325, 69] width 7 height 7
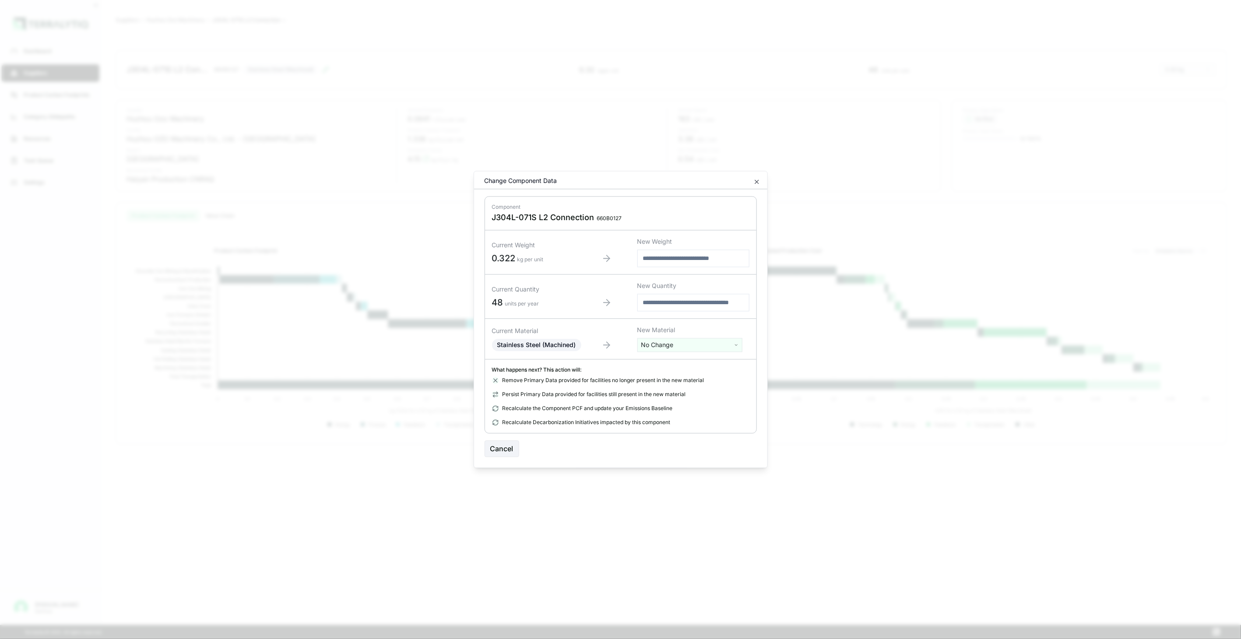
click at [699, 348] on html "Dashboard Suppliers Product Carbon Footprints Category Glidepaths Resources Tas…" at bounding box center [620, 319] width 1241 height 639
click at [685, 363] on input "text" at bounding box center [690, 364] width 101 height 10
type input "****"
click at [707, 400] on div "Stainless Steel (Tube)" at bounding box center [690, 402] width 101 height 12
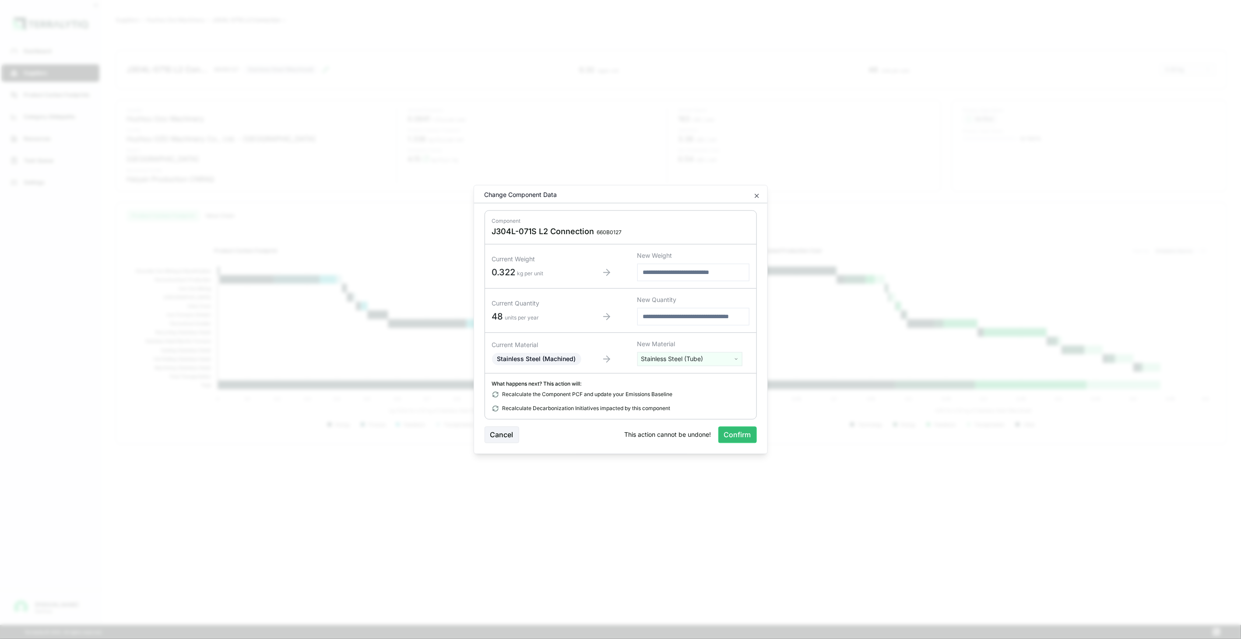
drag, startPoint x: 736, startPoint y: 436, endPoint x: 706, endPoint y: 520, distance: 89.7
click at [736, 436] on button "Confirm" at bounding box center [737, 435] width 39 height 17
